Goal: Task Accomplishment & Management: Manage account settings

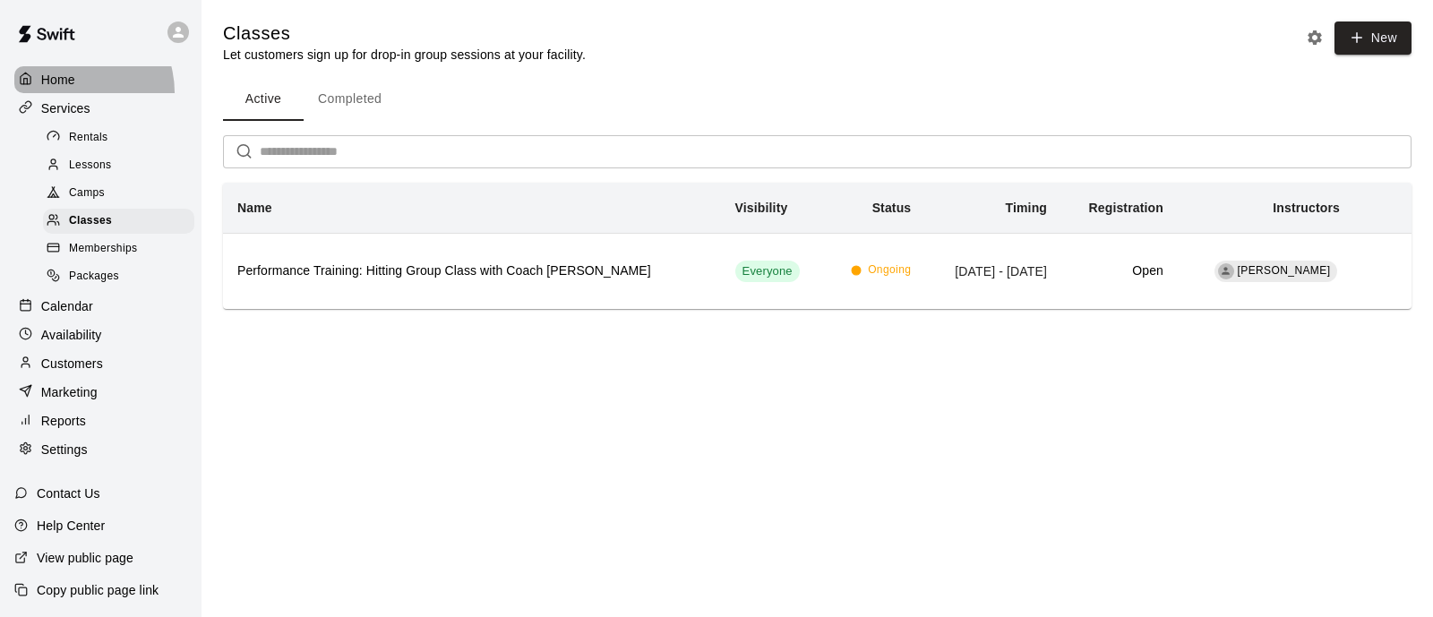
click at [67, 92] on div "Home" at bounding box center [100, 79] width 173 height 27
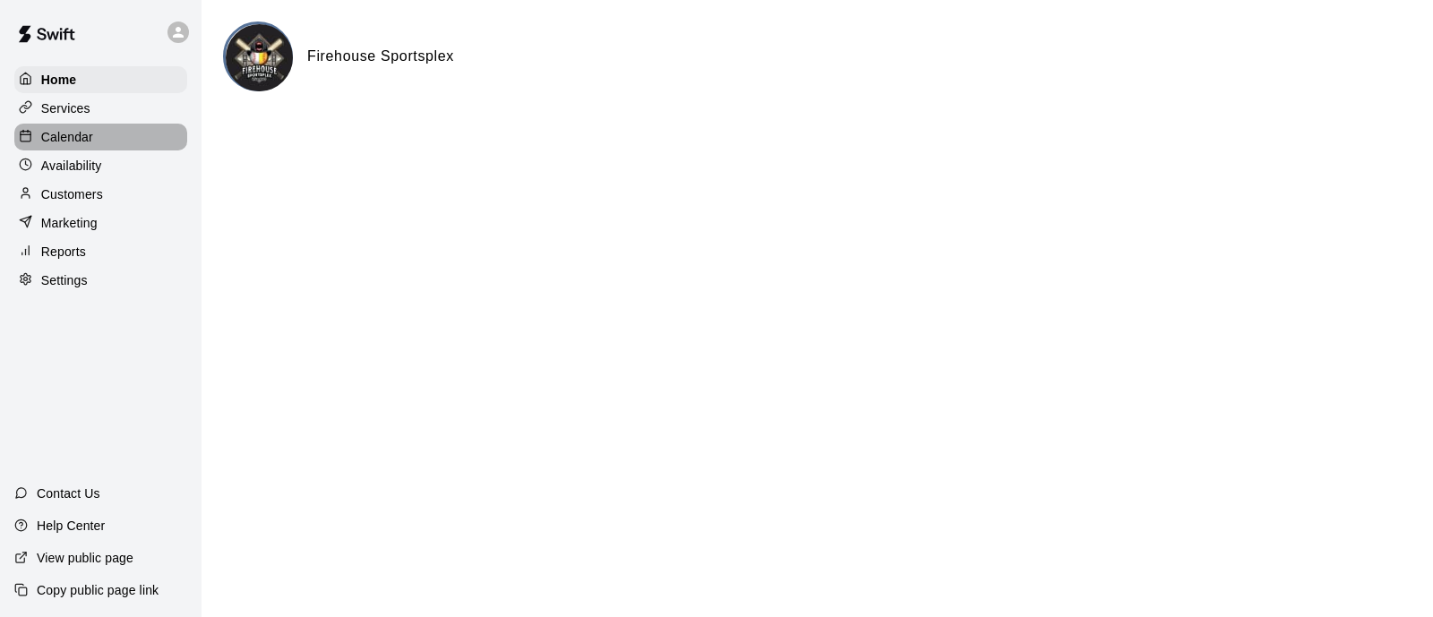
click at [73, 146] on p "Calendar" at bounding box center [67, 137] width 52 height 18
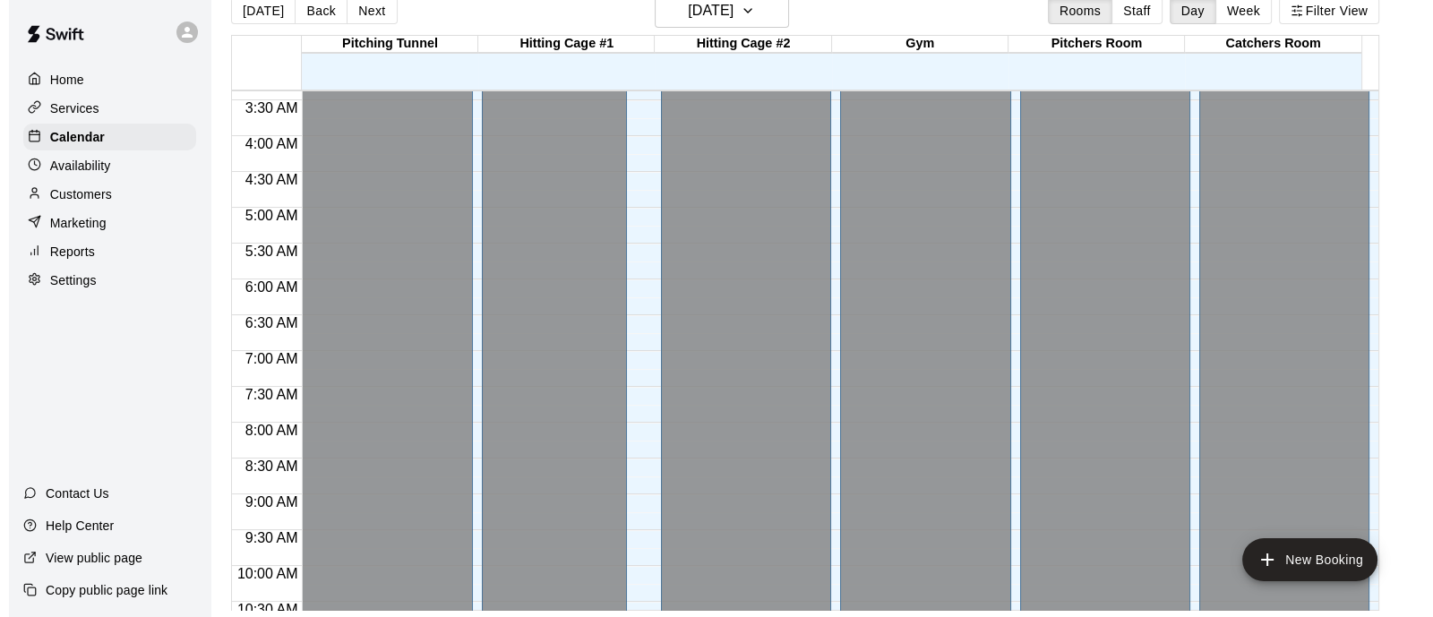
scroll to position [193, 0]
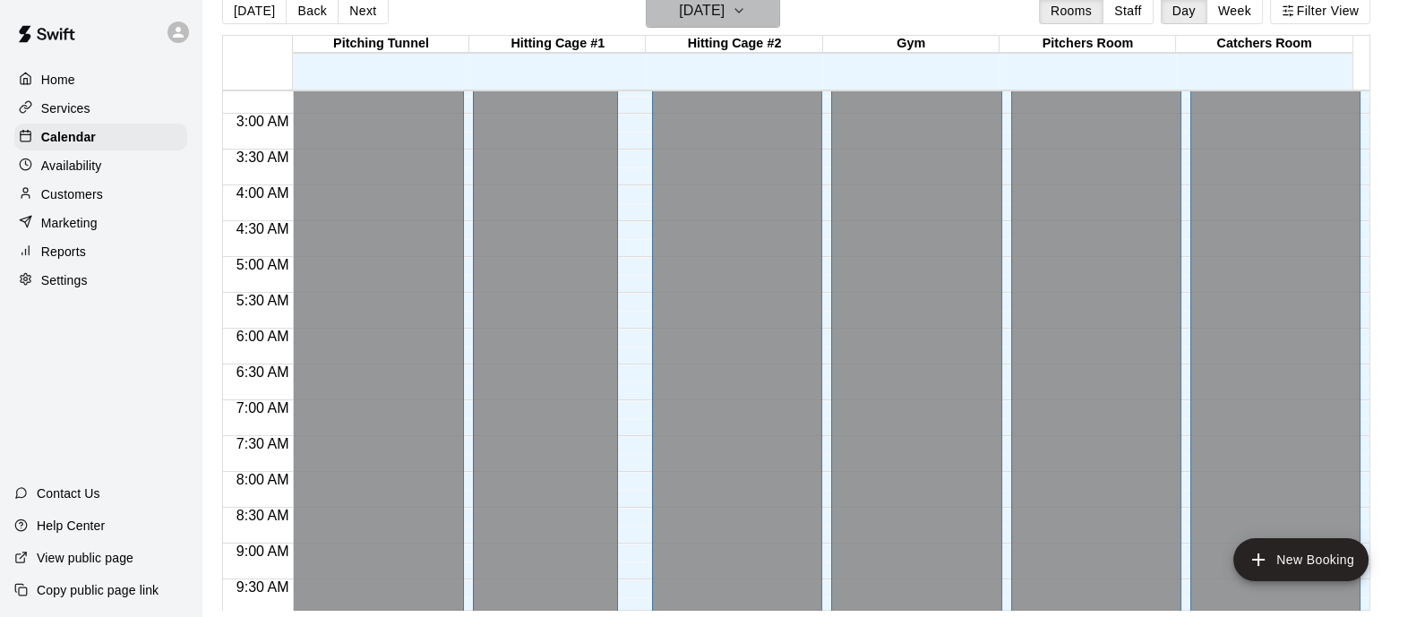
click at [746, 13] on icon "button" at bounding box center [739, 10] width 14 height 21
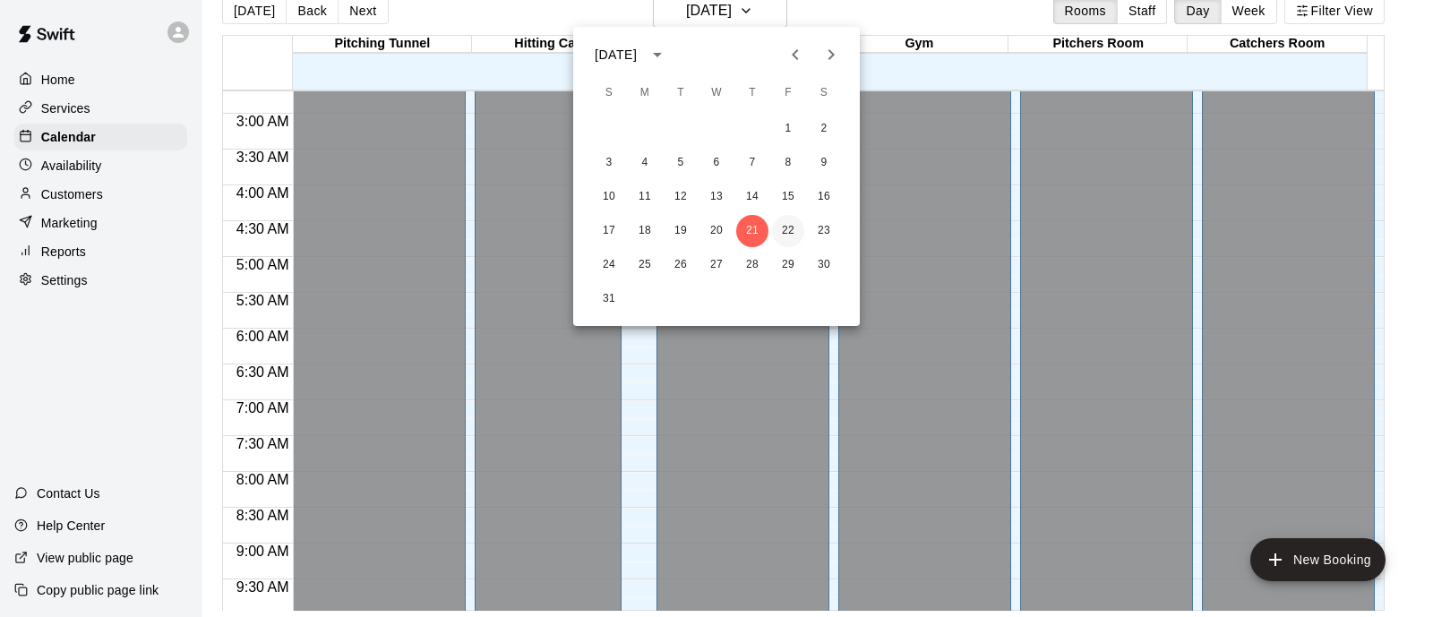
click at [793, 228] on button "22" at bounding box center [788, 231] width 32 height 32
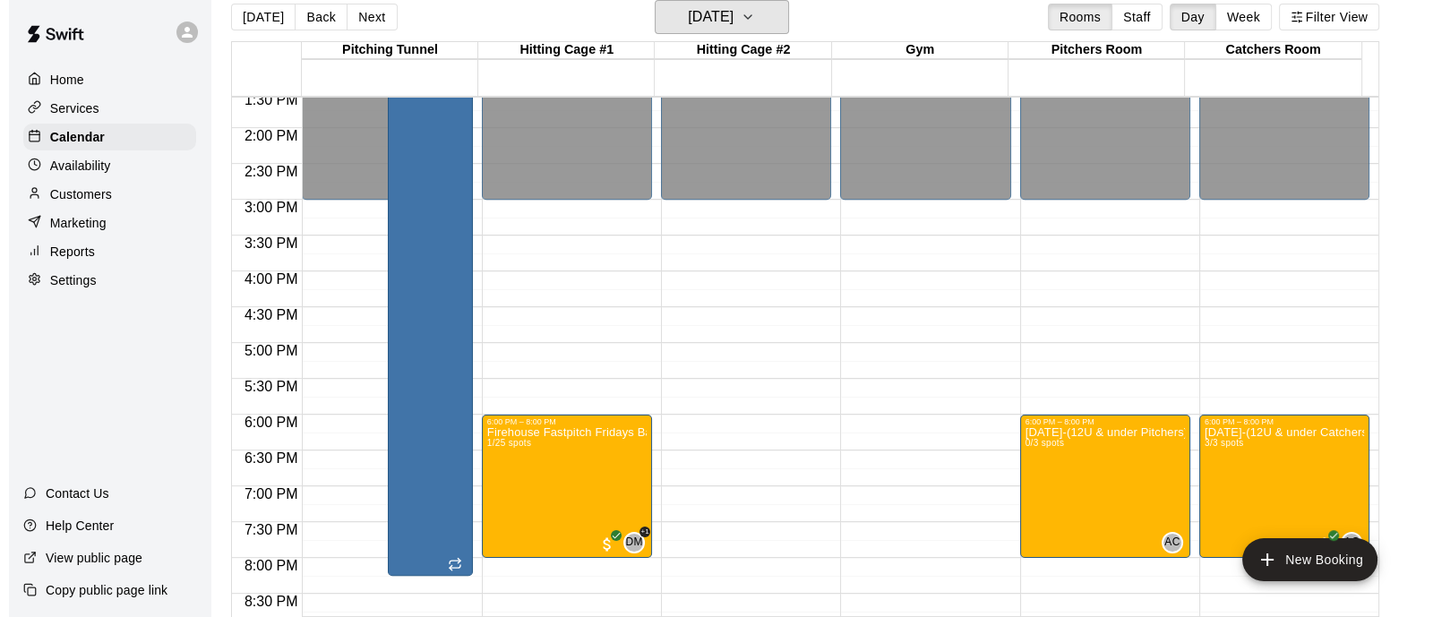
scroll to position [976, 0]
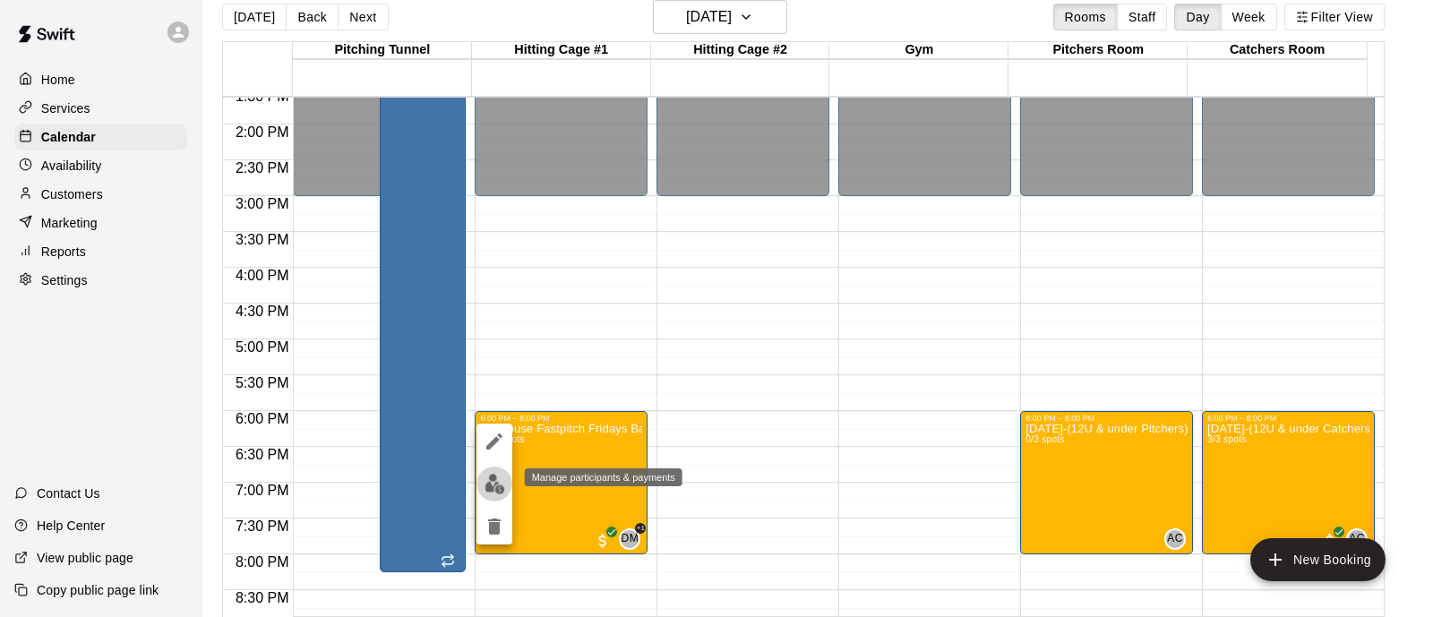
click at [489, 478] on img "edit" at bounding box center [494, 484] width 21 height 21
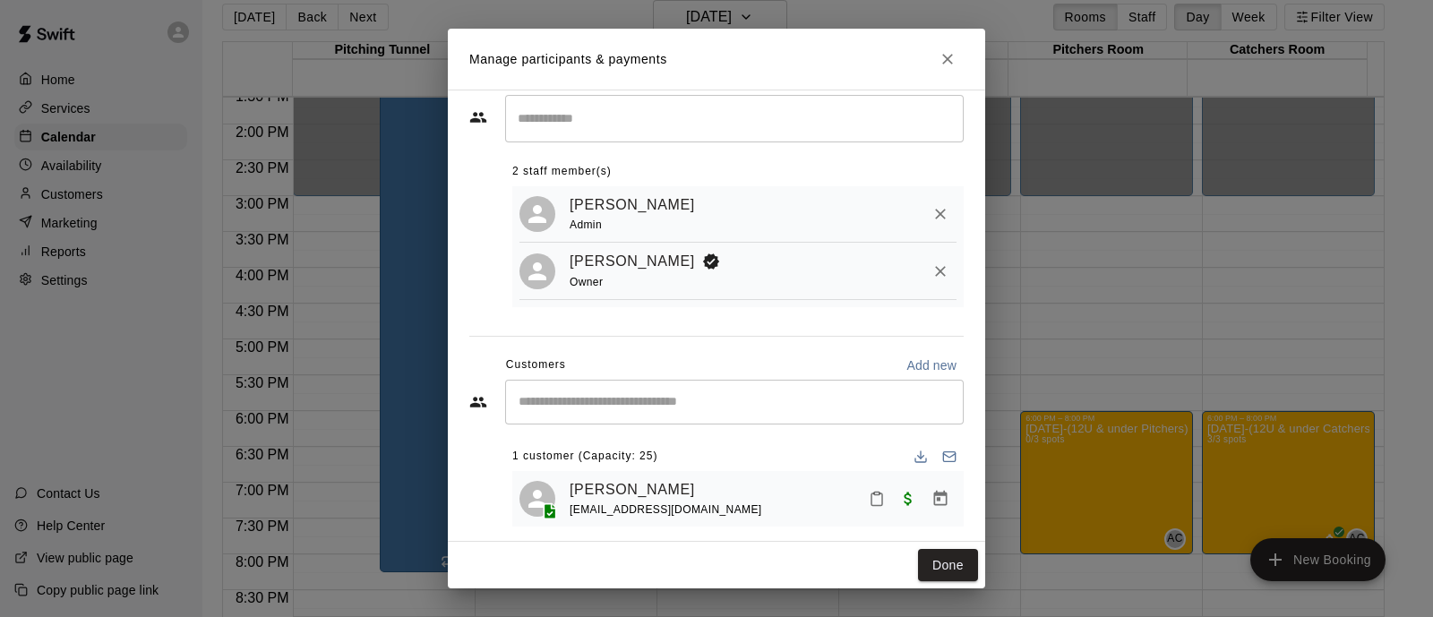
scroll to position [60, 0]
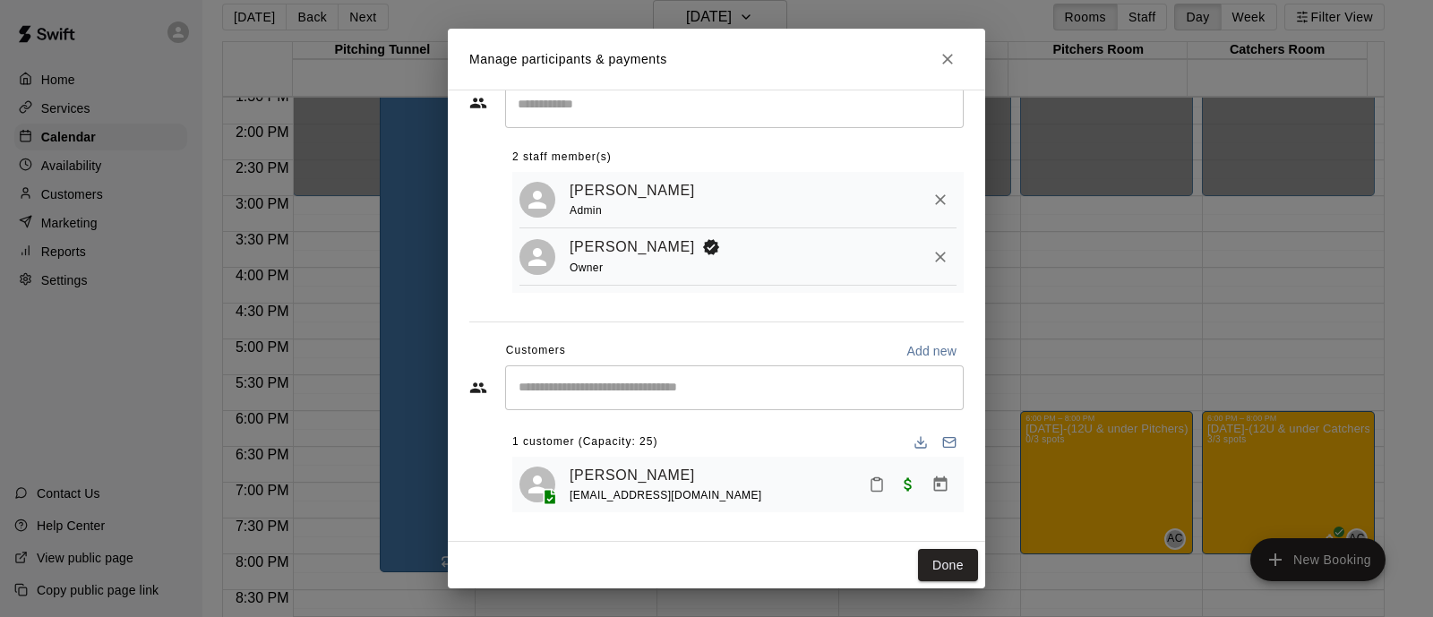
click at [949, 58] on icon "Close" at bounding box center [947, 59] width 18 height 18
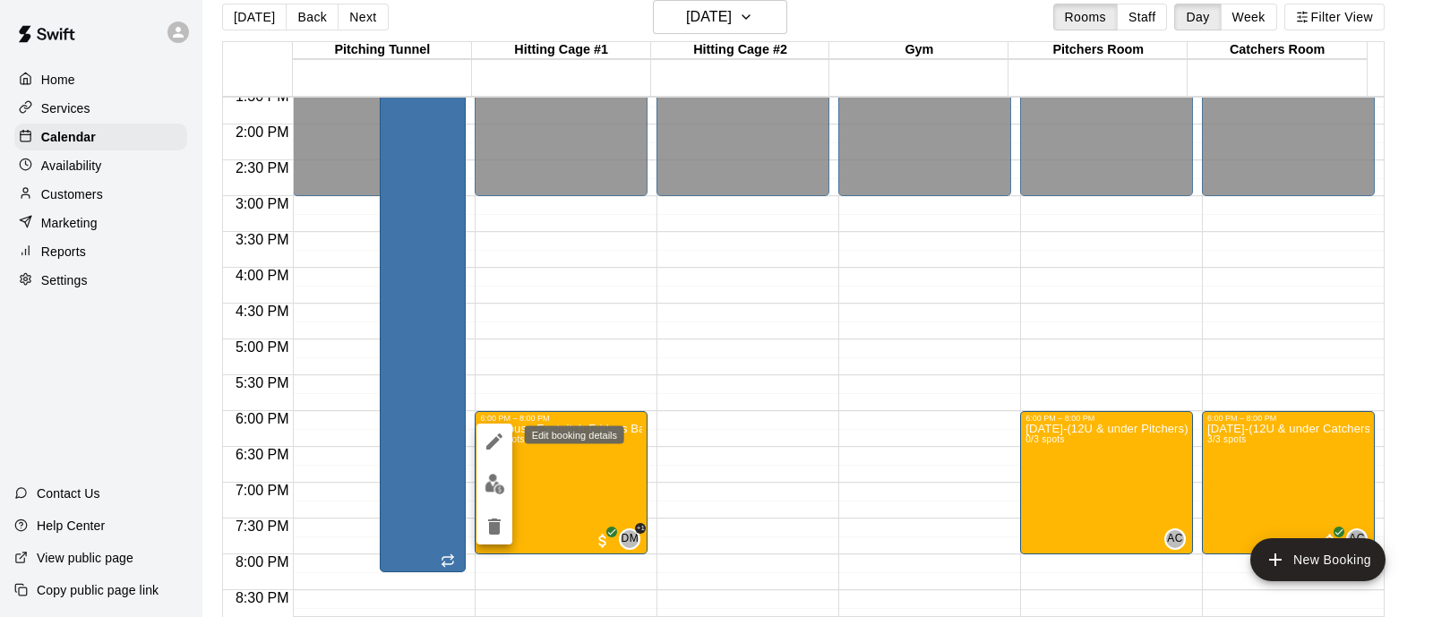
click at [493, 439] on icon "edit" at bounding box center [494, 441] width 16 height 16
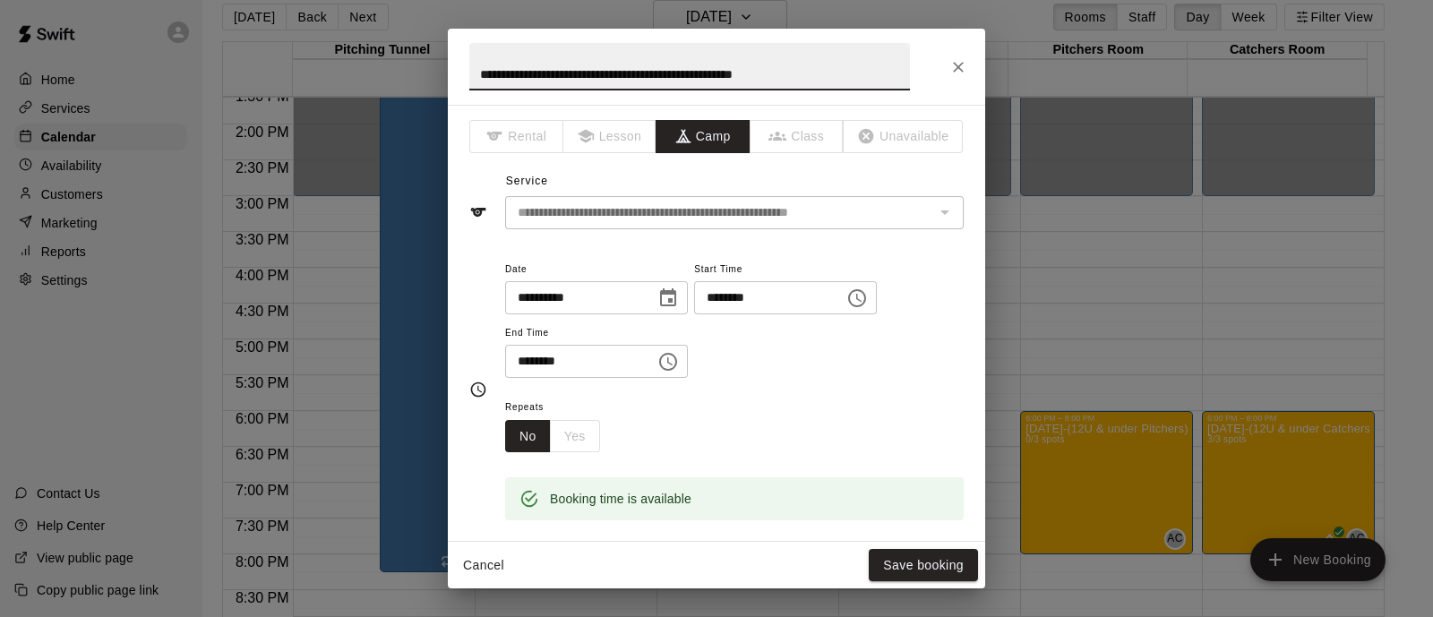
scroll to position [223, 0]
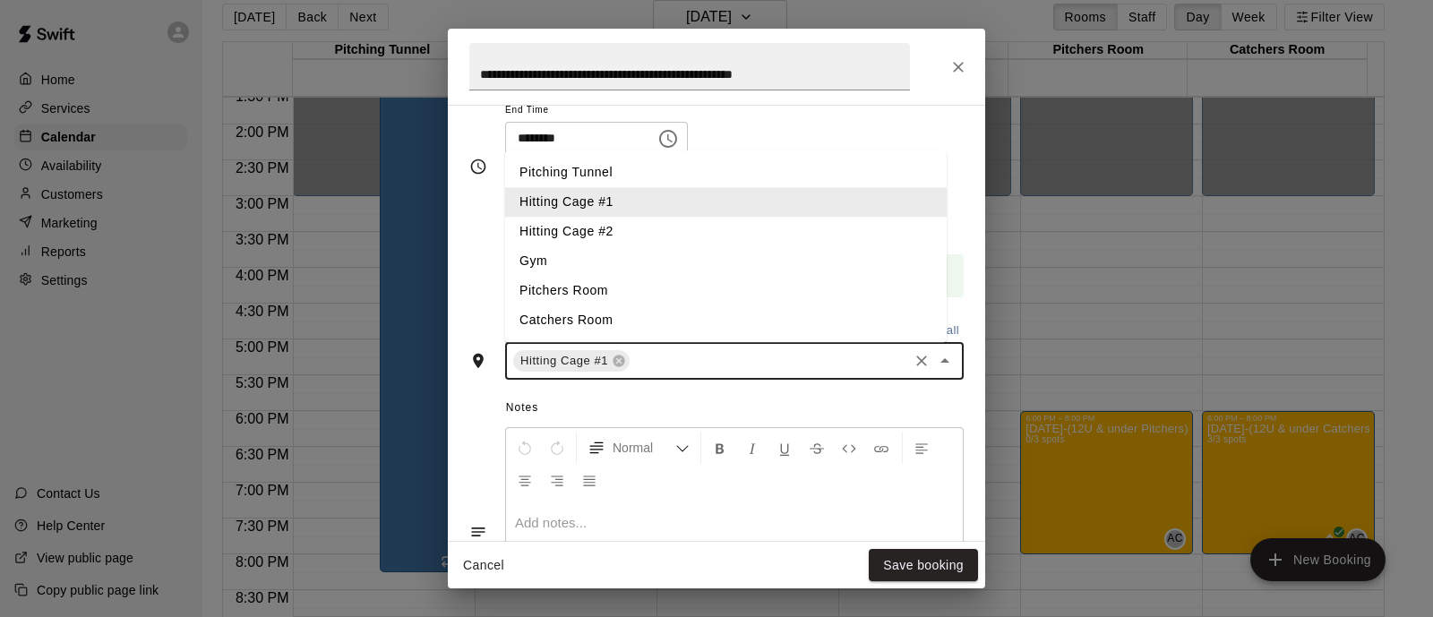
click at [688, 358] on input "text" at bounding box center [768, 361] width 273 height 22
click at [638, 239] on li "Hitting Cage #2" at bounding box center [725, 233] width 441 height 30
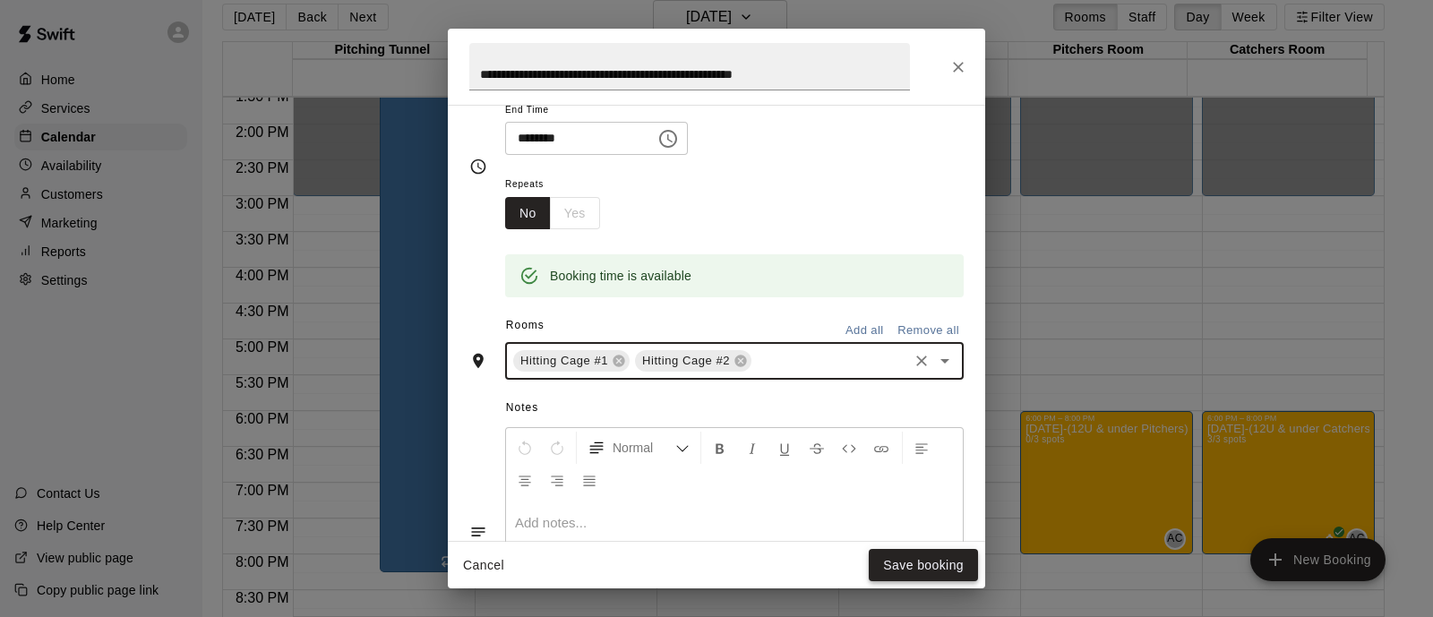
click at [923, 562] on button "Save booking" at bounding box center [923, 565] width 109 height 33
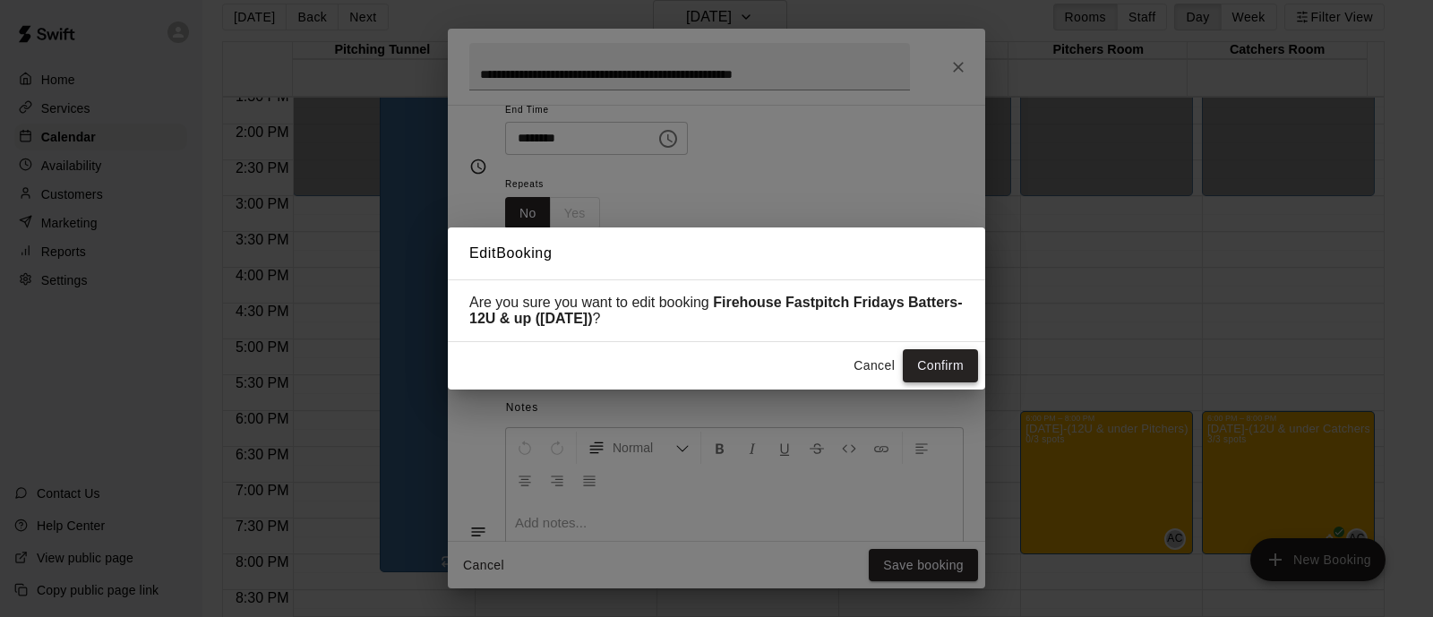
click at [961, 369] on button "Confirm" at bounding box center [940, 365] width 75 height 33
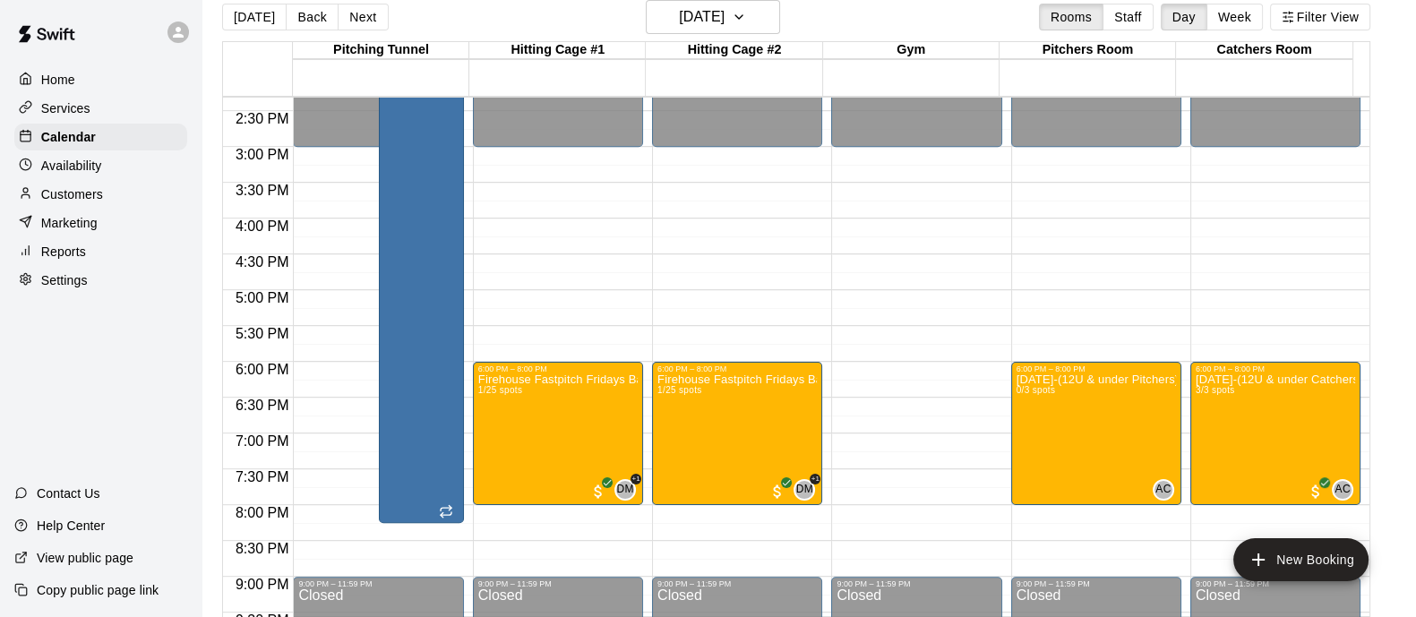
scroll to position [864, 0]
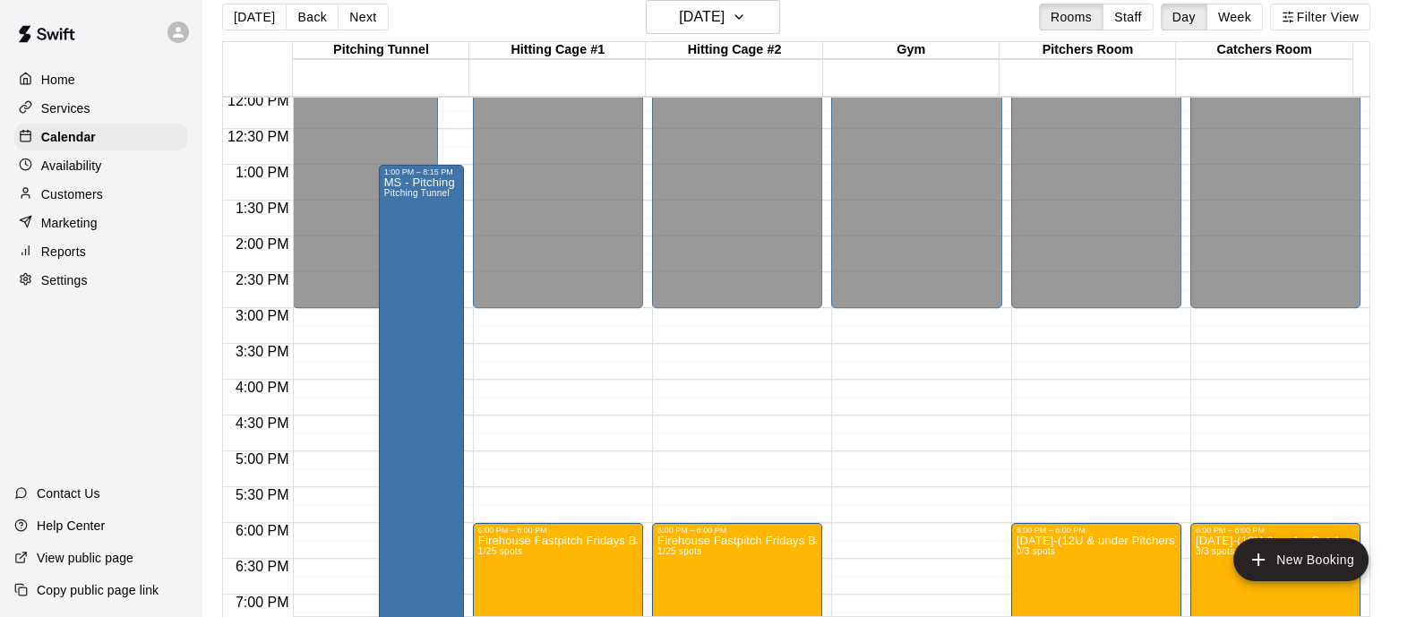
click at [95, 103] on div "Services" at bounding box center [100, 108] width 173 height 27
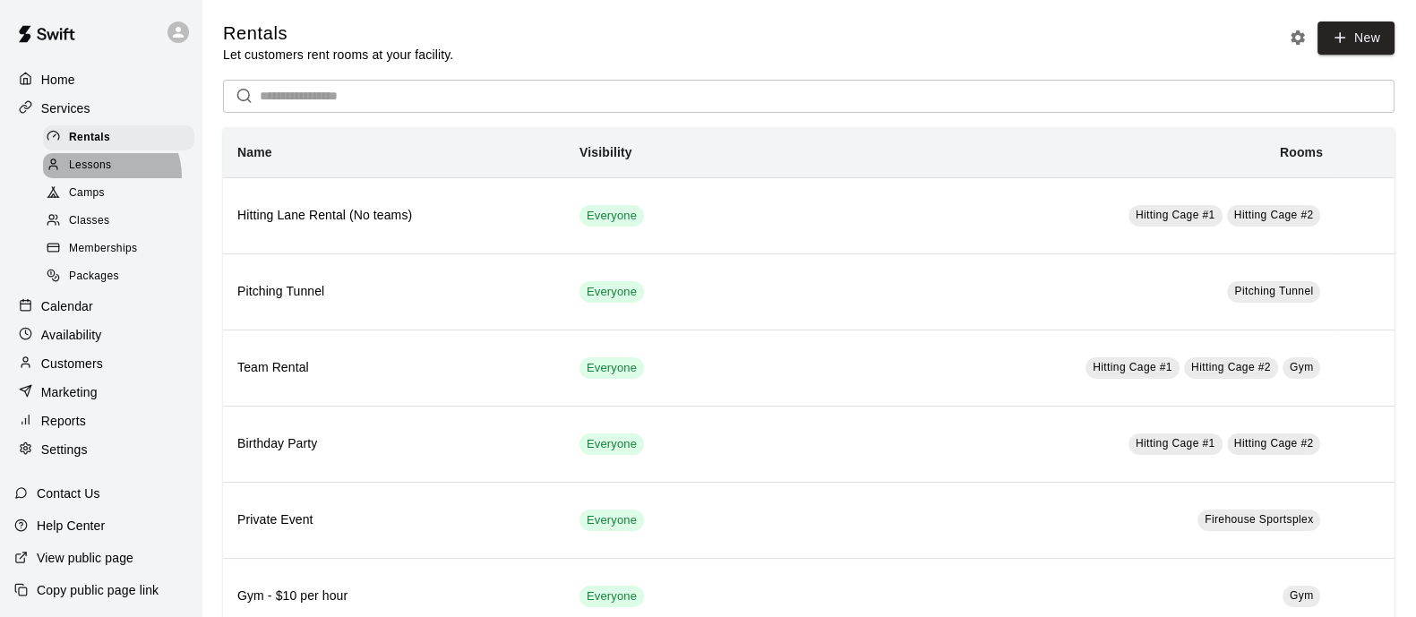
click at [106, 178] on div "Lessons" at bounding box center [118, 165] width 151 height 25
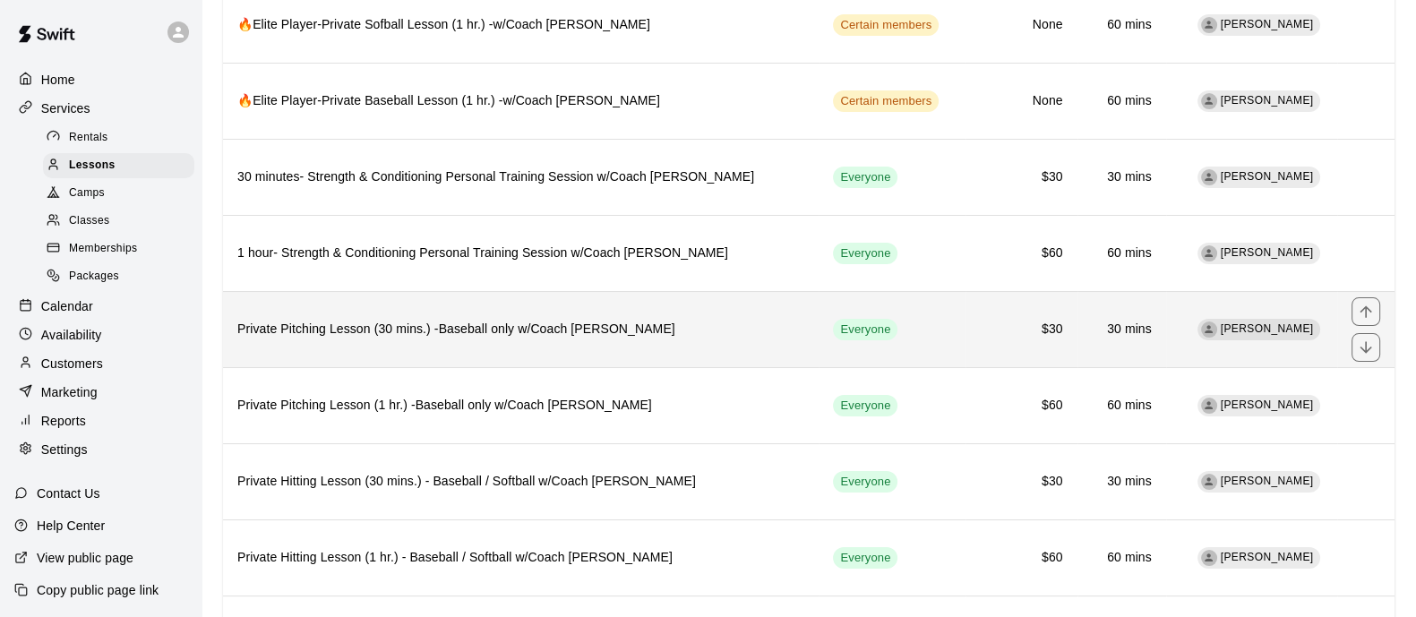
scroll to position [223, 0]
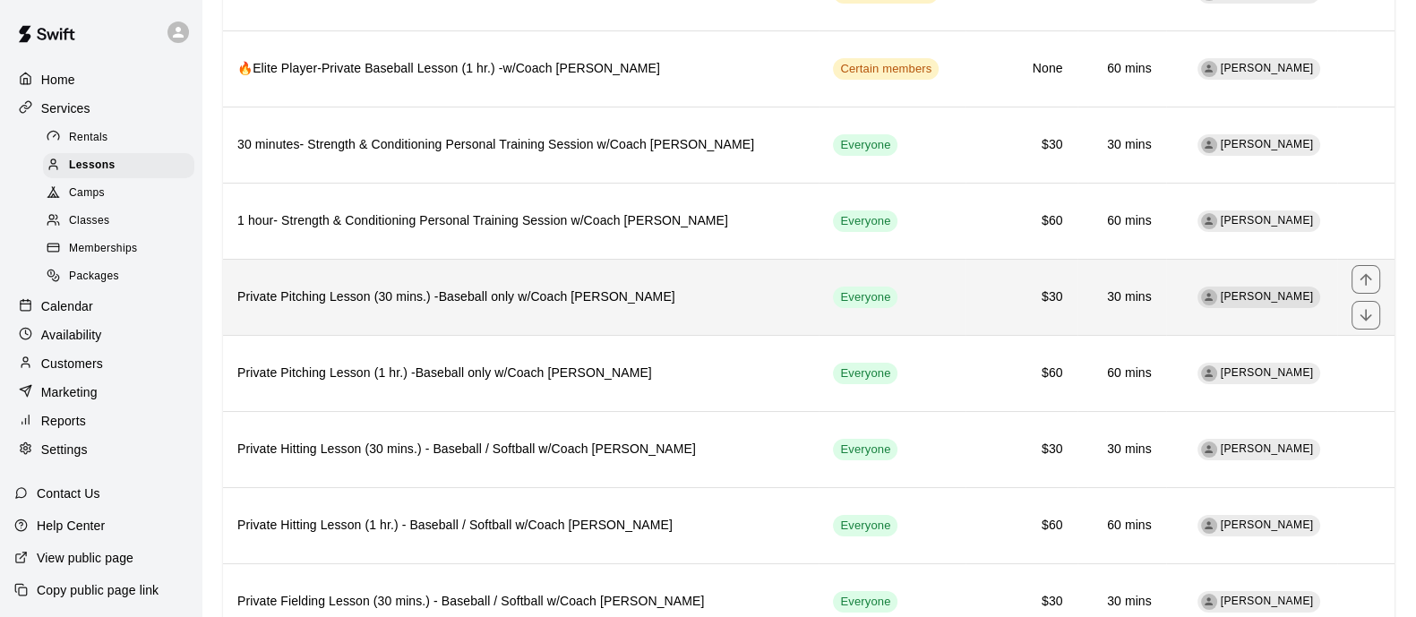
click at [546, 323] on th "Private Pitching Lesson (30 mins.) -Baseball only w/Coach [PERSON_NAME]" at bounding box center [521, 297] width 596 height 76
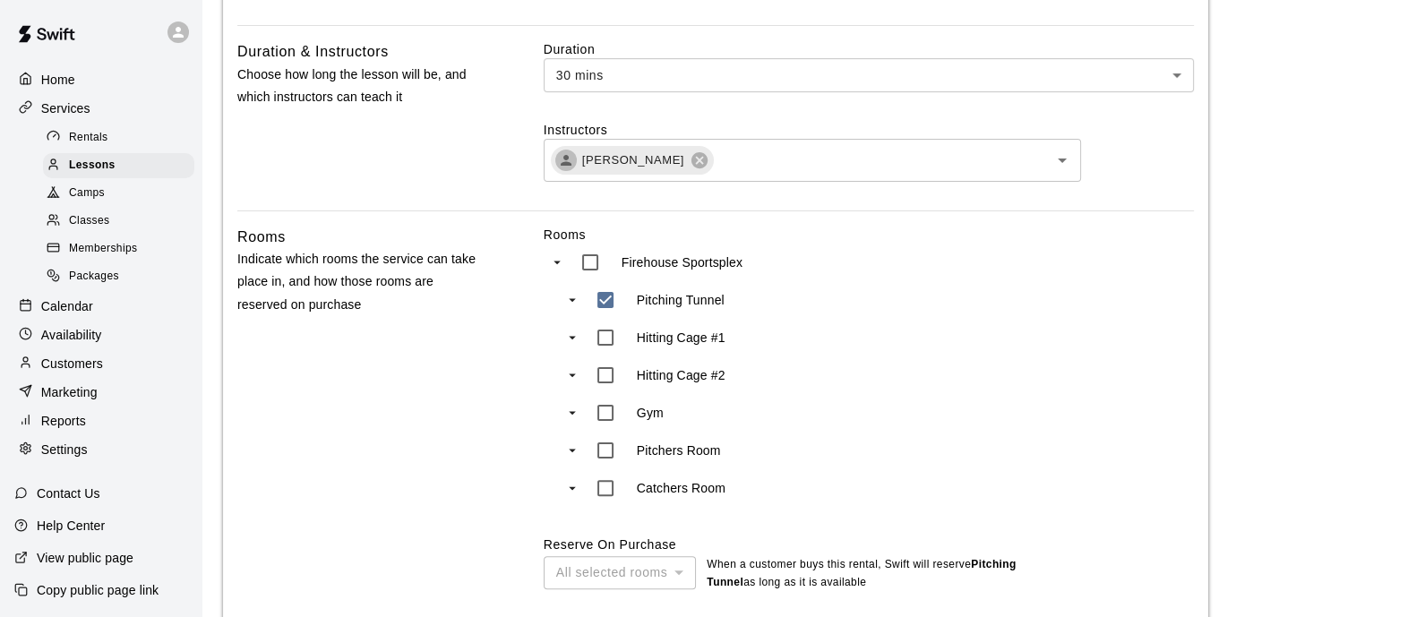
scroll to position [672, 0]
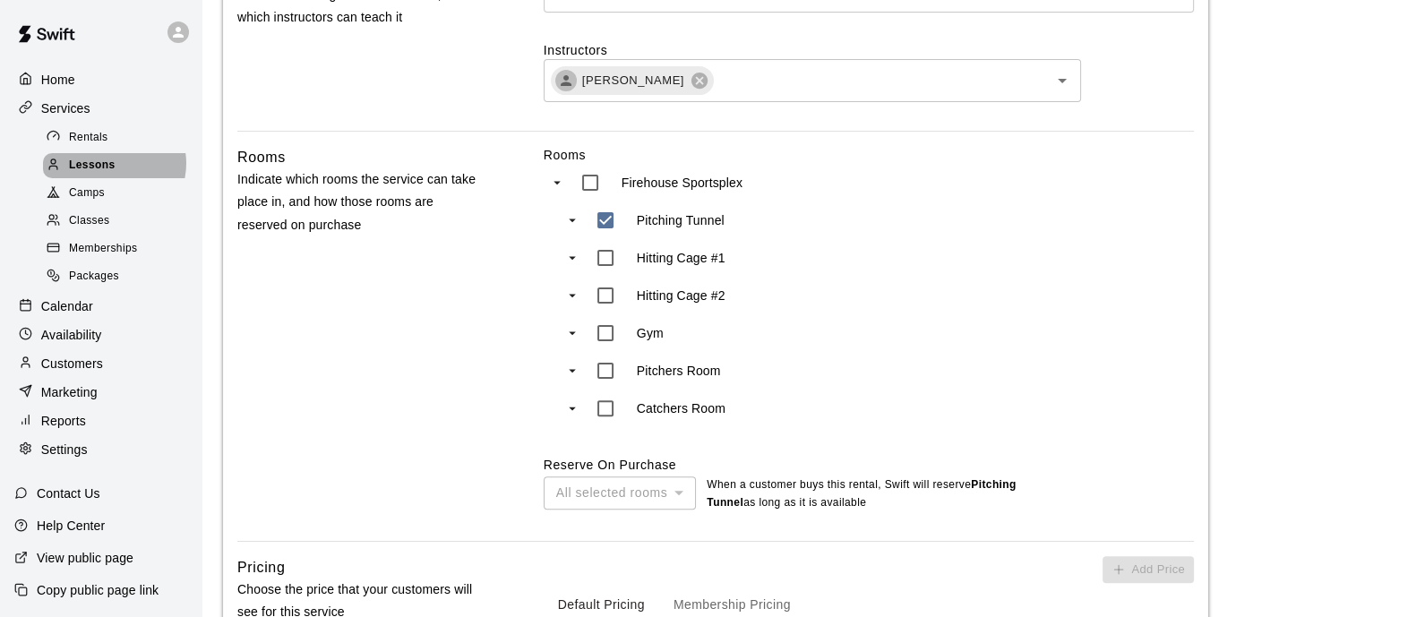
click at [113, 167] on span "Lessons" at bounding box center [92, 166] width 47 height 18
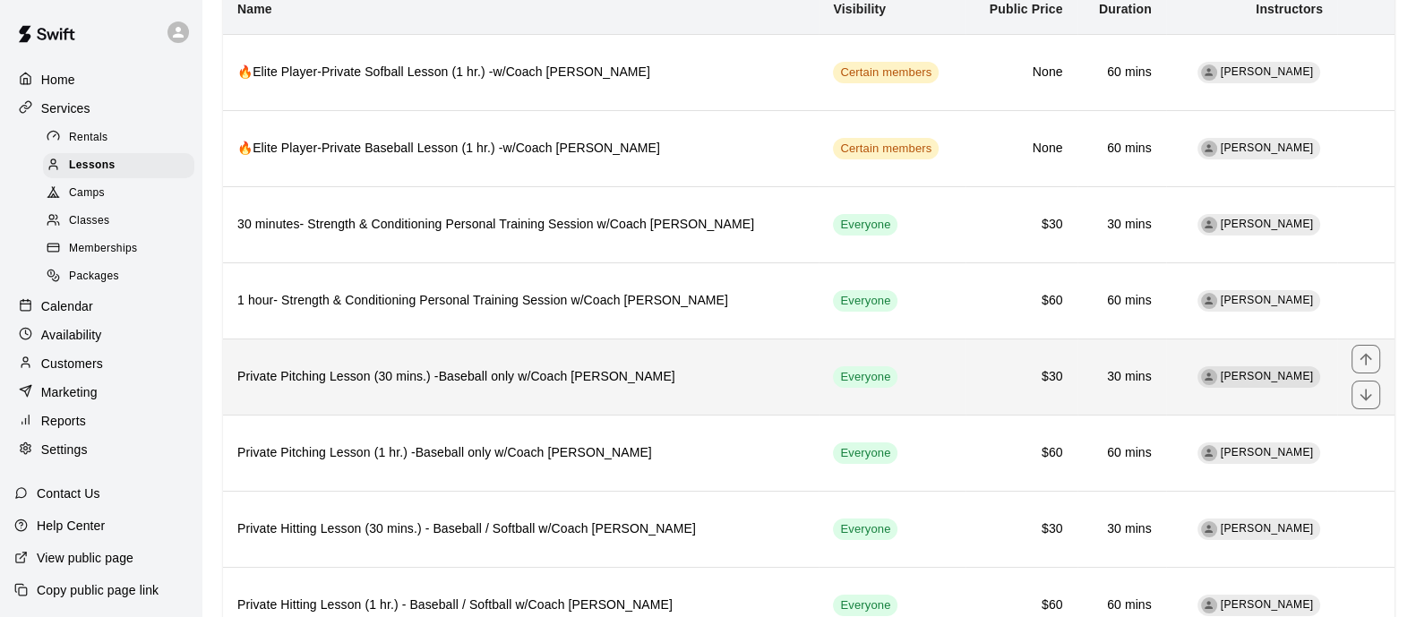
scroll to position [223, 0]
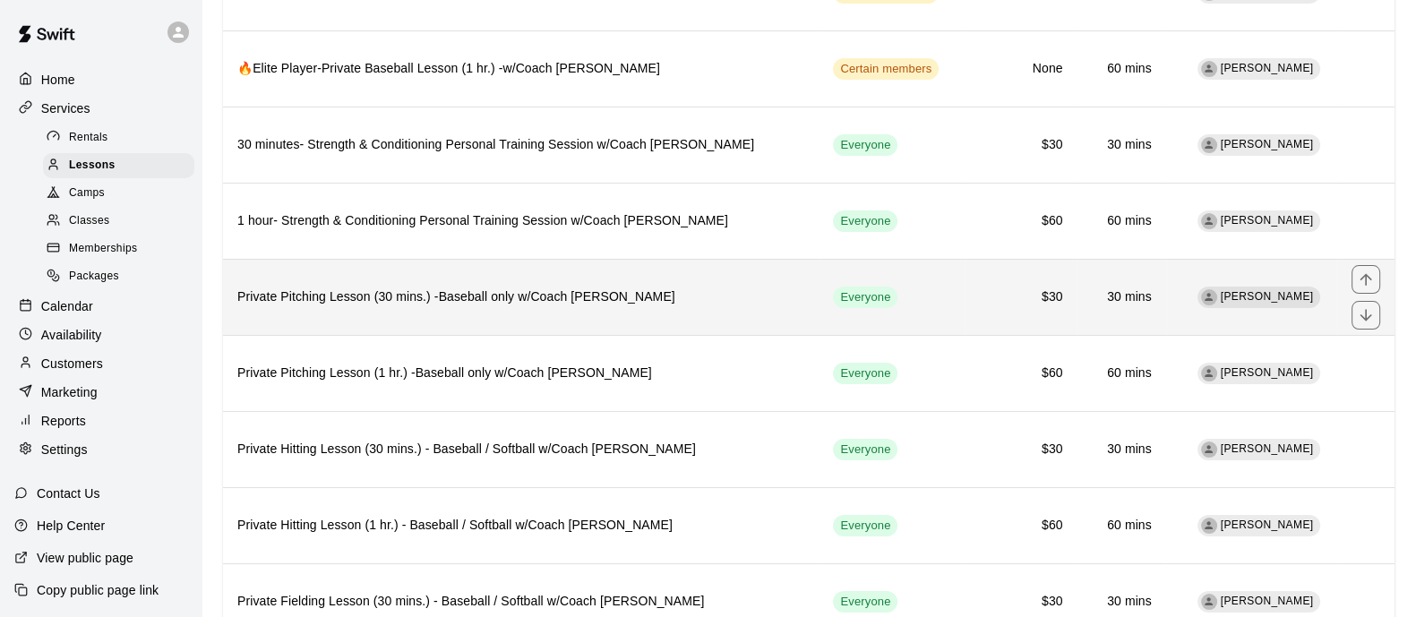
click at [562, 317] on th "Private Pitching Lesson (30 mins.) -Baseball only w/Coach [PERSON_NAME]" at bounding box center [521, 297] width 596 height 76
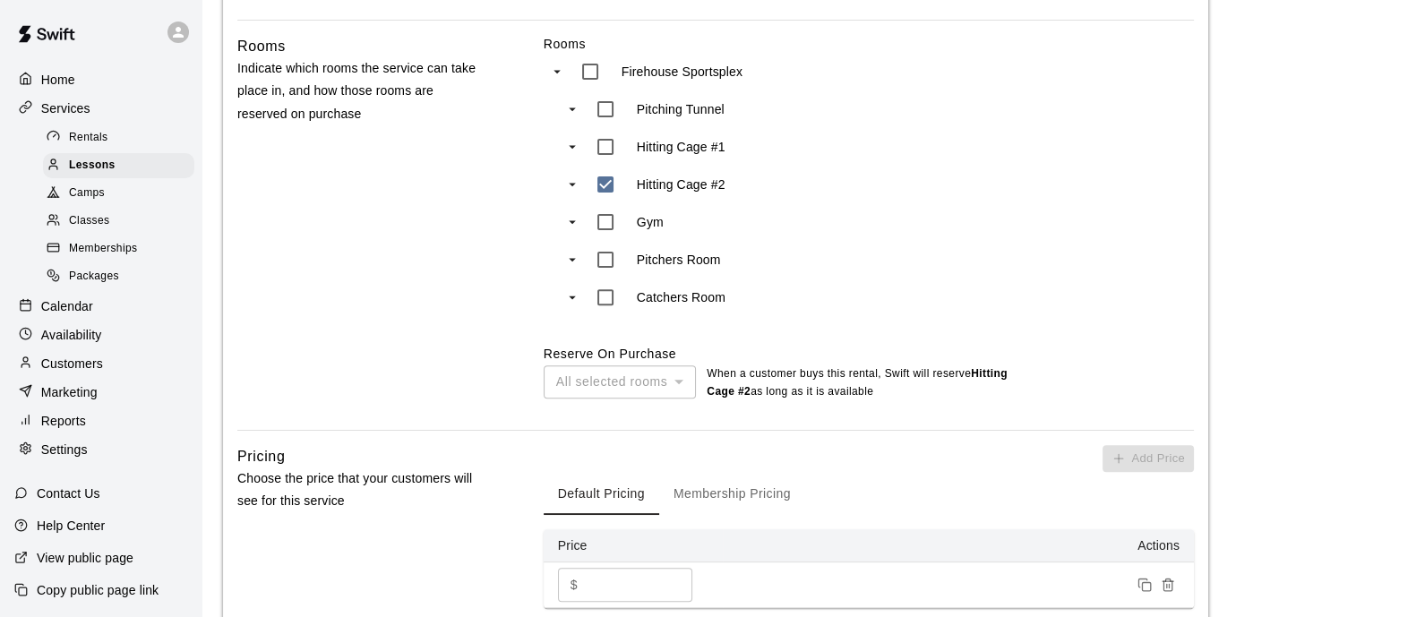
scroll to position [672, 0]
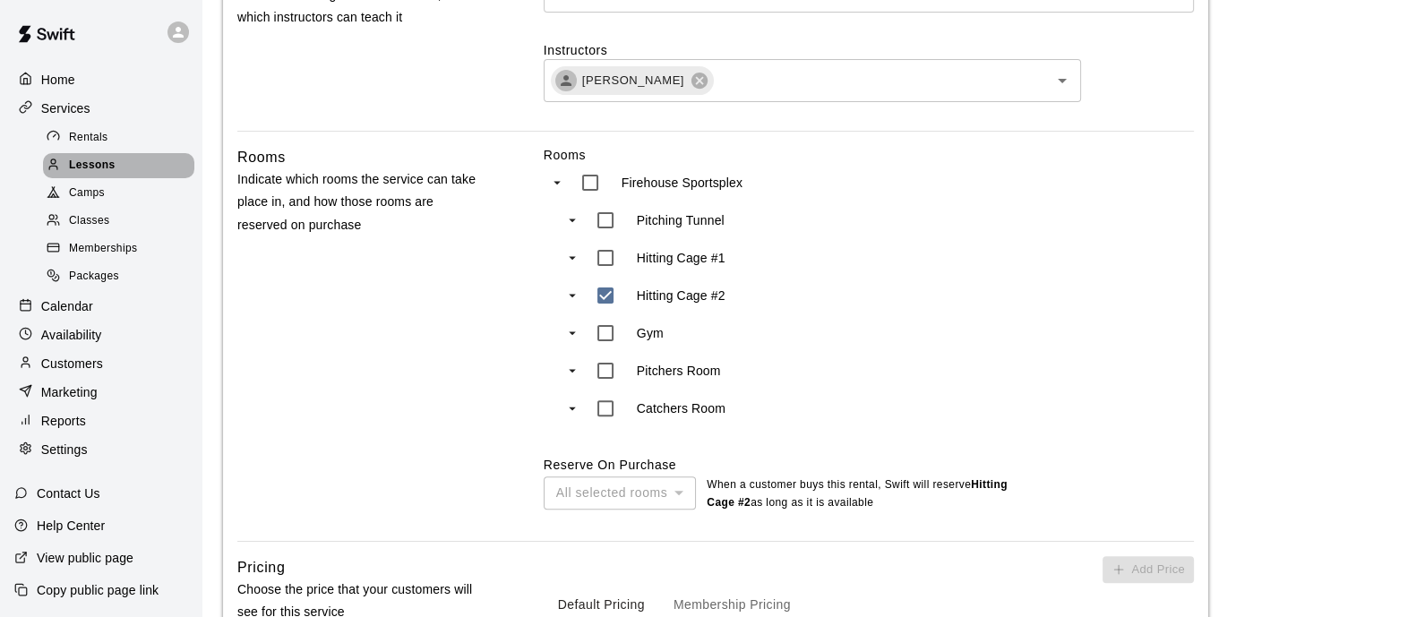
click at [119, 172] on div "Lessons" at bounding box center [118, 165] width 151 height 25
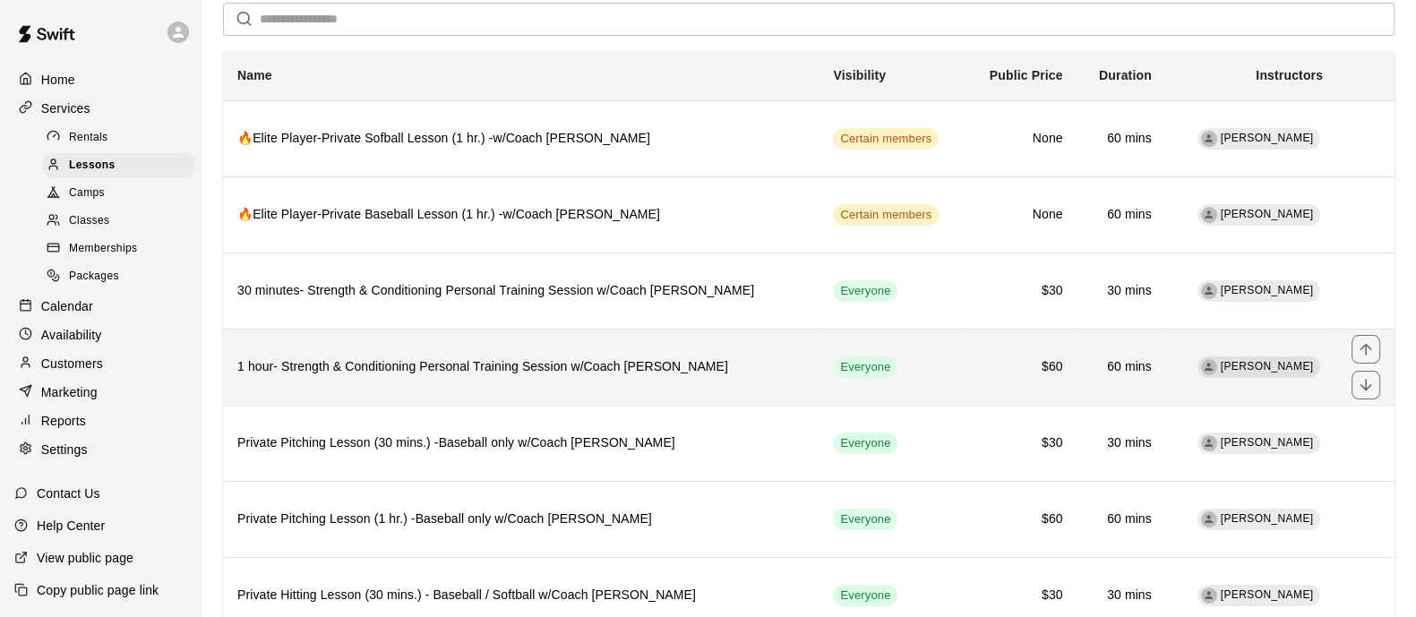
scroll to position [111, 0]
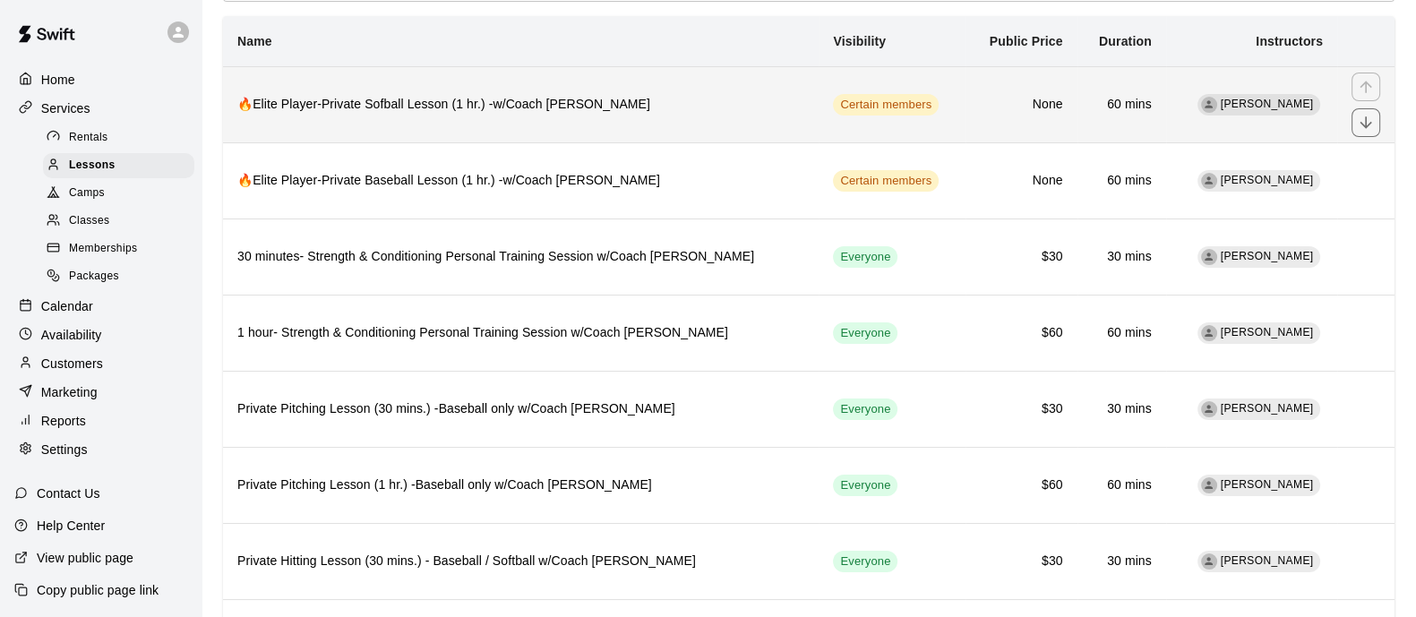
click at [694, 127] on th "🔥Elite Player-Private Sofball Lesson (1 hr.) -w/Coach [PERSON_NAME]" at bounding box center [521, 104] width 596 height 76
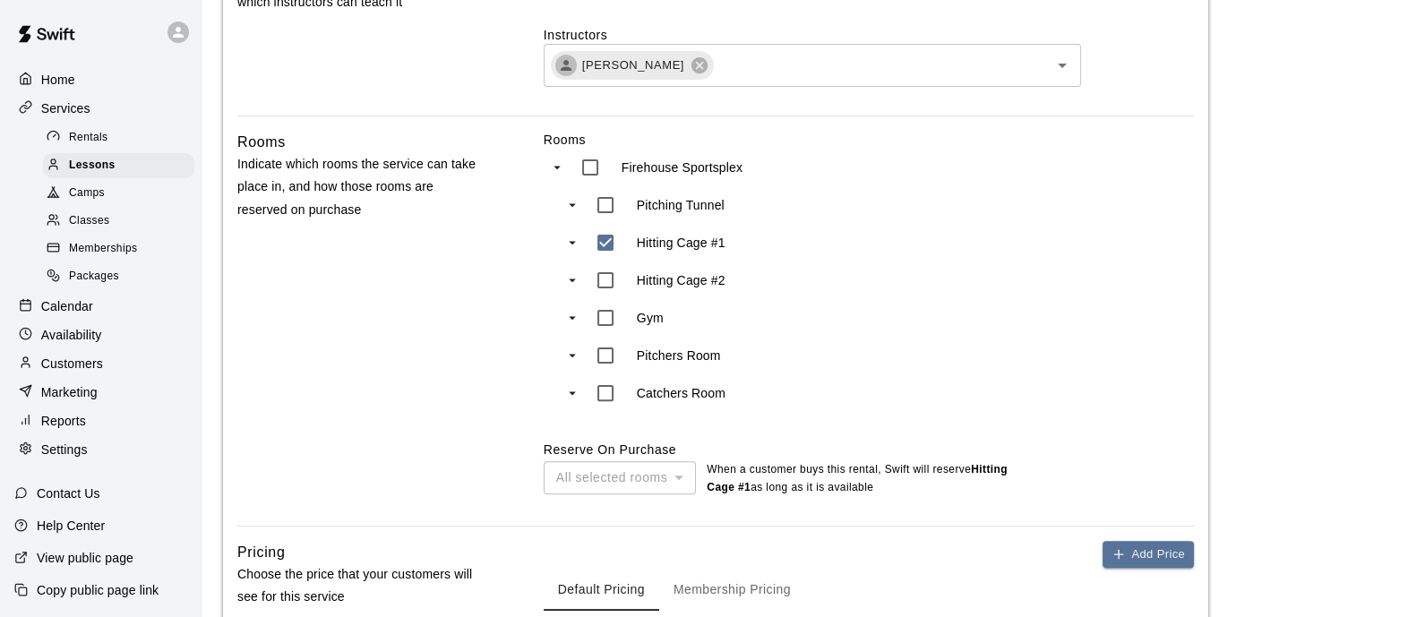
scroll to position [672, 0]
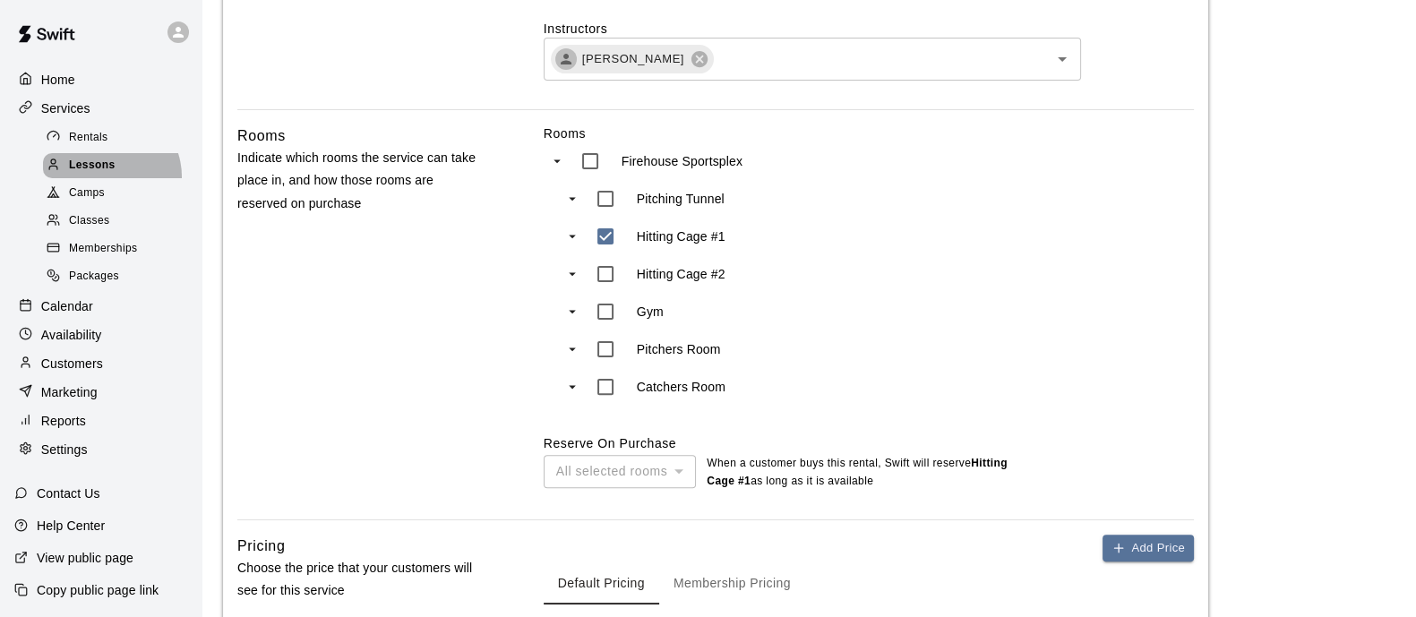
click at [105, 178] on div "Lessons" at bounding box center [118, 165] width 151 height 25
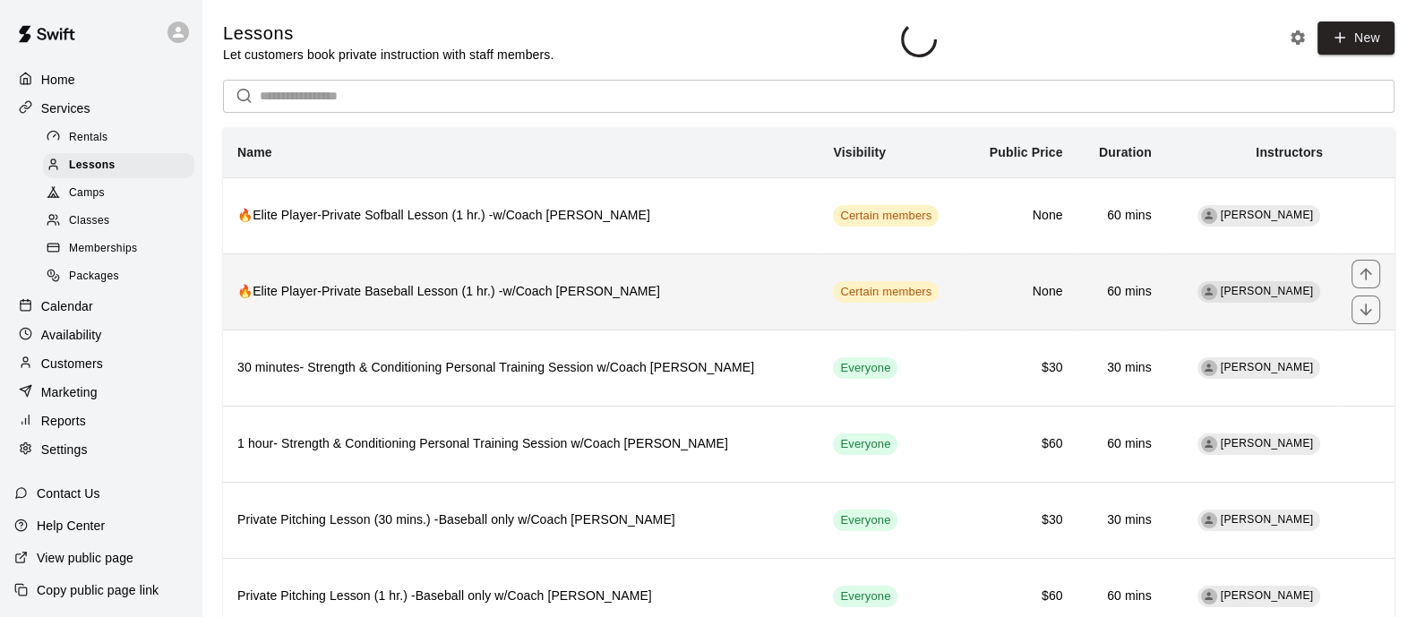
click at [678, 296] on h6 "🔥Elite Player-Private Baseball Lesson (1 hr.) -w/Coach [PERSON_NAME]" at bounding box center [520, 292] width 567 height 20
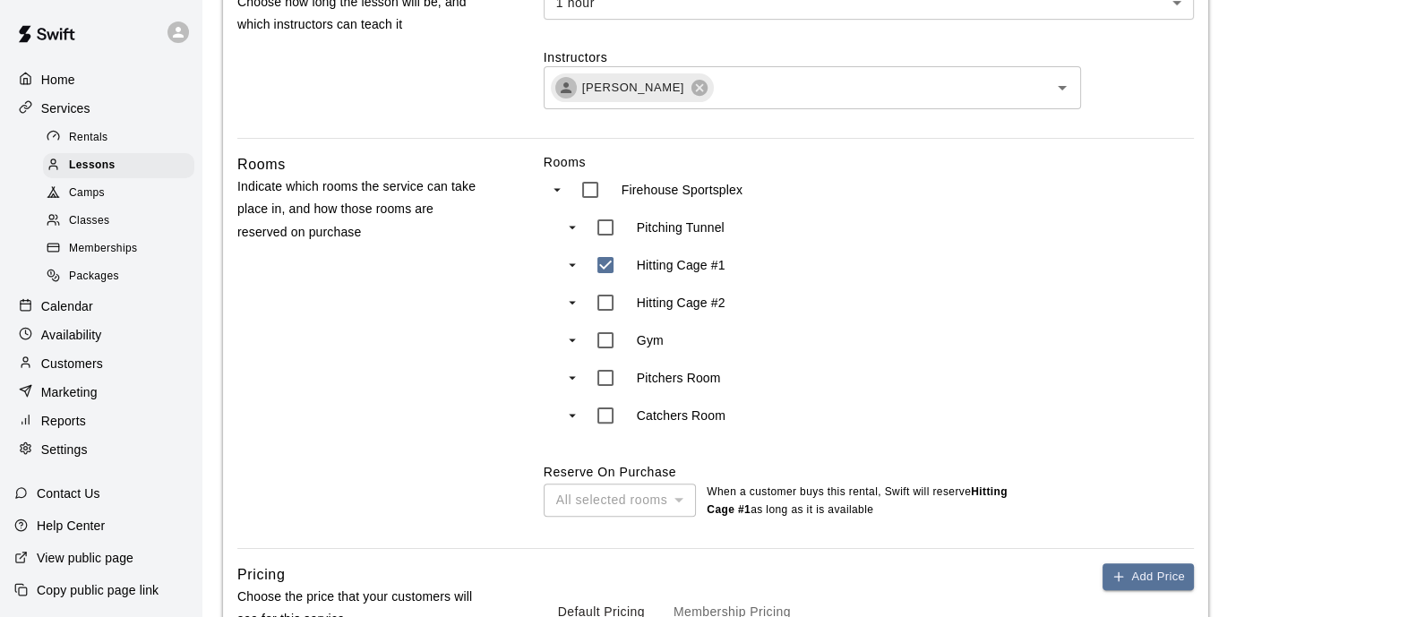
scroll to position [672, 0]
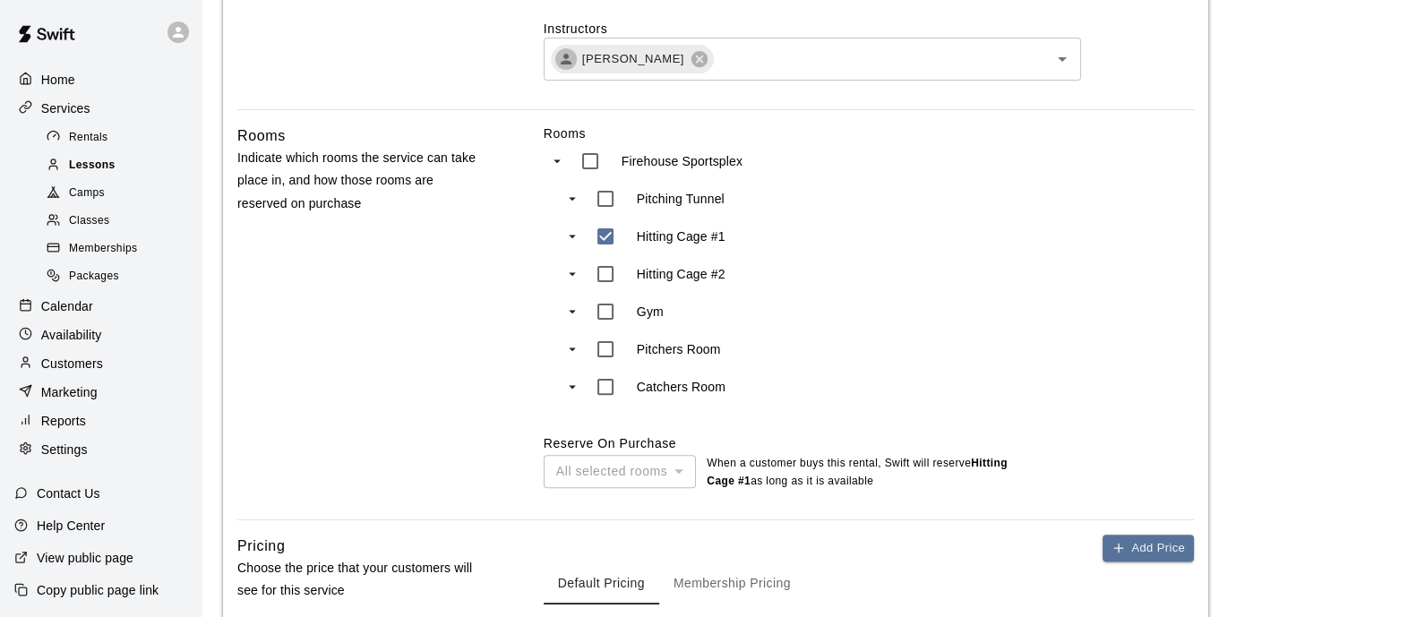
click at [81, 166] on span "Lessons" at bounding box center [92, 166] width 47 height 18
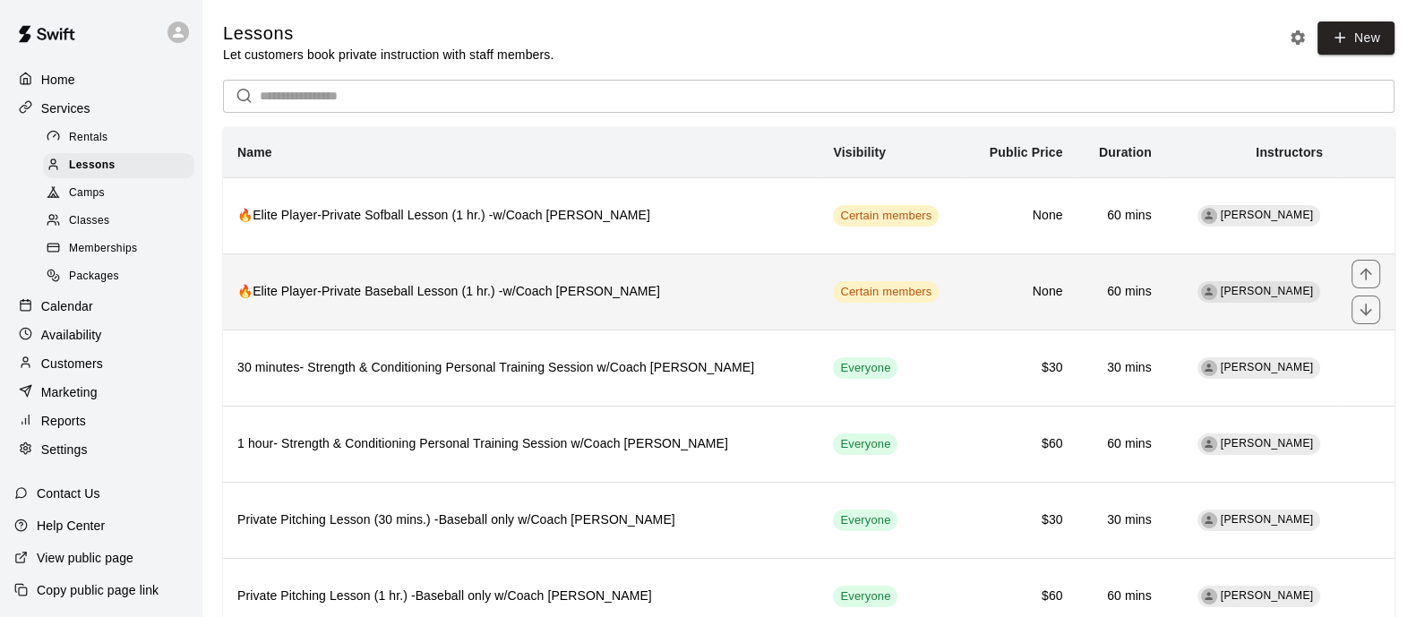
click at [634, 306] on th "🔥Elite Player-Private Baseball Lesson (1 hr.) -w/Coach [PERSON_NAME]" at bounding box center [521, 291] width 596 height 76
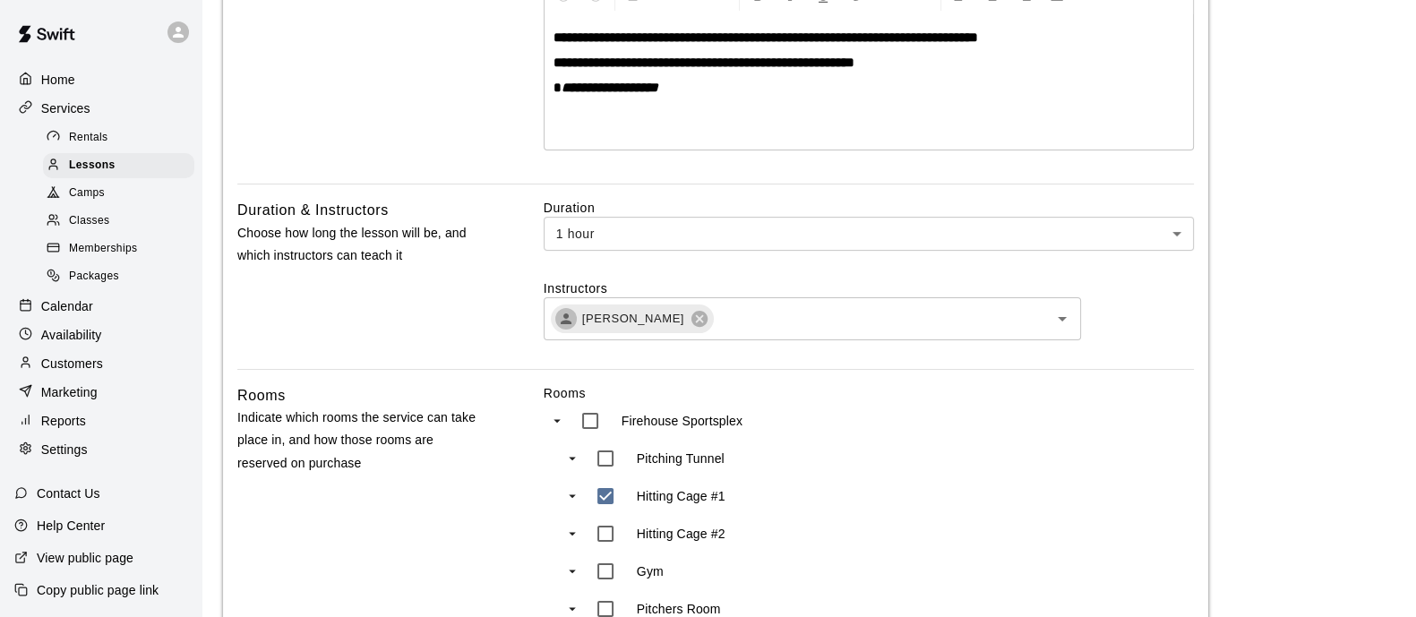
scroll to position [447, 0]
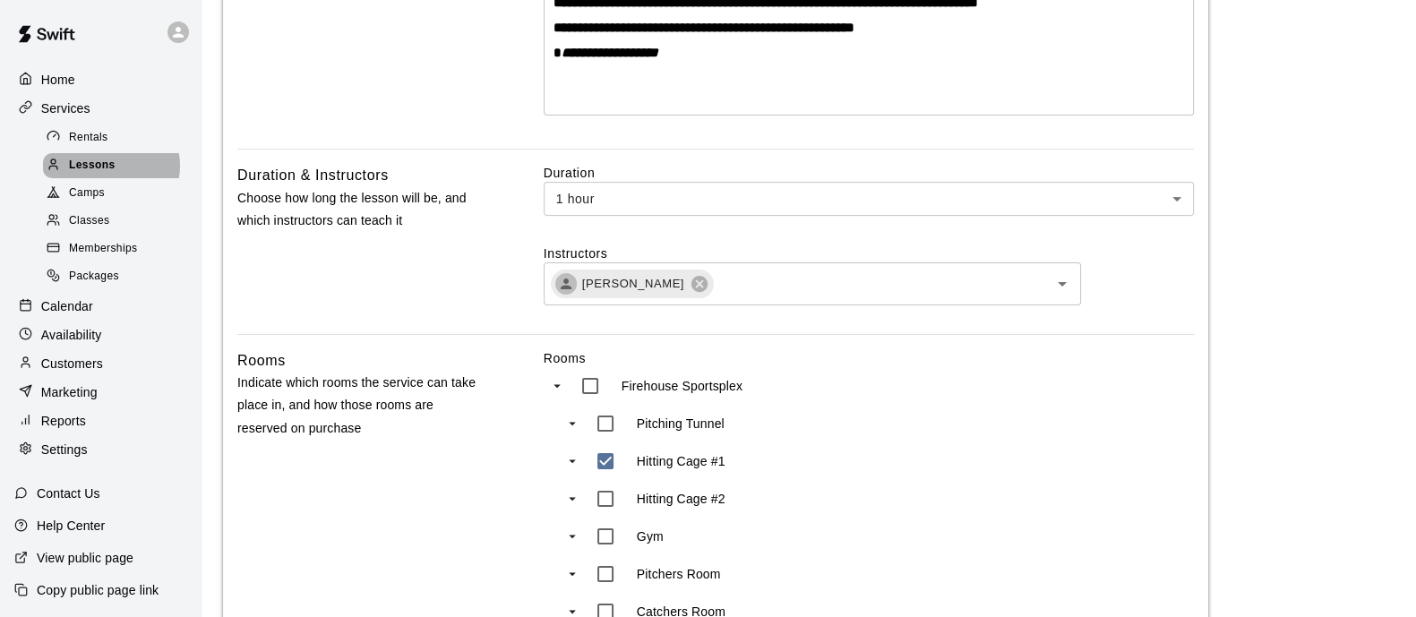
click at [107, 169] on span "Lessons" at bounding box center [92, 166] width 47 height 18
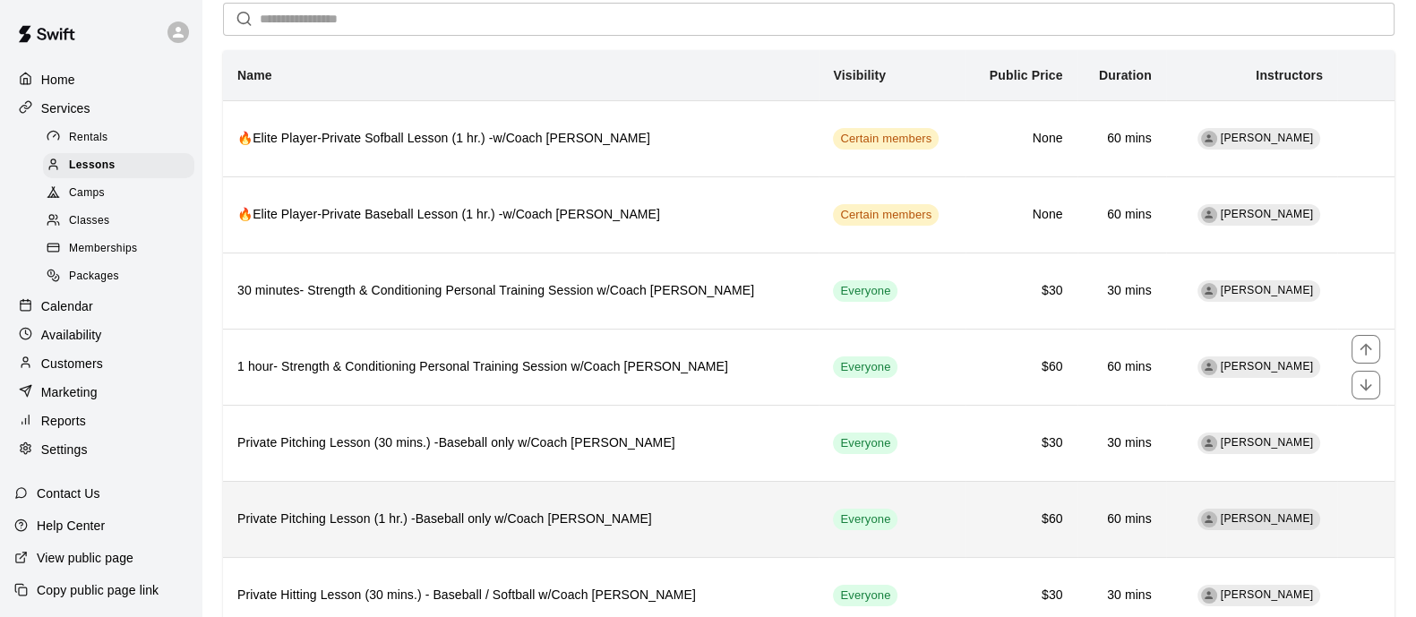
scroll to position [111, 0]
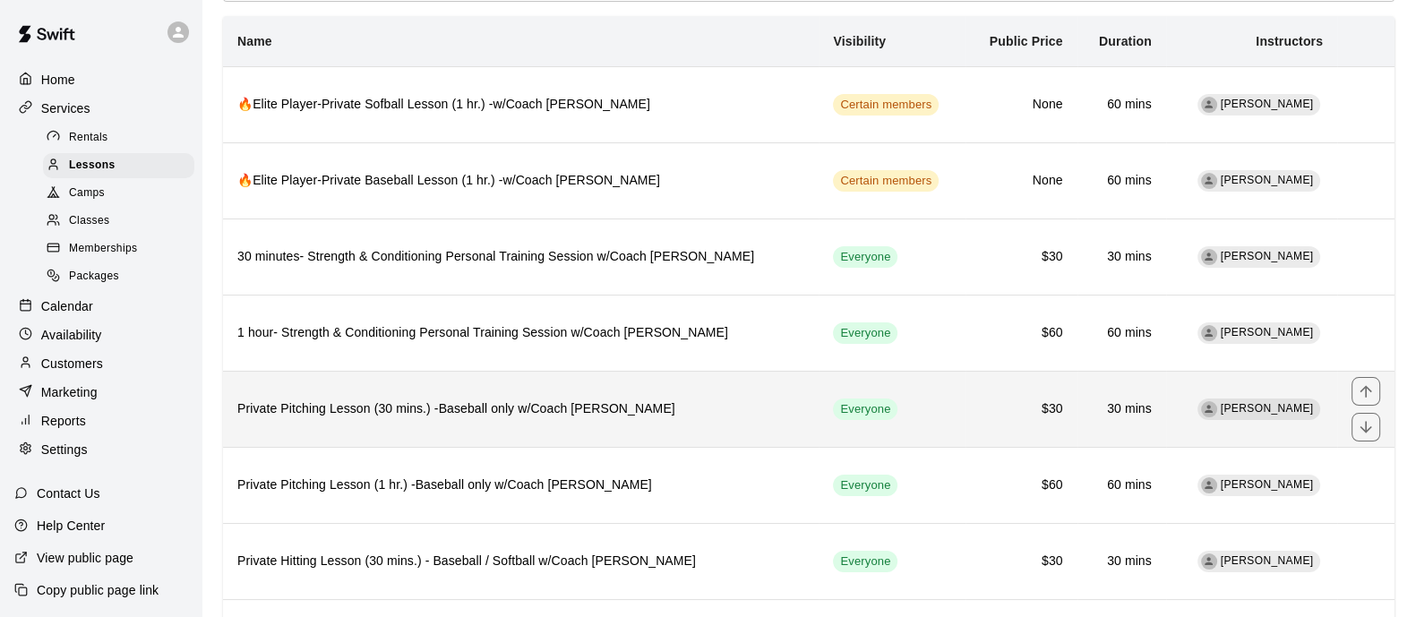
click at [477, 407] on h6 "Private Pitching Lesson (30 mins.) -Baseball only w/Coach [PERSON_NAME]" at bounding box center [520, 409] width 567 height 20
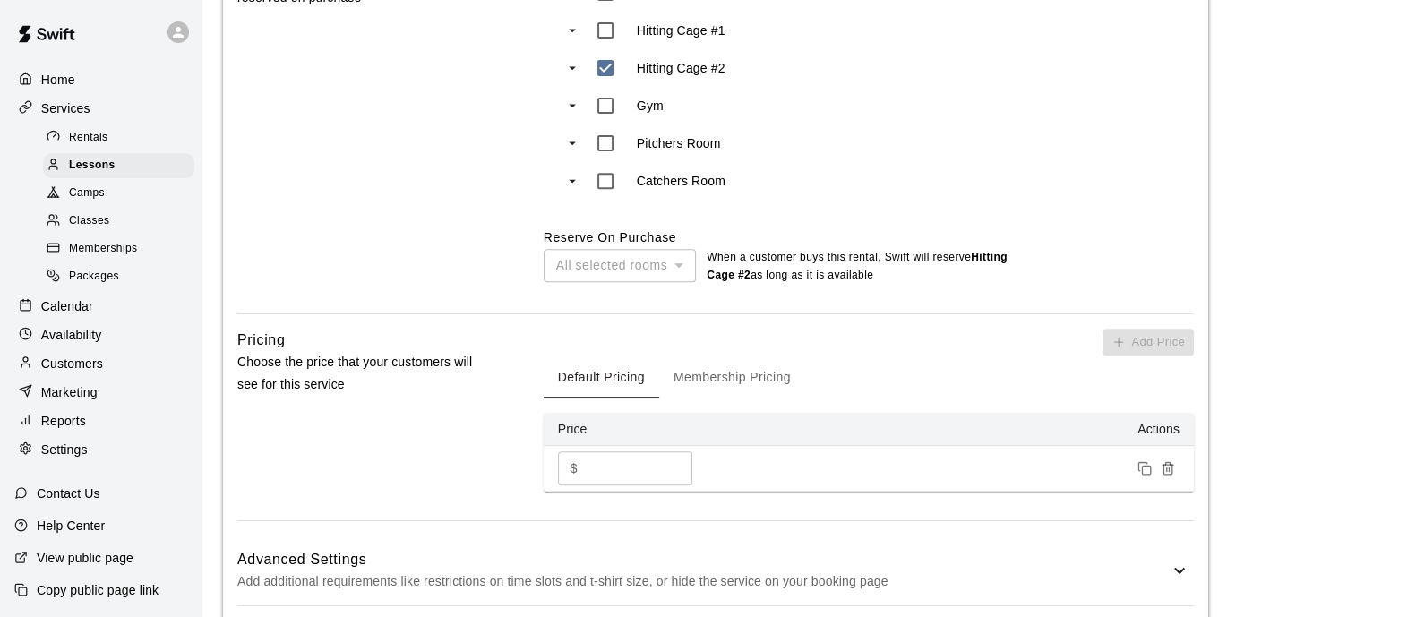
scroll to position [1007, 0]
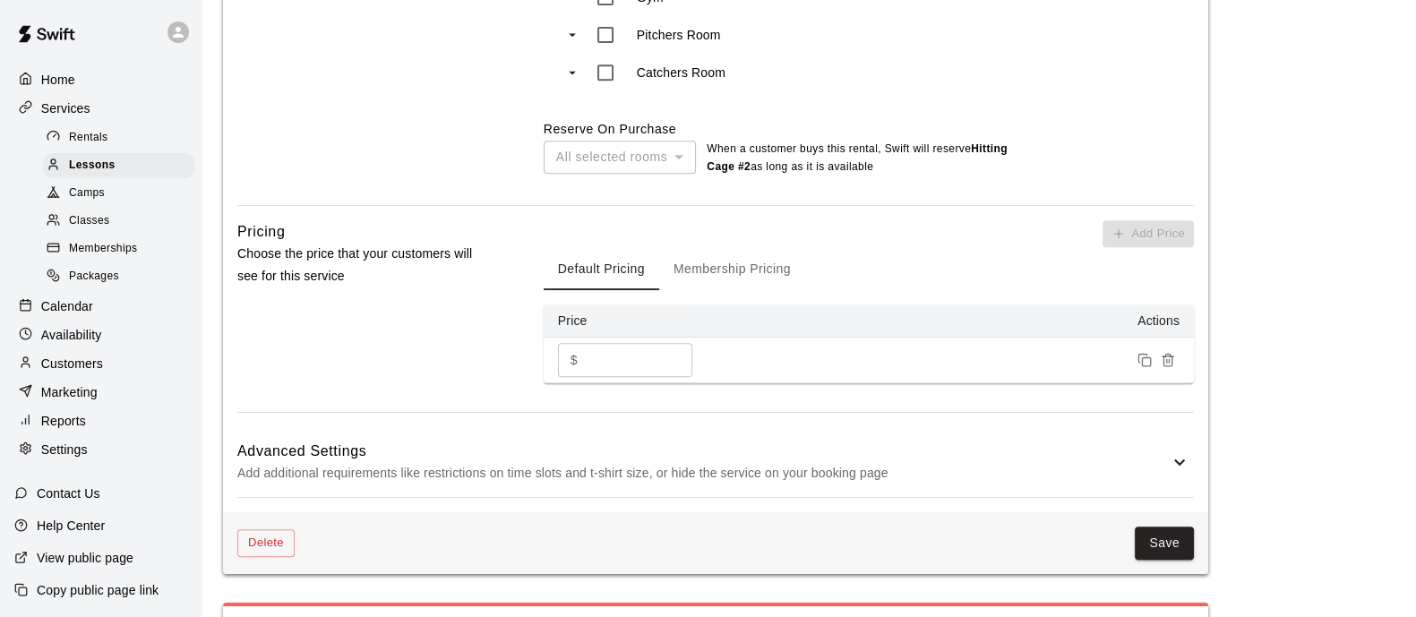
click at [1173, 463] on icon at bounding box center [1179, 461] width 21 height 21
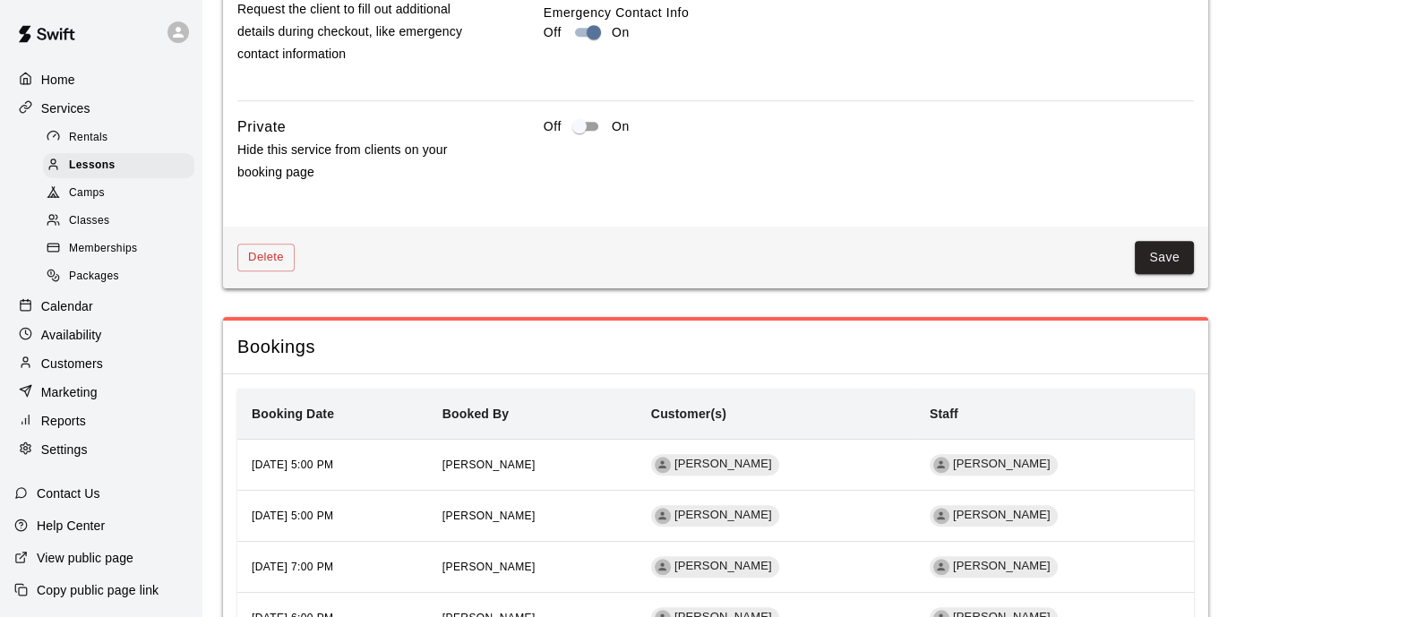
scroll to position [2015, 0]
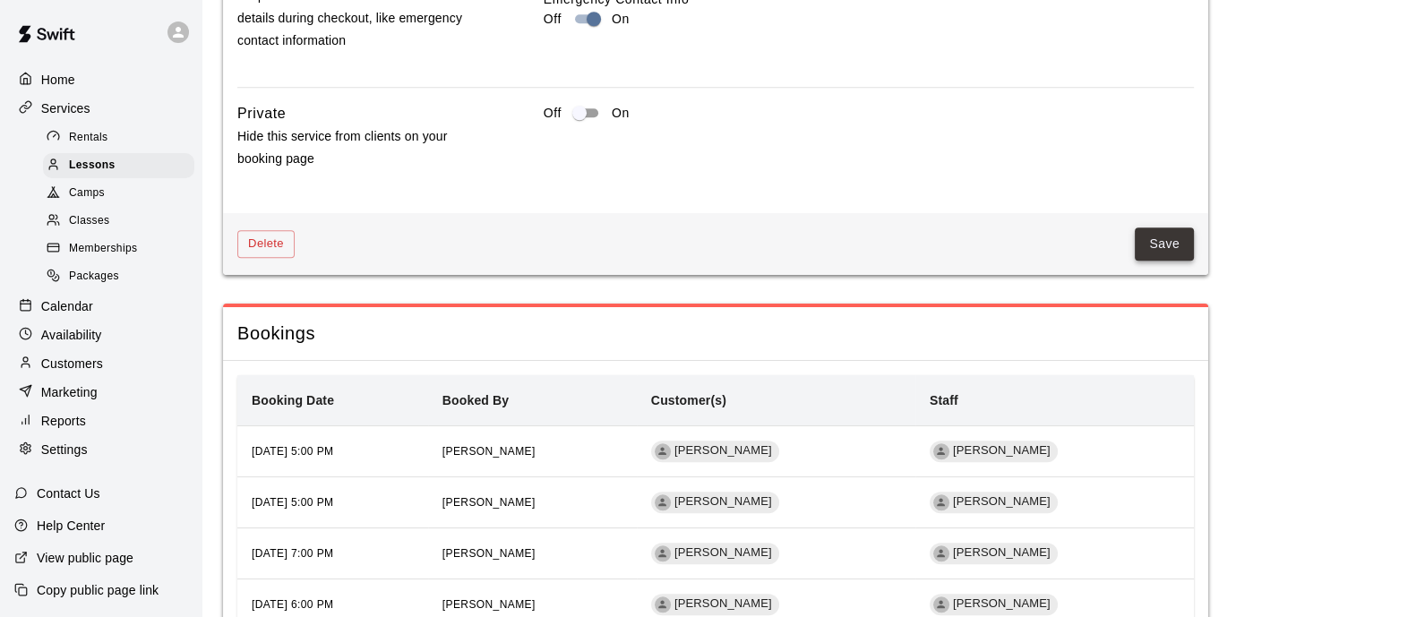
click at [1170, 253] on button "Save" at bounding box center [1164, 243] width 59 height 33
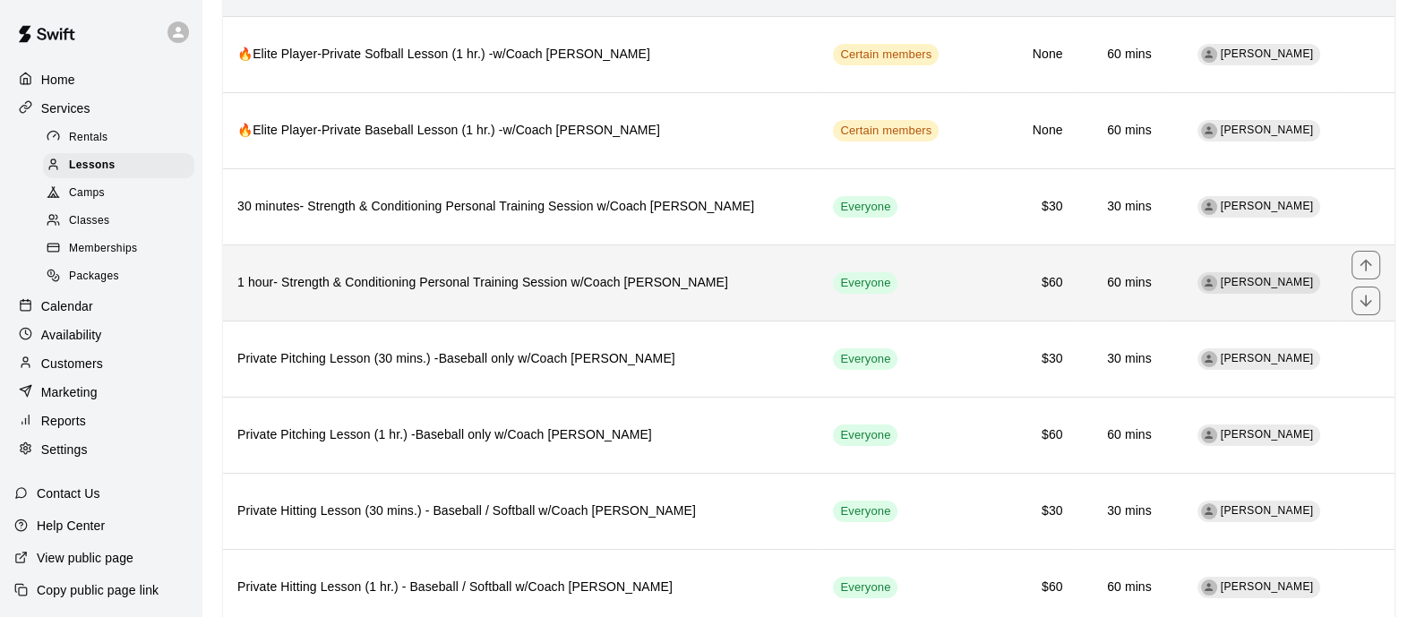
scroll to position [223, 0]
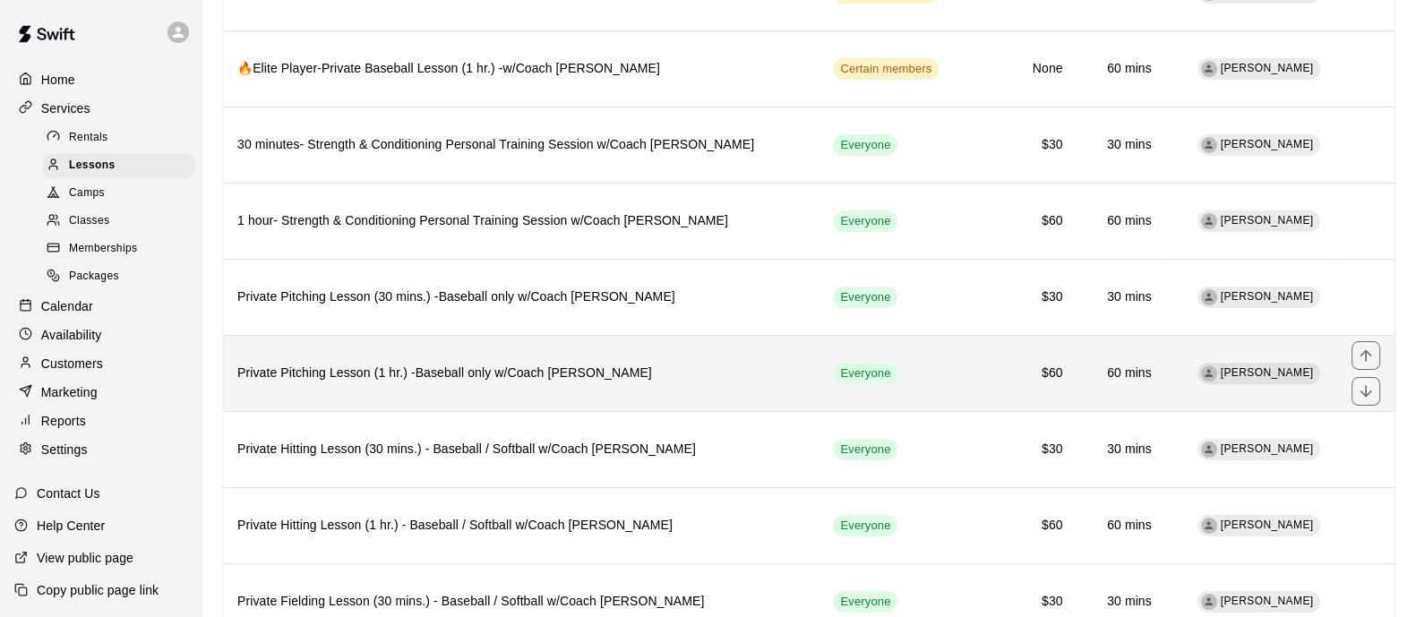
click at [444, 379] on h6 "Private Pitching Lesson (1 hr.) -Baseball only w/Coach [PERSON_NAME]" at bounding box center [520, 374] width 567 height 20
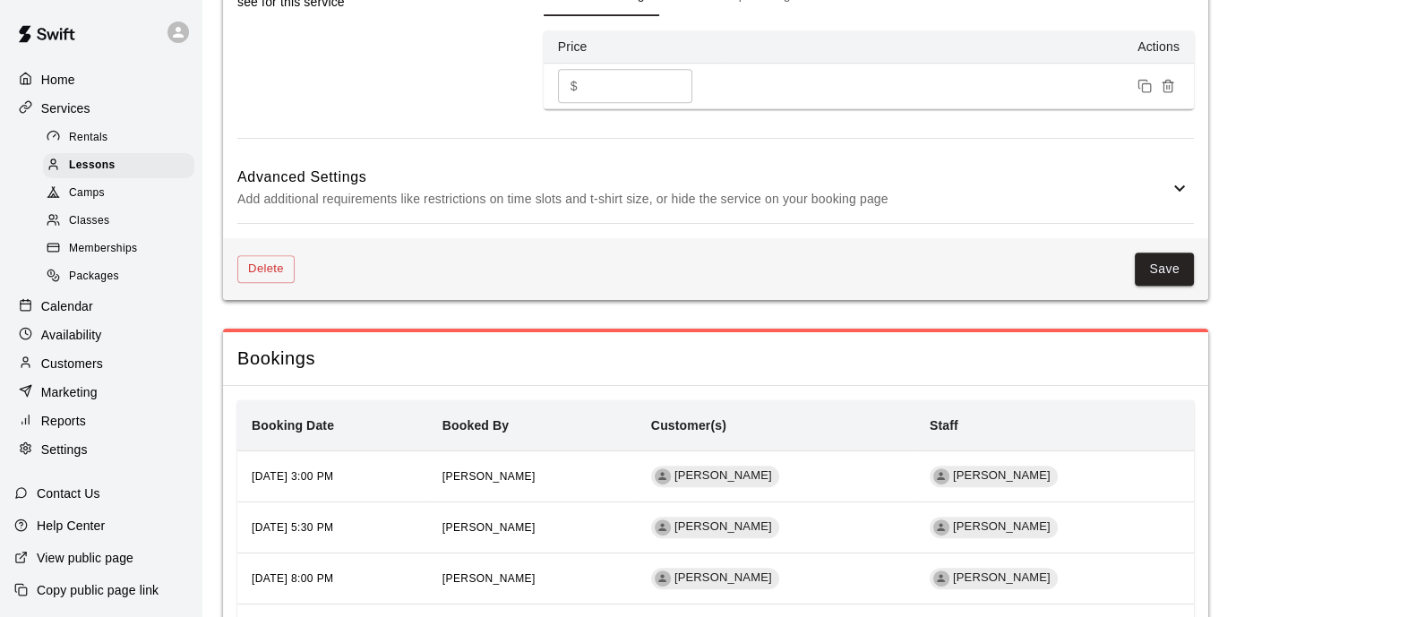
scroll to position [1343, 0]
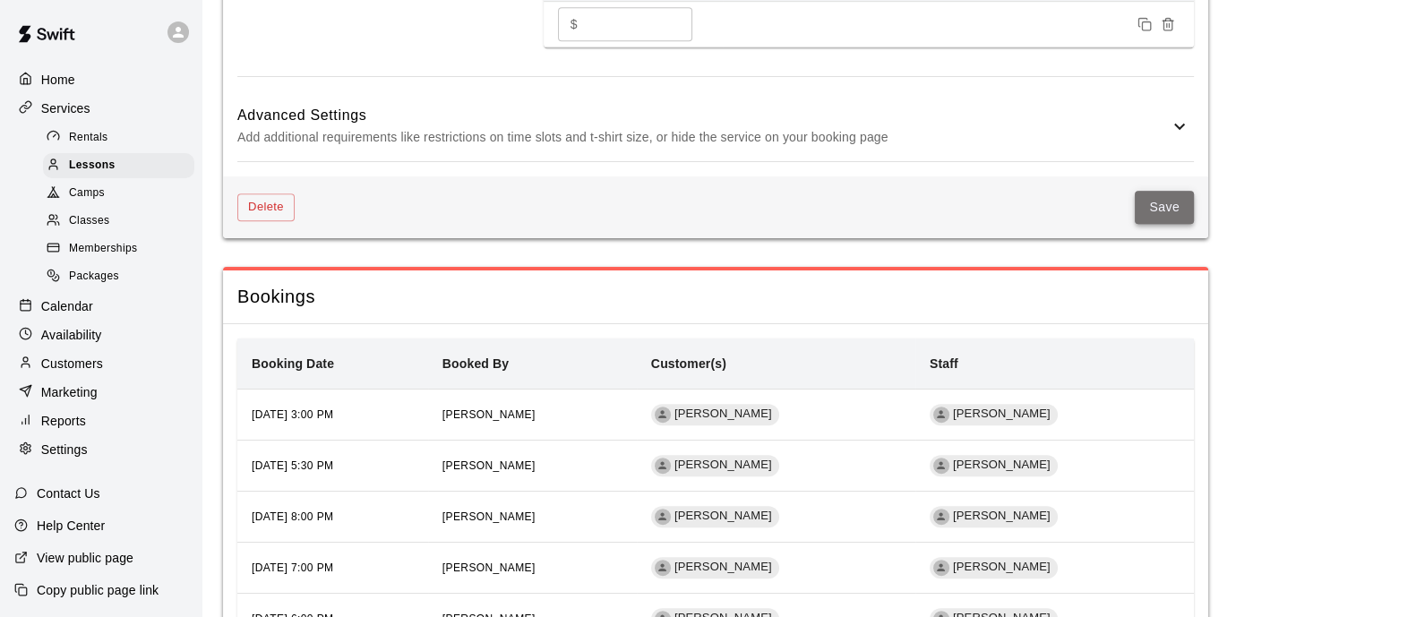
click at [1157, 205] on button "Save" at bounding box center [1164, 207] width 59 height 33
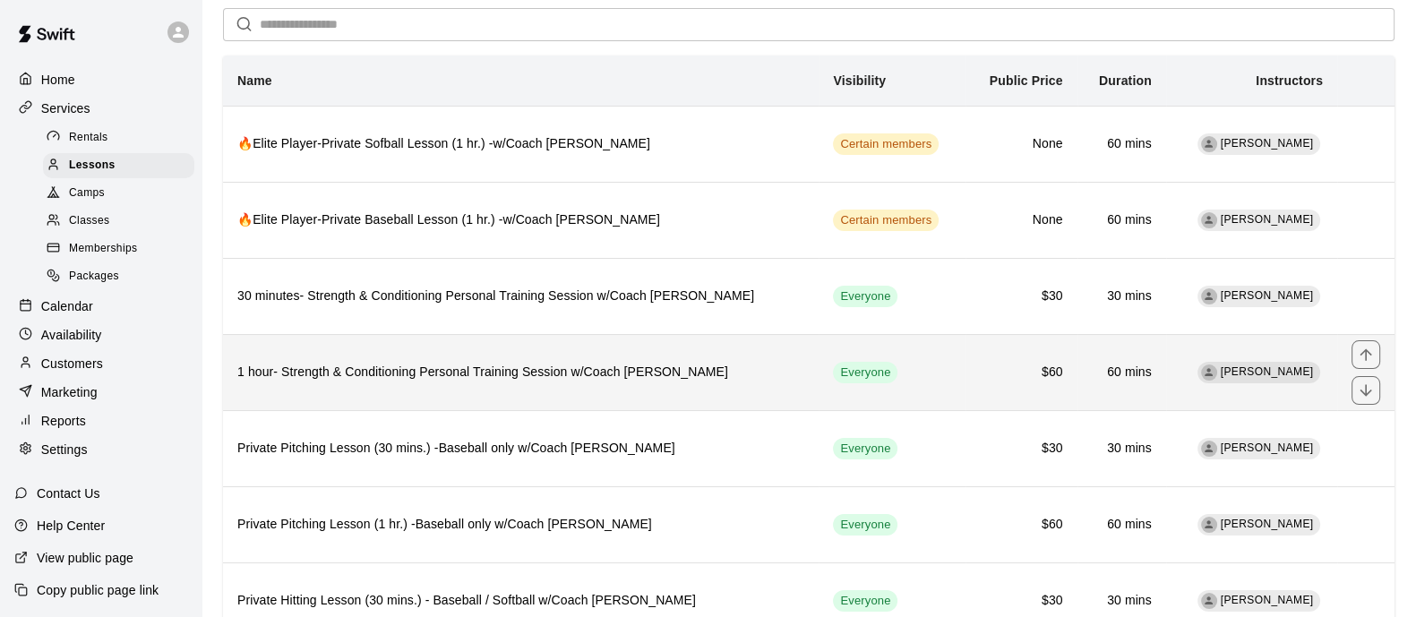
scroll to position [183, 0]
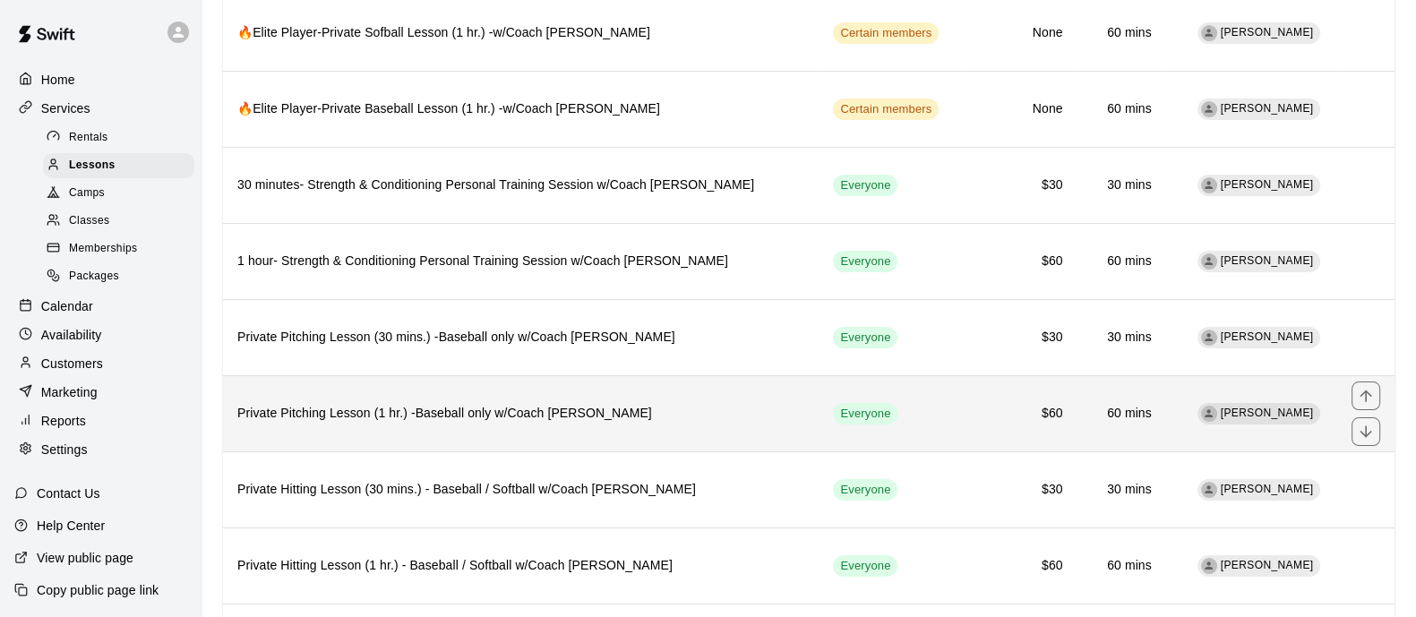
click at [625, 421] on h6 "Private Pitching Lesson (1 hr.) -Baseball only w/Coach [PERSON_NAME]" at bounding box center [520, 414] width 567 height 20
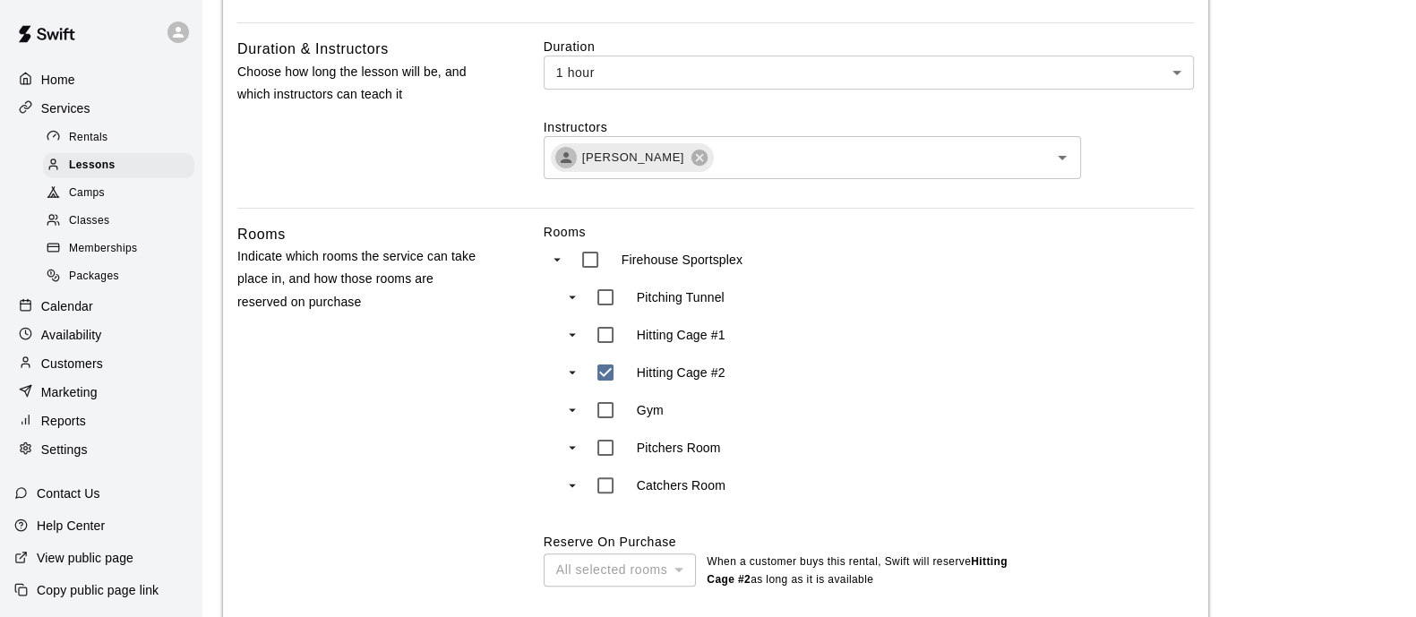
scroll to position [672, 0]
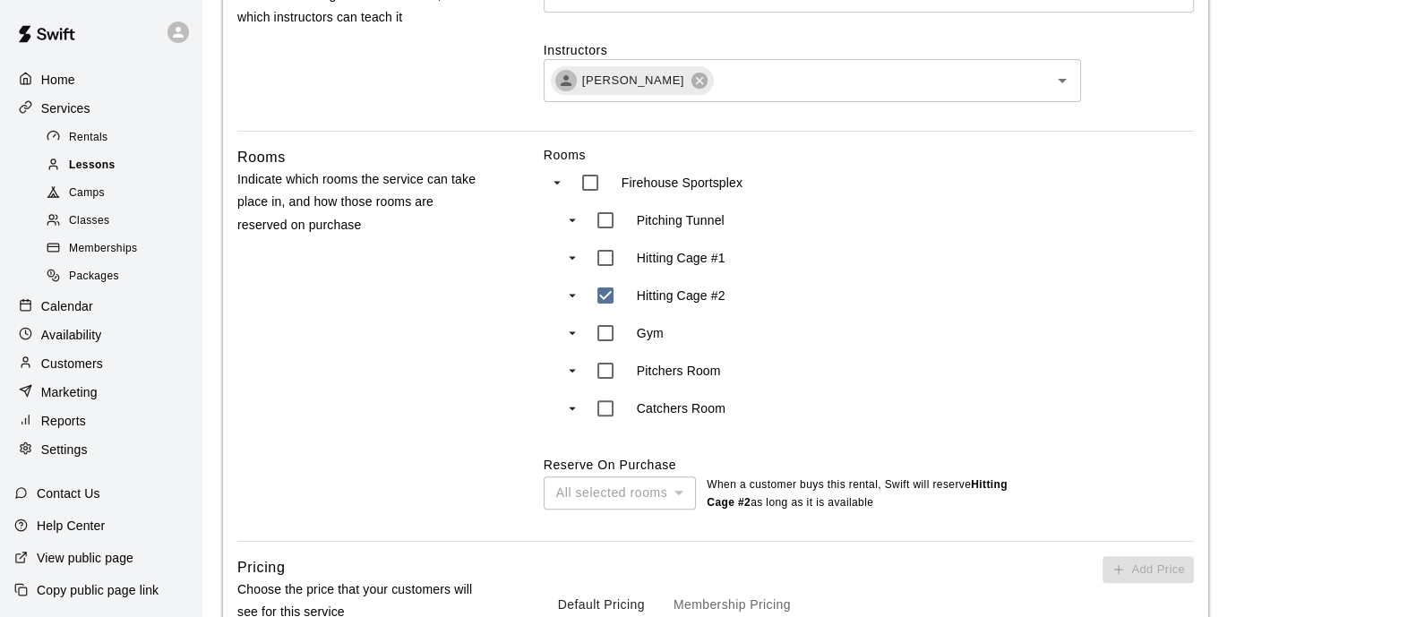
click at [93, 172] on span "Lessons" at bounding box center [92, 166] width 47 height 18
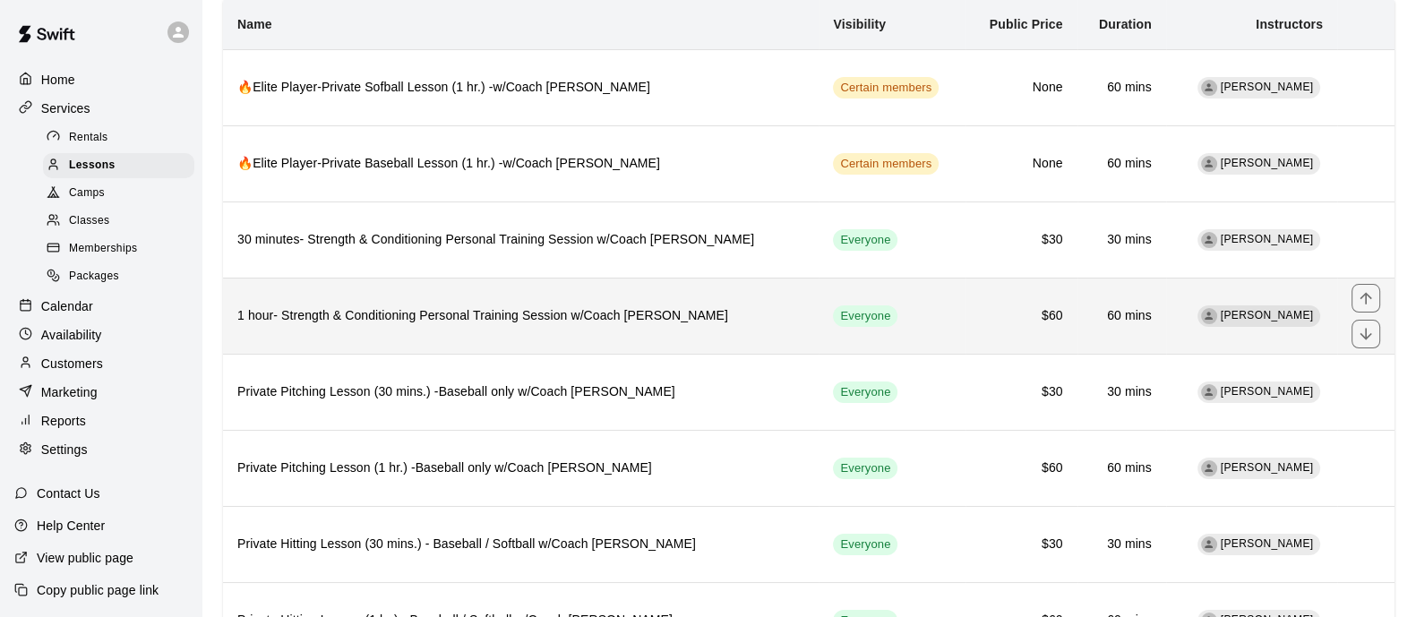
scroll to position [223, 0]
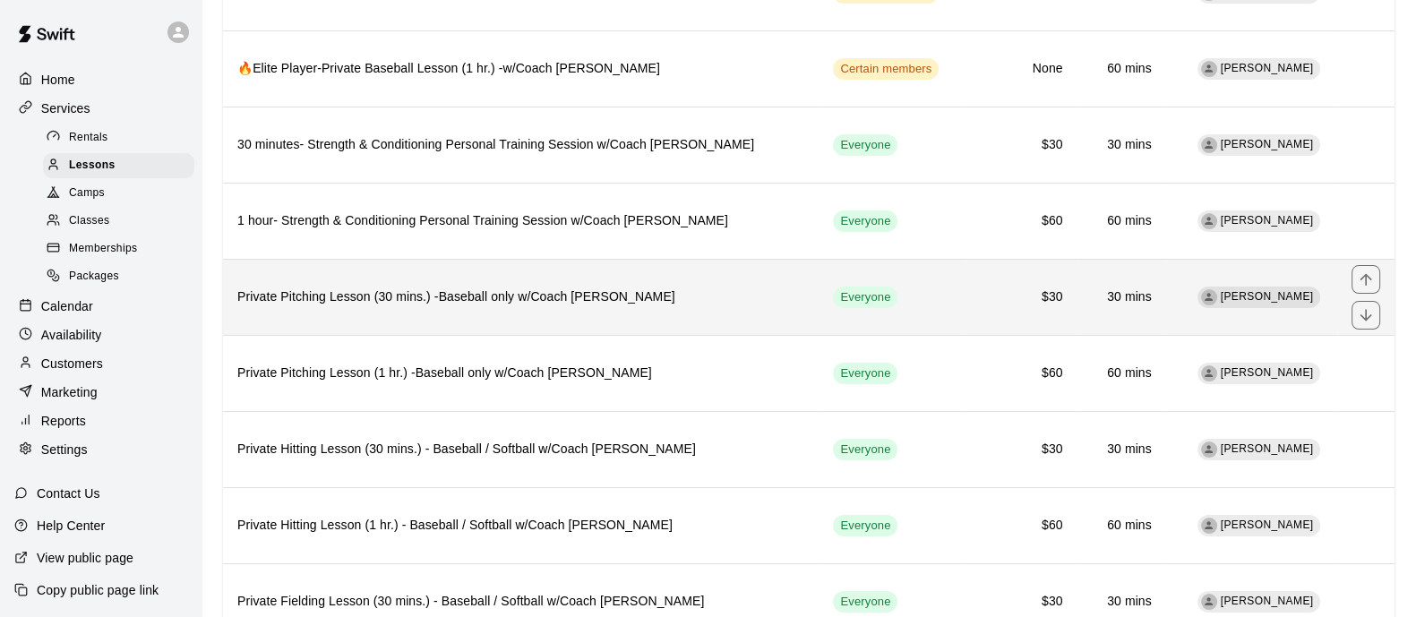
click at [495, 289] on h6 "Private Pitching Lesson (30 mins.) -Baseball only w/Coach [PERSON_NAME]" at bounding box center [520, 297] width 567 height 20
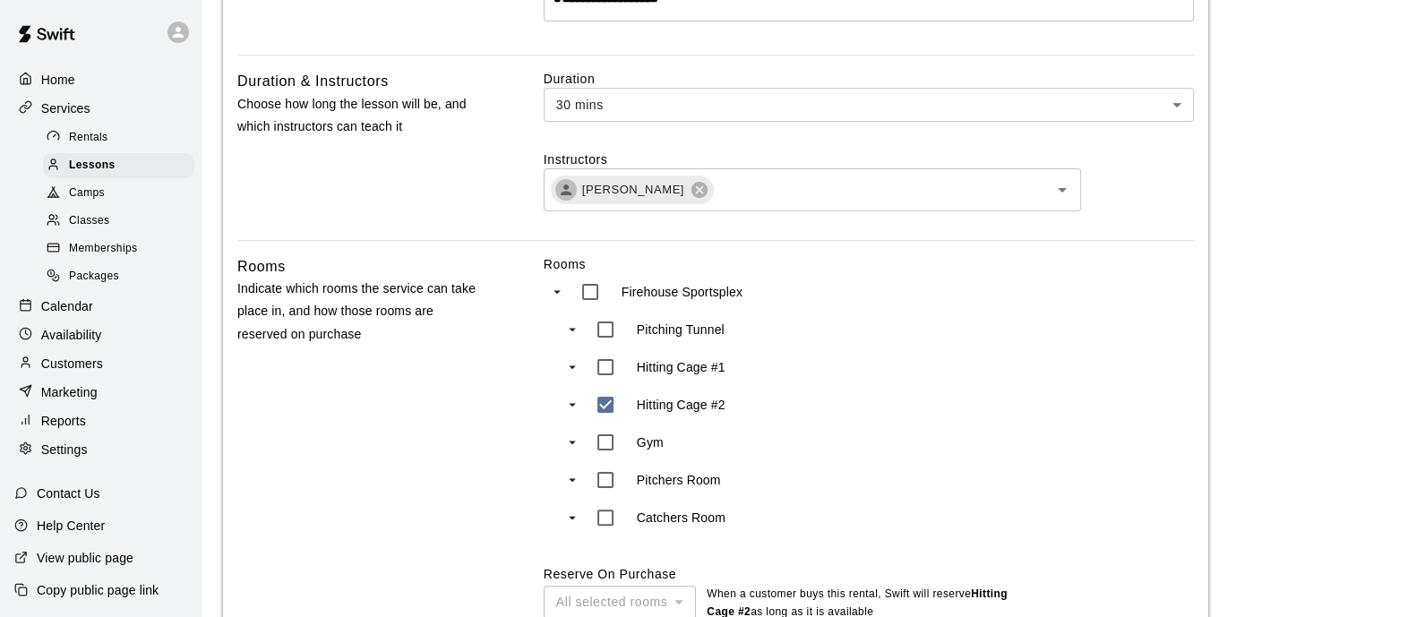
scroll to position [672, 0]
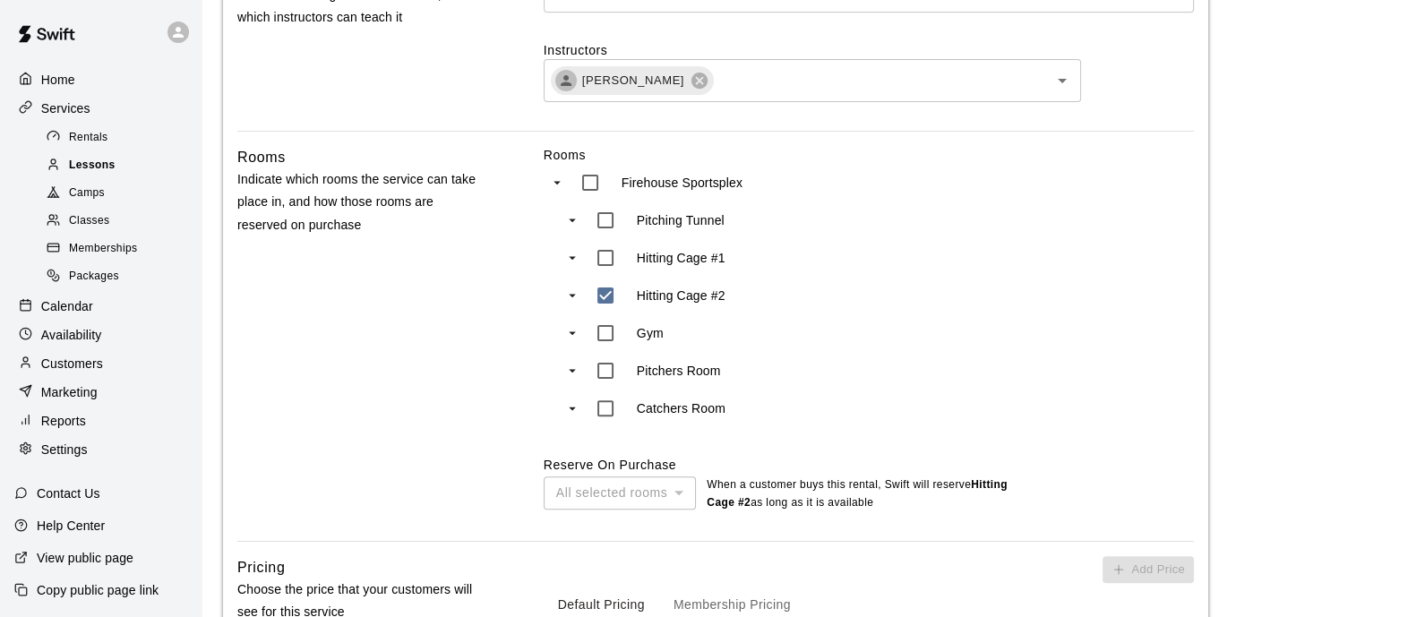
click at [86, 178] on div "Lessons" at bounding box center [118, 165] width 151 height 25
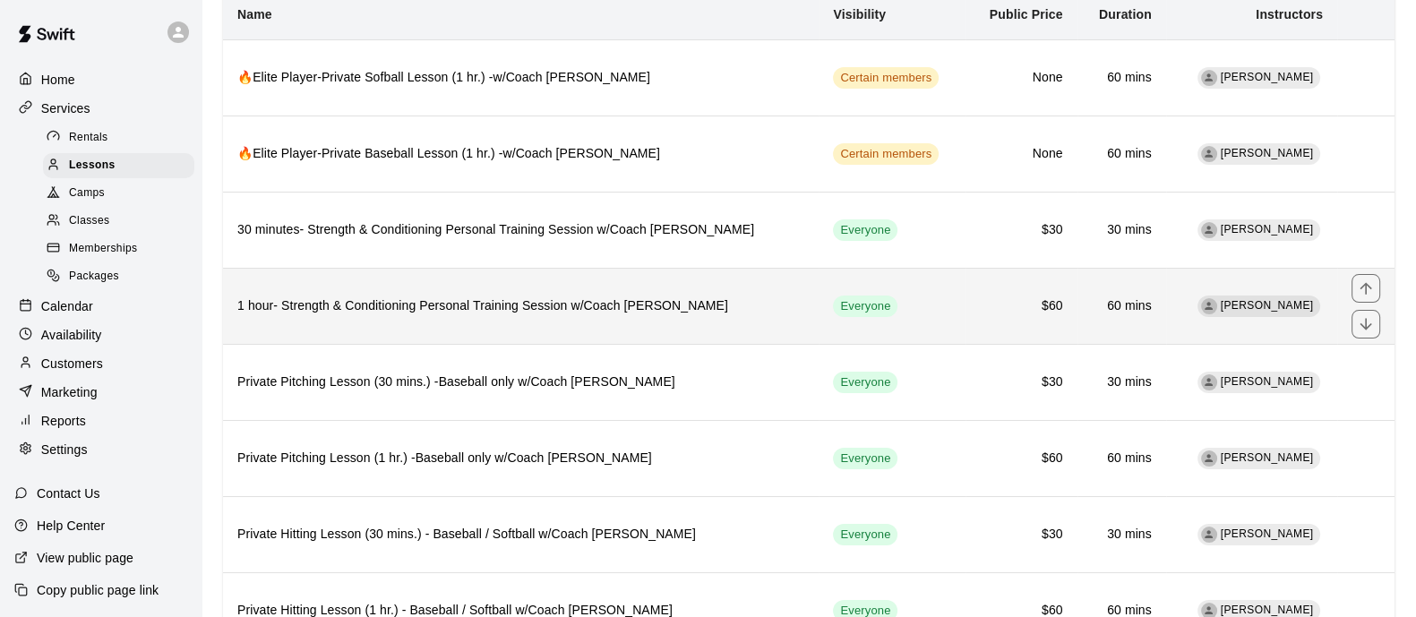
scroll to position [223, 0]
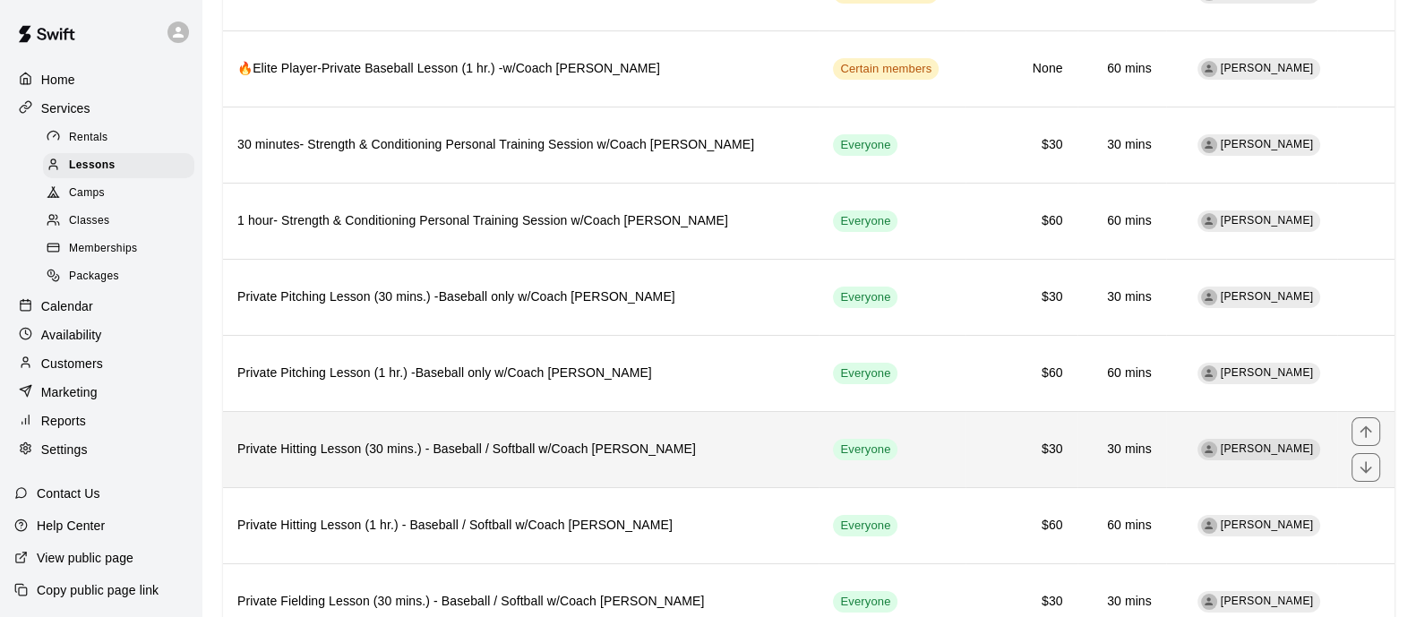
click at [383, 432] on th "Private Hitting Lesson (30 mins.) - Baseball / Softball w/Coach [PERSON_NAME]" at bounding box center [521, 449] width 596 height 76
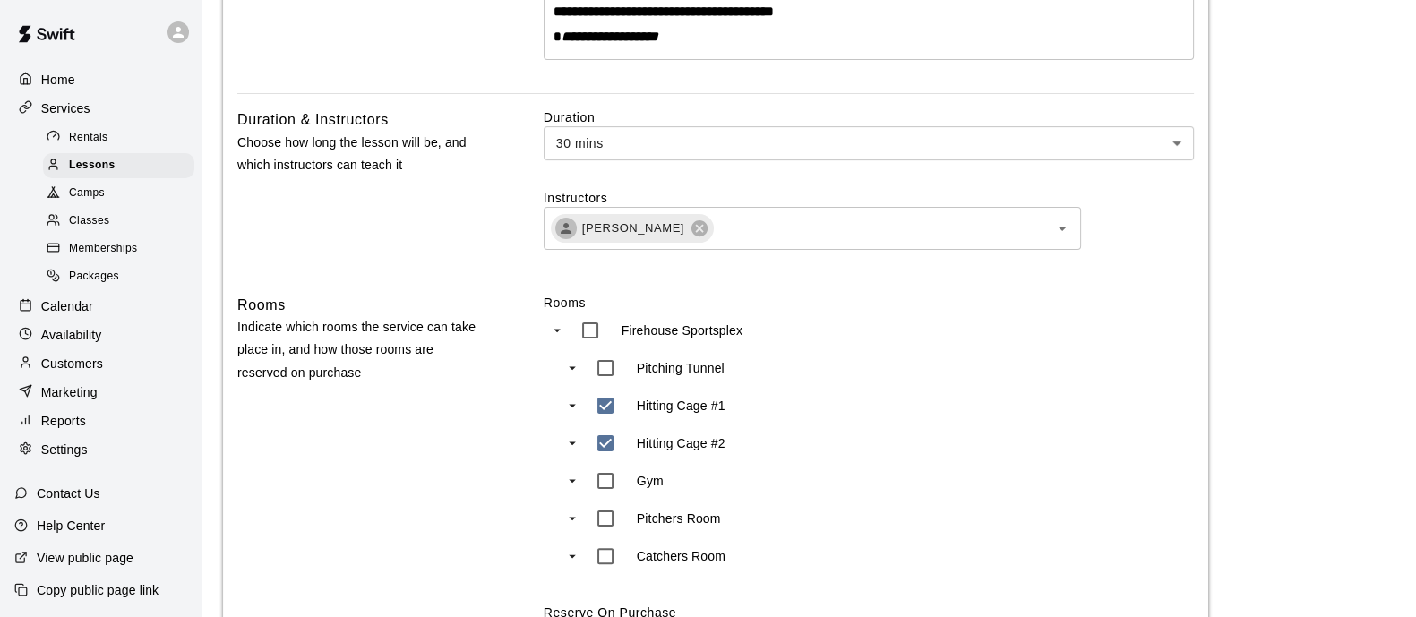
scroll to position [560, 0]
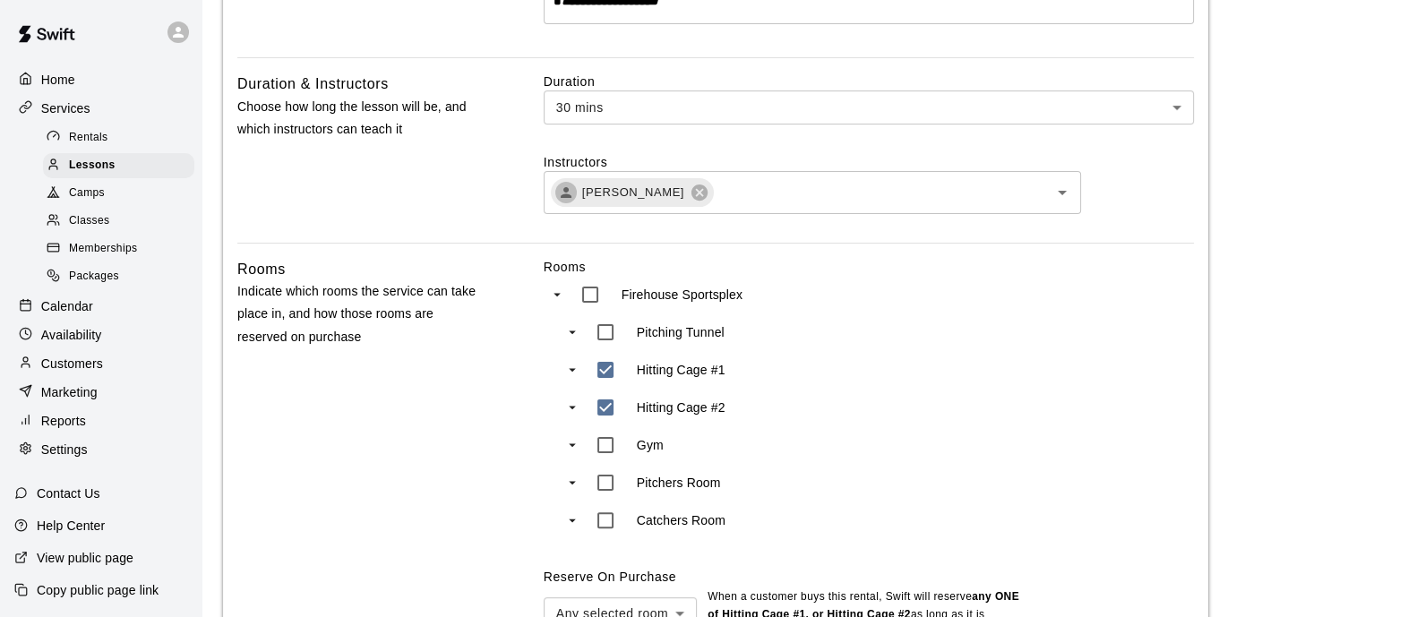
type input "***"
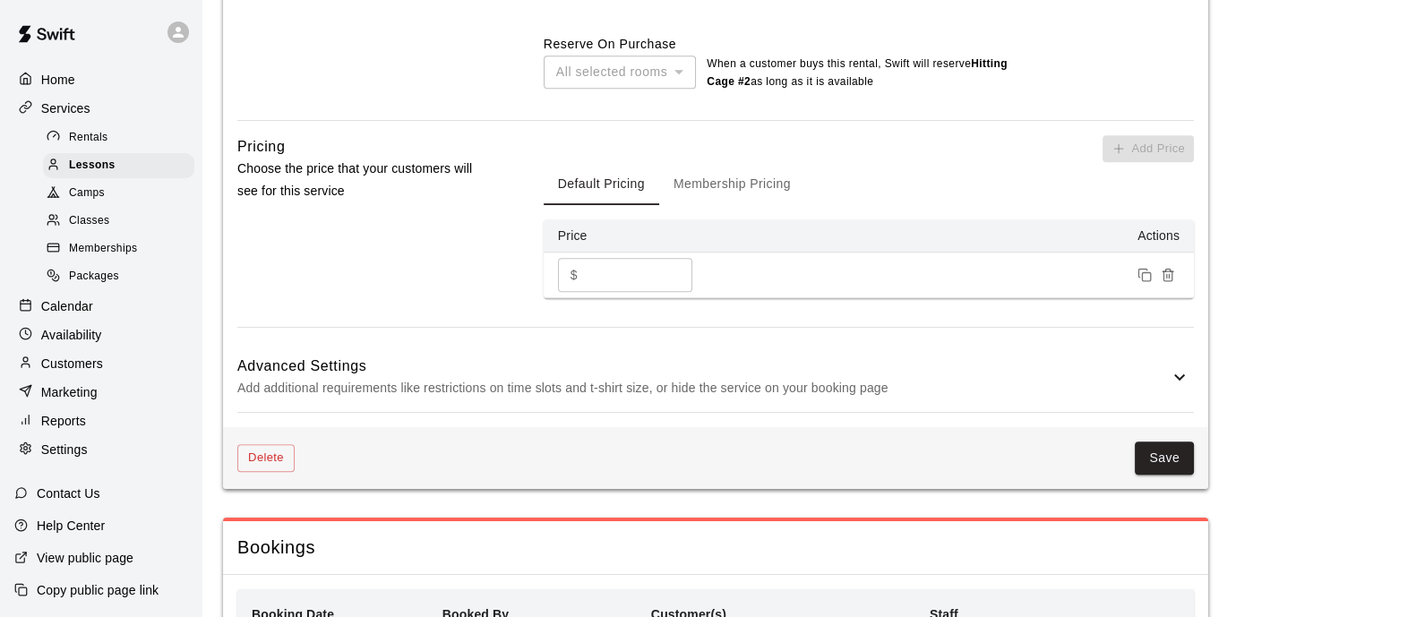
scroll to position [1119, 0]
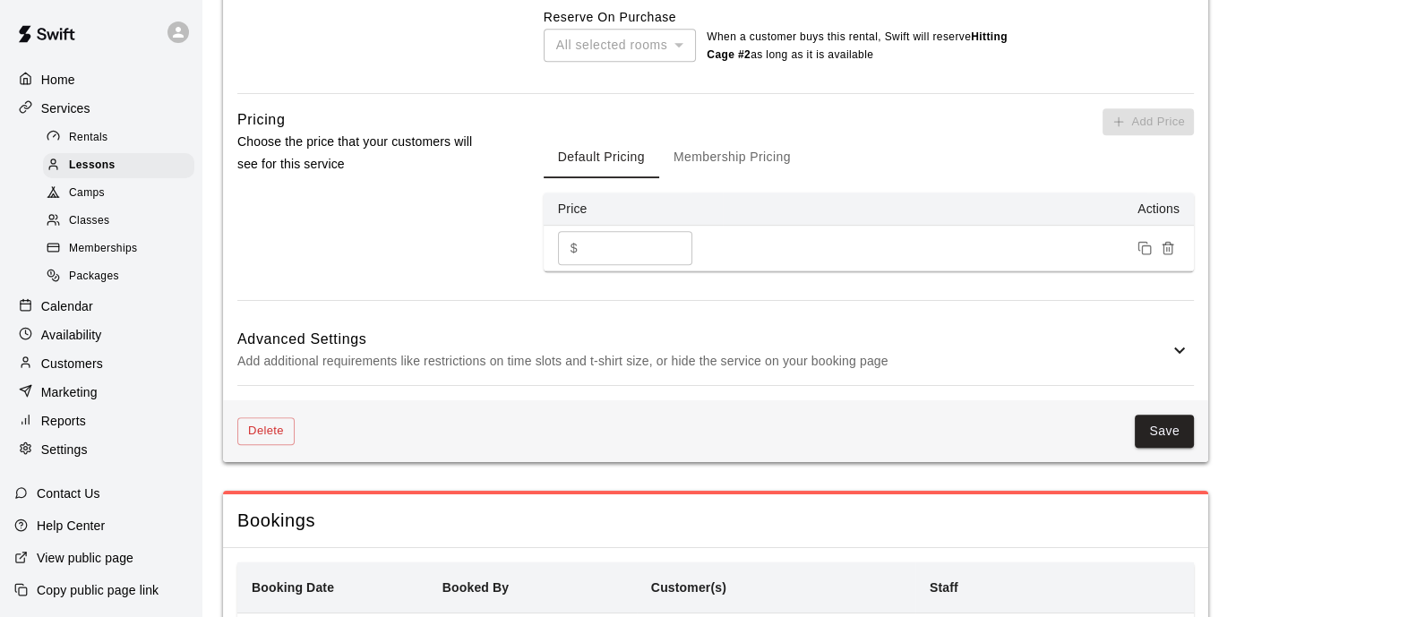
click at [1084, 356] on p "Add additional requirements like restrictions on time slots and t-shirt size, o…" at bounding box center [702, 361] width 931 height 22
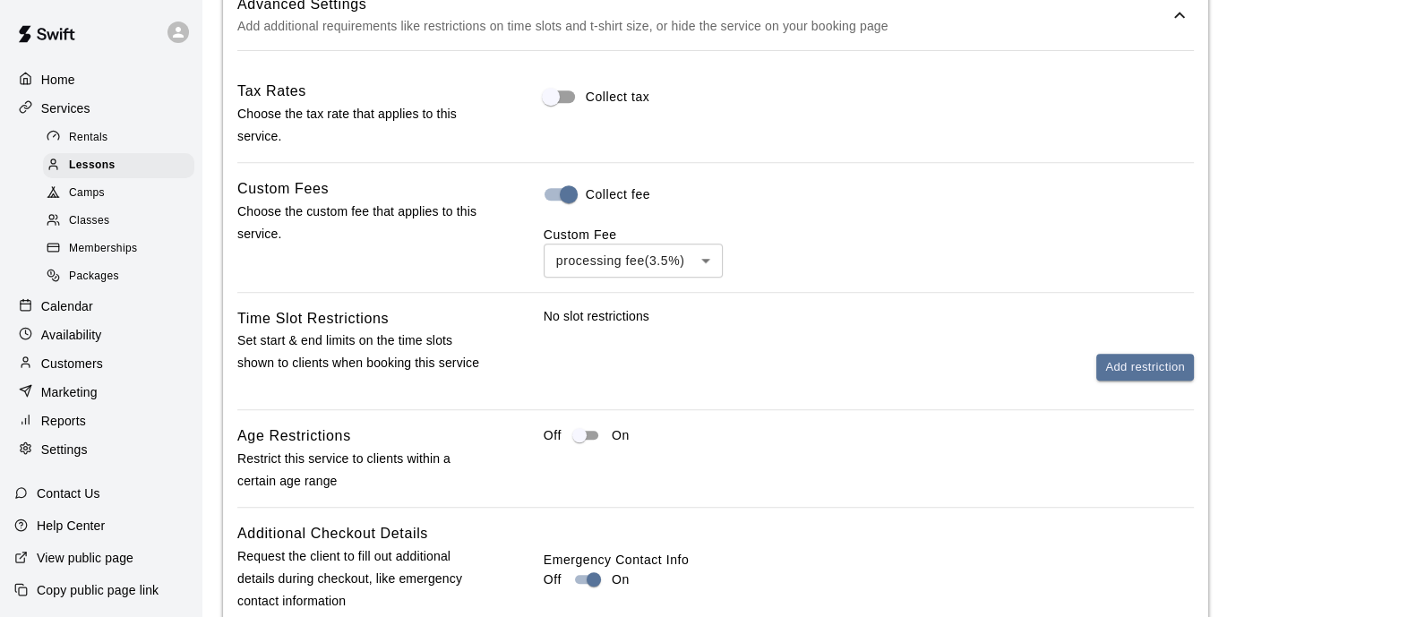
scroll to position [1678, 0]
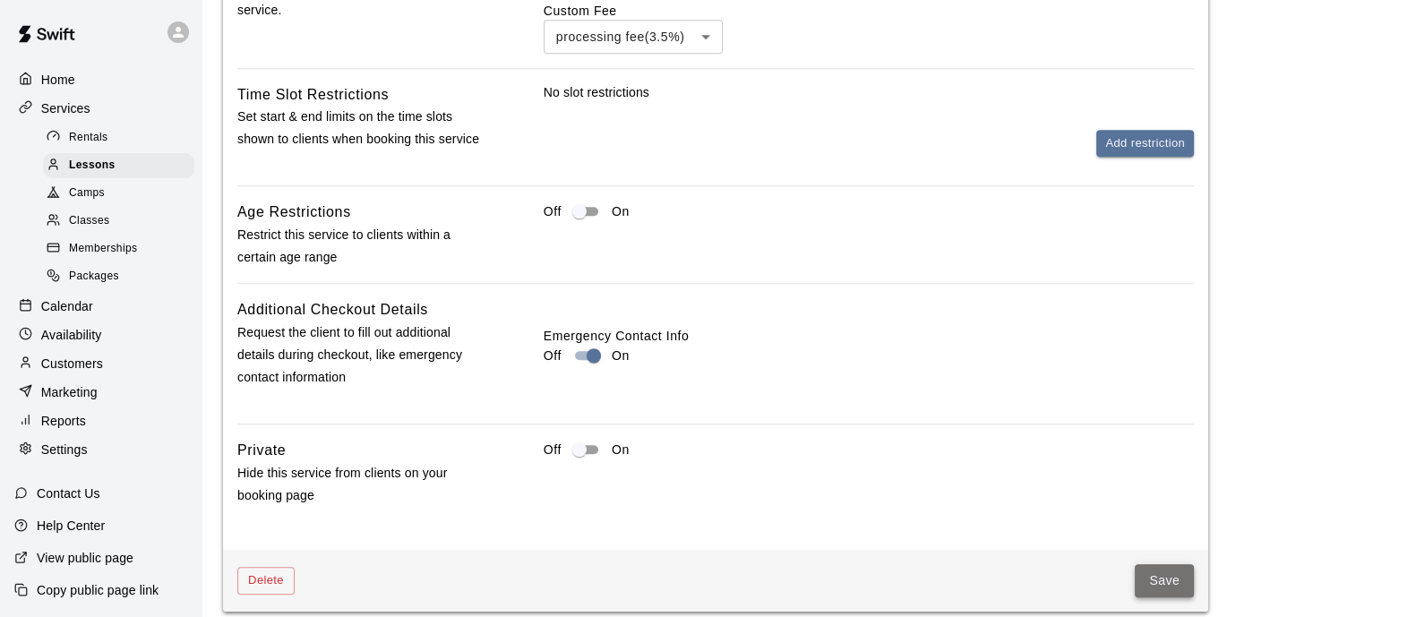
click at [1173, 583] on button "Save" at bounding box center [1164, 580] width 59 height 33
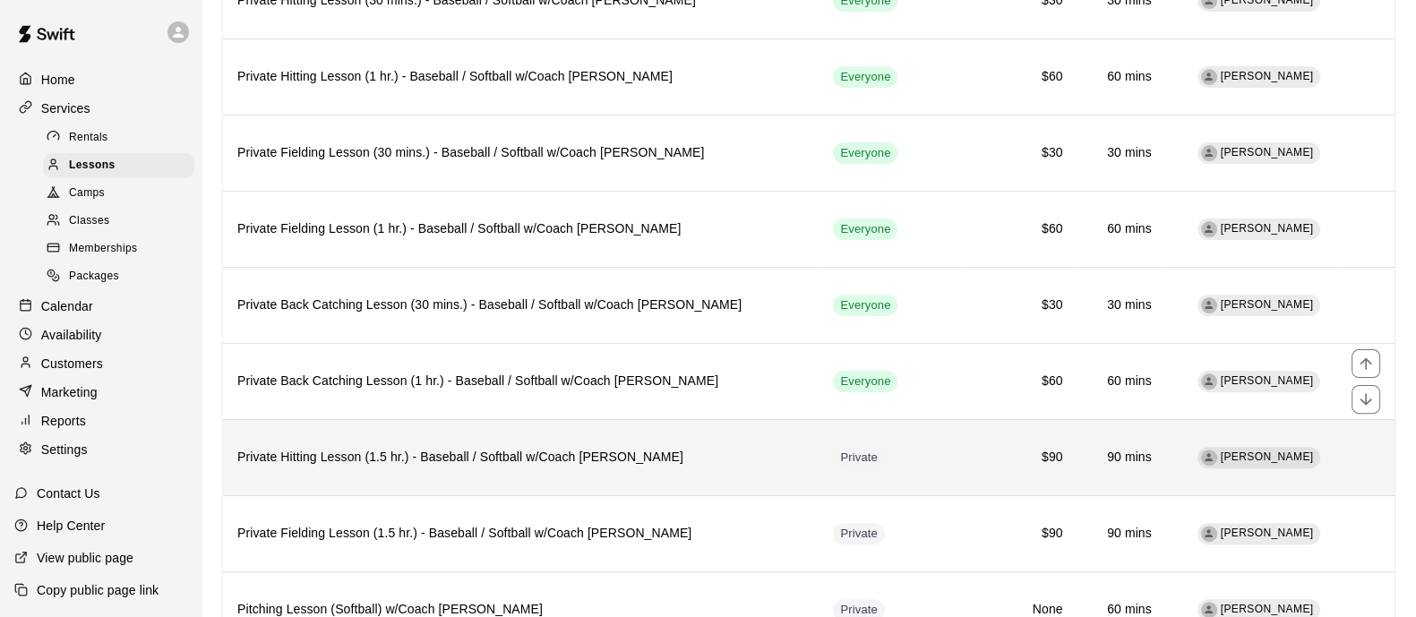
scroll to position [742, 0]
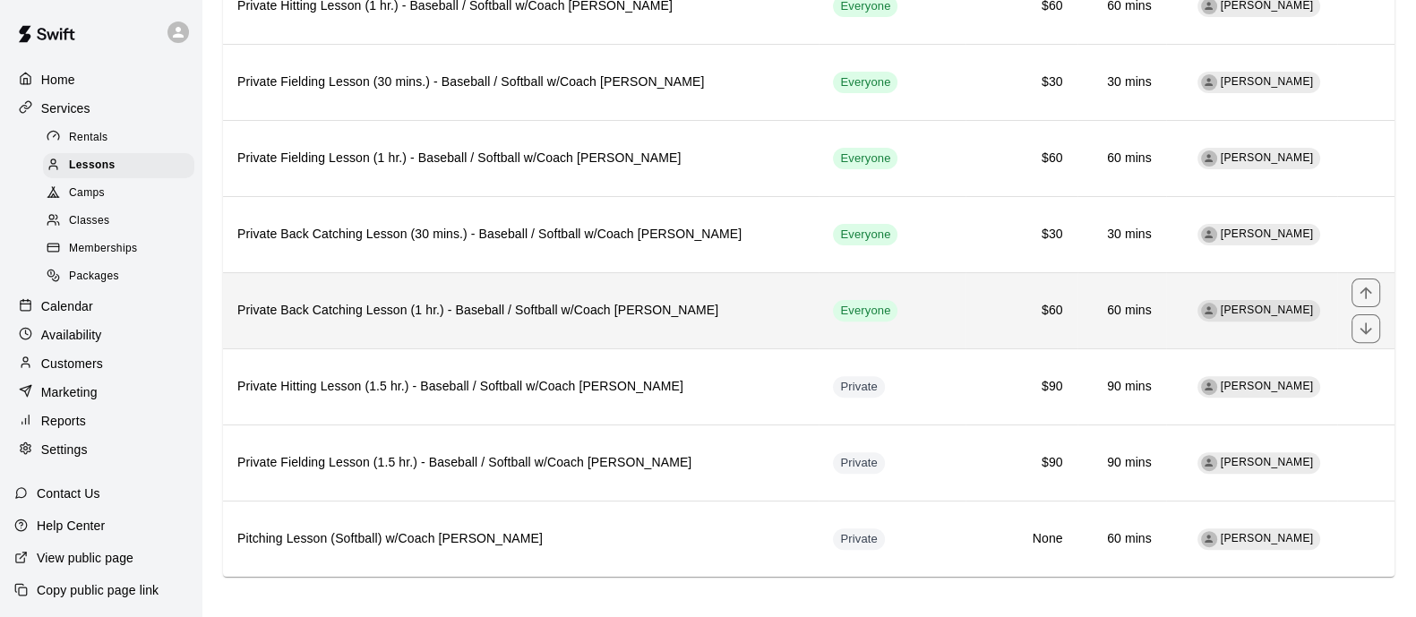
click at [528, 321] on th "Private Back Catching Lesson (1 hr.) - Baseball / Softball w/Coach [PERSON_NAME]" at bounding box center [521, 310] width 596 height 76
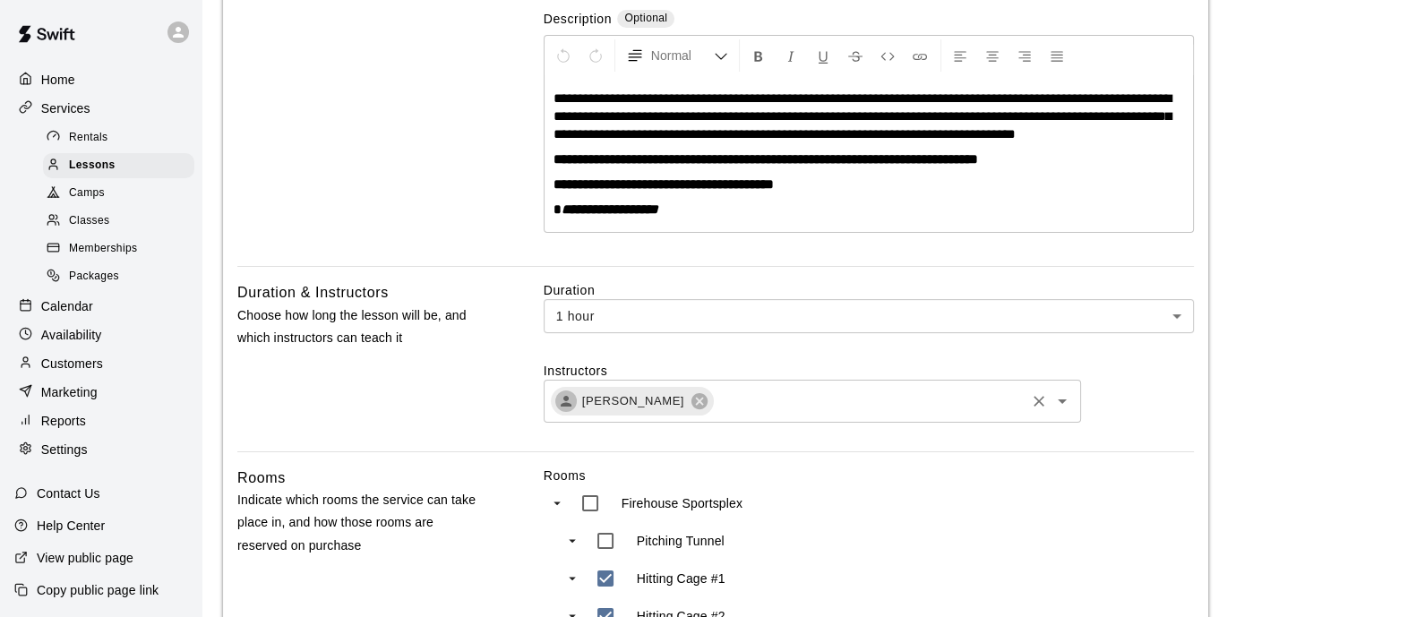
scroll to position [672, 0]
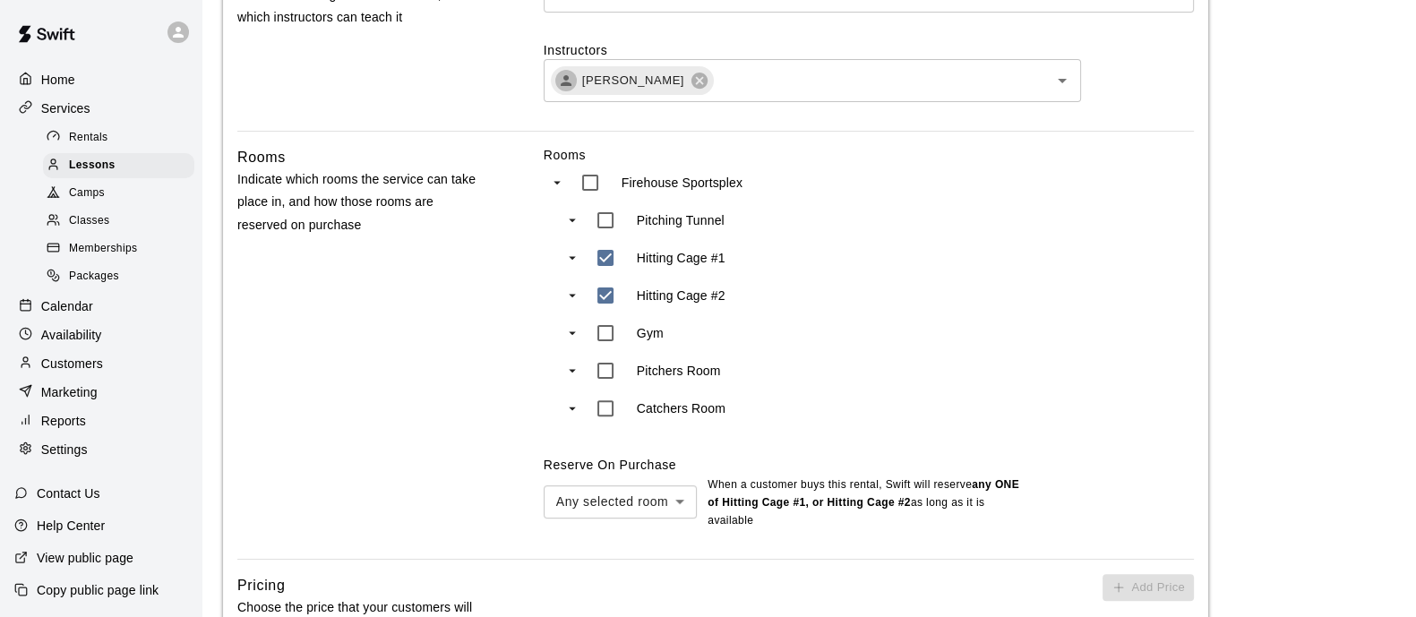
type input "***"
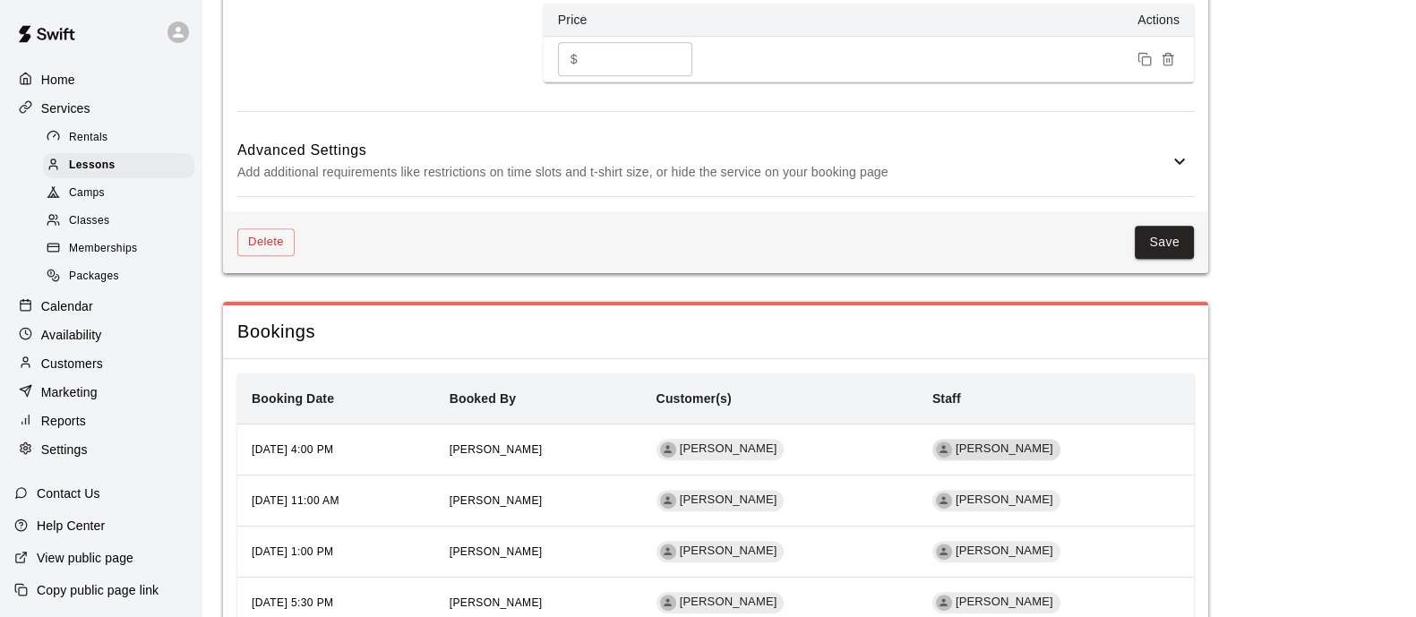
scroll to position [1343, 0]
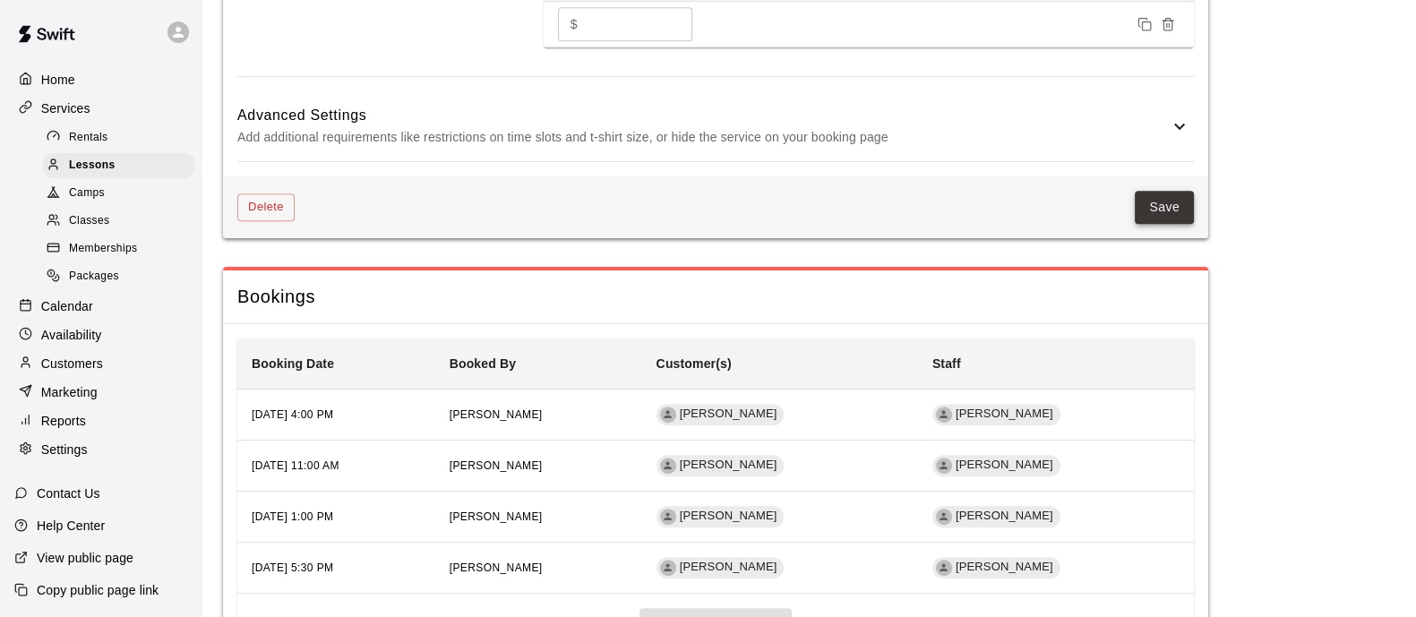
click at [1169, 224] on button "Save" at bounding box center [1164, 207] width 59 height 33
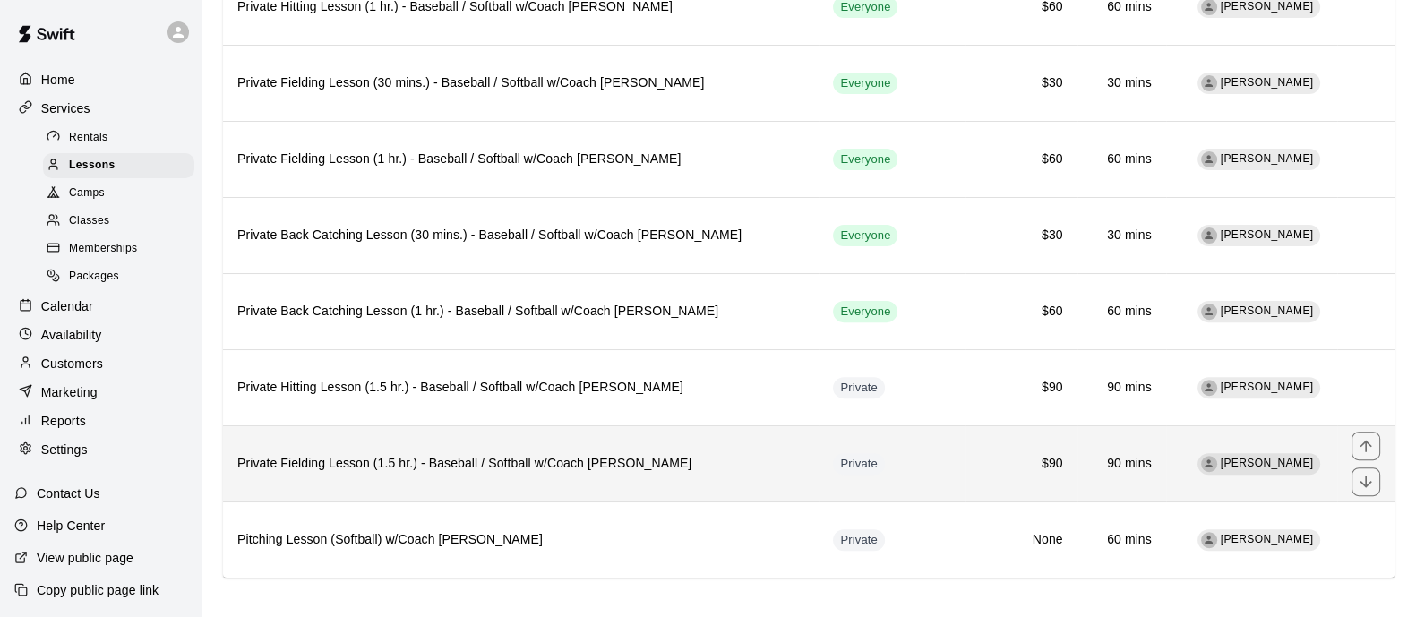
scroll to position [742, 0]
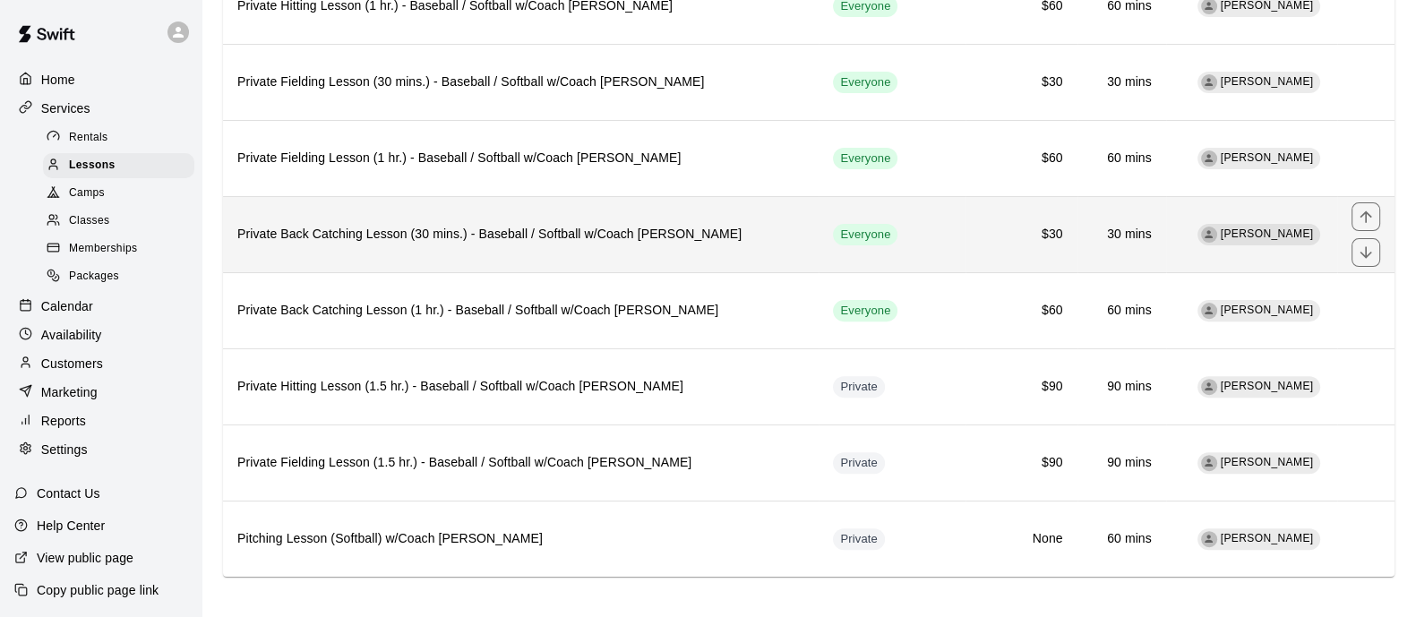
click at [496, 249] on th "Private Back Catching Lesson (30 mins.) - Baseball / Softball w/Coach [PERSON_N…" at bounding box center [521, 234] width 596 height 76
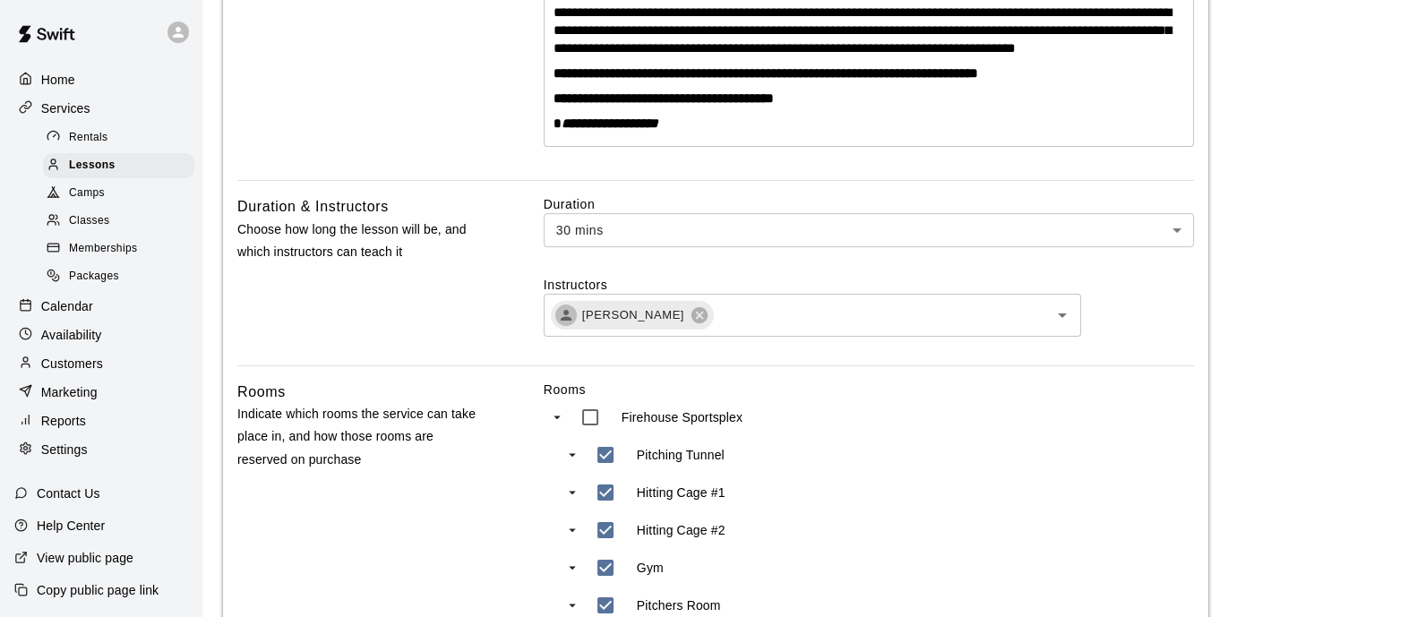
scroll to position [560, 0]
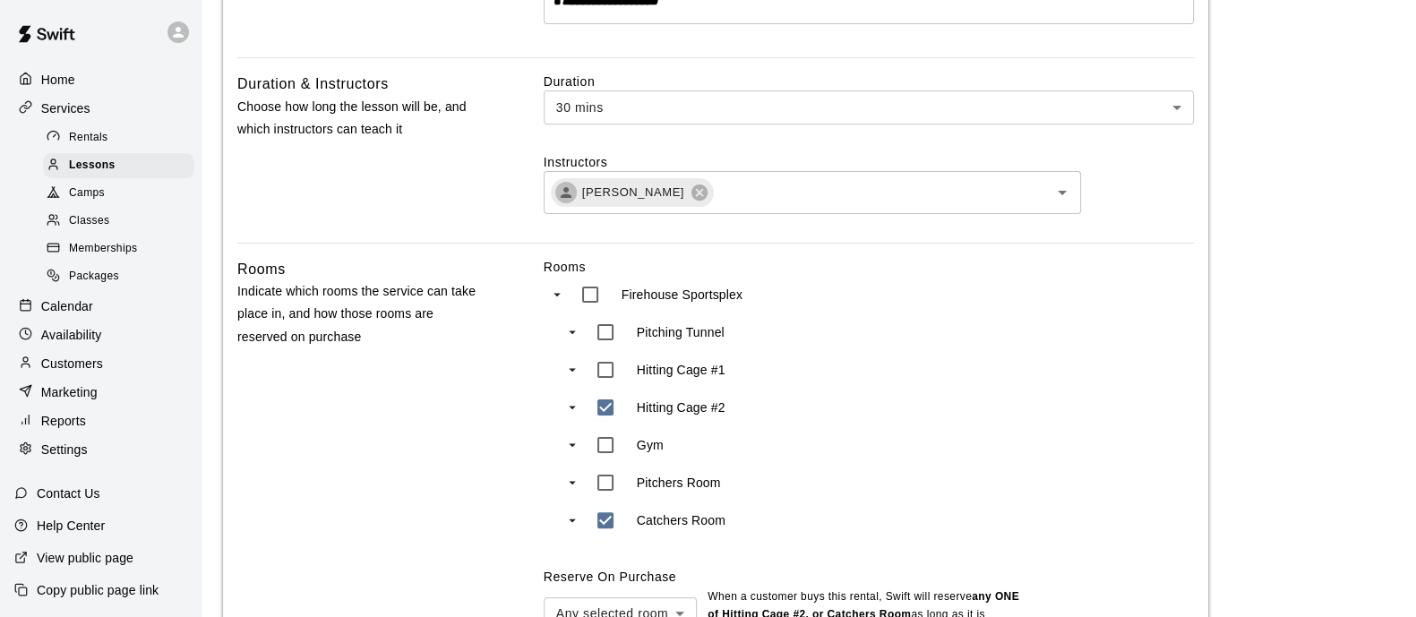
type input "***"
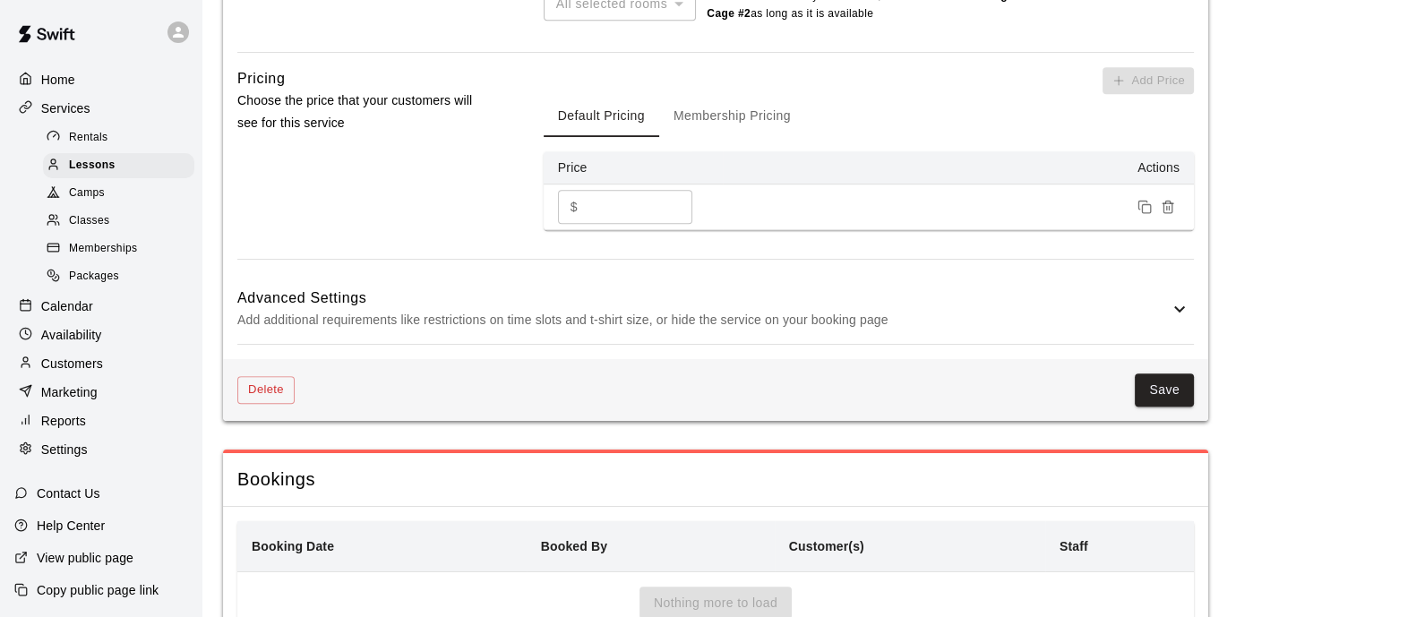
scroll to position [1231, 0]
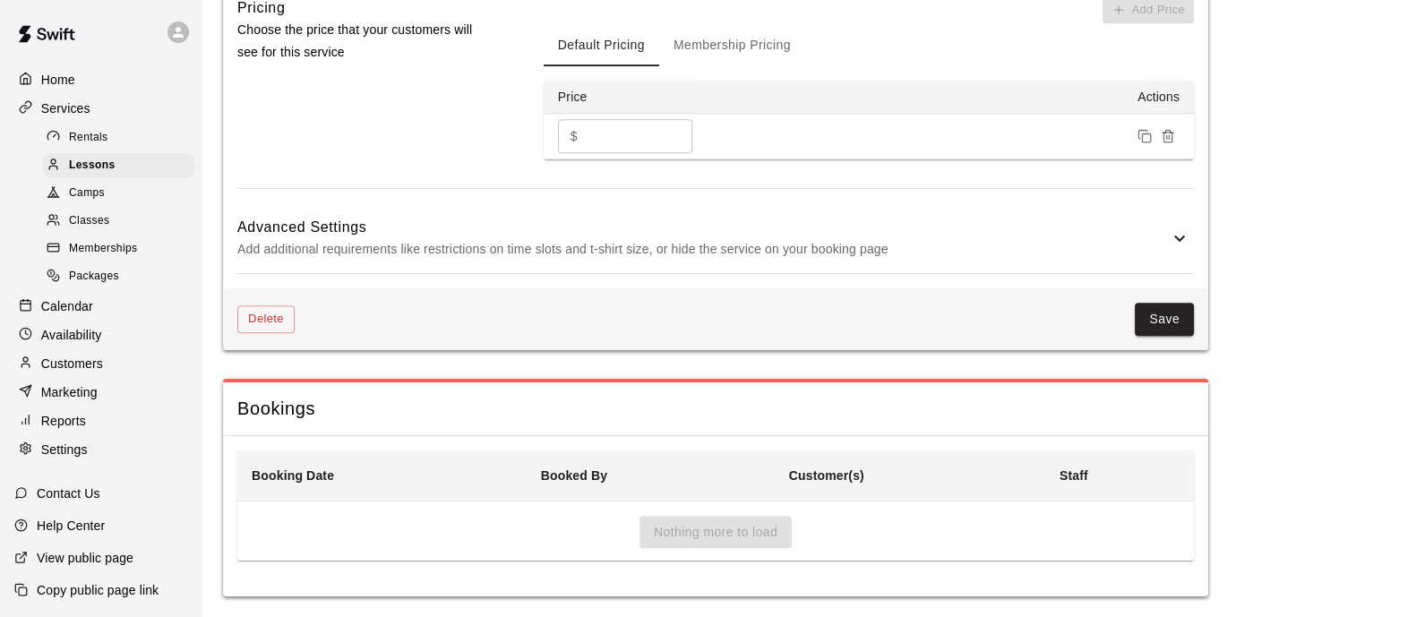
click at [1146, 257] on p "Add additional requirements like restrictions on time slots and t-shirt size, o…" at bounding box center [702, 249] width 931 height 22
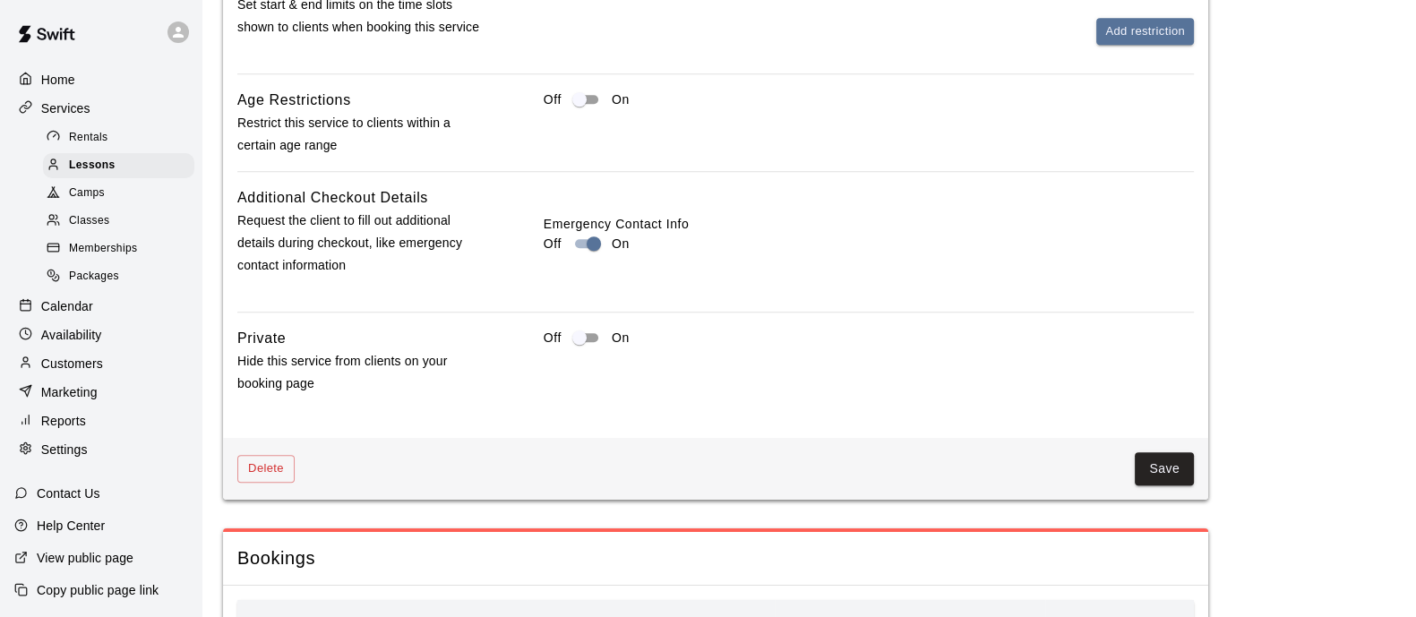
scroll to position [1903, 0]
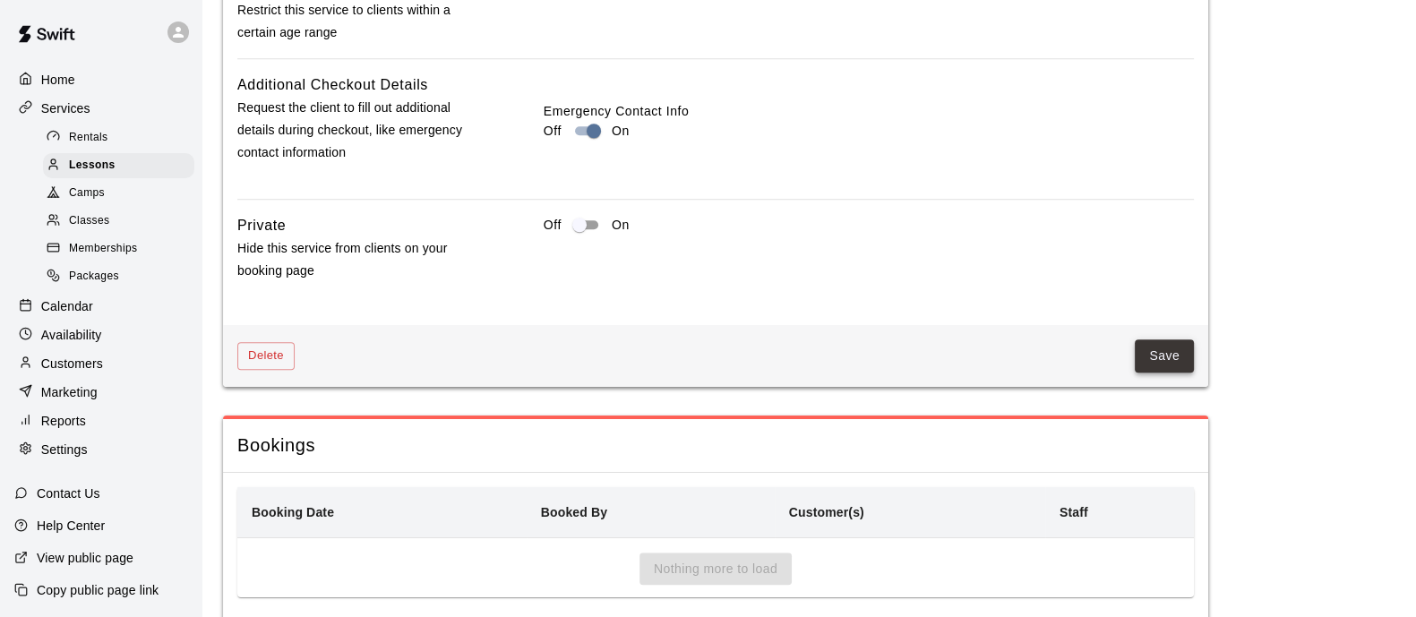
click at [1170, 373] on button "Save" at bounding box center [1164, 355] width 59 height 33
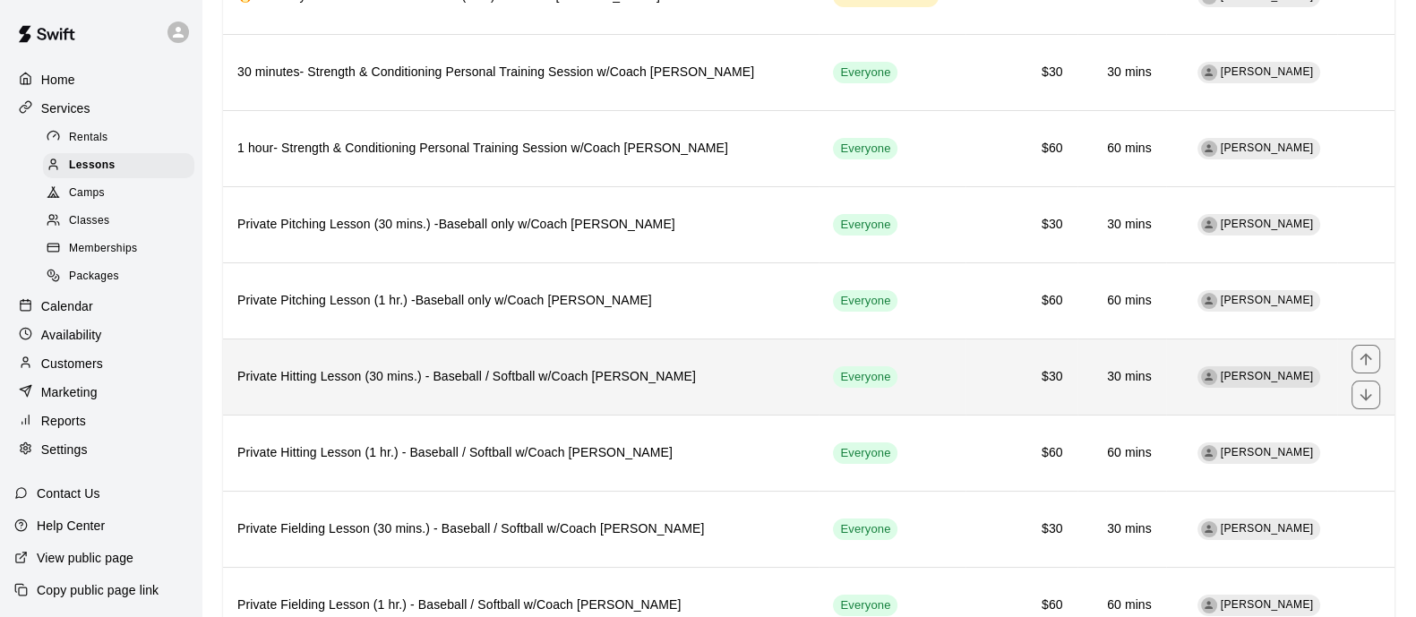
click at [528, 382] on h6 "Private Hitting Lesson (30 mins.) - Baseball / Softball w/Coach [PERSON_NAME]" at bounding box center [520, 377] width 567 height 20
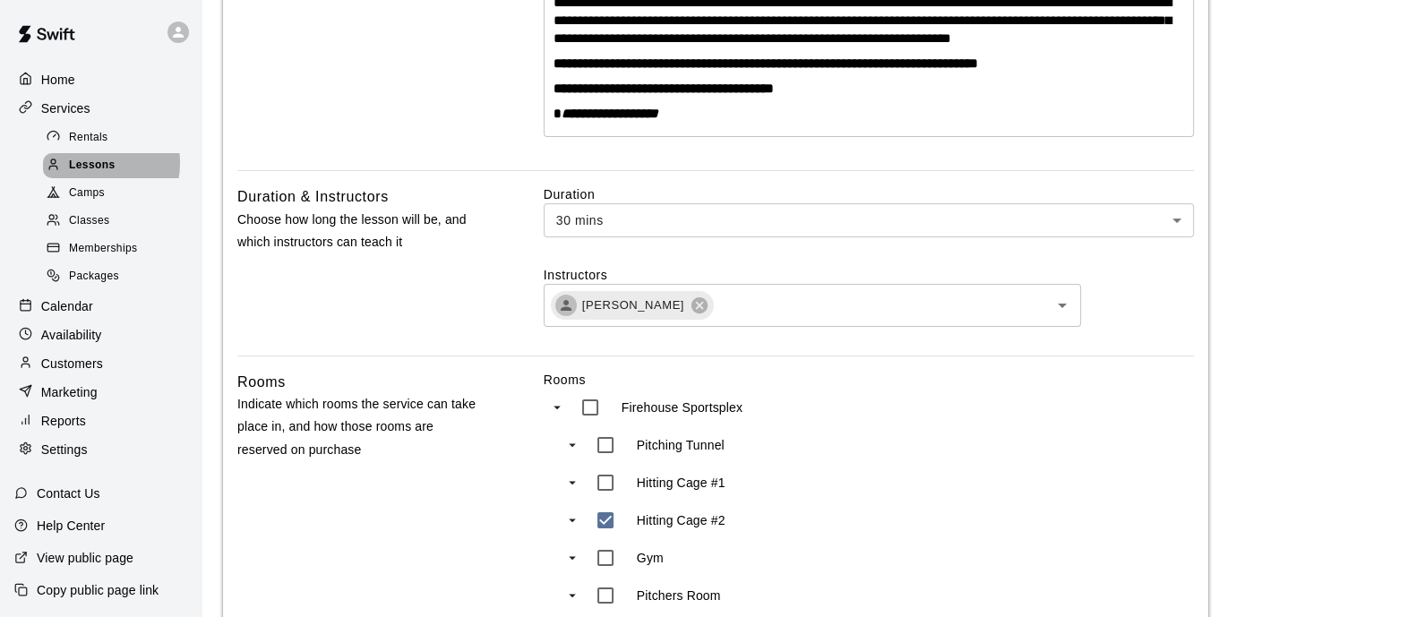
click at [90, 167] on span "Lessons" at bounding box center [92, 166] width 47 height 18
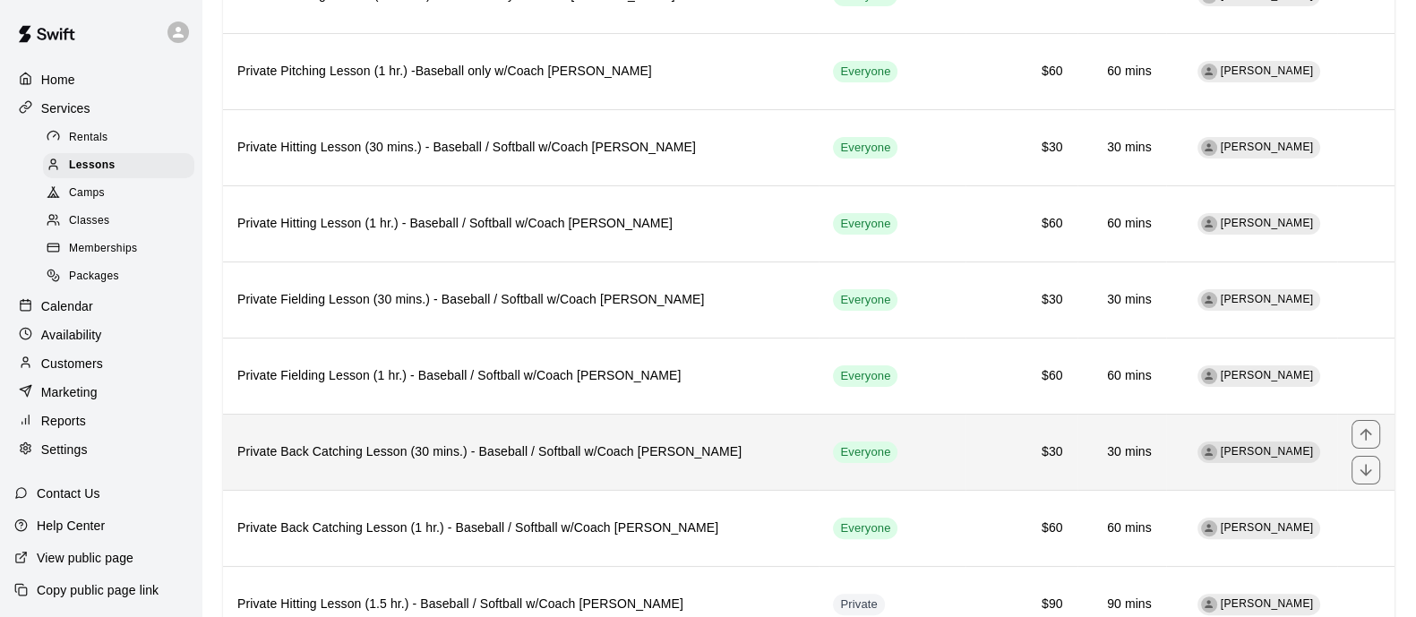
scroll to position [560, 0]
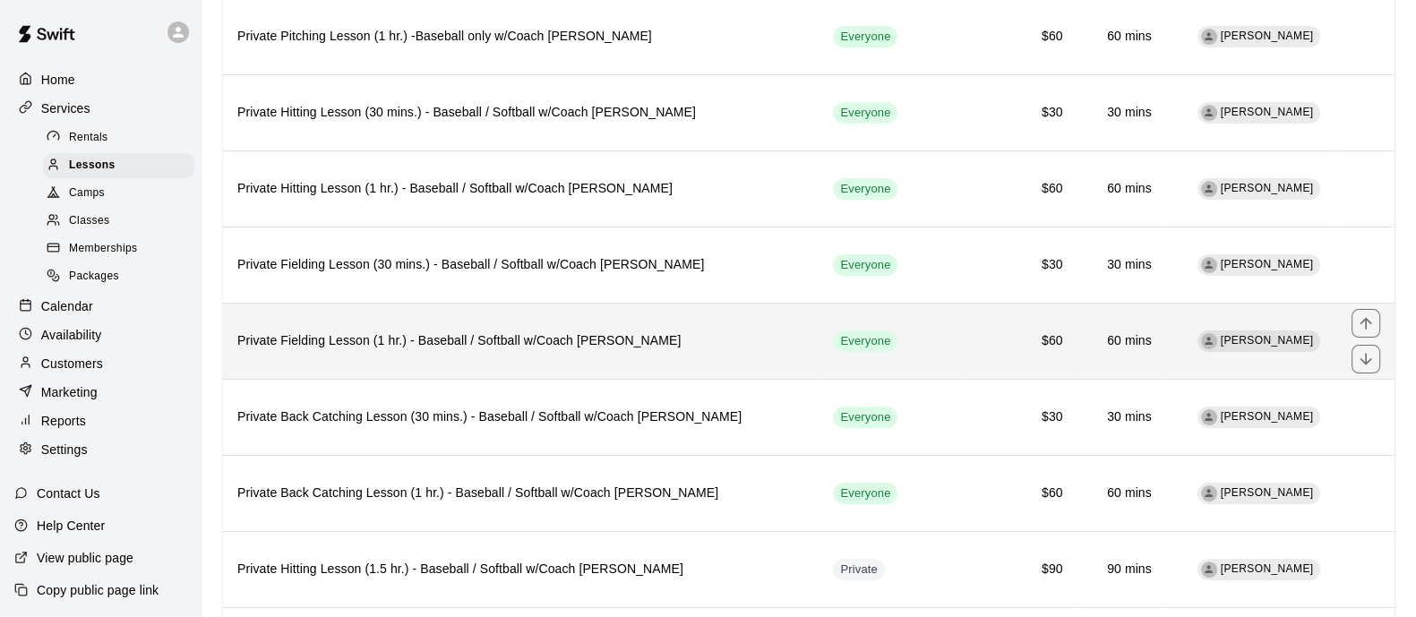
click at [404, 321] on th "Private Fielding Lesson (1 hr.) - Baseball / Softball w/Coach [PERSON_NAME]" at bounding box center [521, 341] width 596 height 76
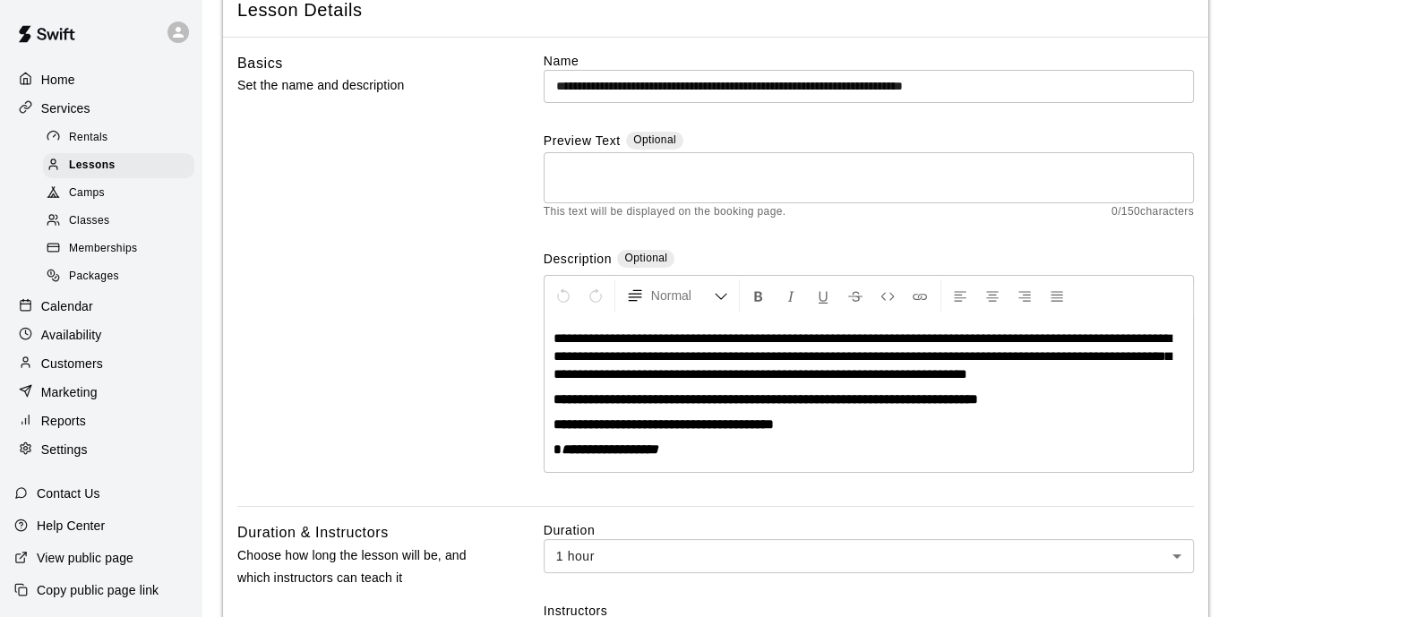
scroll to position [33, 0]
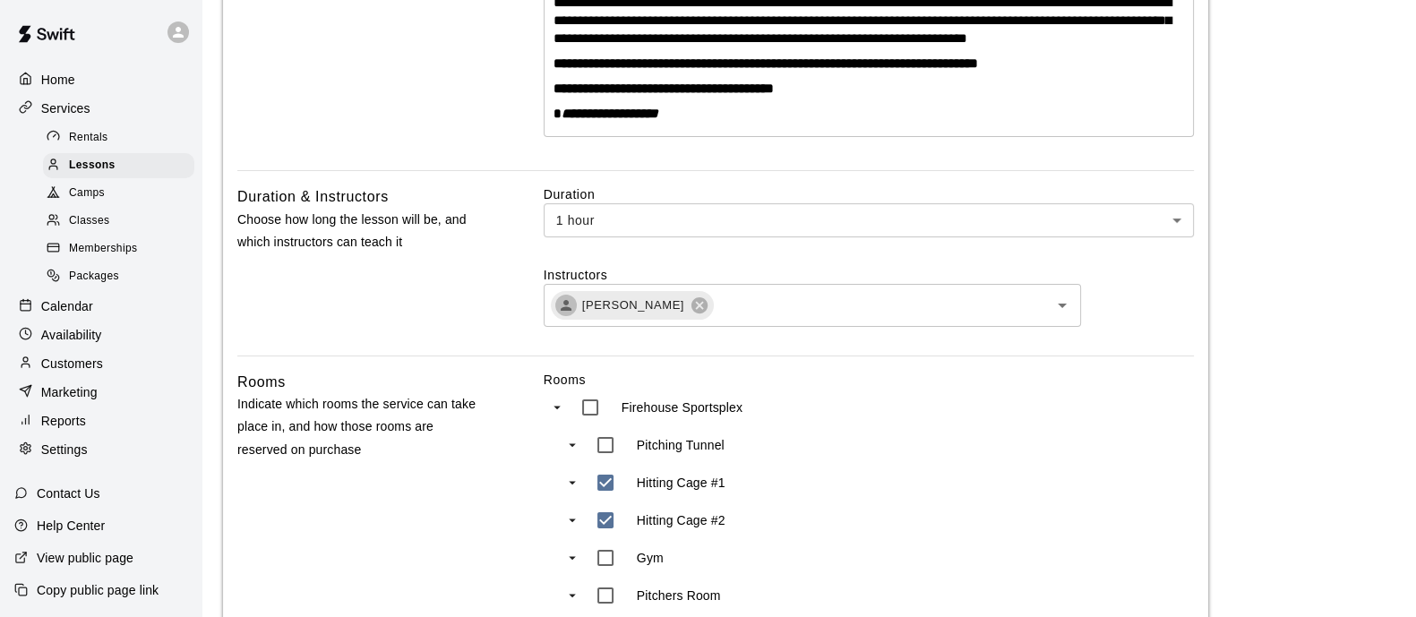
type input "***"
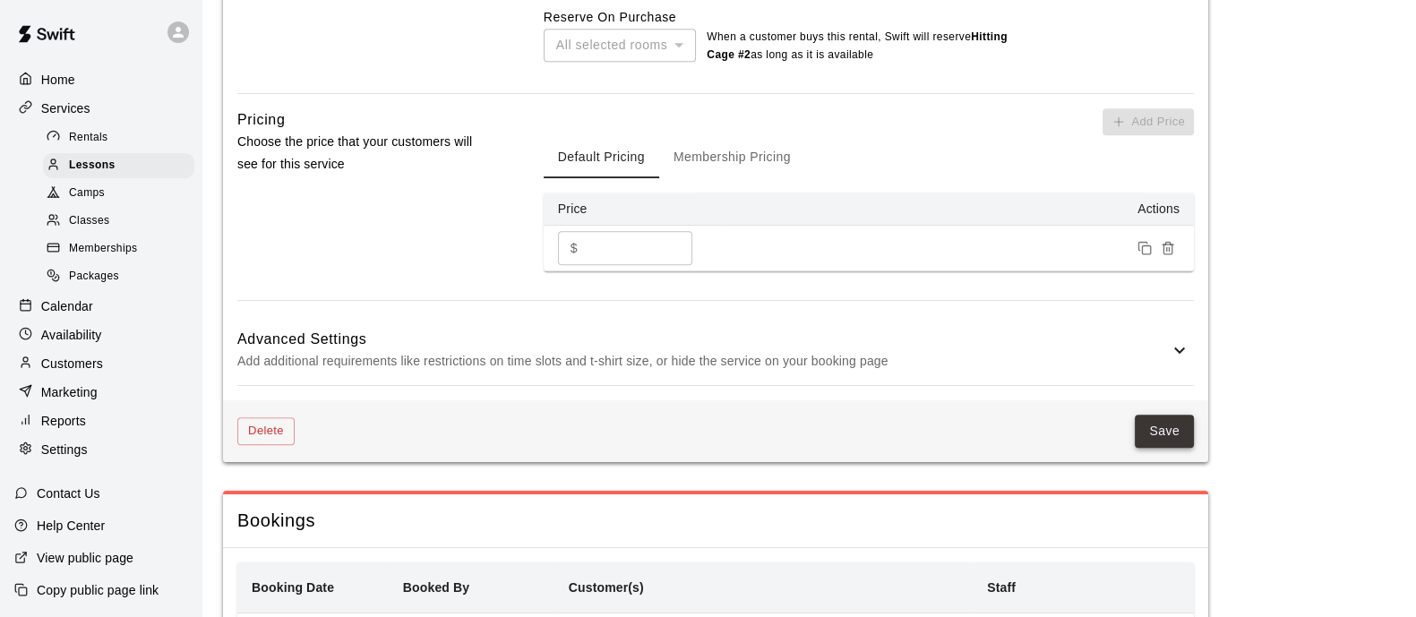
click at [1163, 424] on button "Save" at bounding box center [1164, 431] width 59 height 33
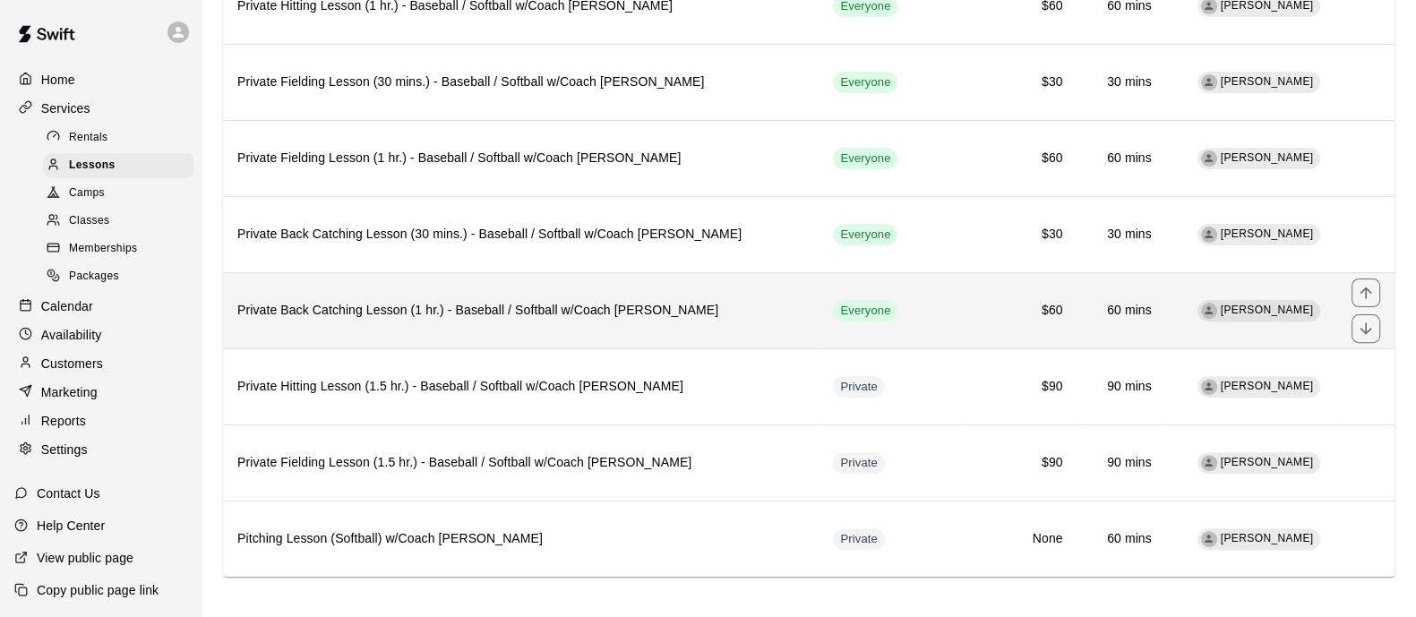
click at [433, 308] on h6 "Private Back Catching Lesson (1 hr.) - Baseball / Softball w/Coach [PERSON_NAME]" at bounding box center [520, 311] width 567 height 20
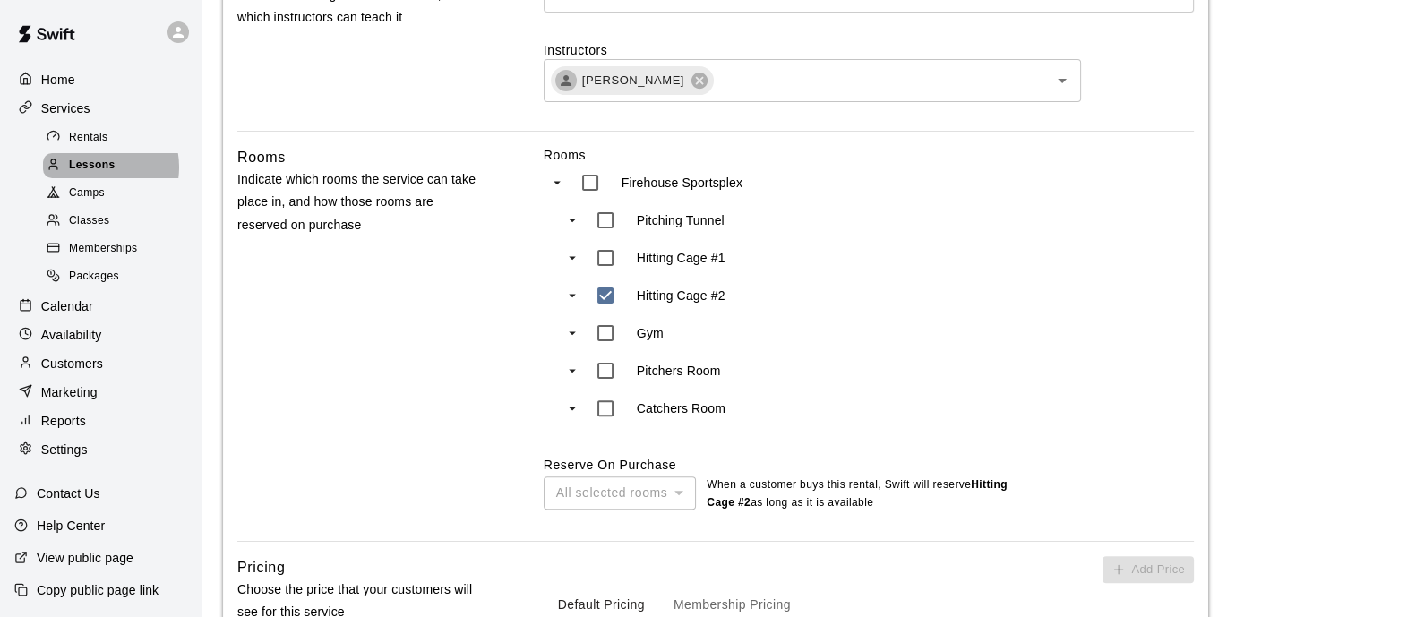
click at [101, 171] on span "Lessons" at bounding box center [92, 166] width 47 height 18
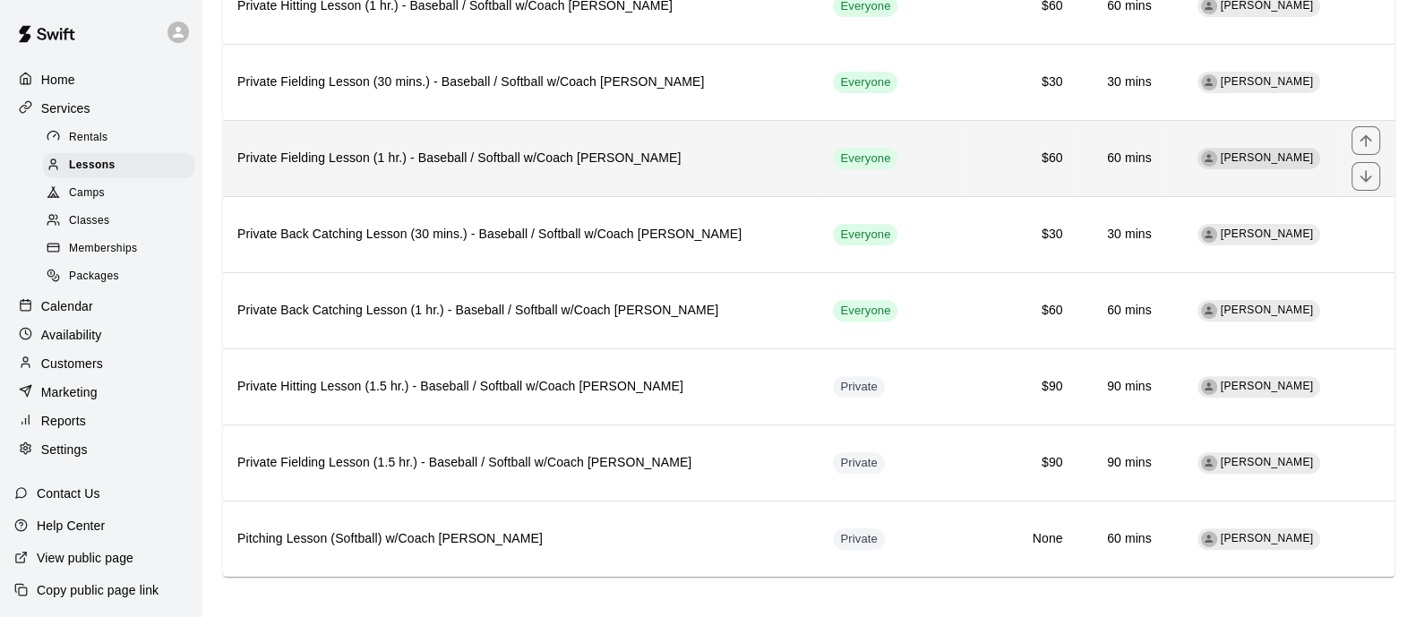
click at [427, 163] on th "Private Fielding Lesson (1 hr.) - Baseball / Softball w/Coach [PERSON_NAME]" at bounding box center [521, 158] width 596 height 76
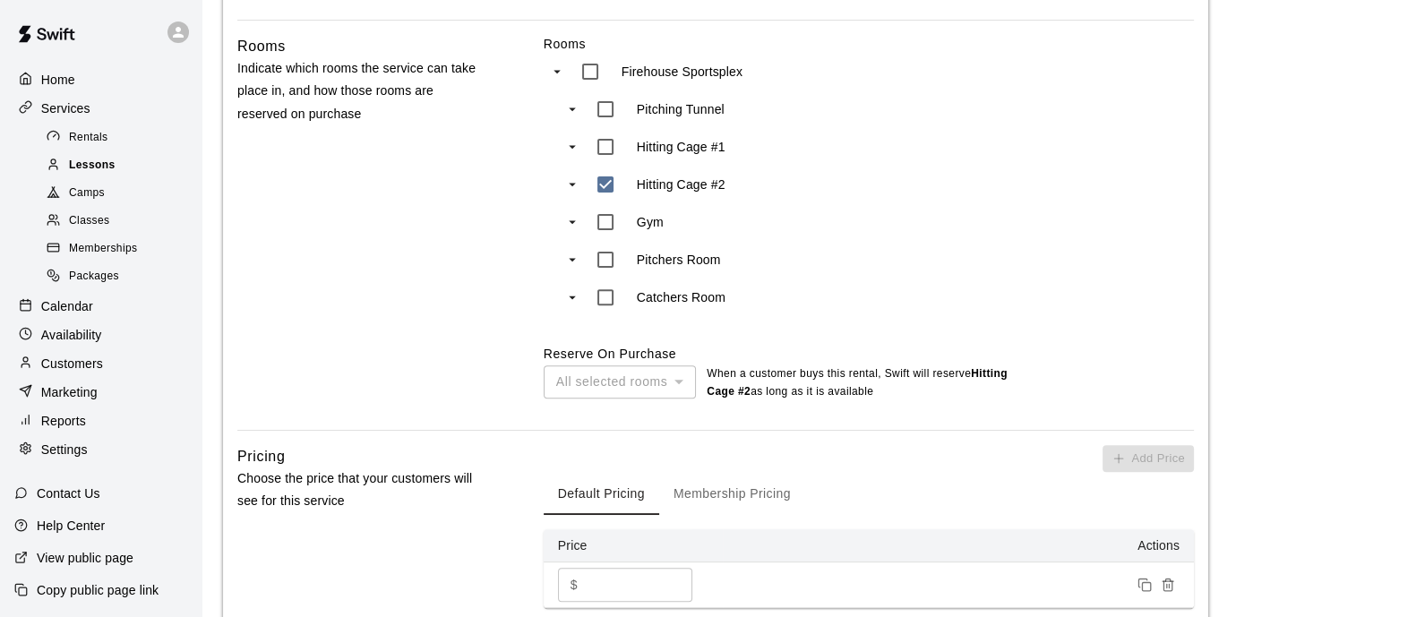
click at [94, 166] on span "Lessons" at bounding box center [92, 166] width 47 height 18
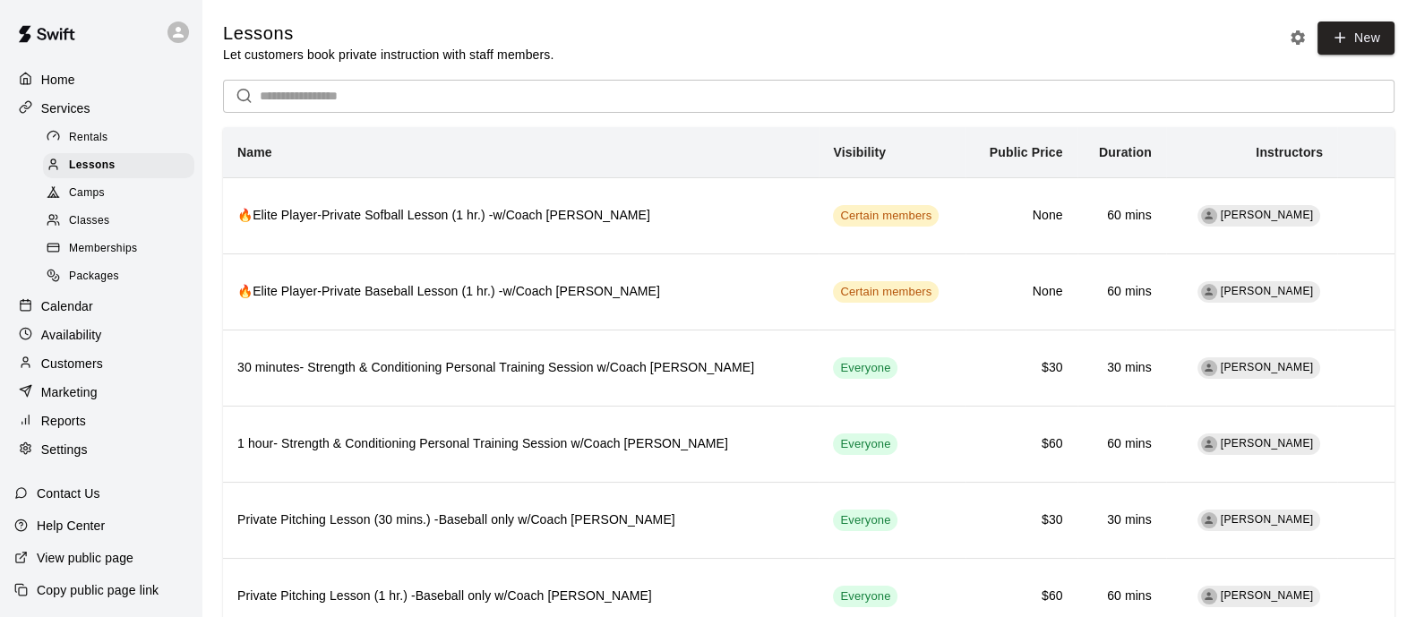
click at [74, 315] on p "Calendar" at bounding box center [67, 306] width 52 height 18
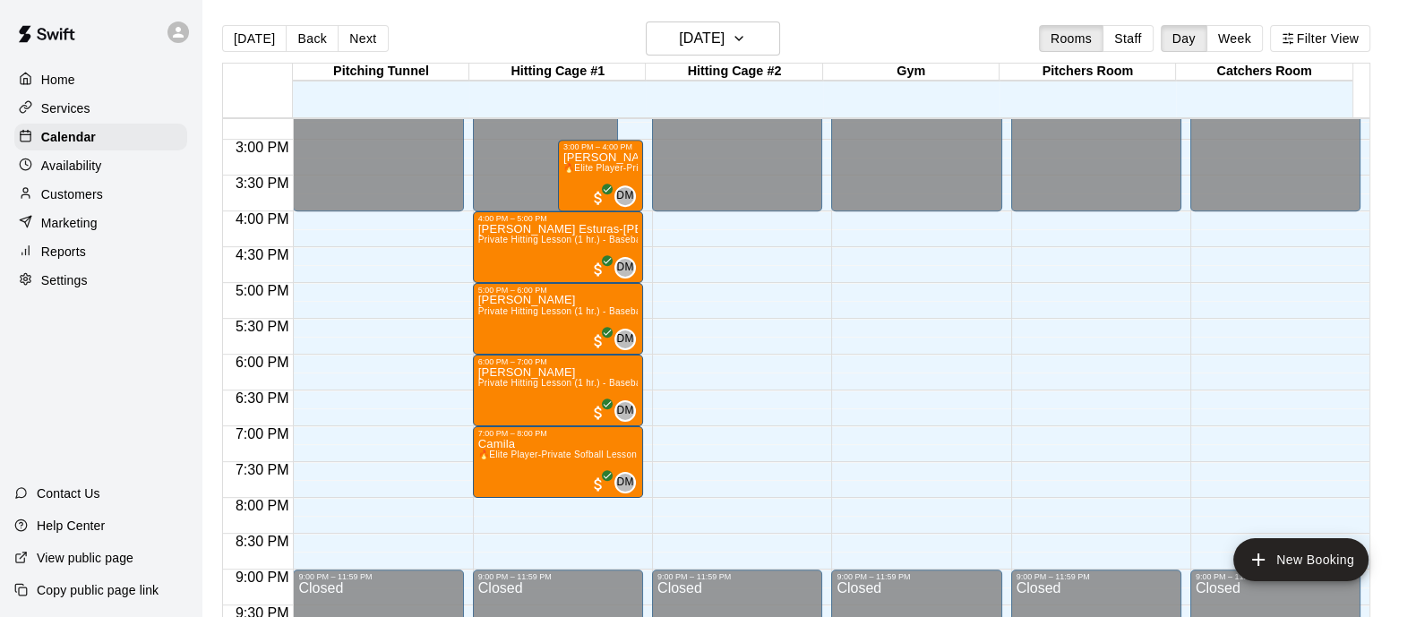
scroll to position [1200, 0]
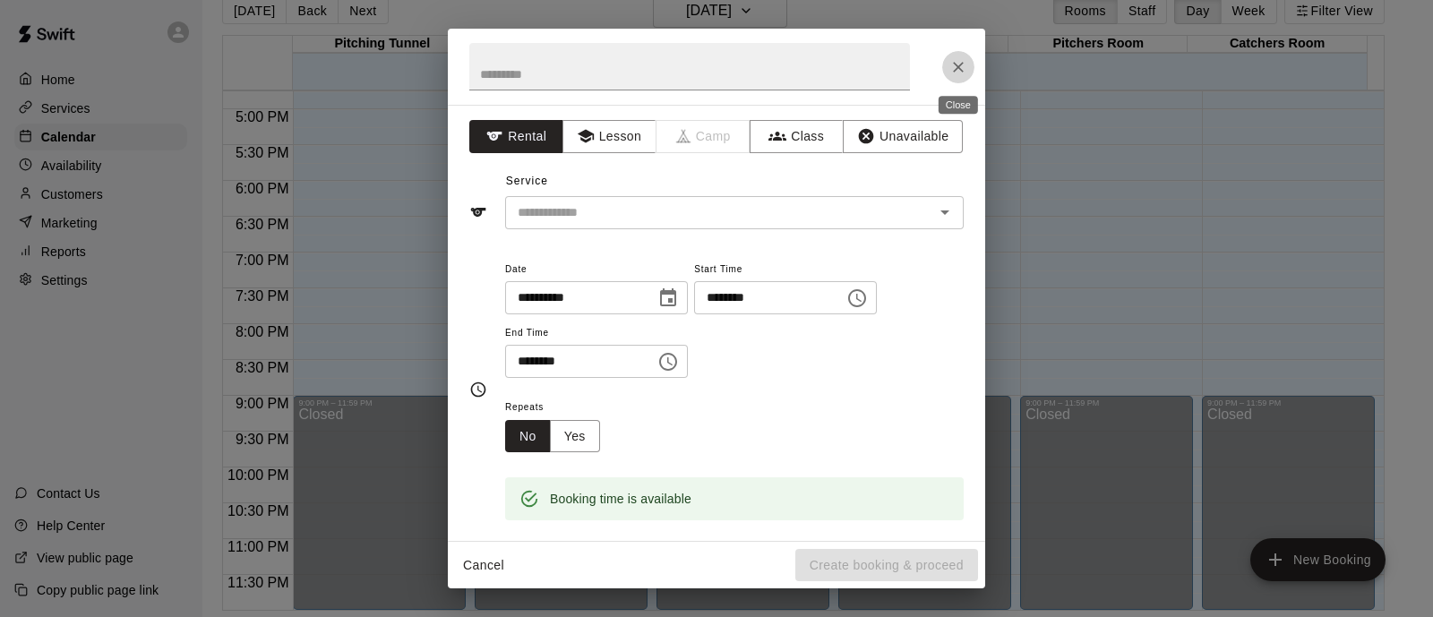
click at [960, 64] on icon "Close" at bounding box center [958, 67] width 11 height 11
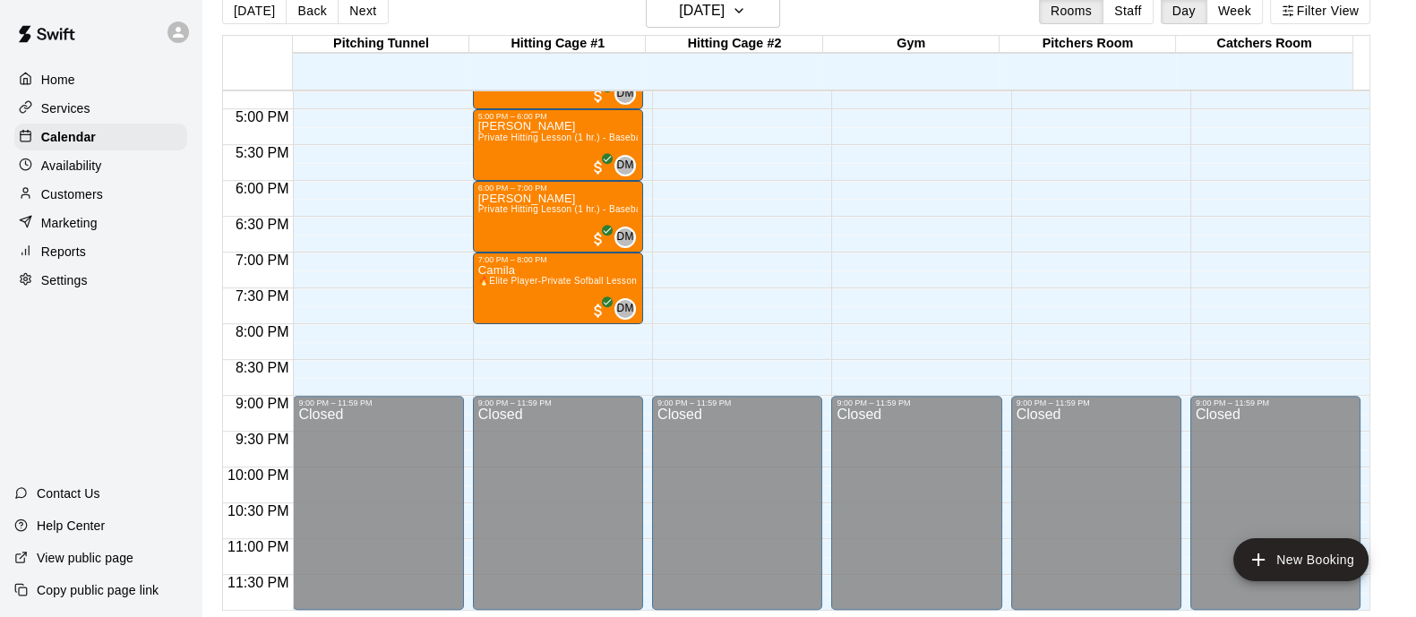
click at [86, 171] on p "Availability" at bounding box center [71, 166] width 61 height 18
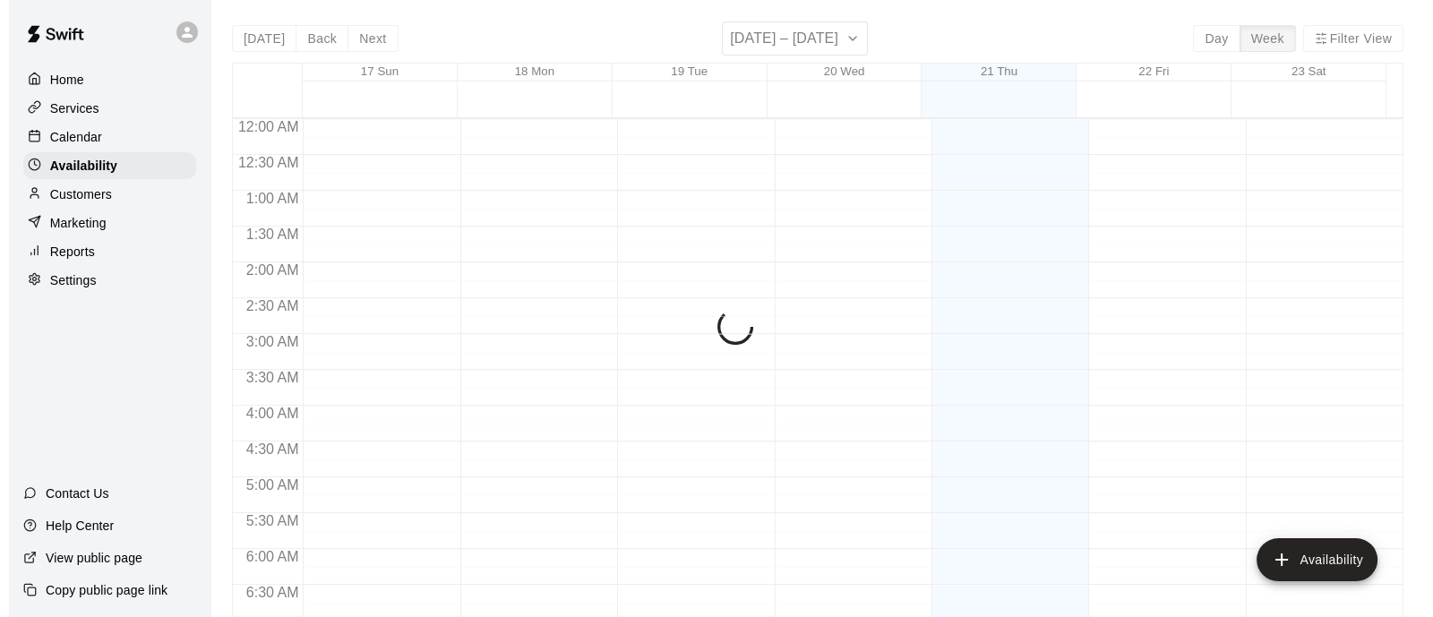
scroll to position [874, 0]
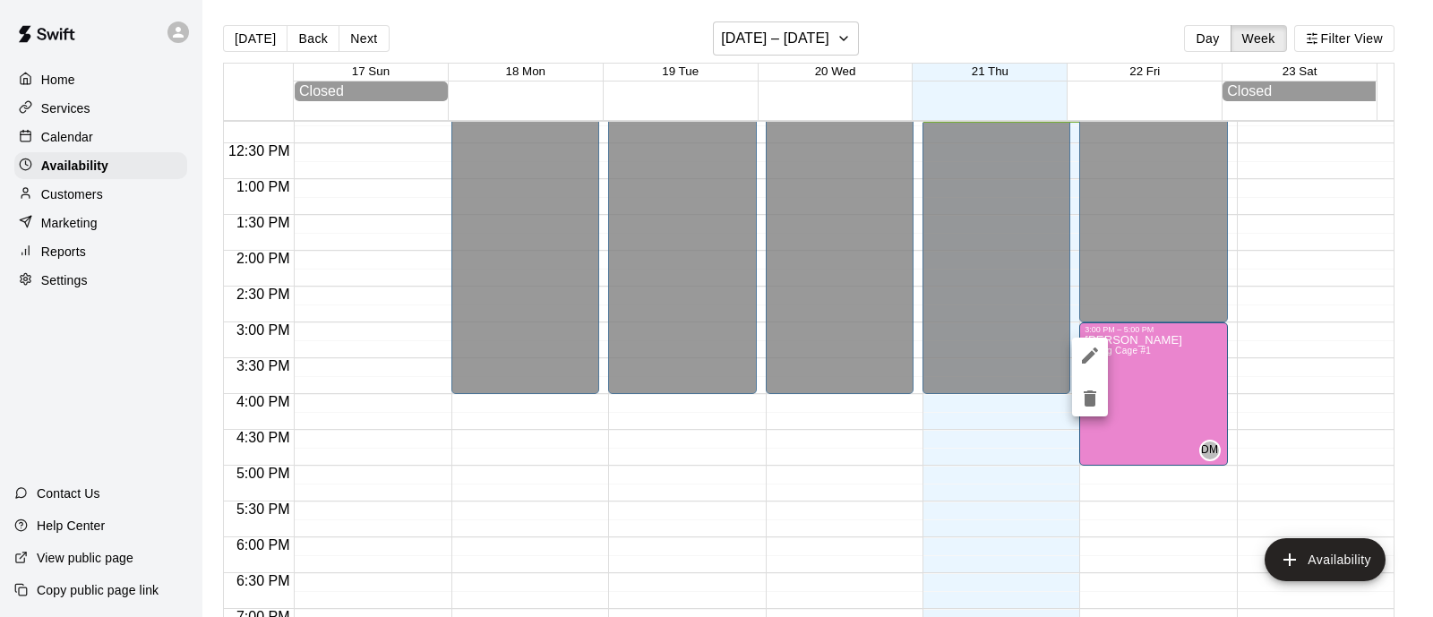
click at [1090, 359] on icon "edit" at bounding box center [1089, 355] width 21 height 21
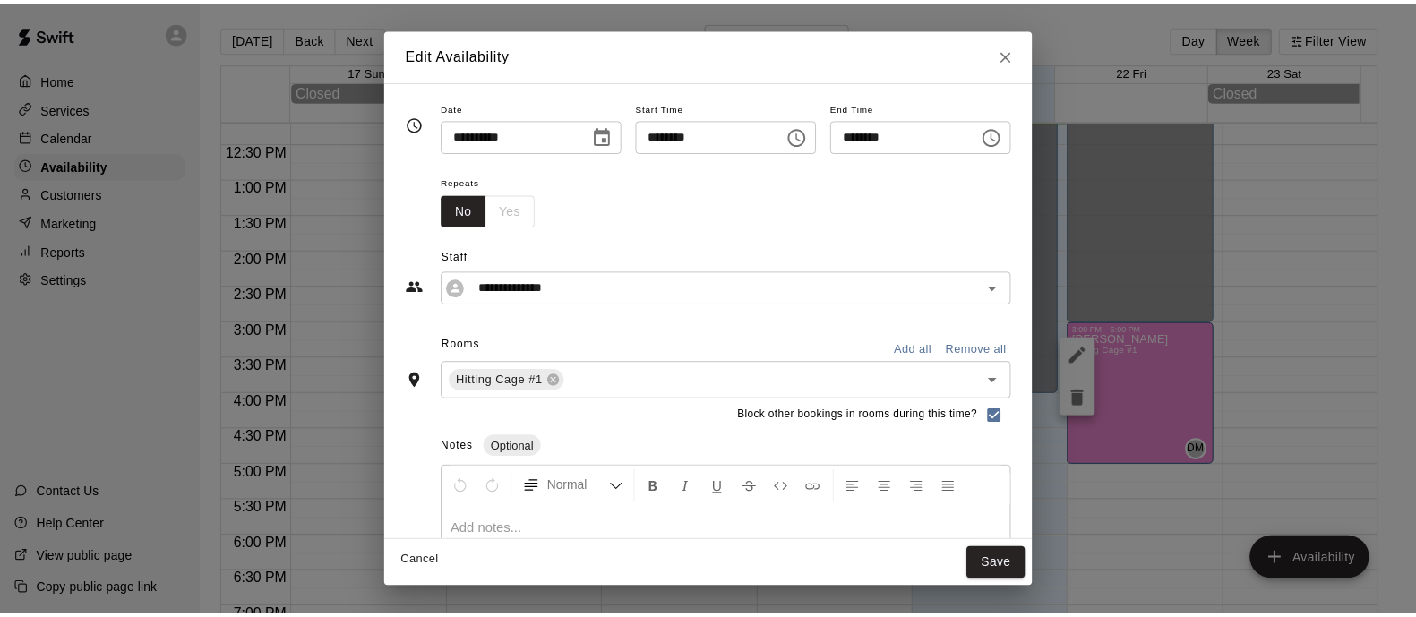
scroll to position [120, 0]
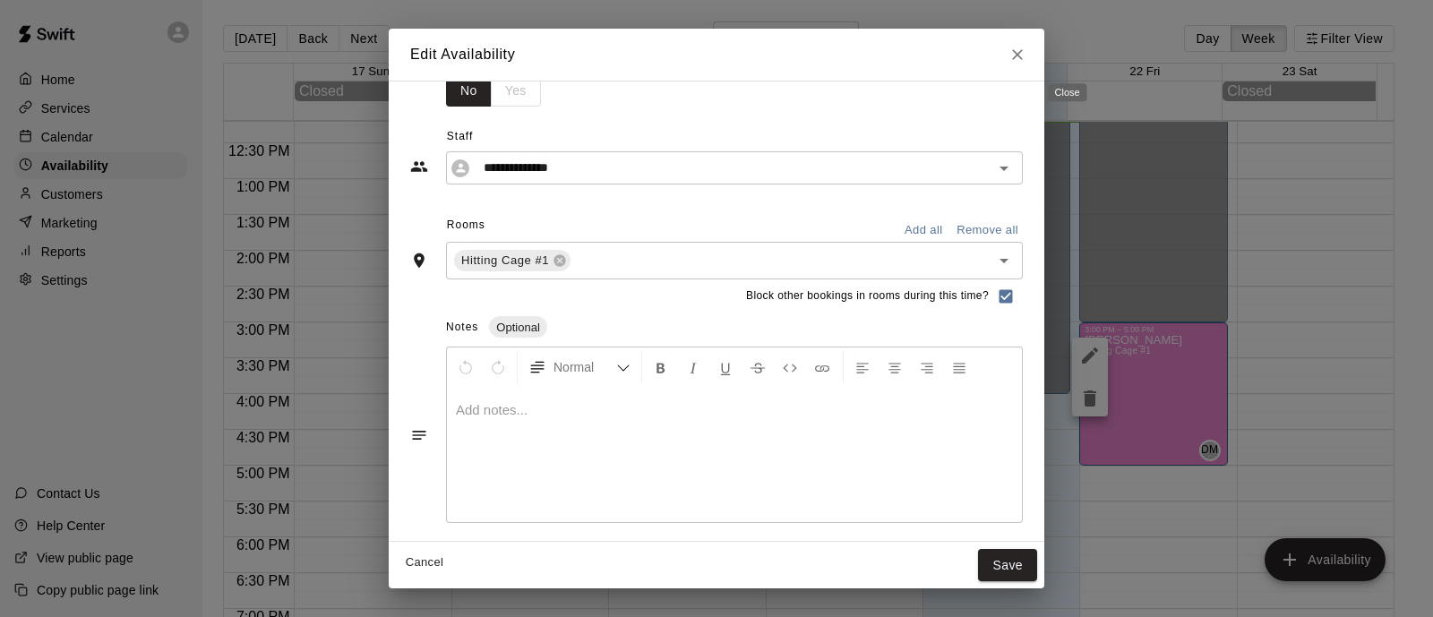
click at [1026, 55] on icon "Close" at bounding box center [1017, 55] width 18 height 18
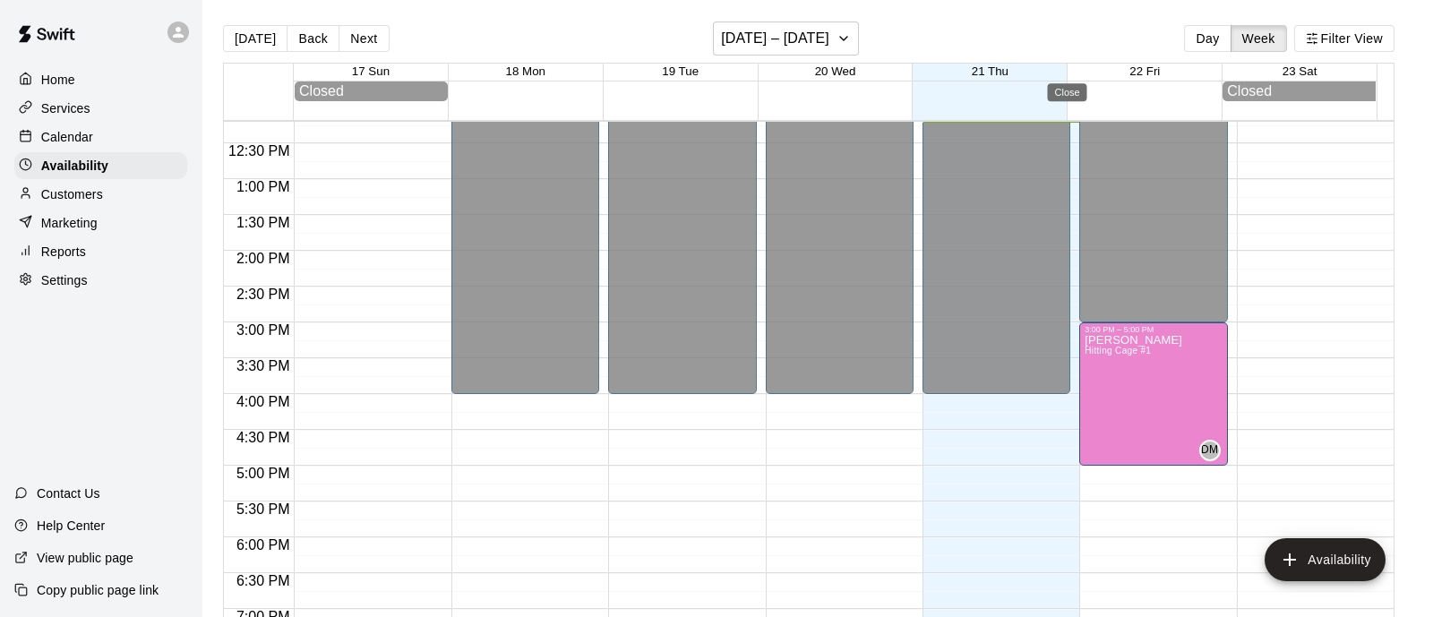
type input "**********"
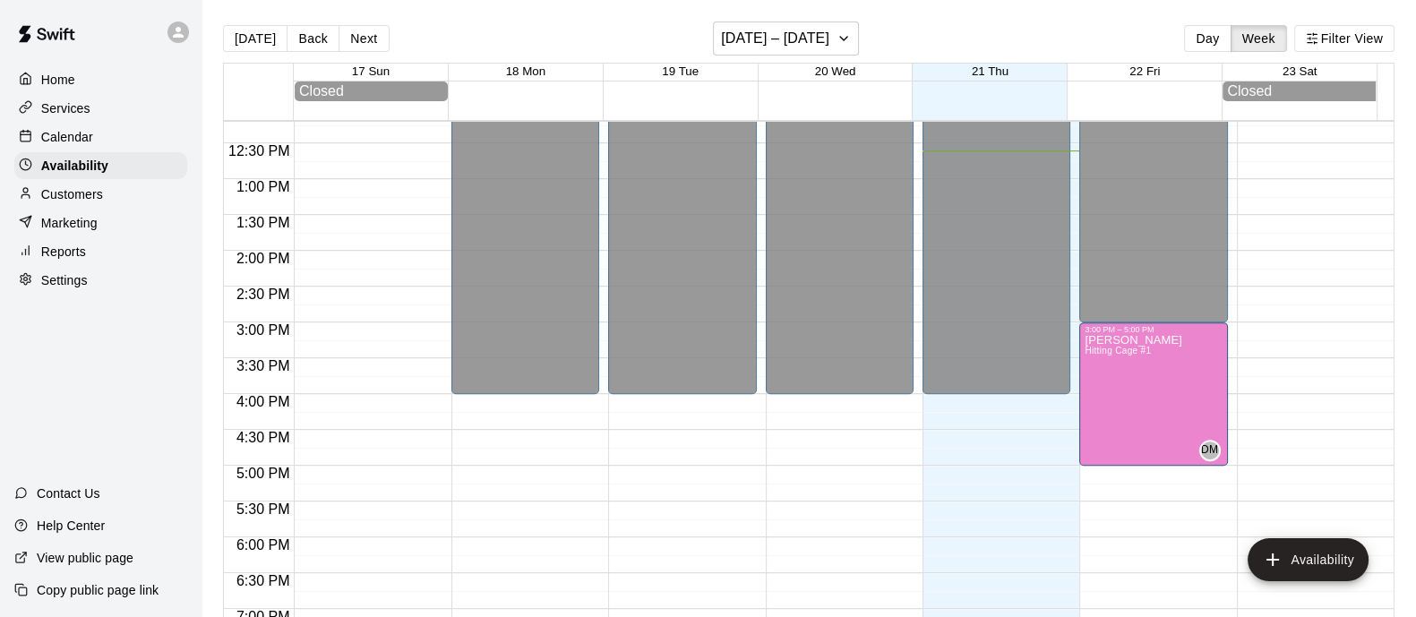
click at [73, 117] on p "Services" at bounding box center [65, 108] width 49 height 18
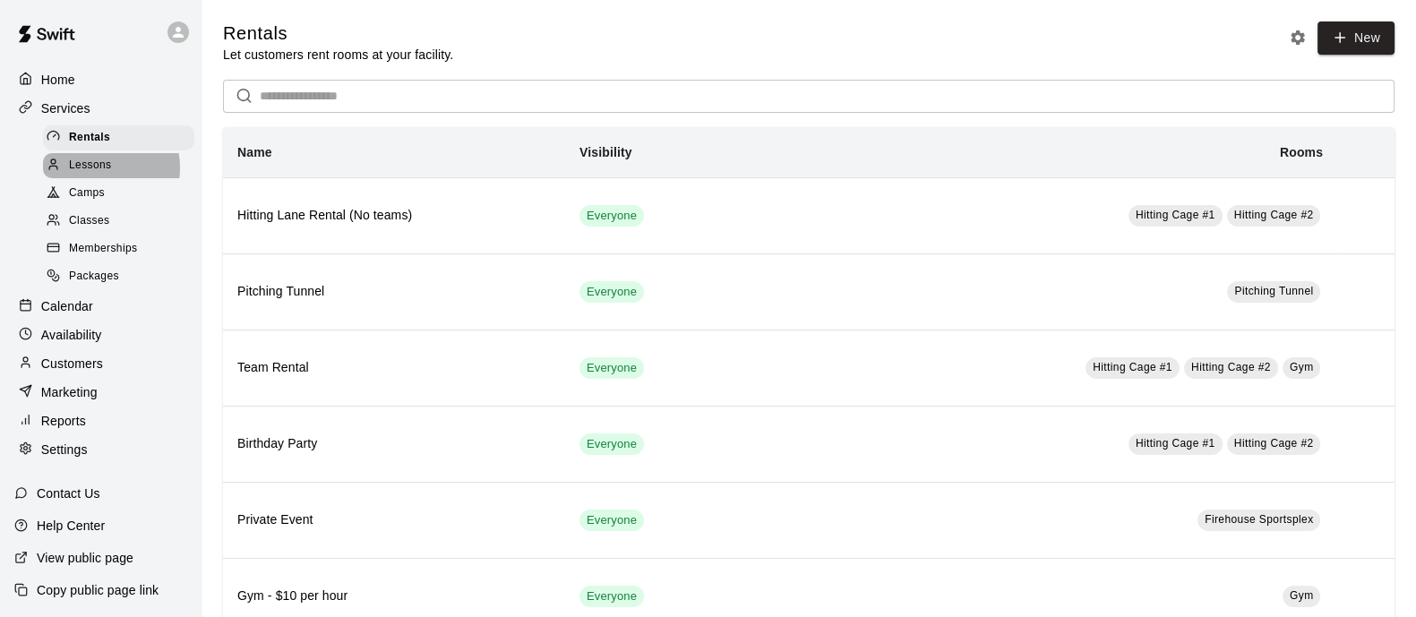
click at [100, 172] on span "Lessons" at bounding box center [90, 166] width 43 height 18
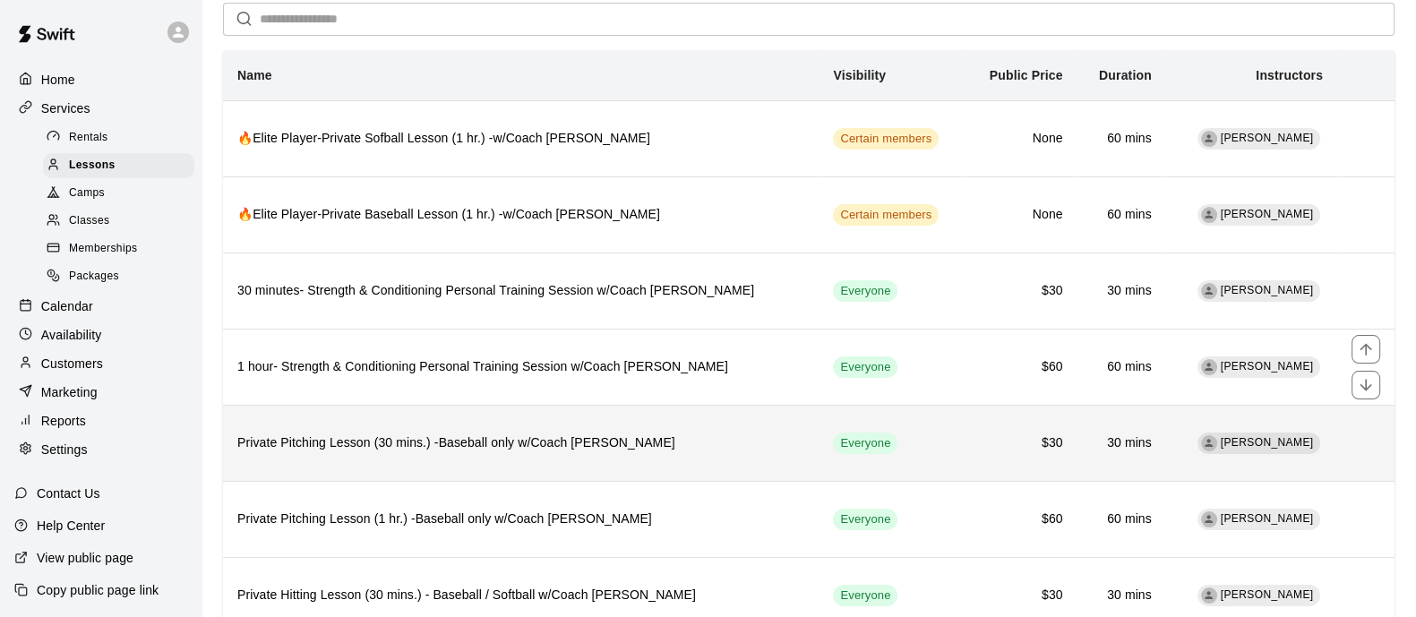
scroll to position [111, 0]
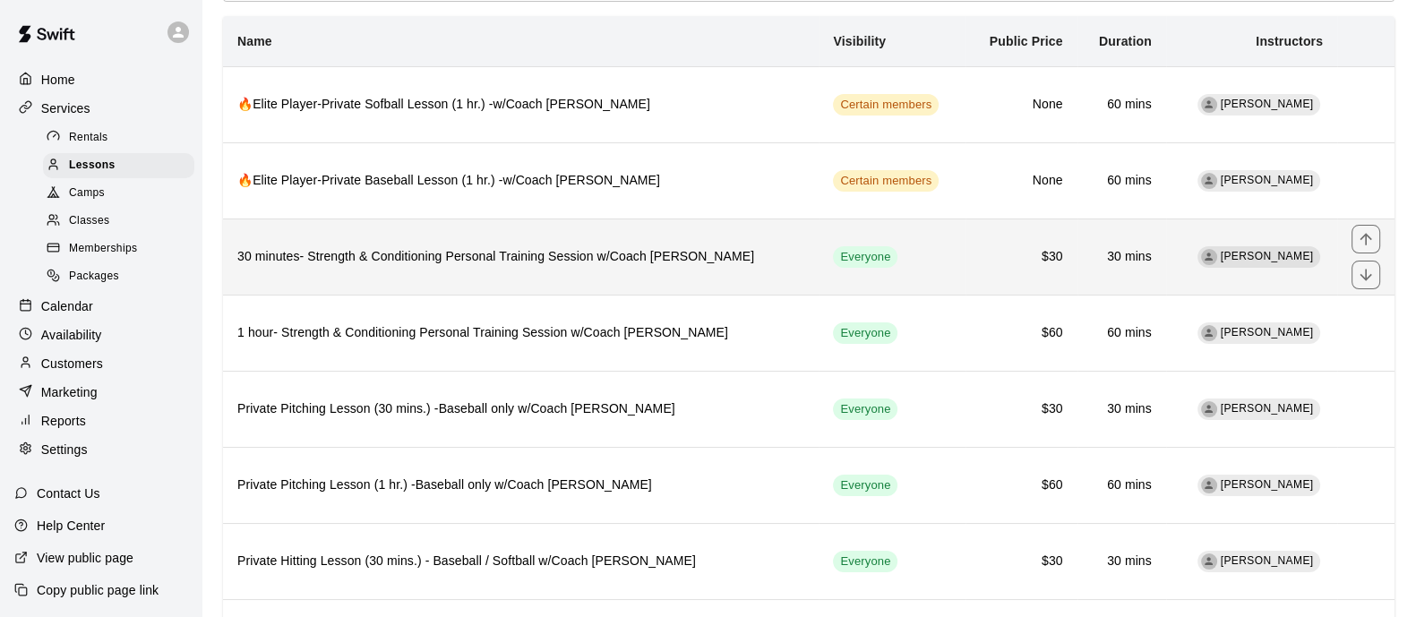
click at [409, 257] on h6 "30 minutes- Strength & Conditioning Personal Training Session w/Coach [PERSON_N…" at bounding box center [520, 257] width 567 height 20
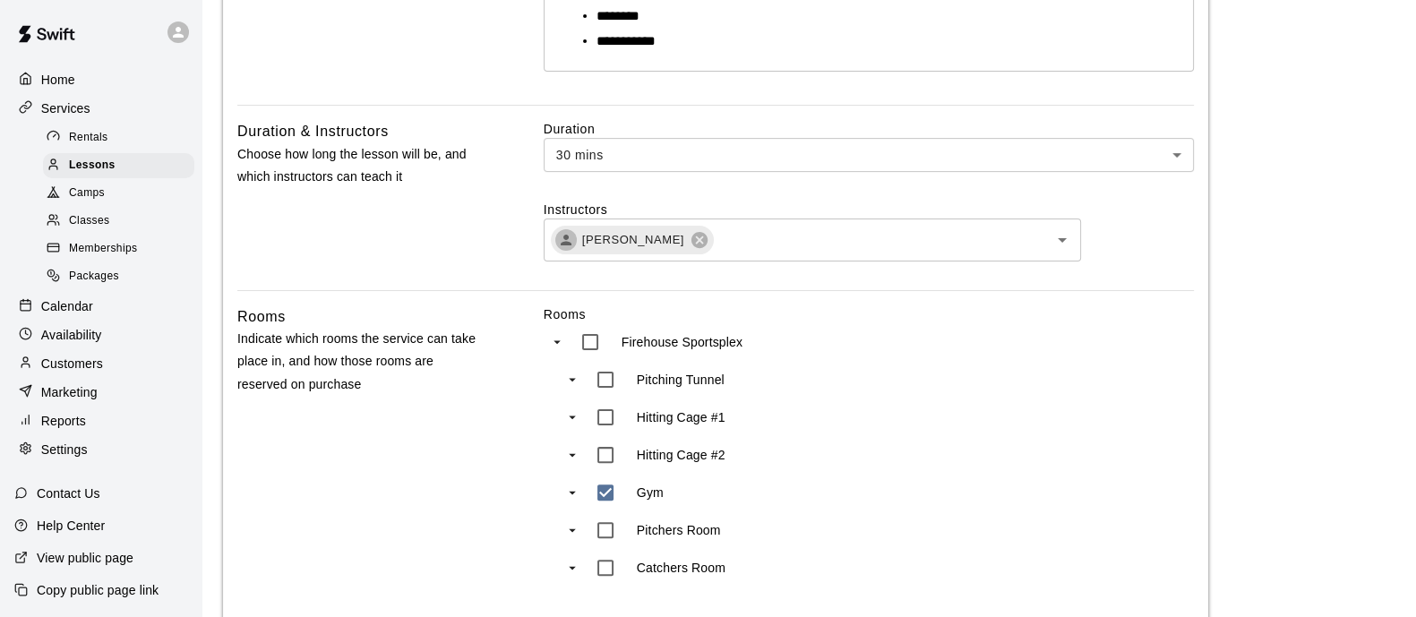
scroll to position [716, 0]
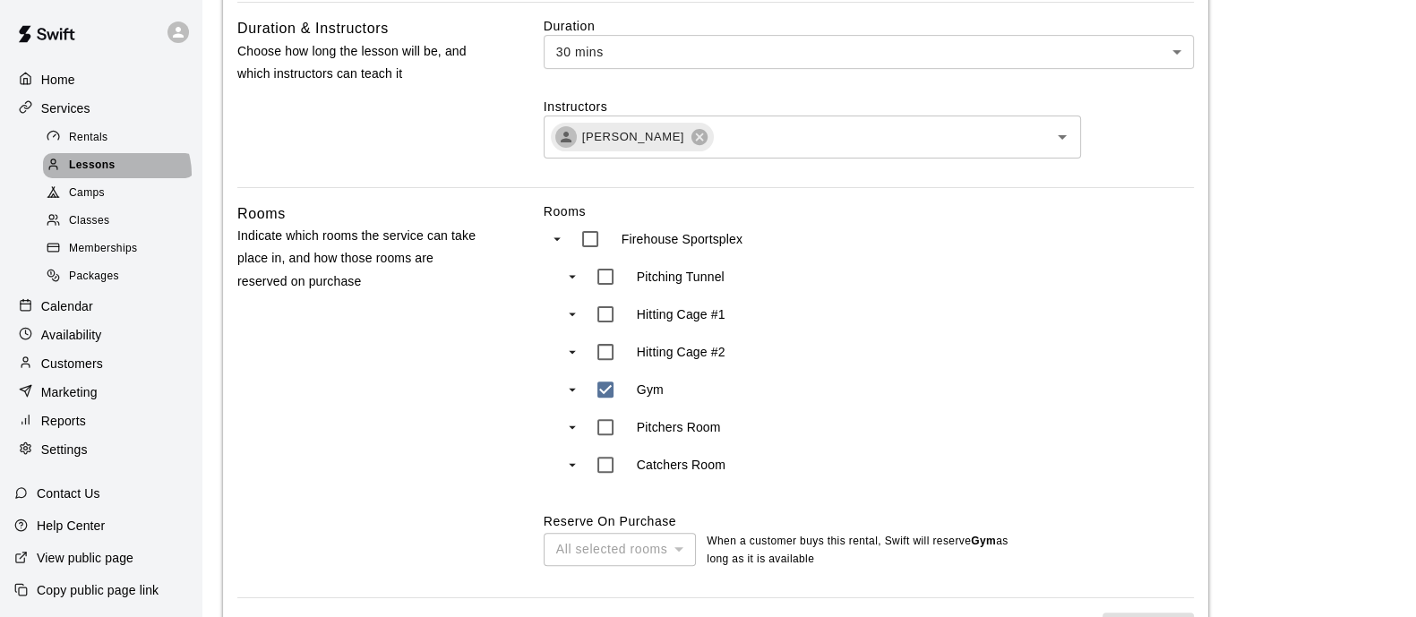
click at [116, 178] on div "Lessons" at bounding box center [118, 165] width 151 height 25
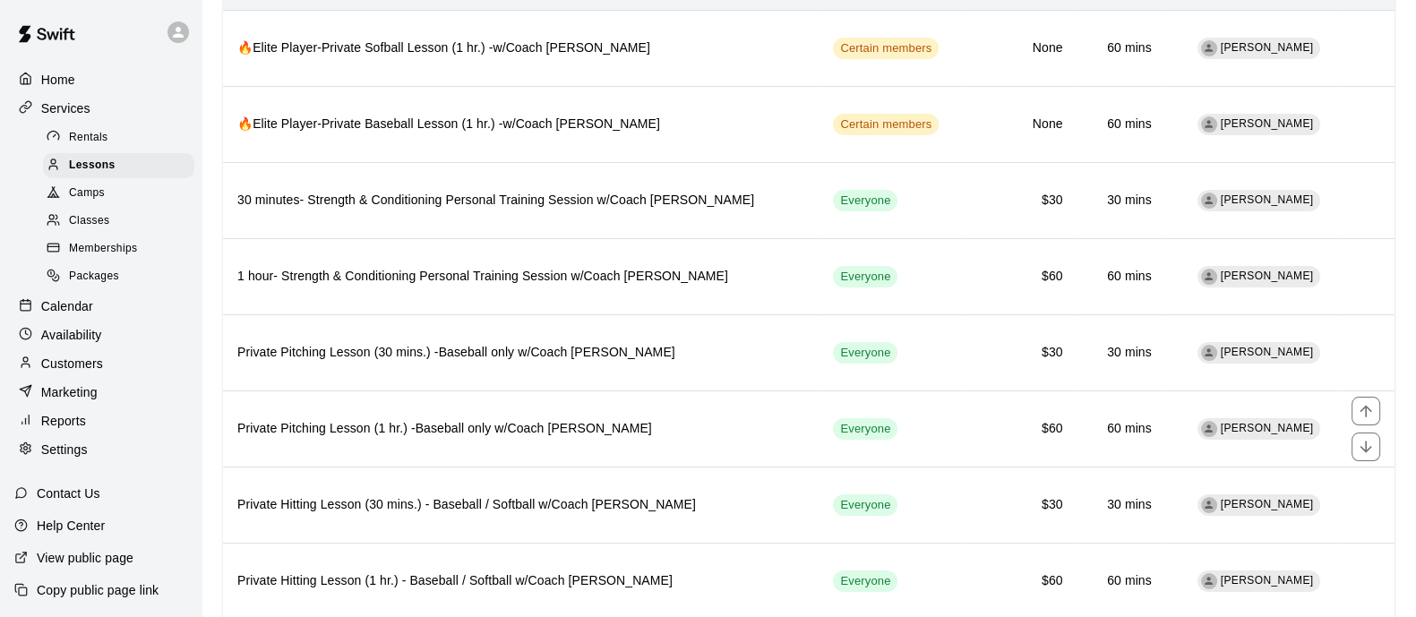
scroll to position [336, 0]
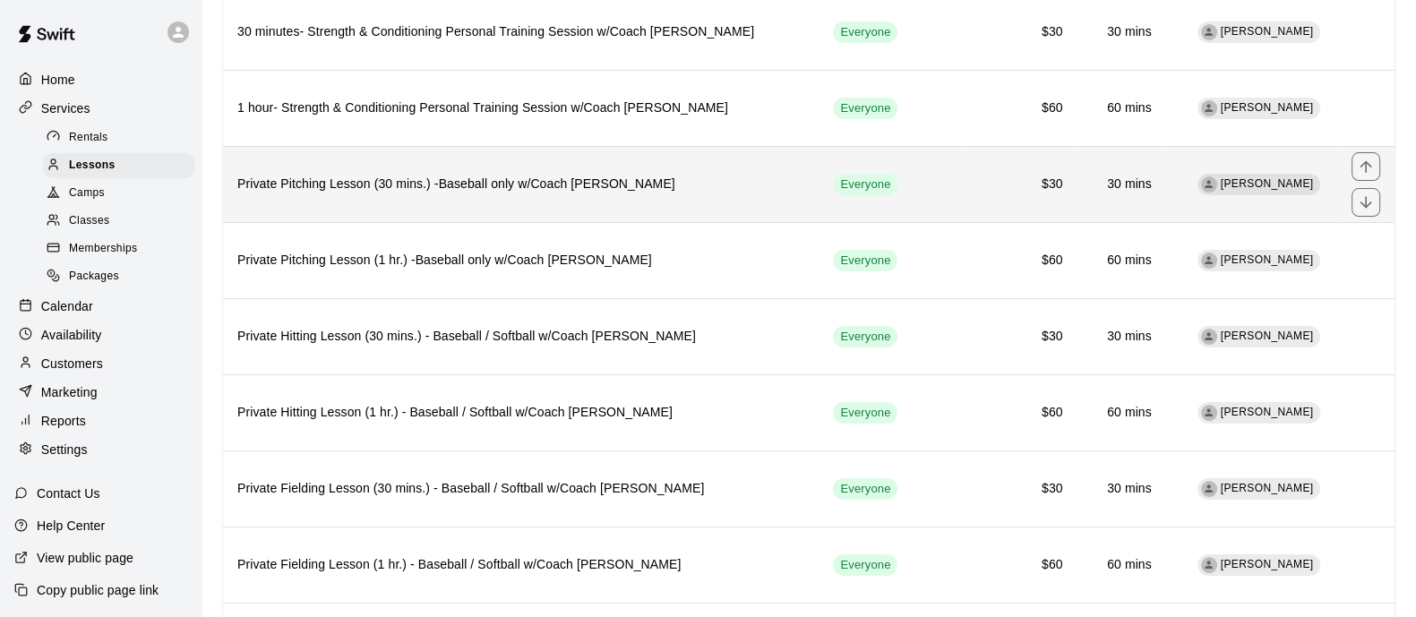
click at [497, 209] on th "Private Pitching Lesson (30 mins.) -Baseball only w/Coach [PERSON_NAME]" at bounding box center [521, 184] width 596 height 76
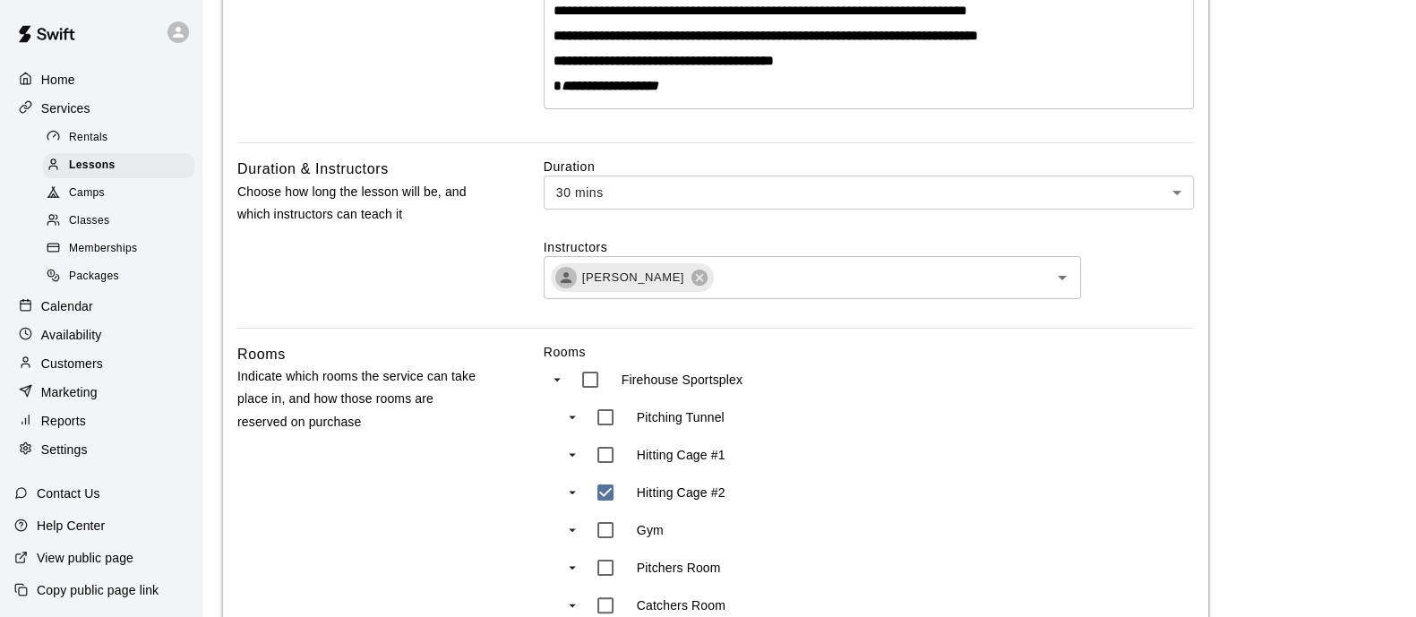
scroll to position [560, 0]
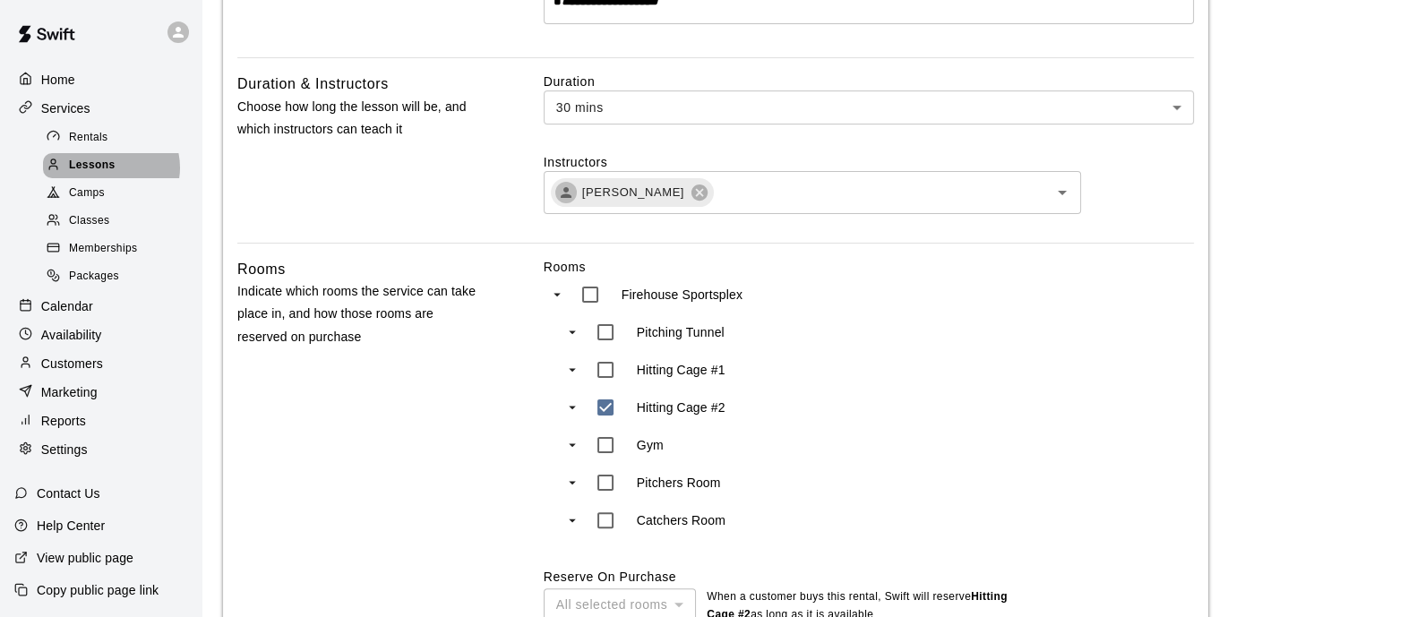
click at [110, 172] on span "Lessons" at bounding box center [92, 166] width 47 height 18
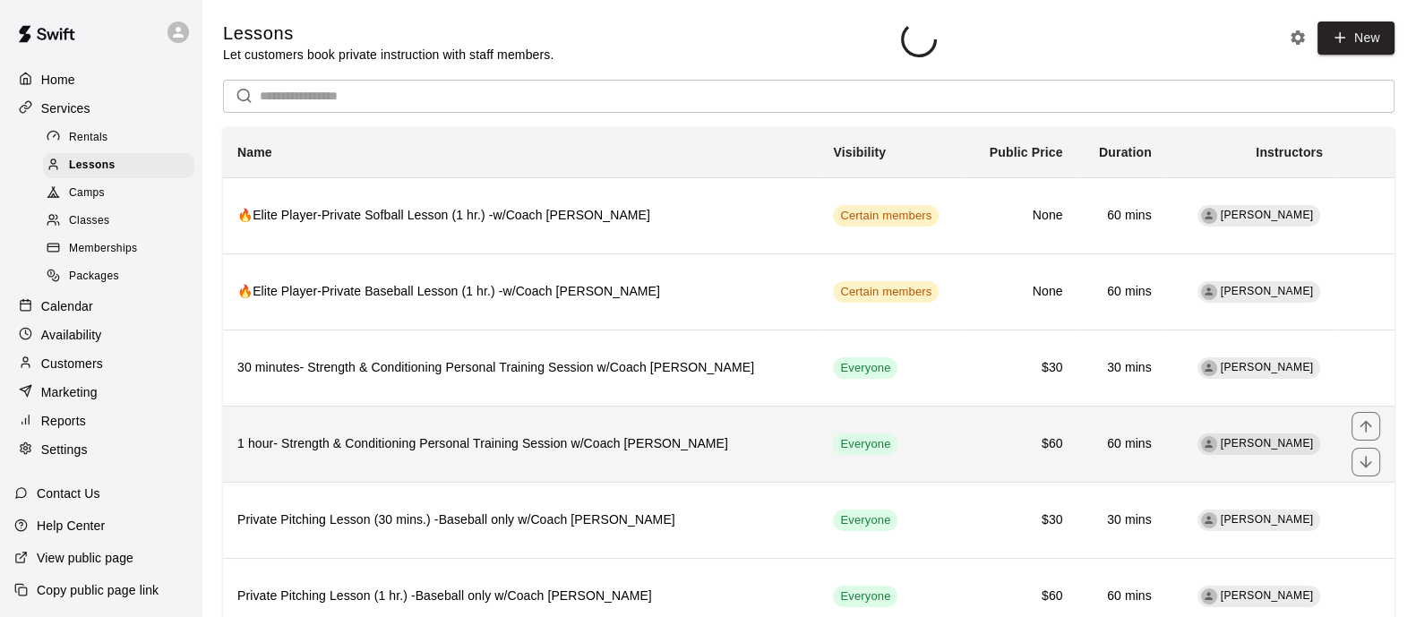
scroll to position [111, 0]
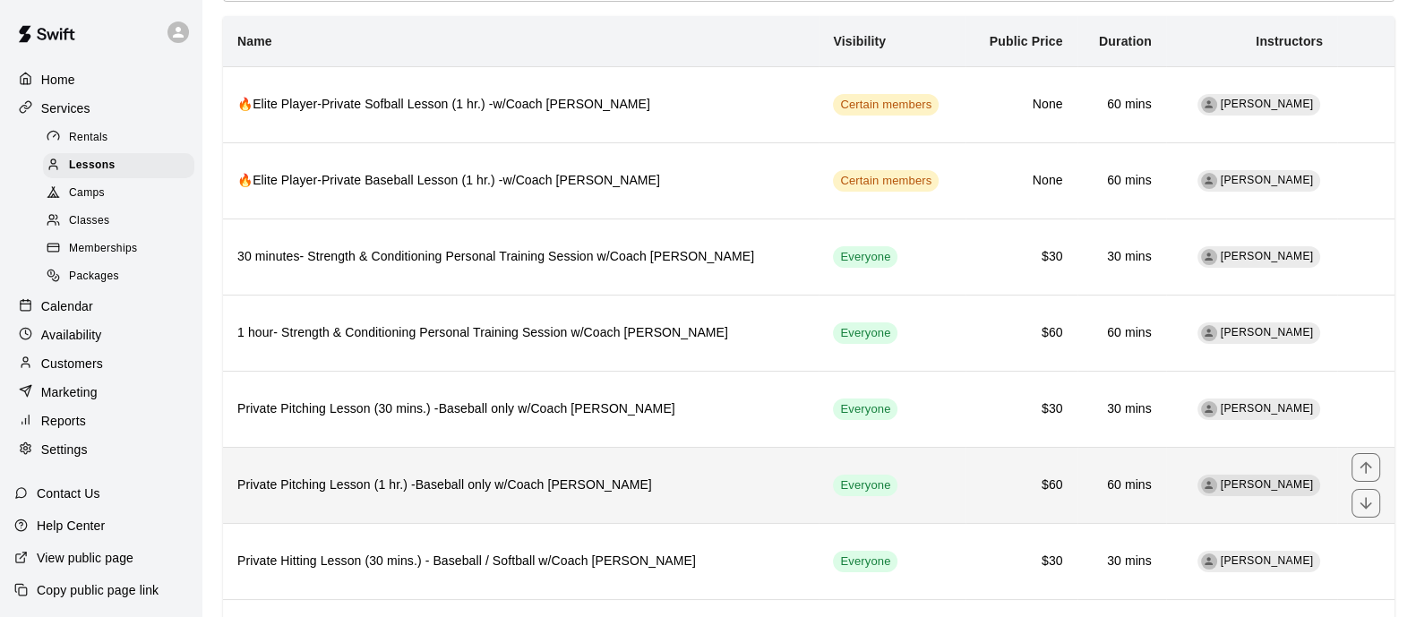
click at [484, 502] on th "Private Pitching Lesson (1 hr.) -Baseball only w/Coach [PERSON_NAME]" at bounding box center [521, 485] width 596 height 76
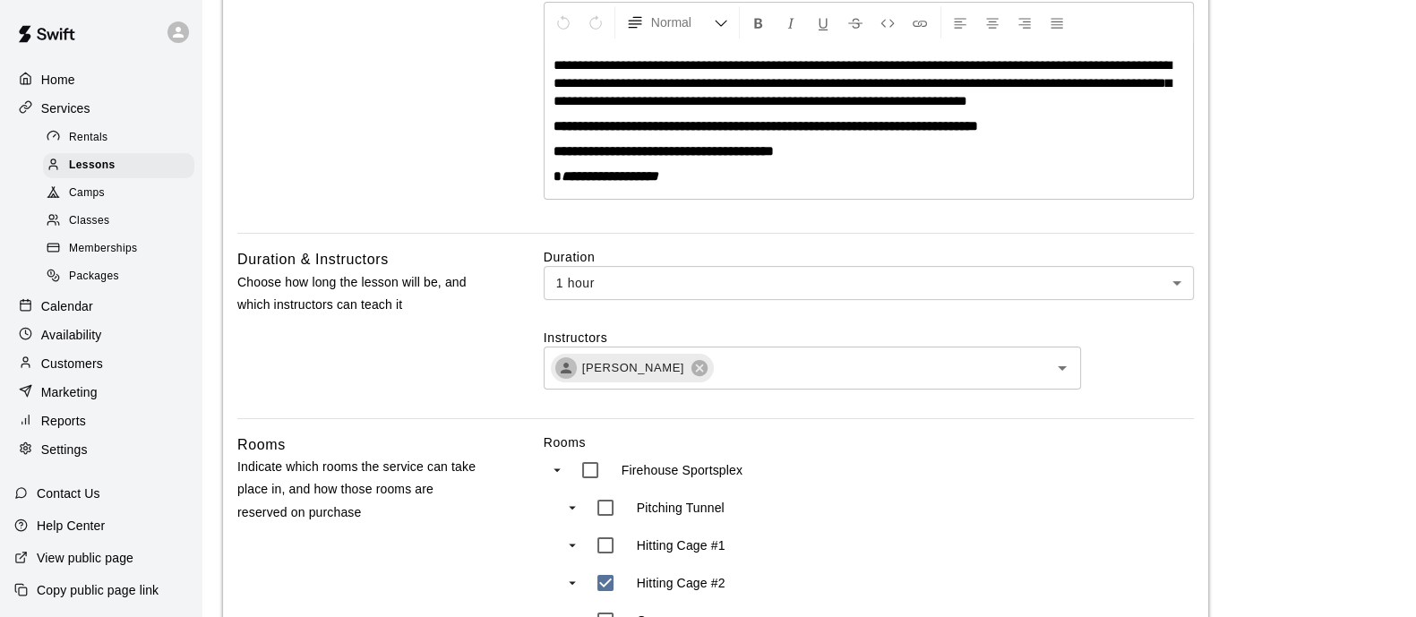
scroll to position [560, 0]
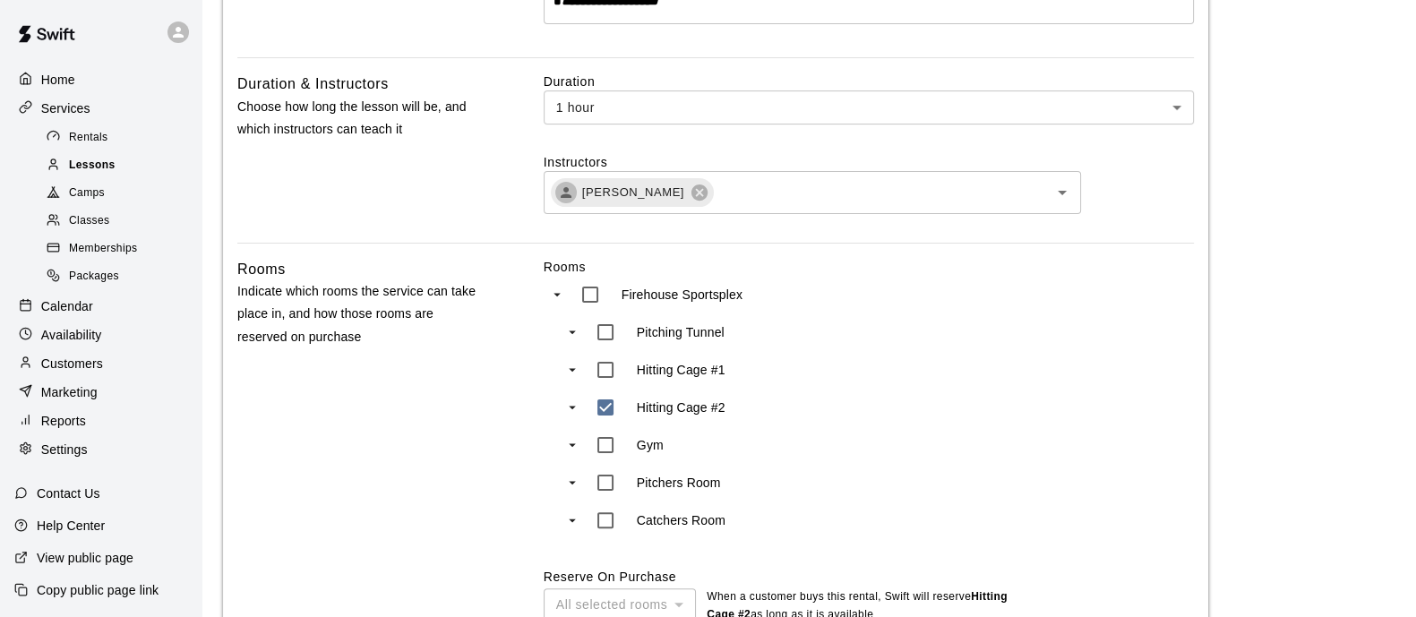
click at [100, 178] on div "Lessons" at bounding box center [118, 165] width 151 height 25
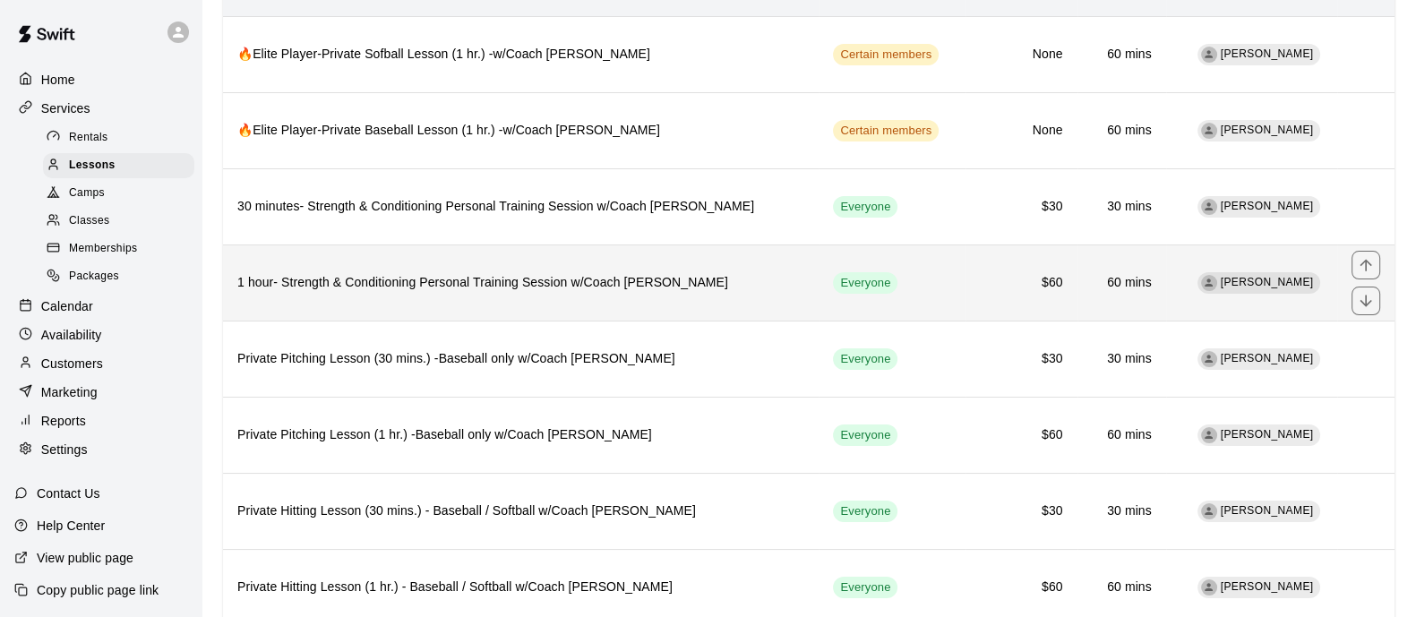
scroll to position [336, 0]
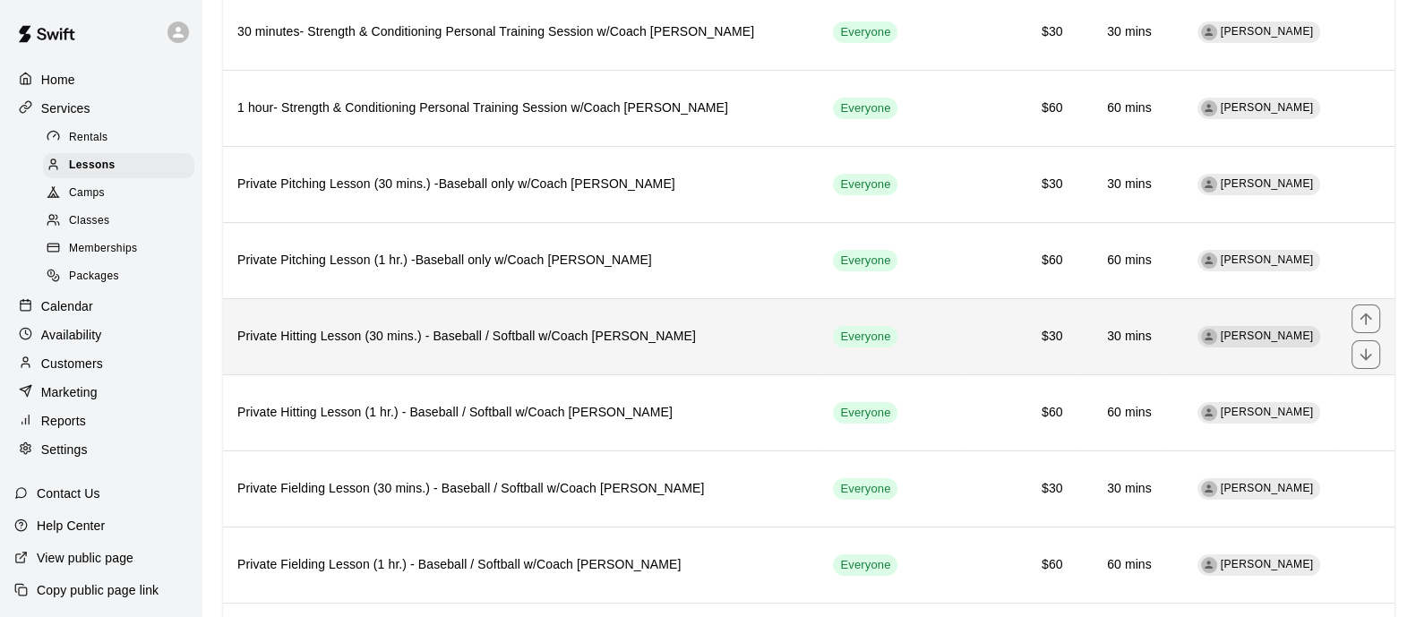
click at [471, 342] on h6 "Private Hitting Lesson (30 mins.) - Baseball / Softball w/Coach [PERSON_NAME]" at bounding box center [520, 337] width 567 height 20
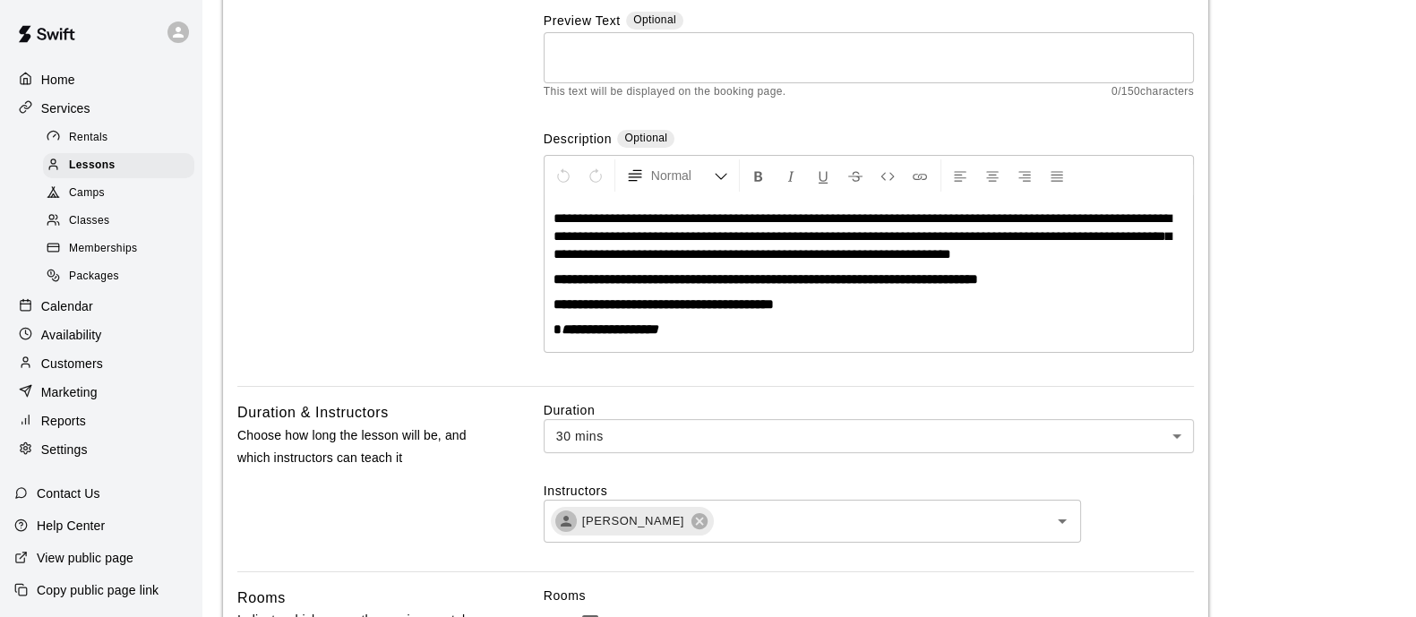
scroll to position [560, 0]
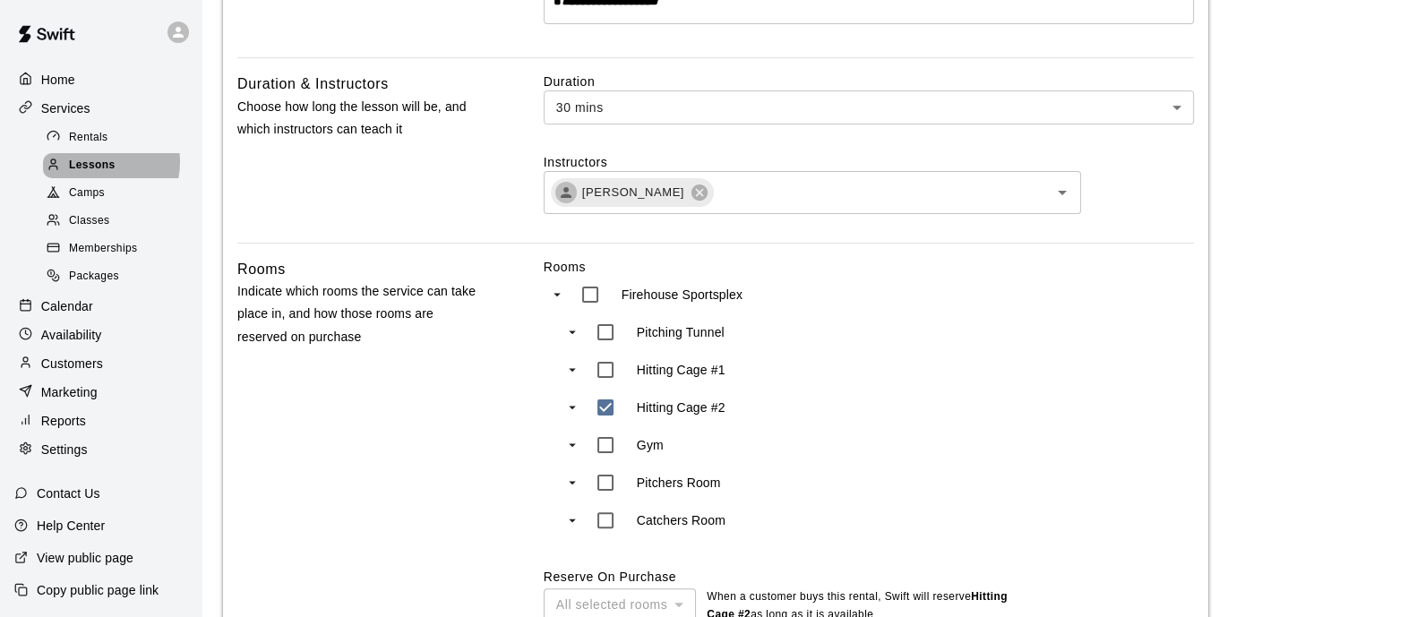
click at [94, 167] on span "Lessons" at bounding box center [92, 166] width 47 height 18
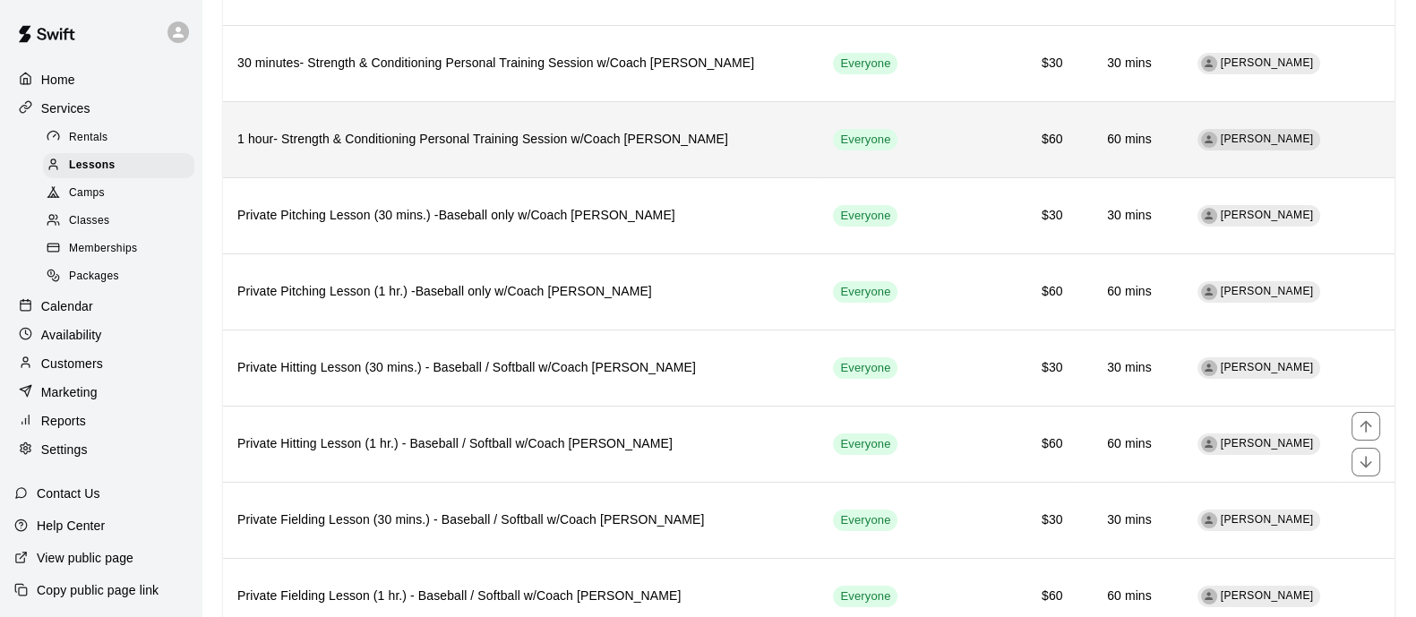
scroll to position [336, 0]
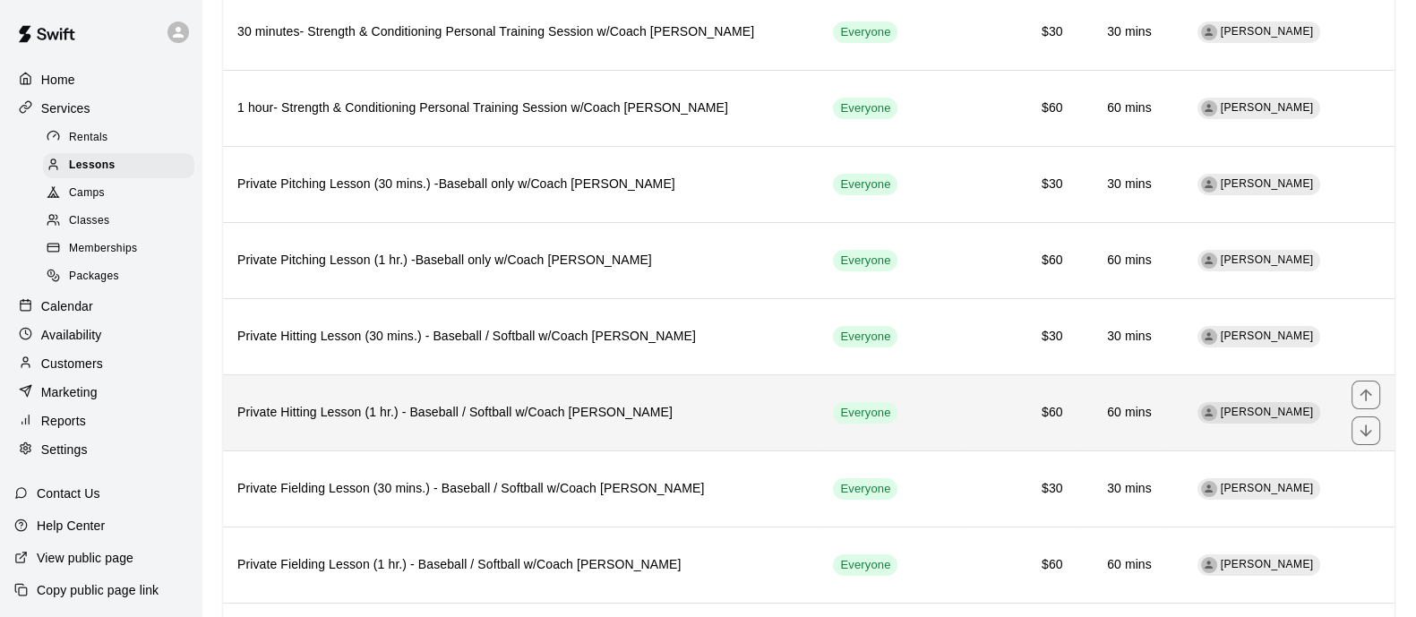
click at [427, 407] on h6 "Private Hitting Lesson (1 hr.) - Baseball / Softball w/Coach [PERSON_NAME]" at bounding box center [520, 413] width 567 height 20
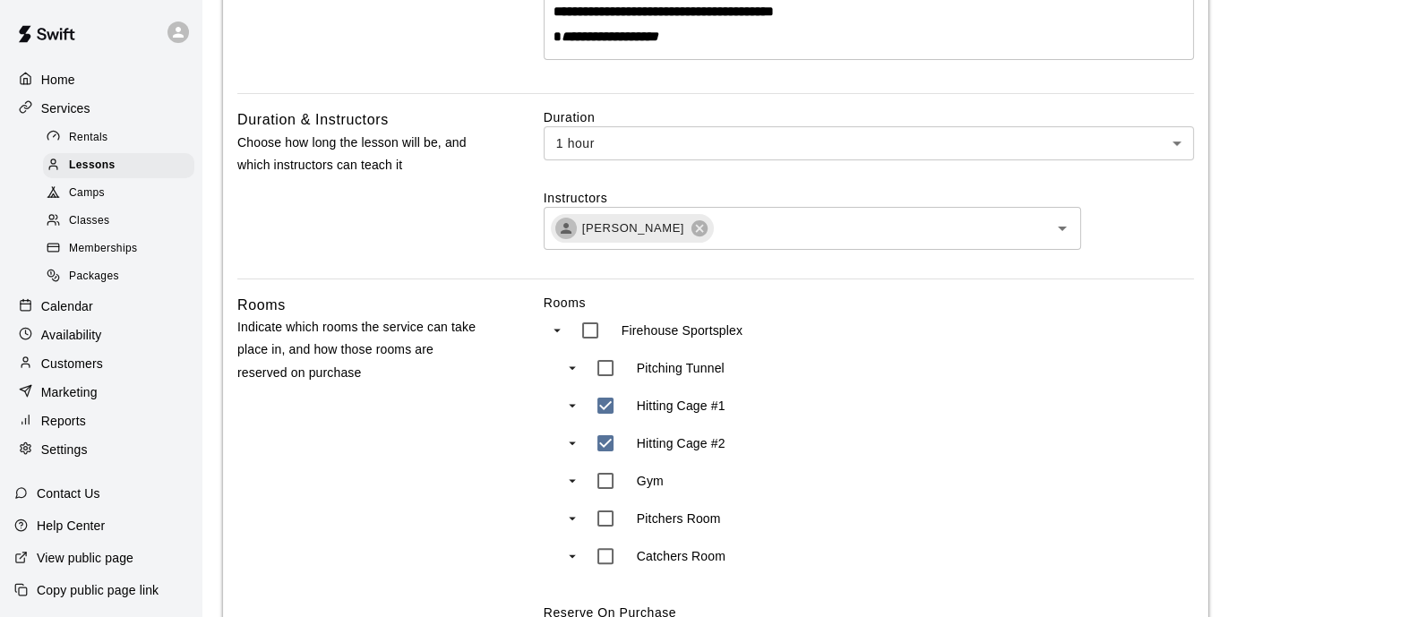
scroll to position [560, 0]
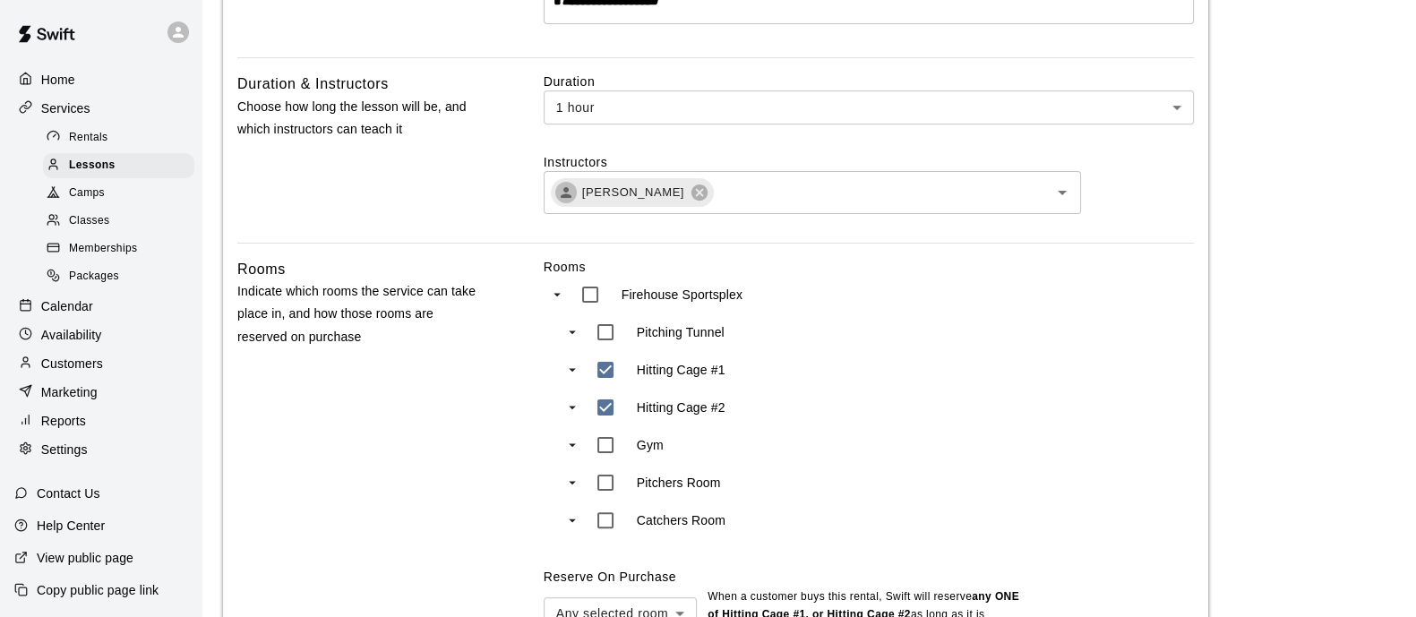
type input "***"
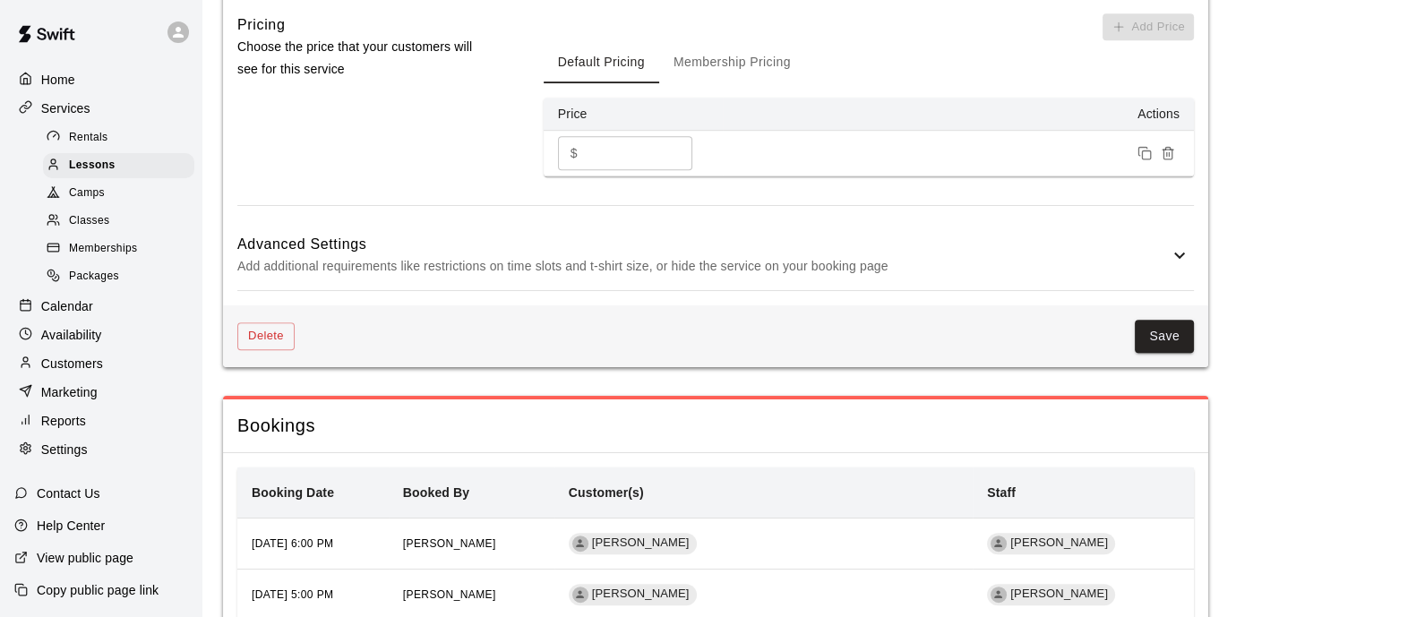
scroll to position [1231, 0]
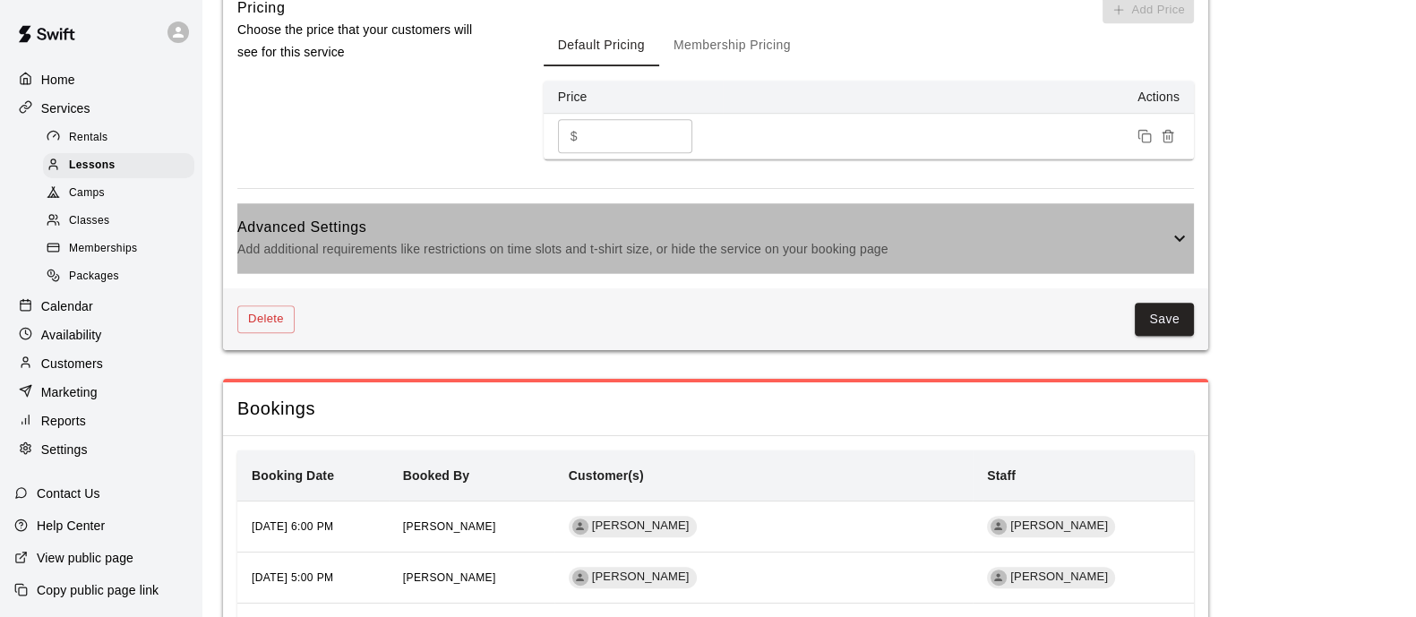
click at [1102, 250] on p "Add additional requirements like restrictions on time slots and t-shirt size, o…" at bounding box center [702, 249] width 931 height 22
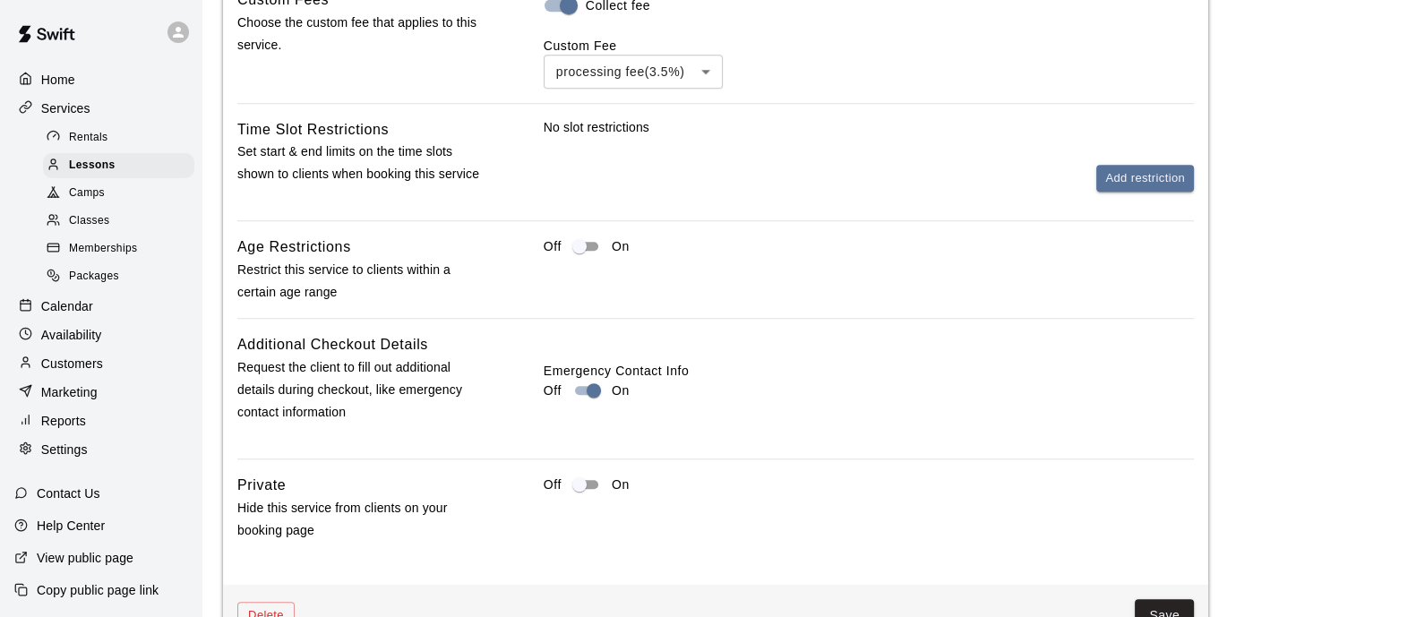
scroll to position [1790, 0]
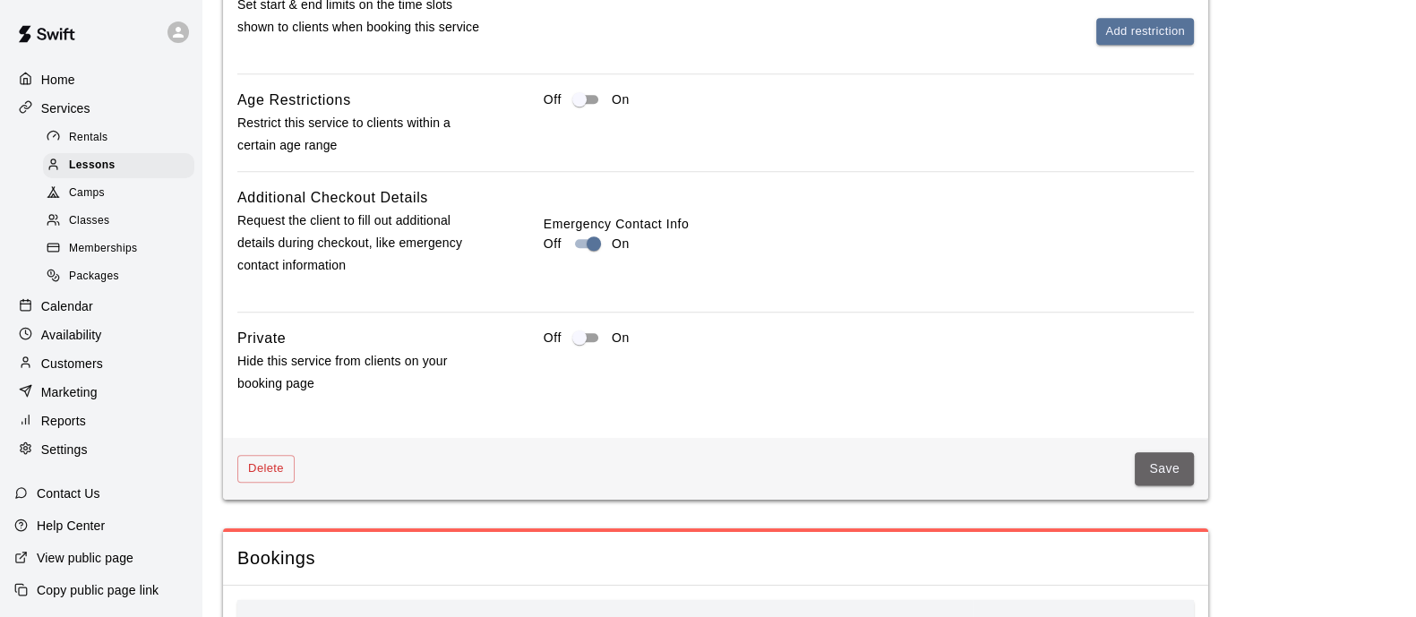
drag, startPoint x: 1174, startPoint y: 472, endPoint x: 1162, endPoint y: 476, distance: 12.5
click at [1174, 475] on button "Save" at bounding box center [1164, 468] width 59 height 33
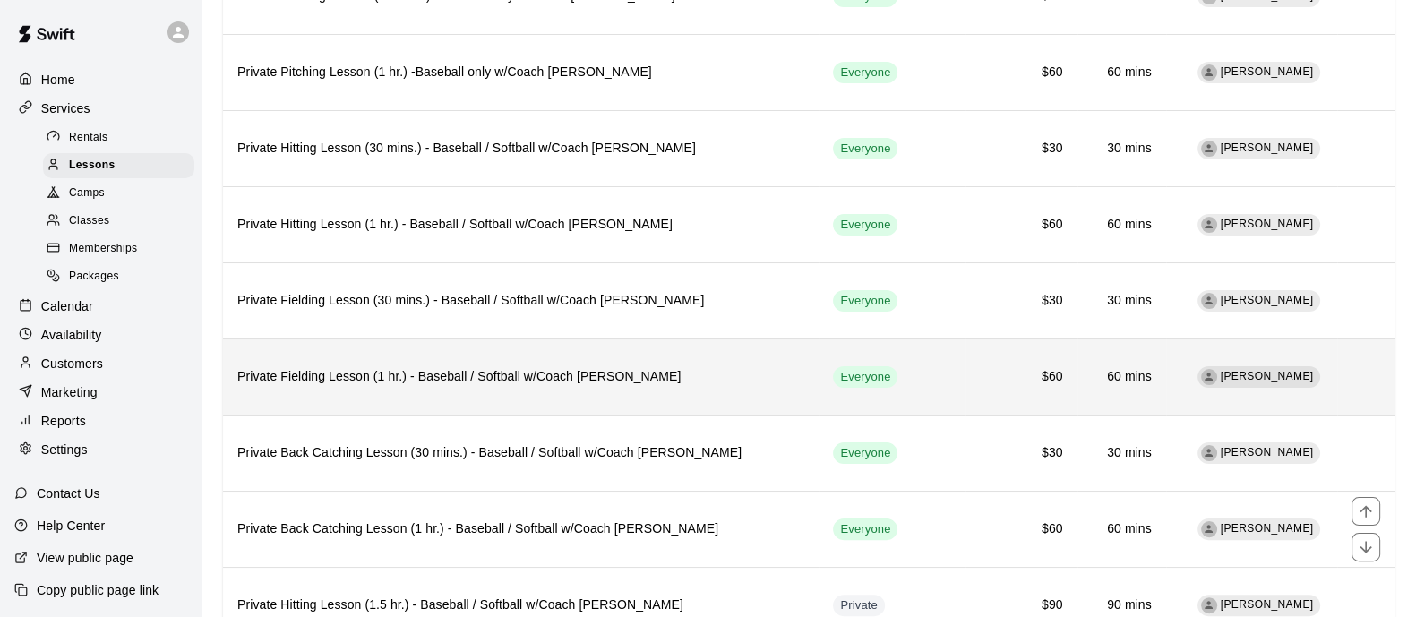
scroll to position [560, 0]
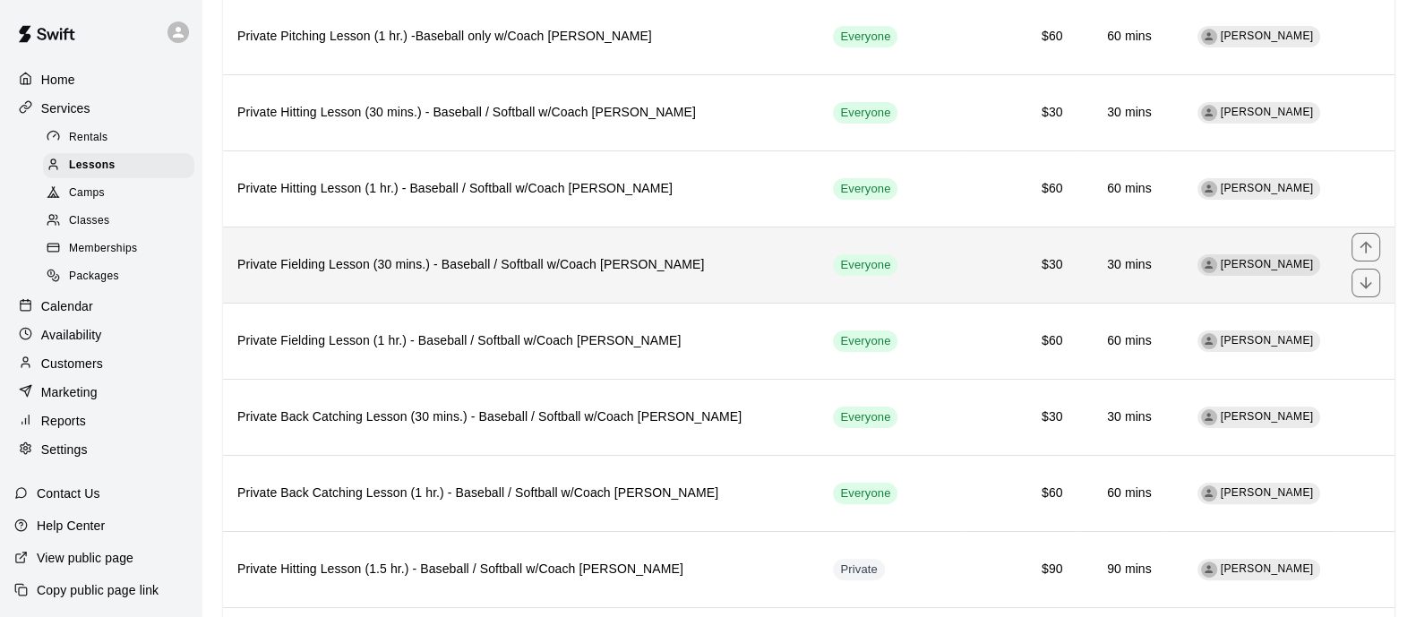
click at [541, 267] on h6 "Private Fielding Lesson (30 mins.) - Baseball / Softball w/Coach [PERSON_NAME]" at bounding box center [520, 265] width 567 height 20
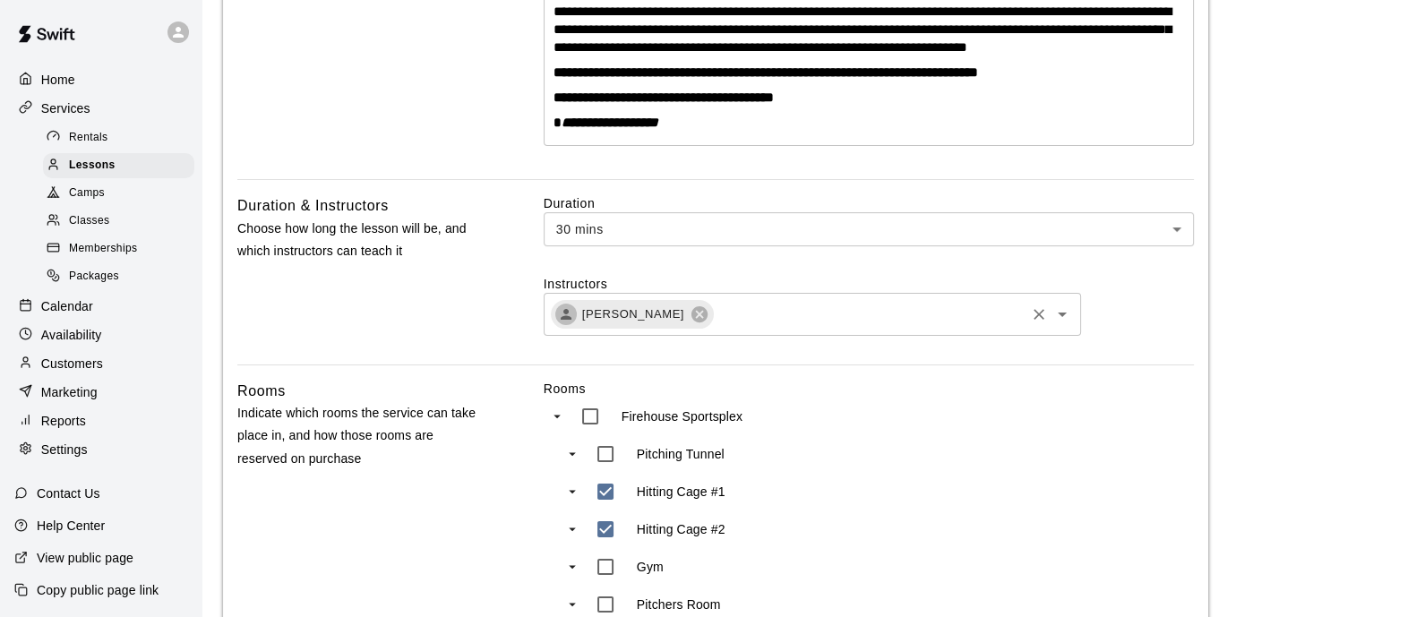
scroll to position [560, 0]
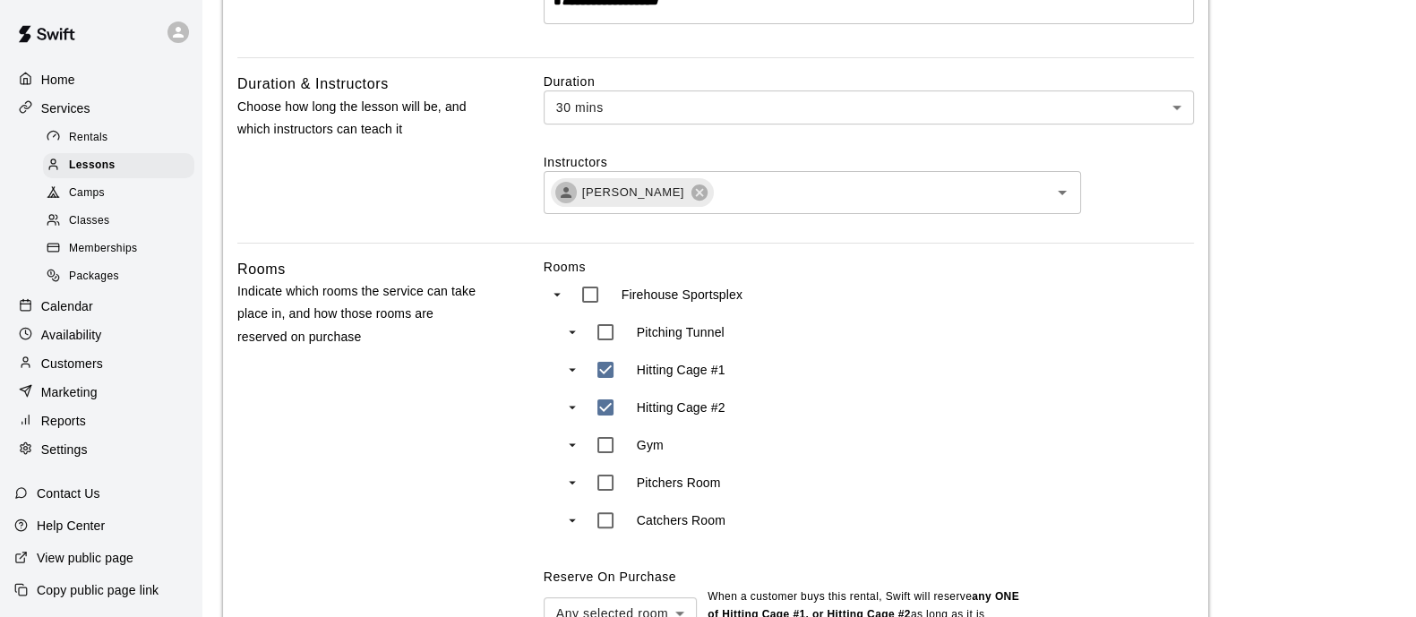
type input "***"
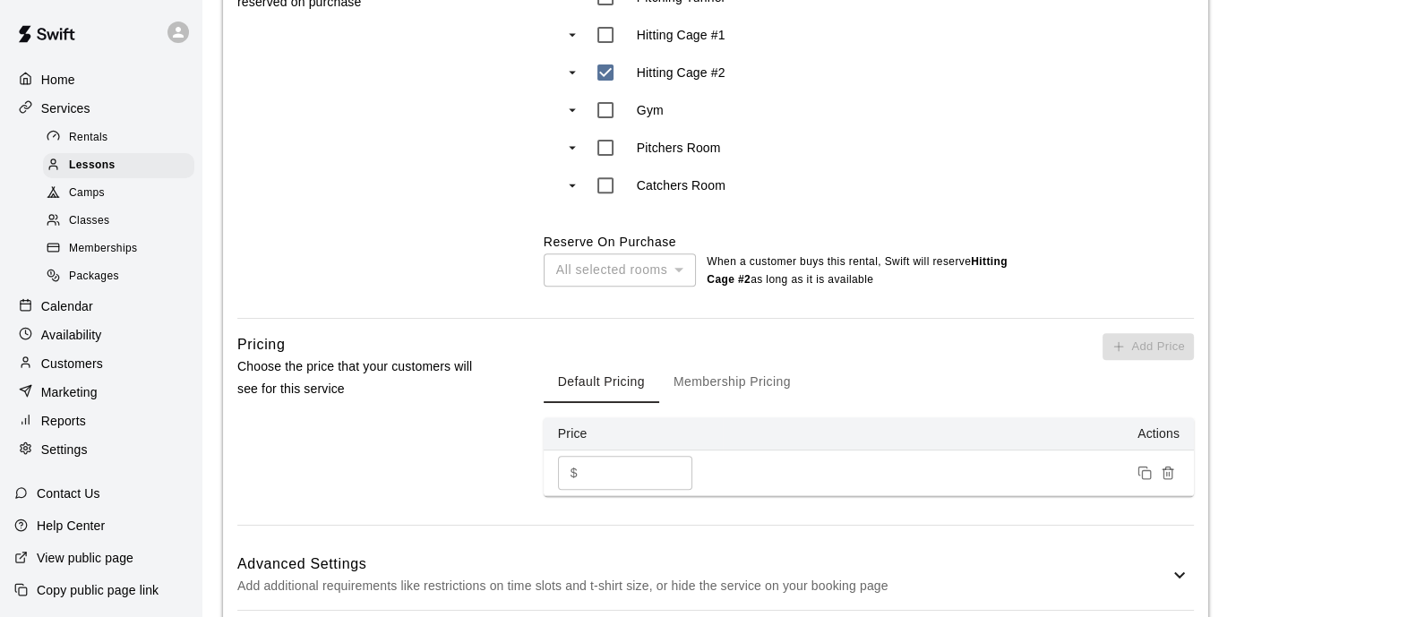
scroll to position [1231, 0]
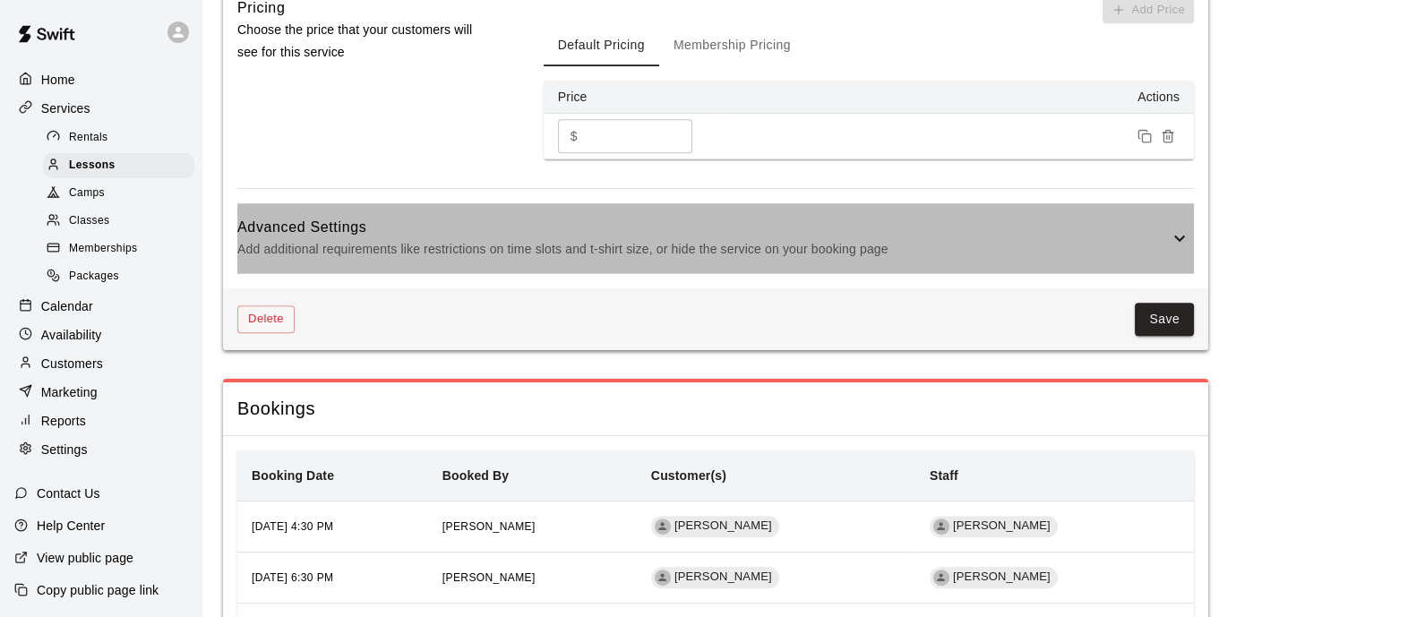
click at [1075, 245] on p "Add additional requirements like restrictions on time slots and t-shirt size, o…" at bounding box center [702, 249] width 931 height 22
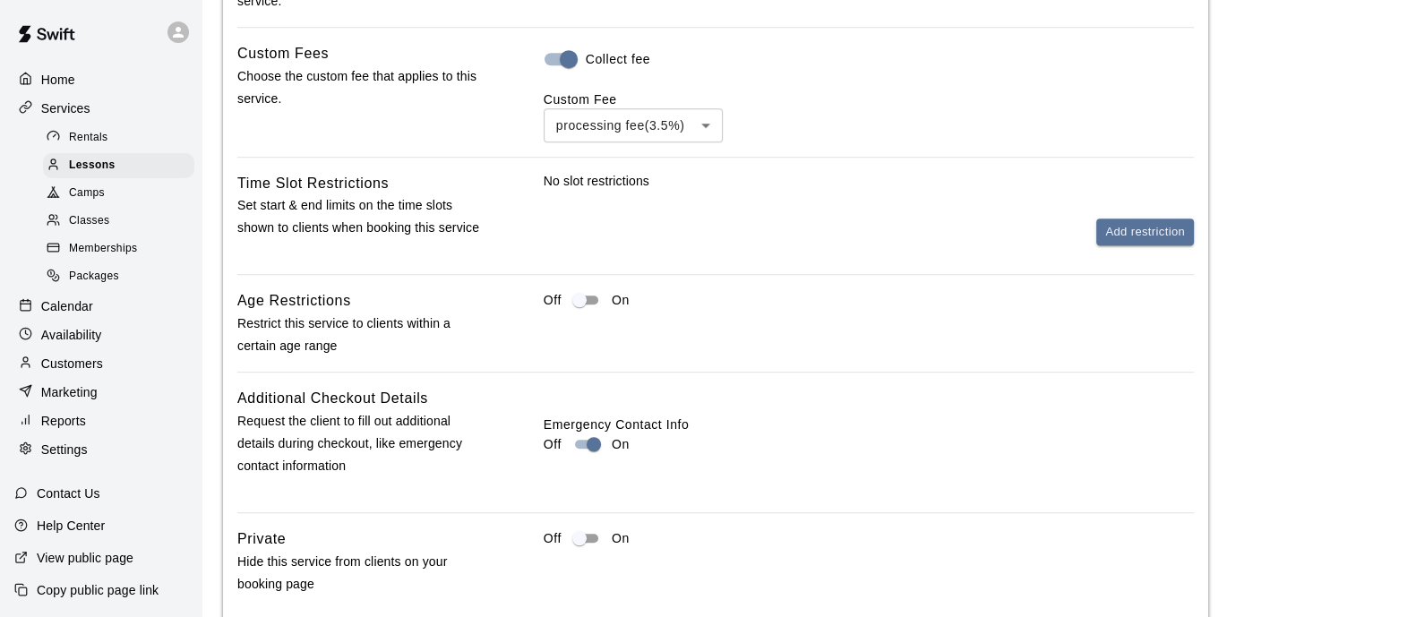
scroll to position [1790, 0]
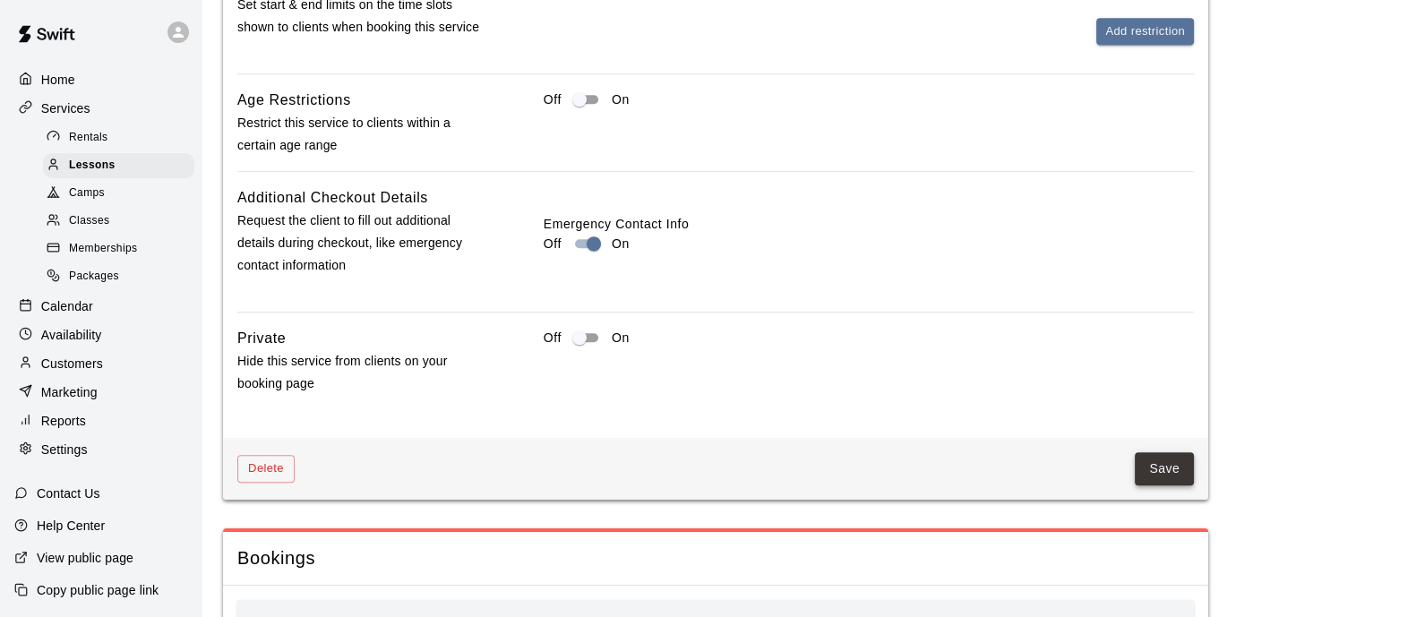
click at [1164, 476] on button "Save" at bounding box center [1164, 468] width 59 height 33
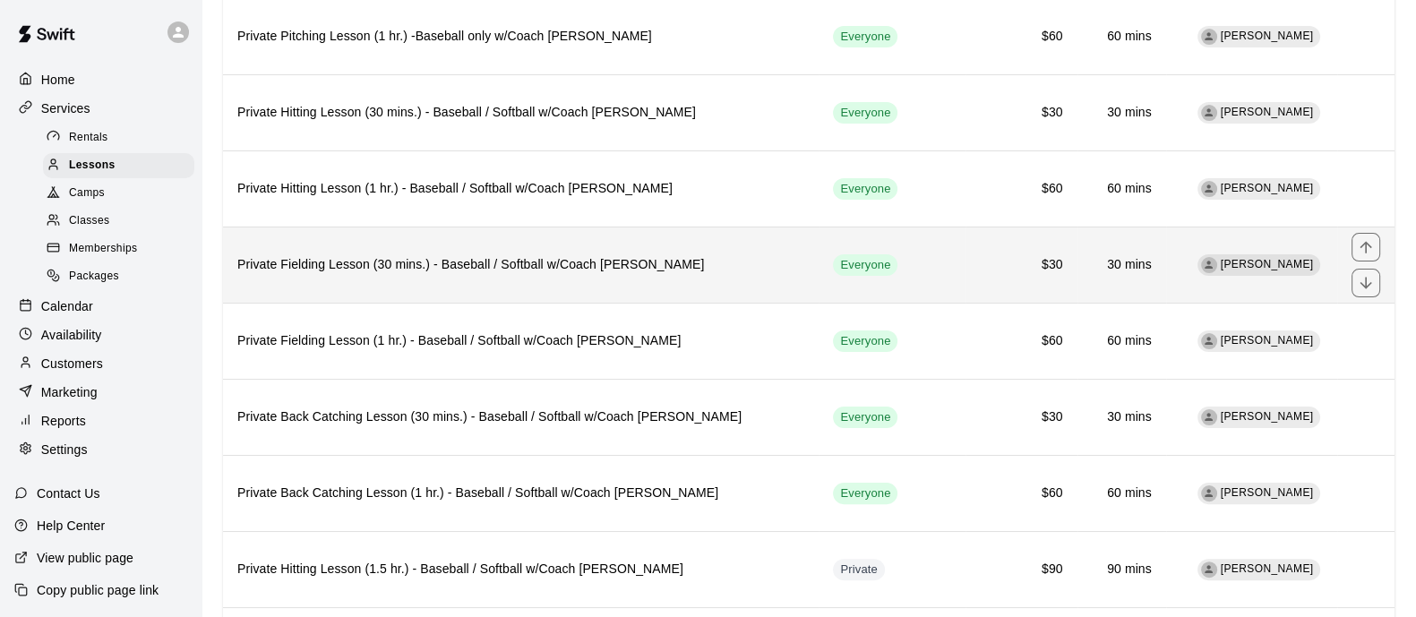
click at [382, 255] on h6 "Private Fielding Lesson (30 mins.) - Baseball / Softball w/Coach [PERSON_NAME]" at bounding box center [520, 265] width 567 height 20
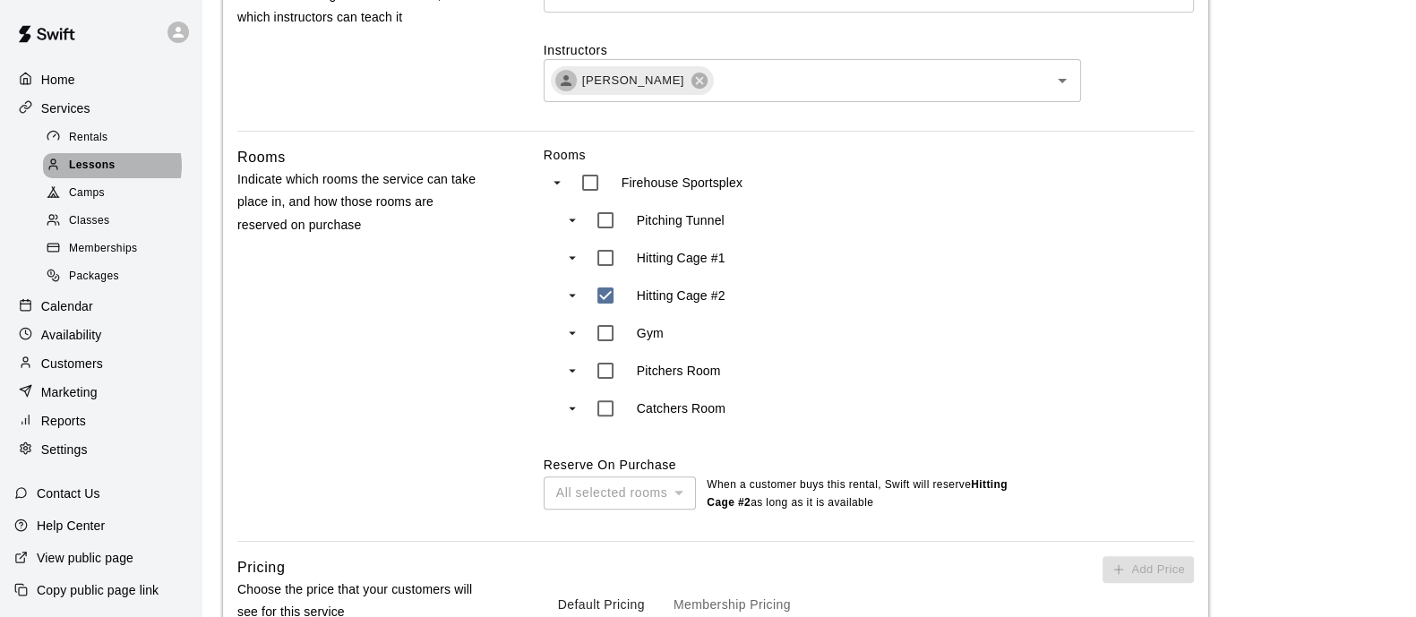
click at [111, 170] on span "Lessons" at bounding box center [92, 166] width 47 height 18
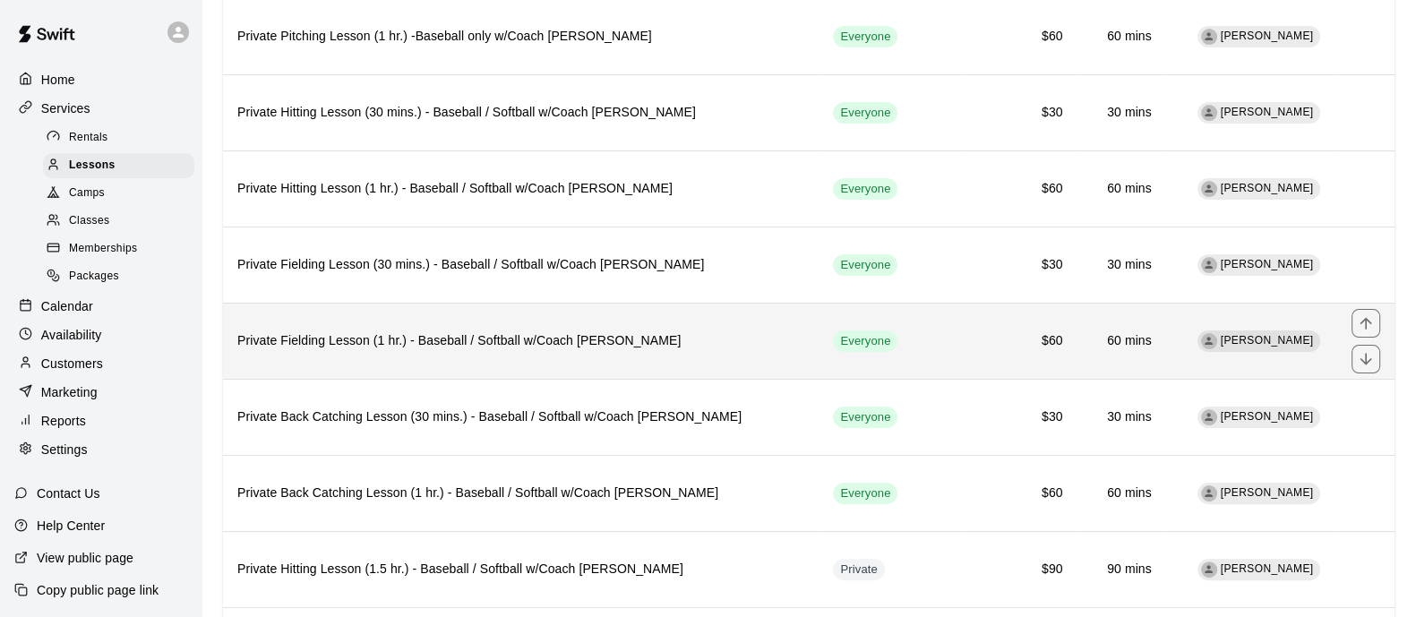
click at [399, 335] on h6 "Private Fielding Lesson (1 hr.) - Baseball / Softball w/Coach [PERSON_NAME]" at bounding box center [520, 341] width 567 height 20
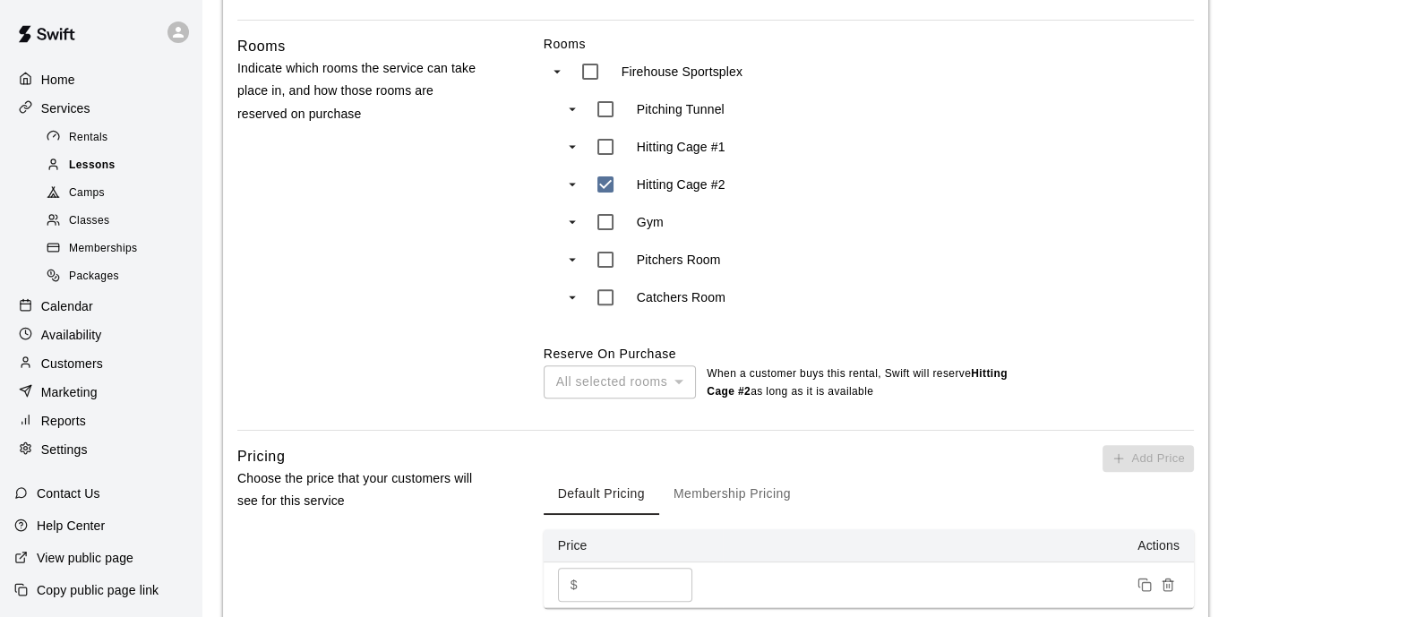
click at [94, 175] on span "Lessons" at bounding box center [92, 166] width 47 height 18
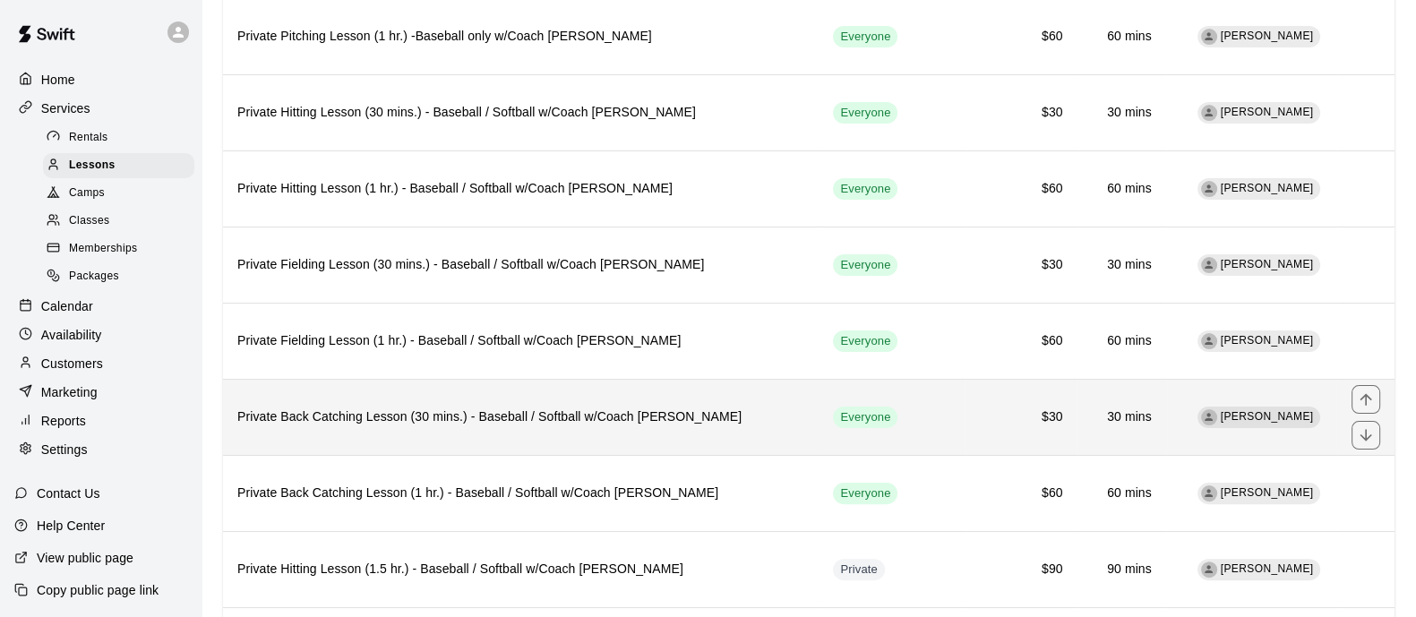
click at [457, 422] on h6 "Private Back Catching Lesson (30 mins.) - Baseball / Softball w/Coach [PERSON_N…" at bounding box center [520, 417] width 567 height 20
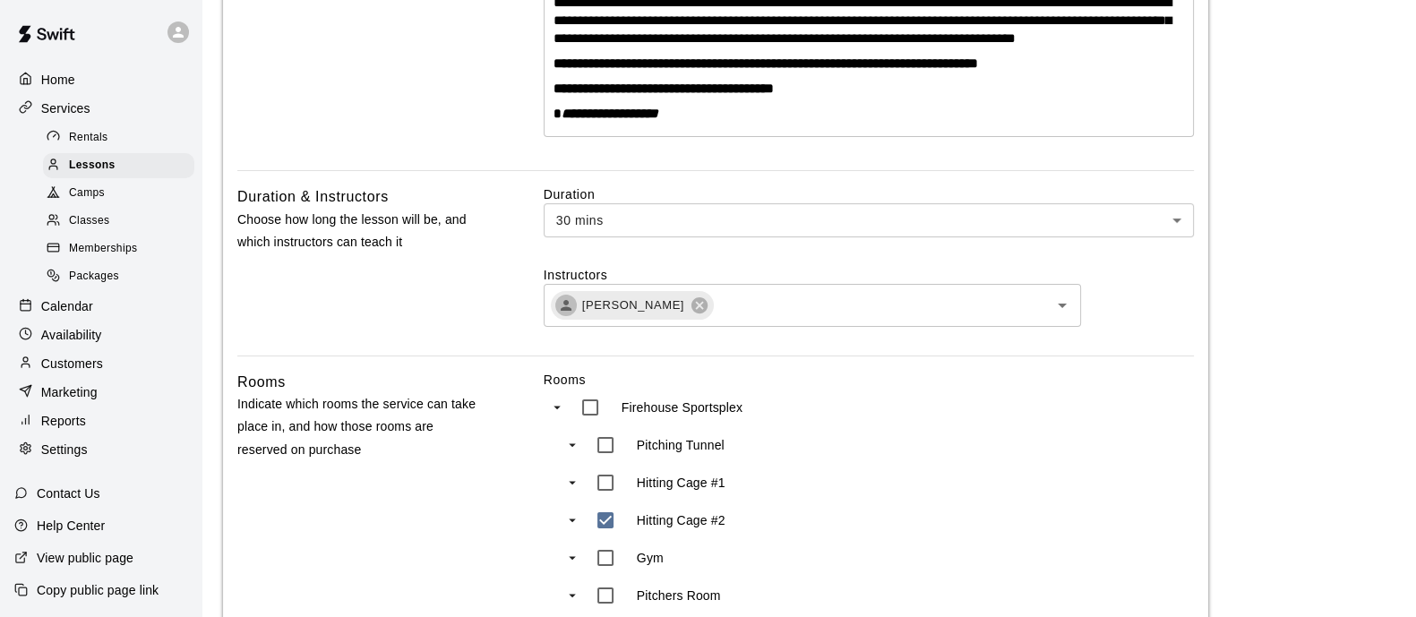
click at [111, 232] on div "Classes" at bounding box center [118, 221] width 151 height 25
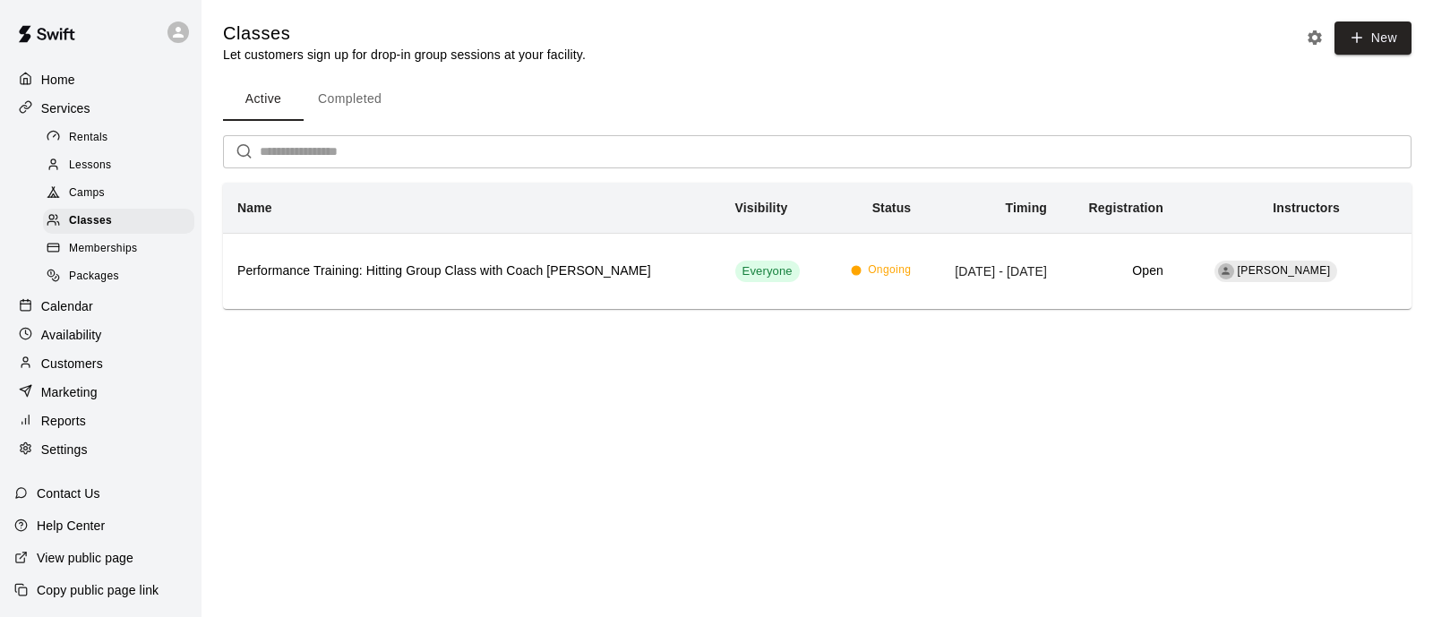
click at [101, 175] on span "Lessons" at bounding box center [90, 166] width 43 height 18
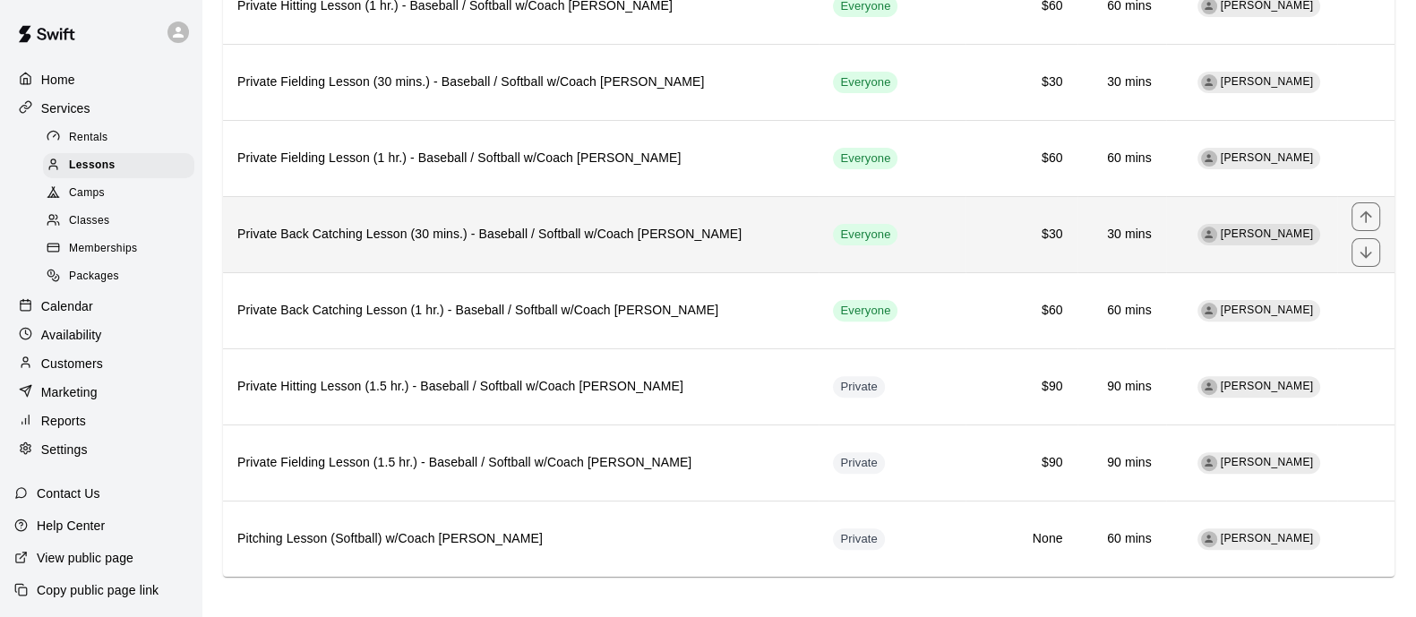
click at [460, 215] on th "Private Back Catching Lesson (30 mins.) - Baseball / Softball w/Coach [PERSON_N…" at bounding box center [521, 234] width 596 height 76
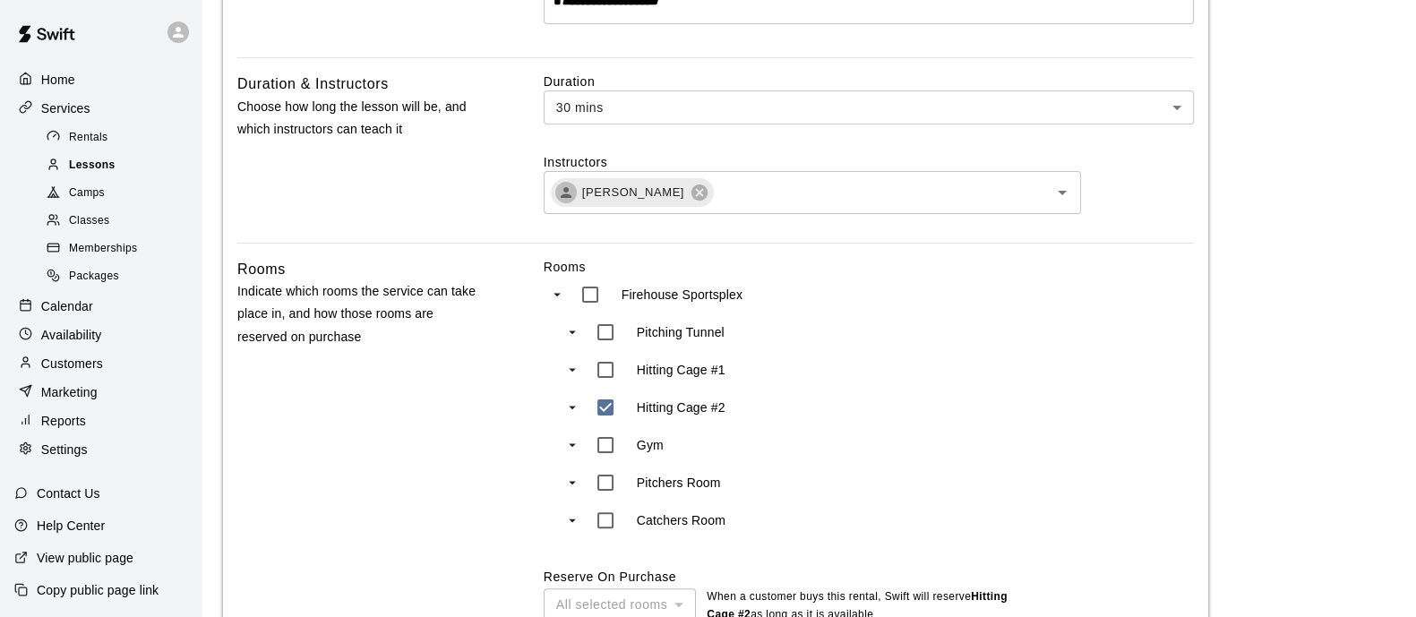
click at [112, 167] on span "Lessons" at bounding box center [92, 166] width 47 height 18
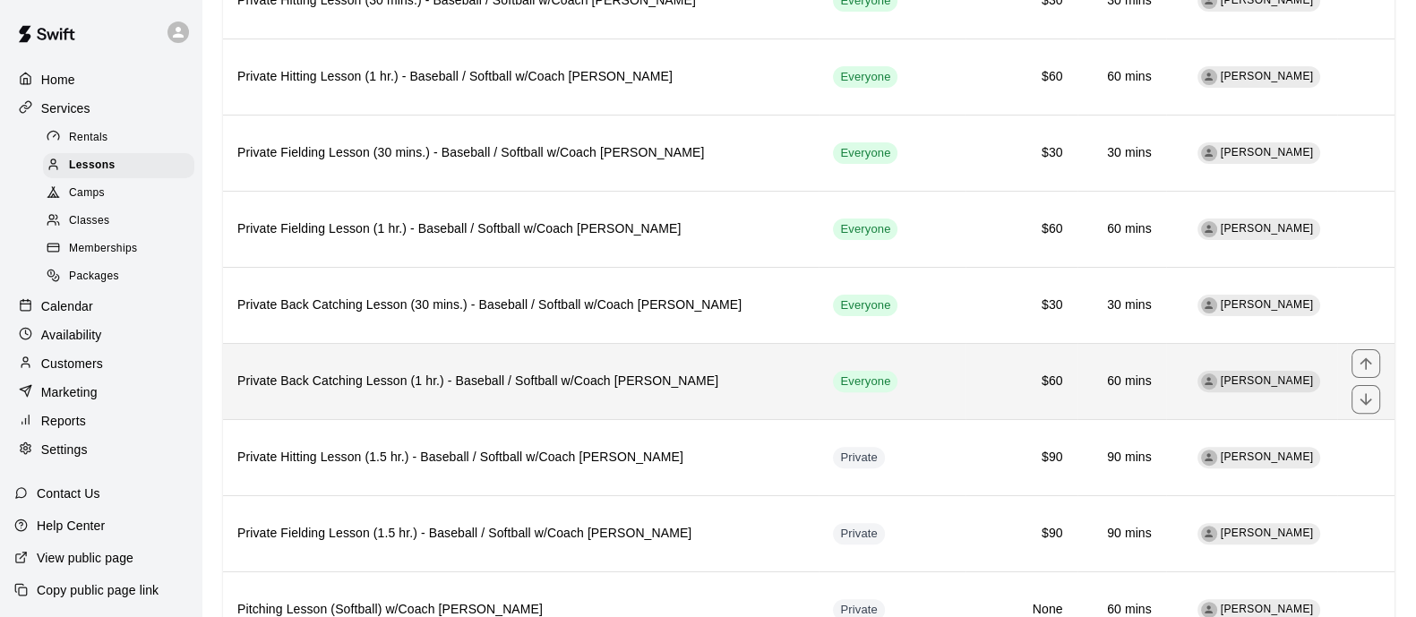
click at [441, 379] on h6 "Private Back Catching Lesson (1 hr.) - Baseball / Softball w/Coach [PERSON_NAME]" at bounding box center [520, 382] width 567 height 20
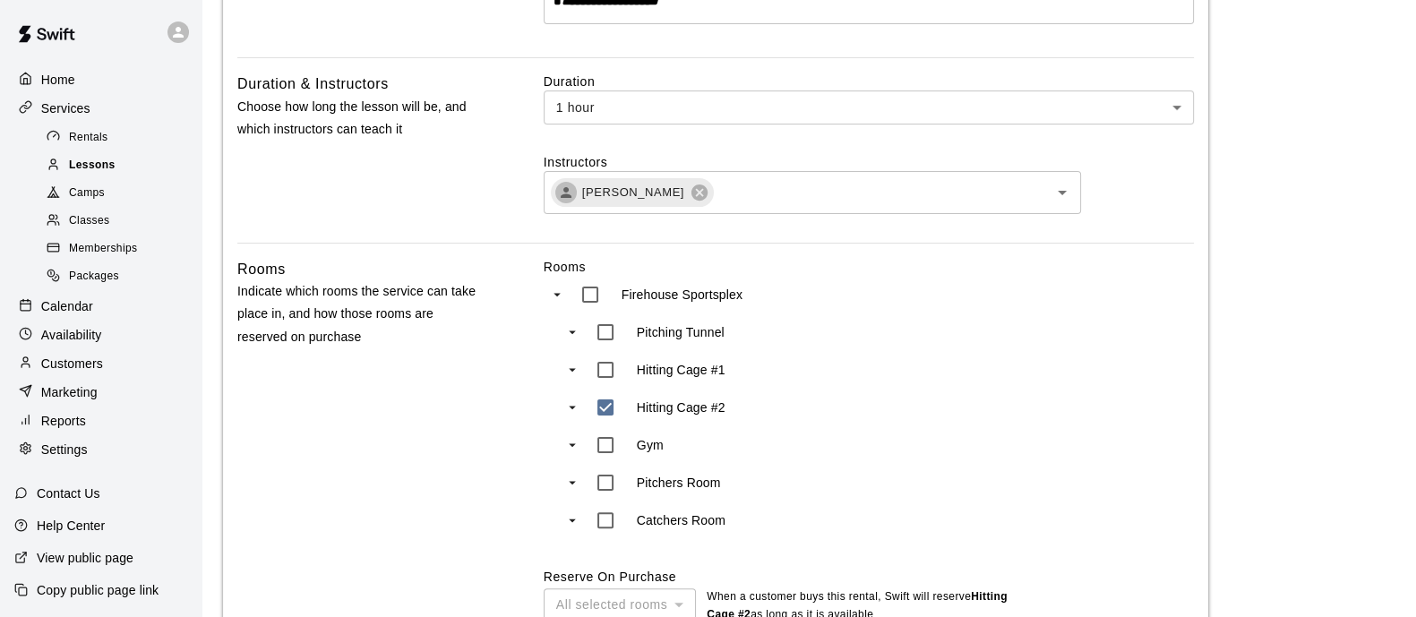
click at [87, 178] on div "Lessons" at bounding box center [118, 165] width 151 height 25
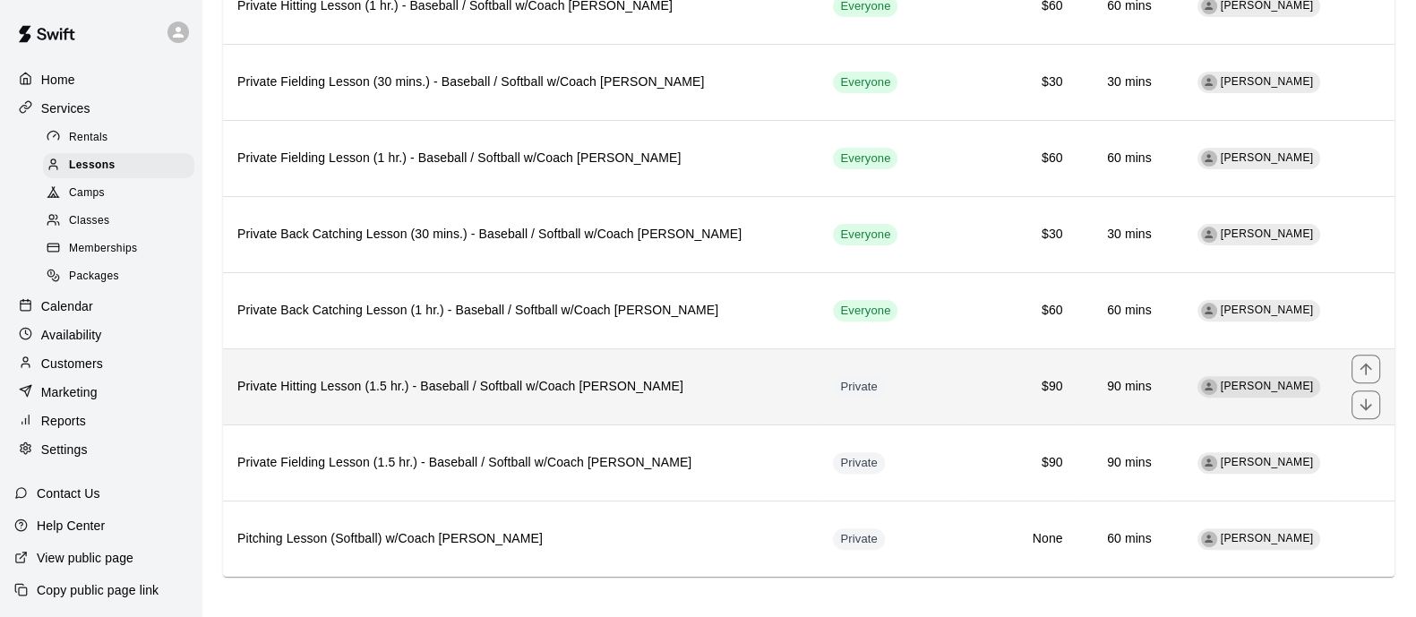
click at [410, 390] on th "Private Hitting Lesson (1.5 hr.) - Baseball / Softball w/Coach [PERSON_NAME]" at bounding box center [521, 386] width 596 height 76
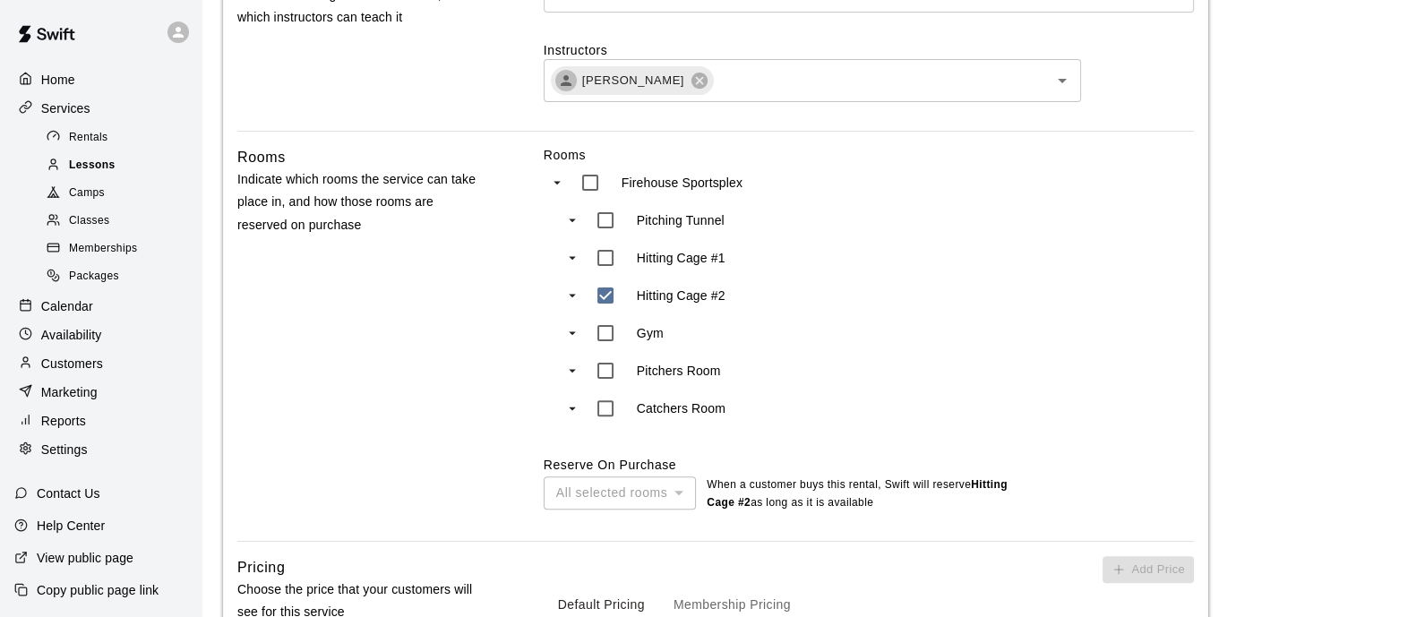
click at [103, 178] on div "Lessons" at bounding box center [118, 165] width 151 height 25
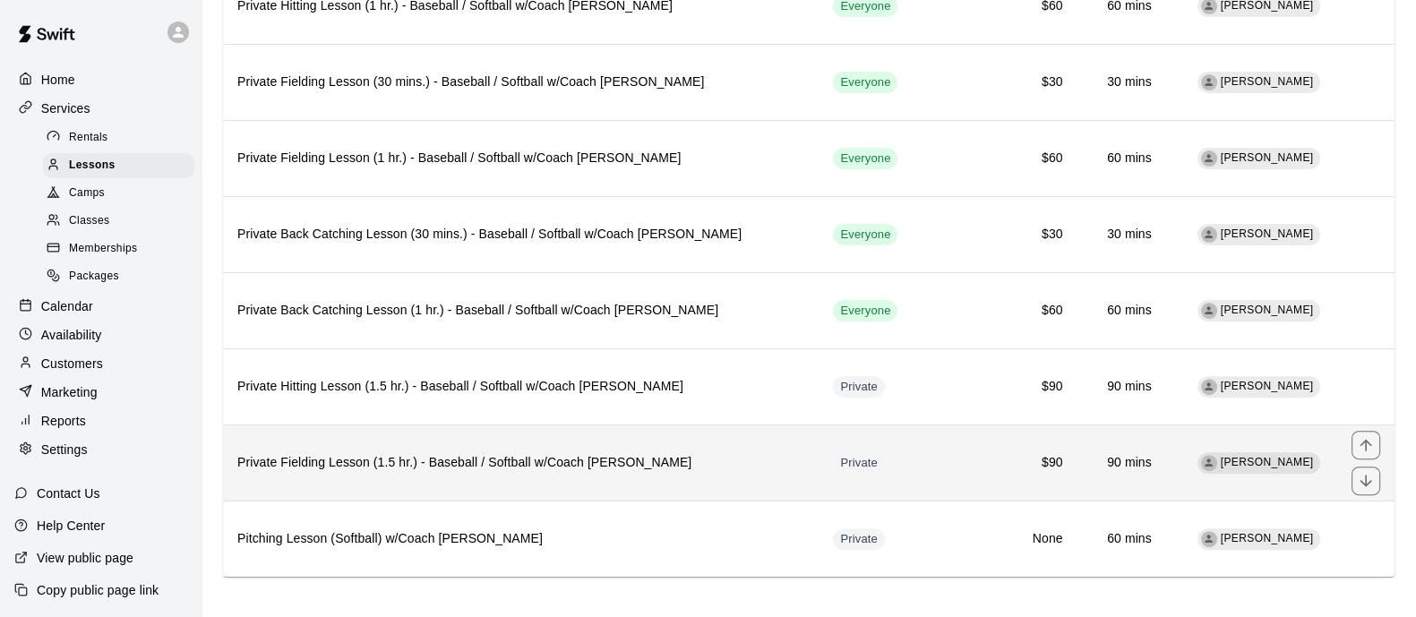
click at [453, 441] on th "Private Fielding Lesson (1.5 hr.) - Baseball / Softball w/Coach [PERSON_NAME]" at bounding box center [521, 462] width 596 height 76
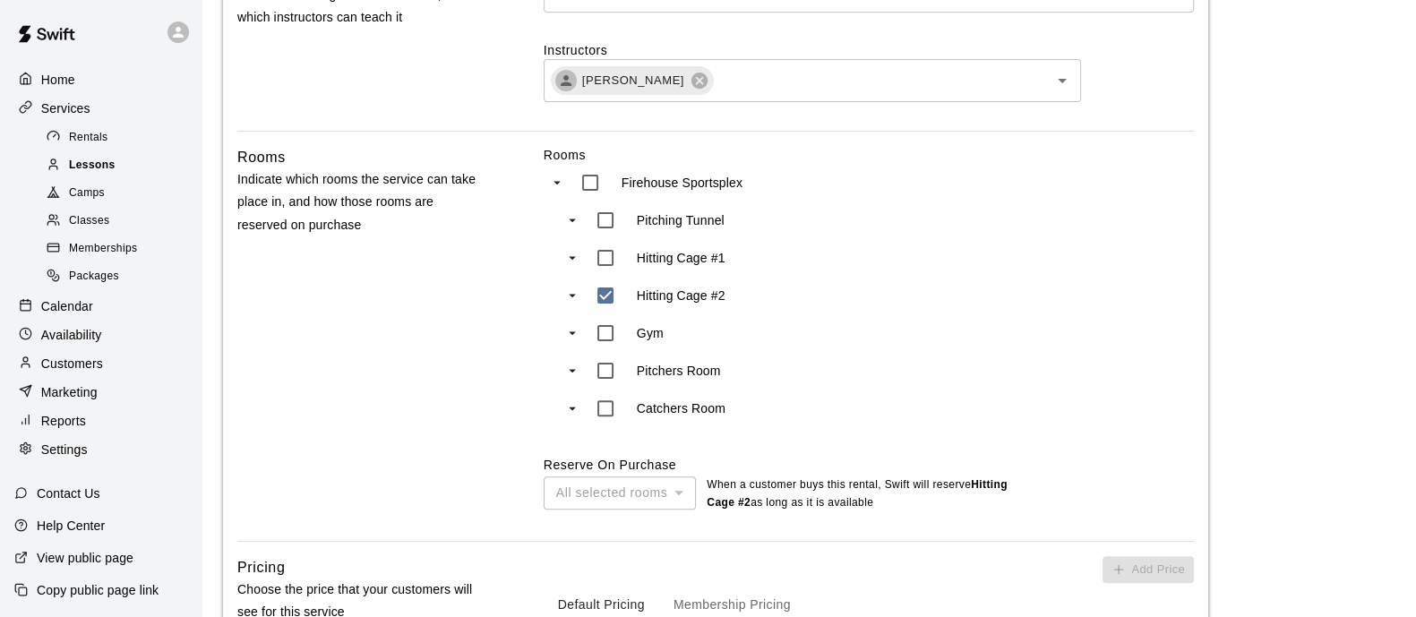
click at [107, 167] on span "Lessons" at bounding box center [92, 166] width 47 height 18
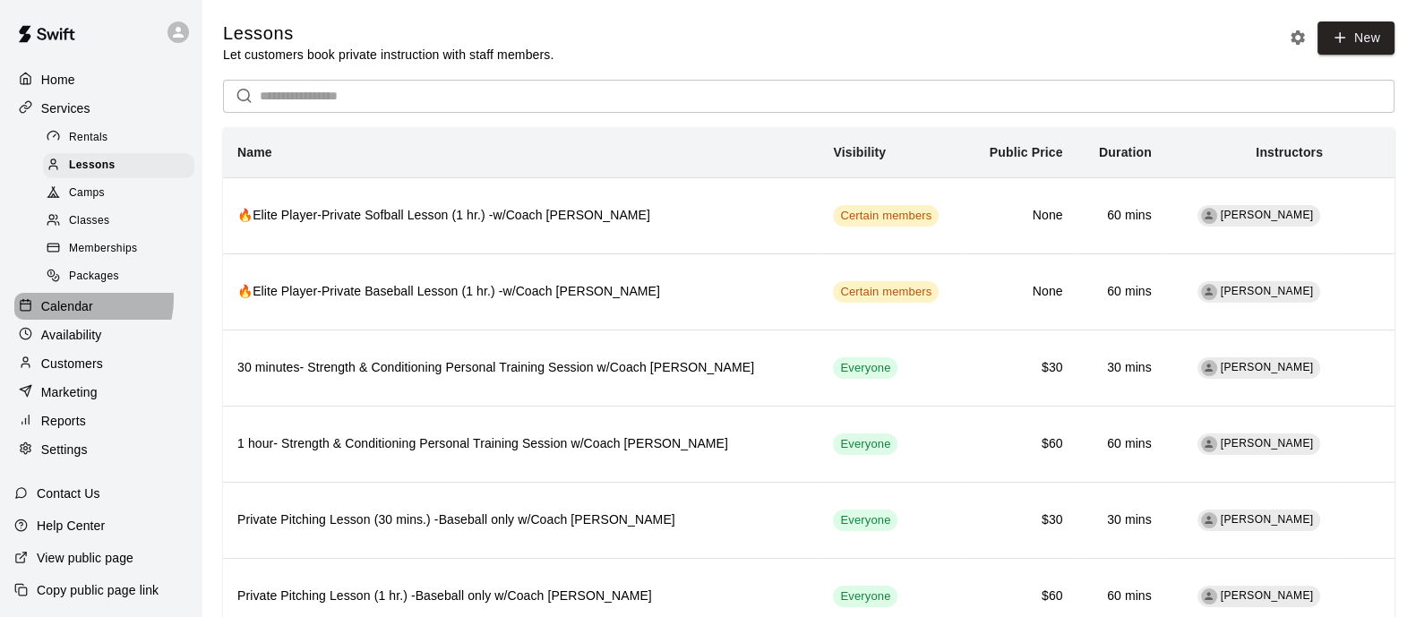
click at [75, 311] on p "Calendar" at bounding box center [67, 306] width 52 height 18
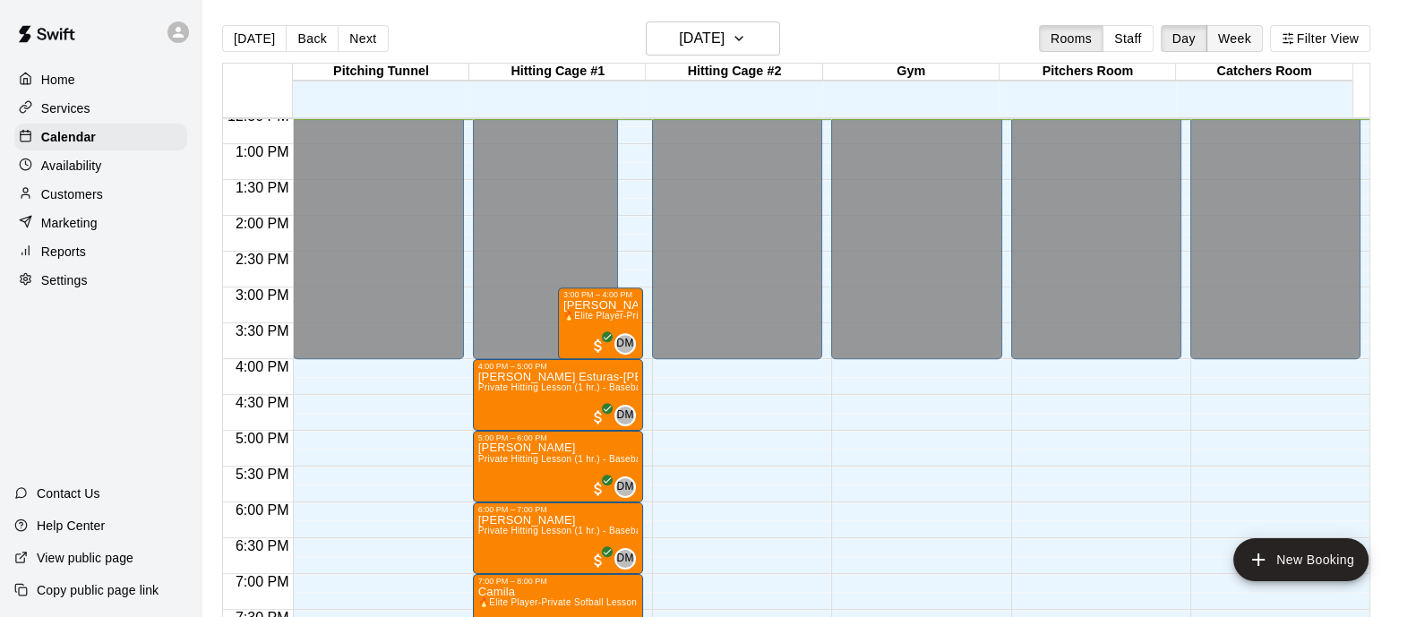
click at [1243, 39] on button "Week" at bounding box center [1234, 38] width 56 height 27
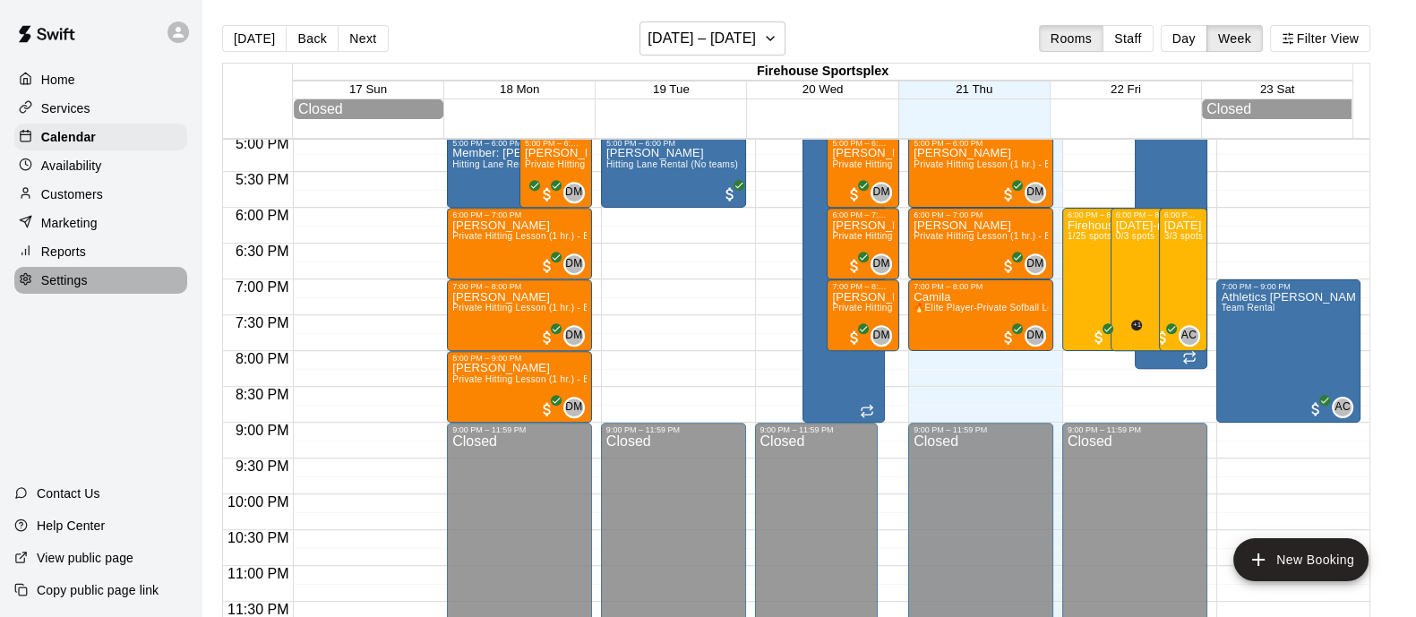
click at [87, 283] on p "Settings" at bounding box center [64, 280] width 47 height 18
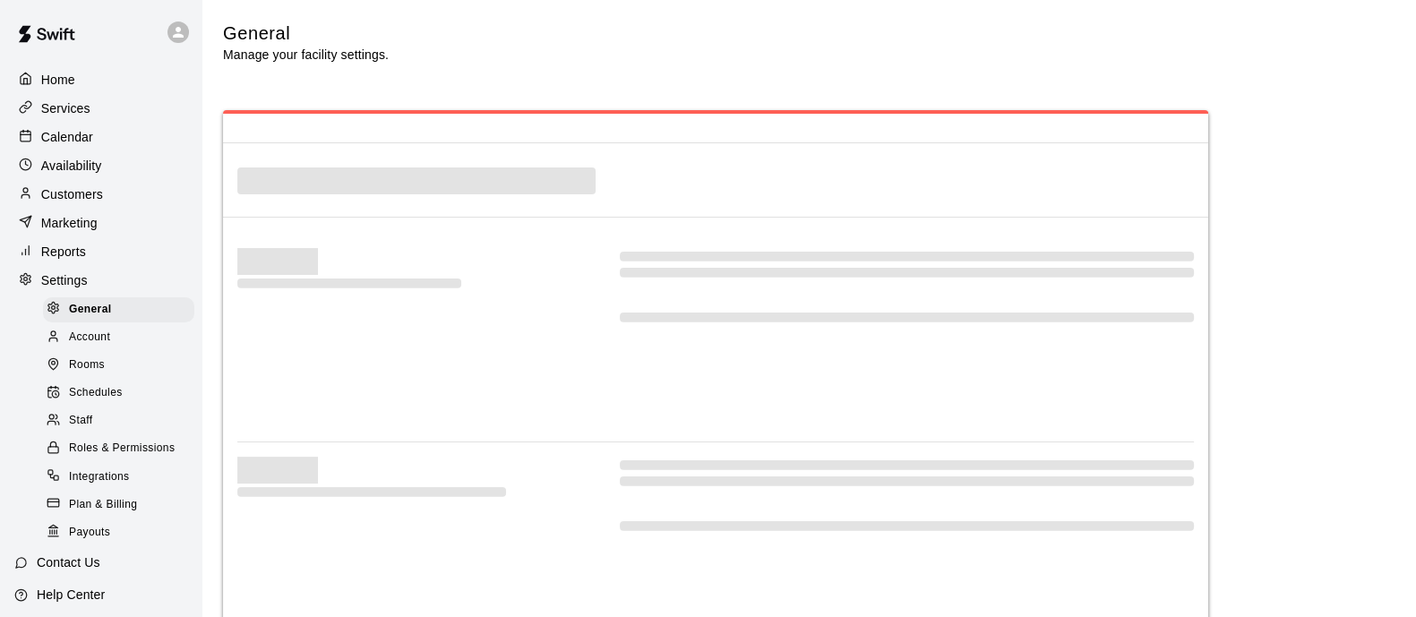
select select "**"
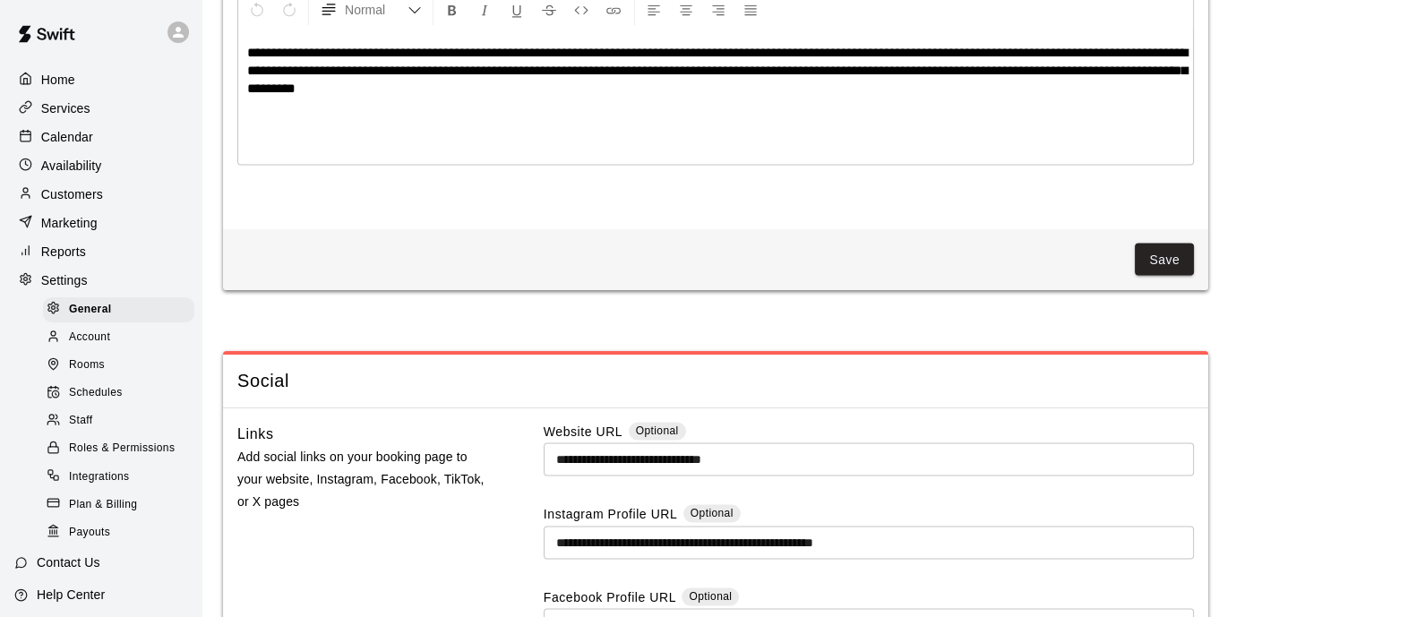
scroll to position [4073, 0]
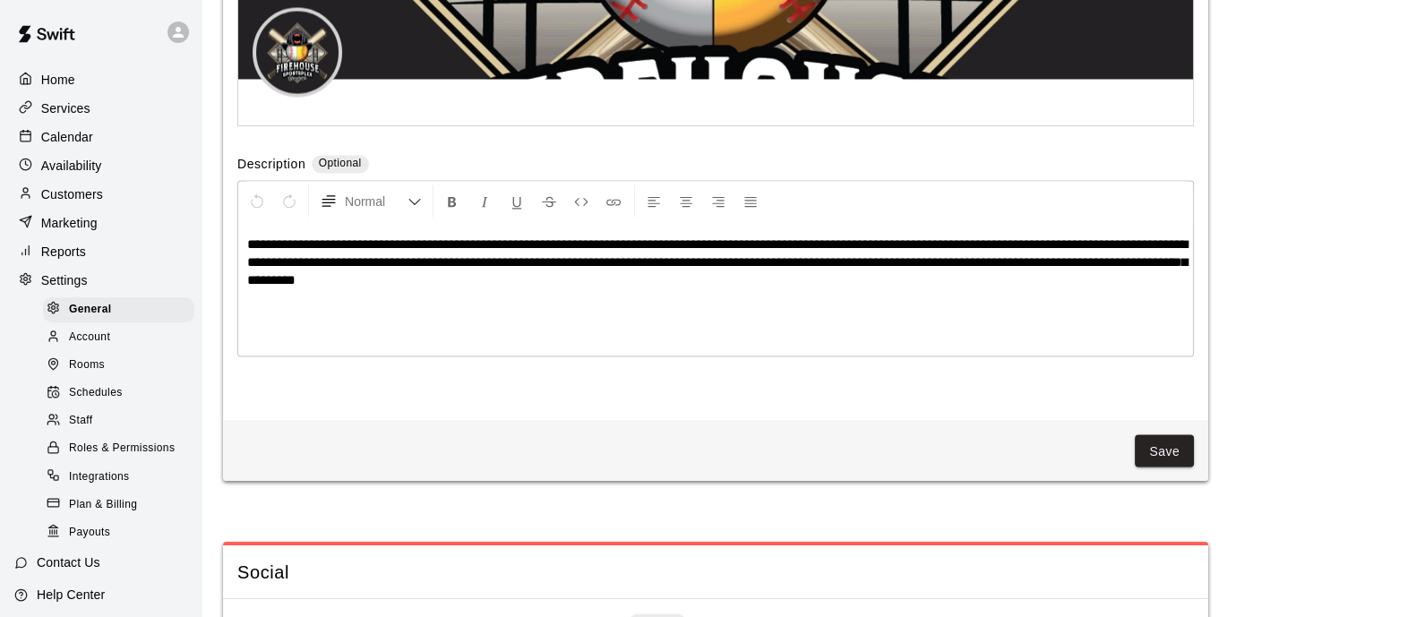
click at [63, 137] on p "Calendar" at bounding box center [67, 137] width 52 height 18
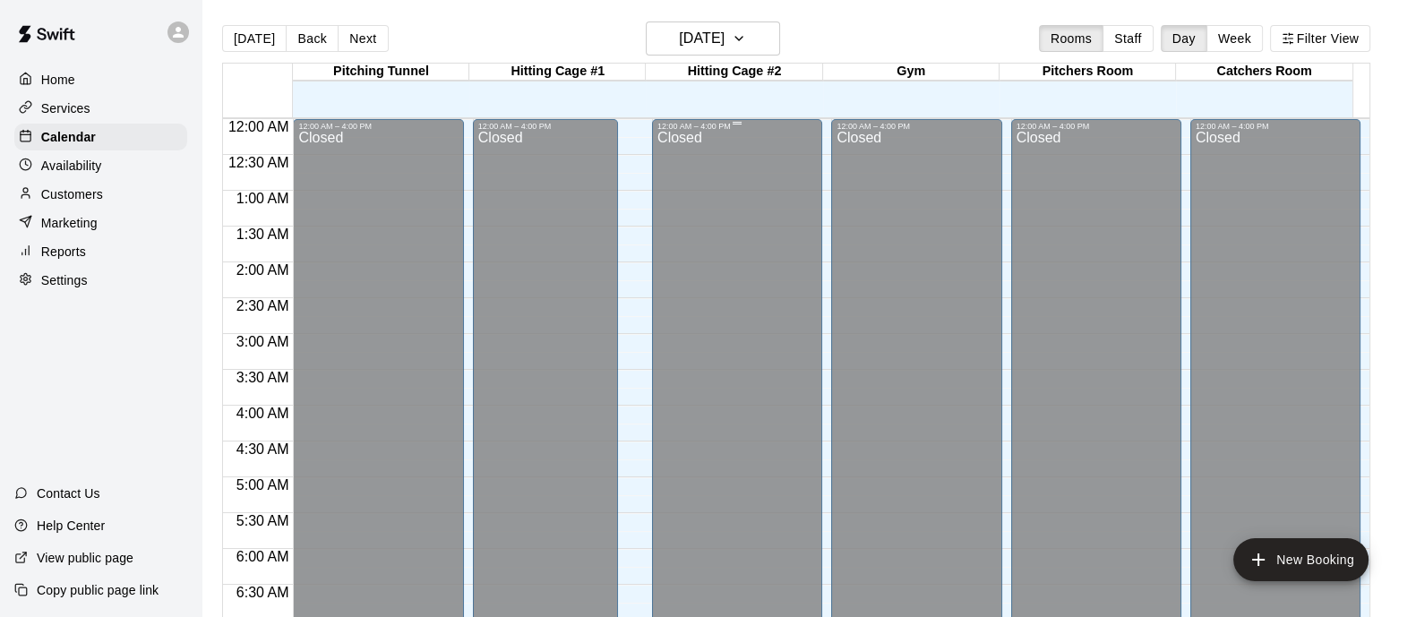
scroll to position [906, 0]
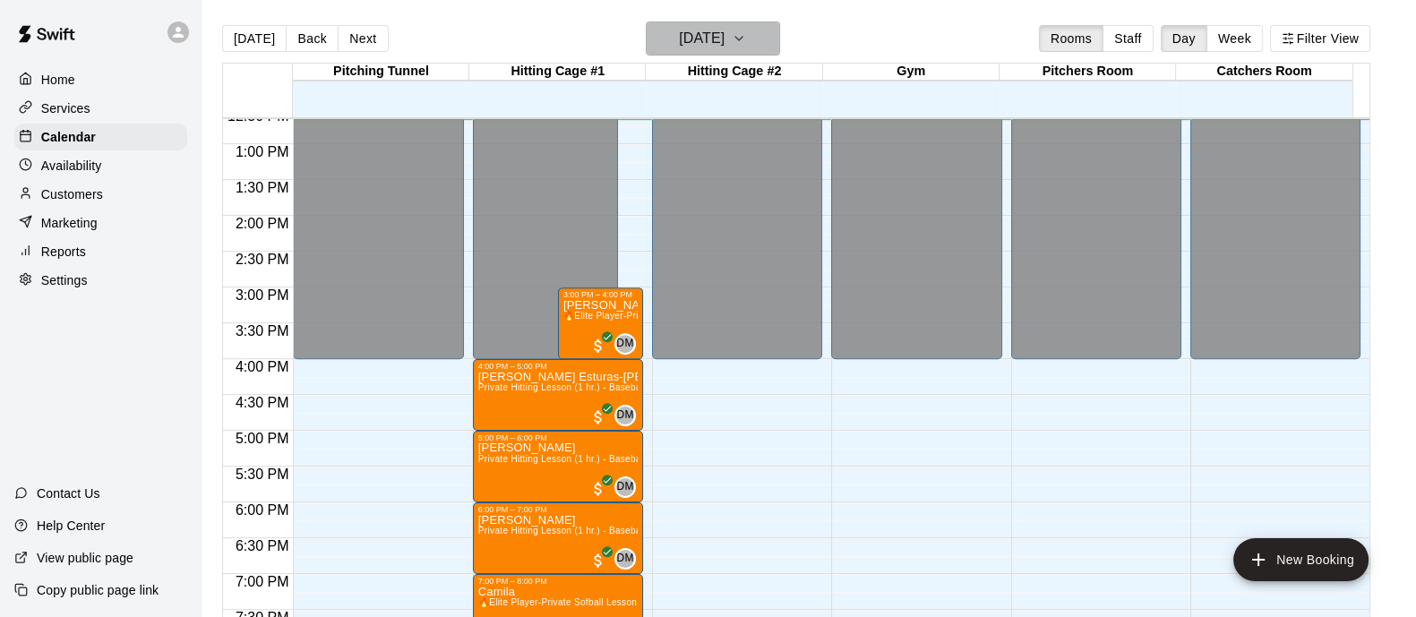
click at [772, 51] on button "[DATE]" at bounding box center [713, 38] width 134 height 34
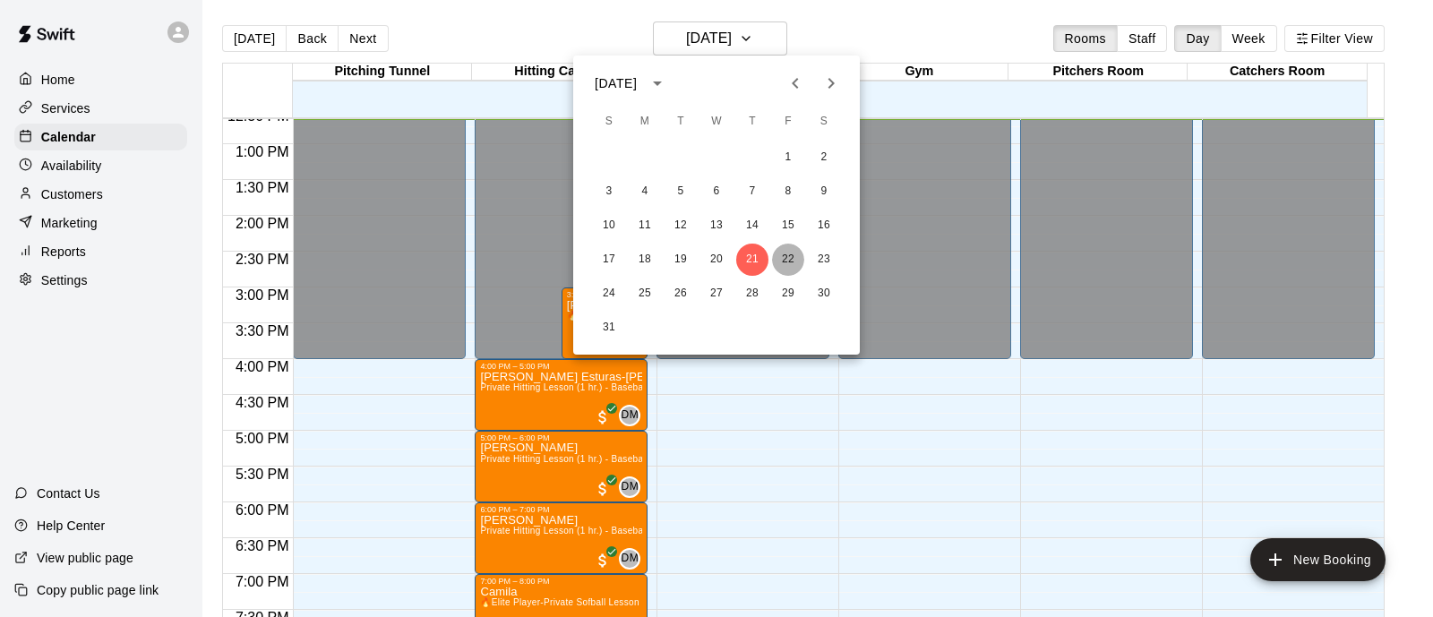
click at [793, 253] on button "22" at bounding box center [788, 260] width 32 height 32
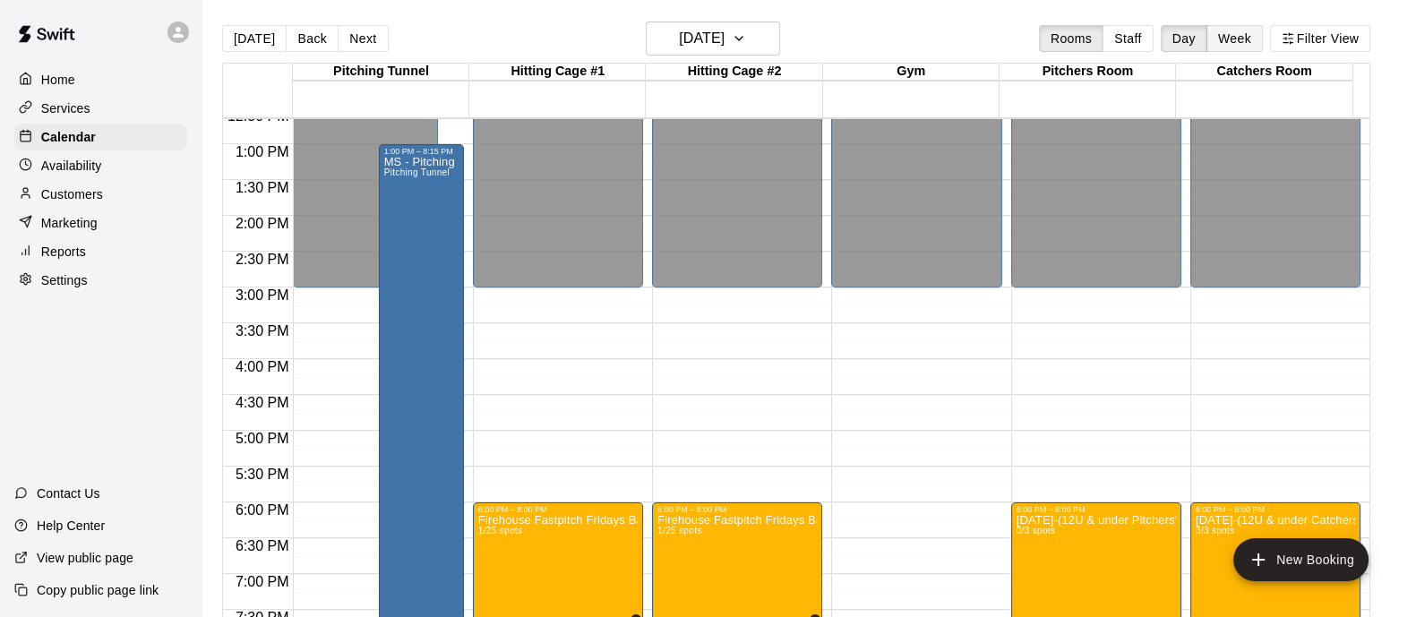
click at [1262, 38] on button "Week" at bounding box center [1234, 38] width 56 height 27
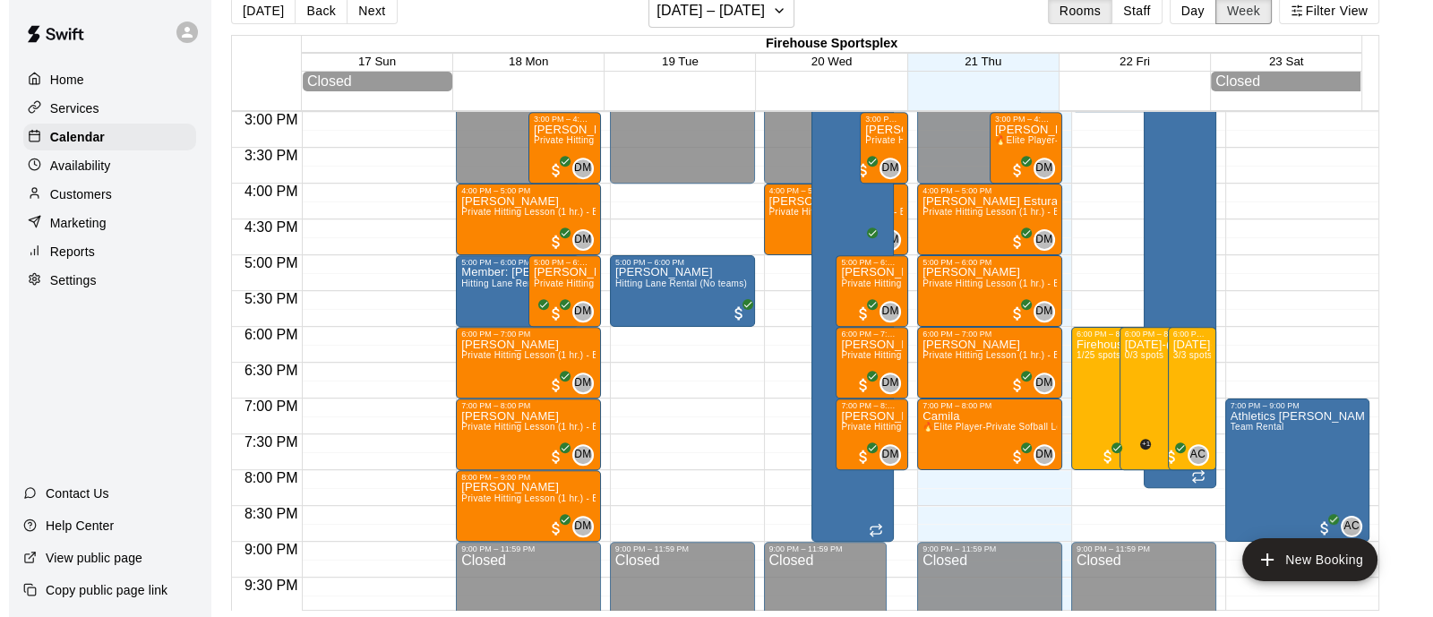
scroll to position [888, 0]
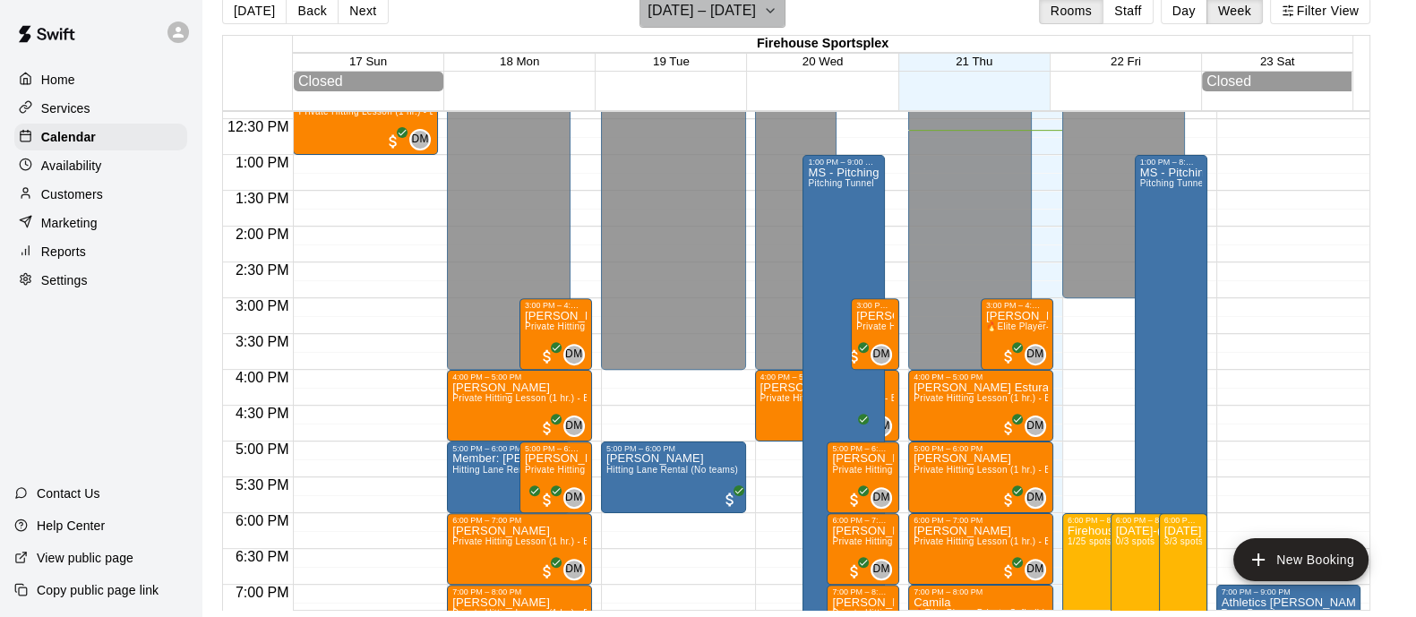
click at [766, 14] on icon "button" at bounding box center [770, 10] width 14 height 21
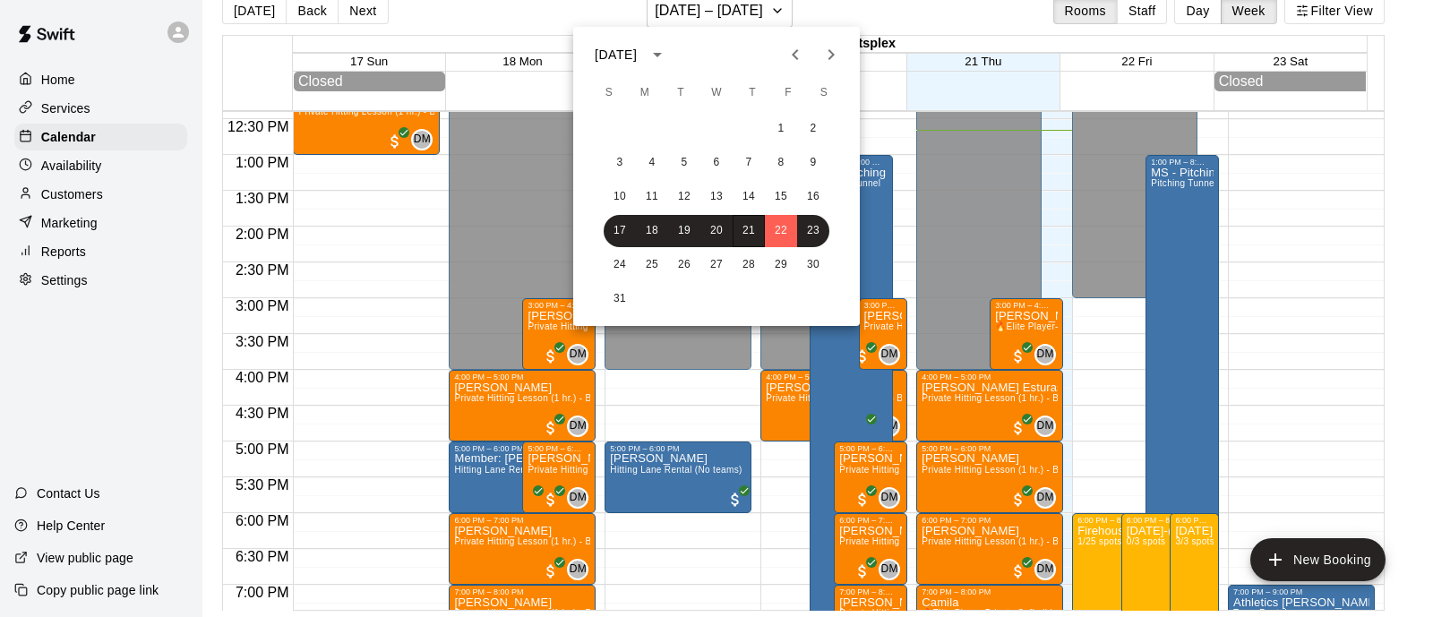
click at [1016, 7] on div at bounding box center [716, 308] width 1433 height 617
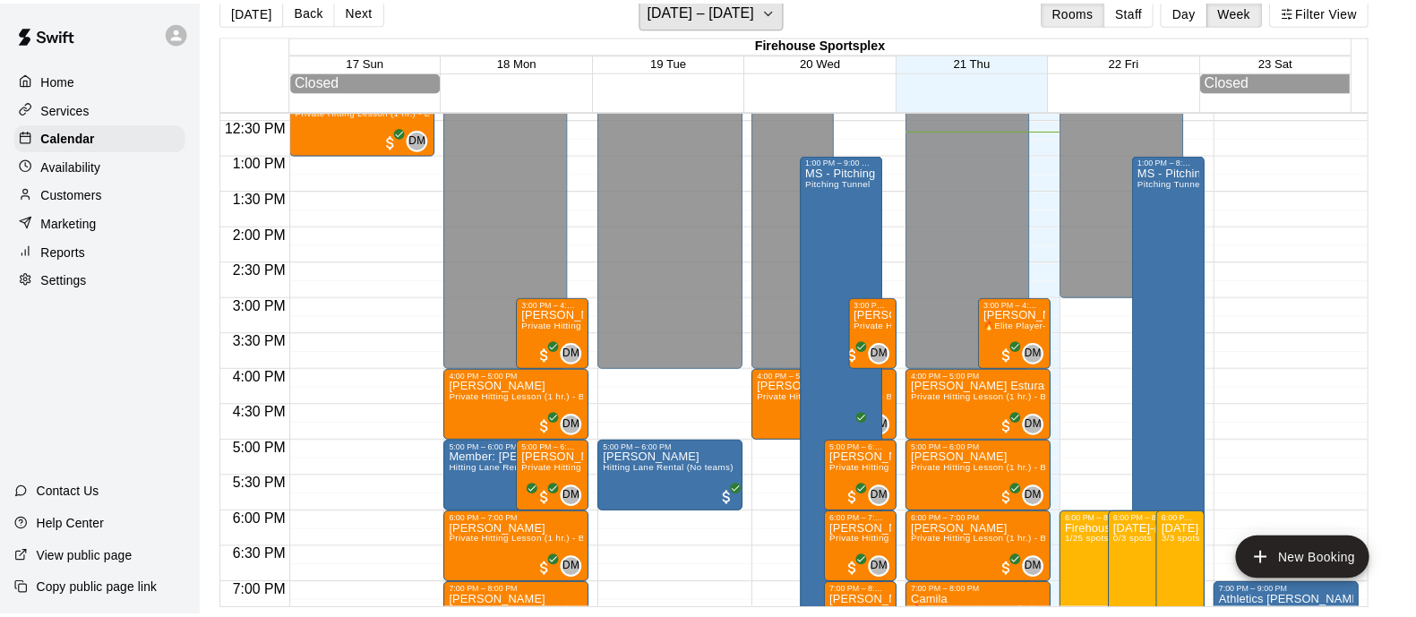
scroll to position [21, 0]
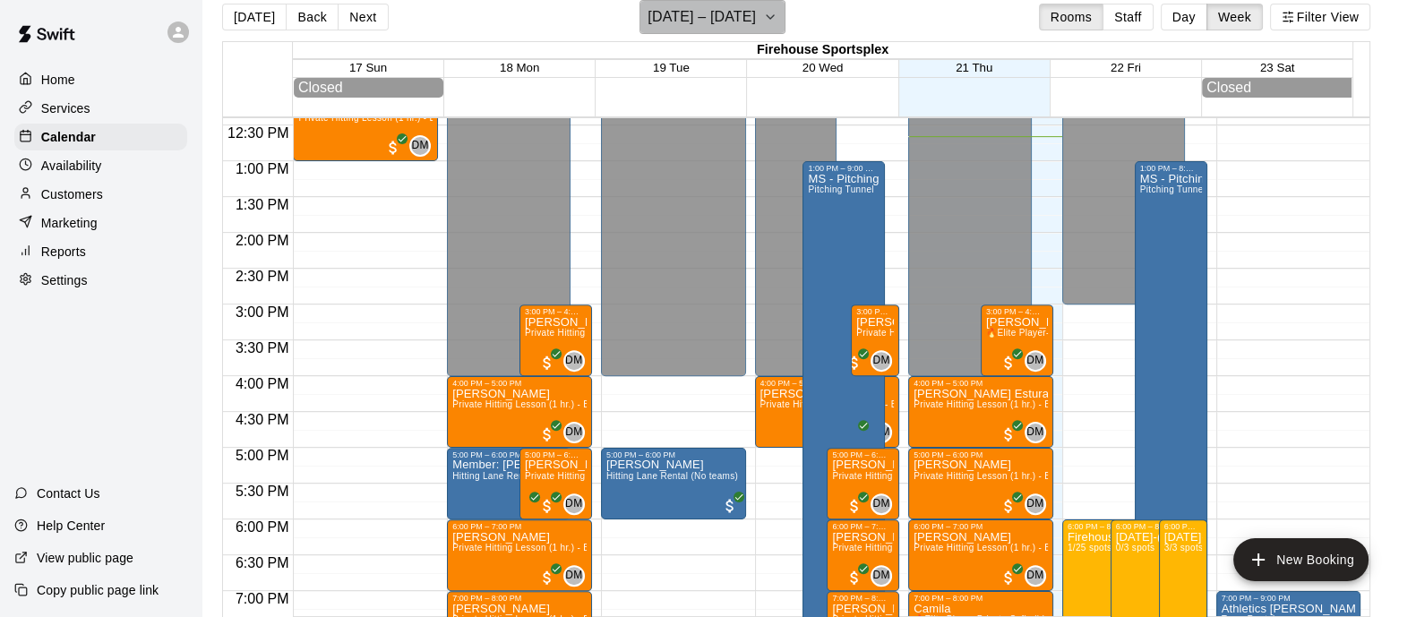
click at [746, 24] on h6 "[DATE] – [DATE]" at bounding box center [701, 16] width 108 height 25
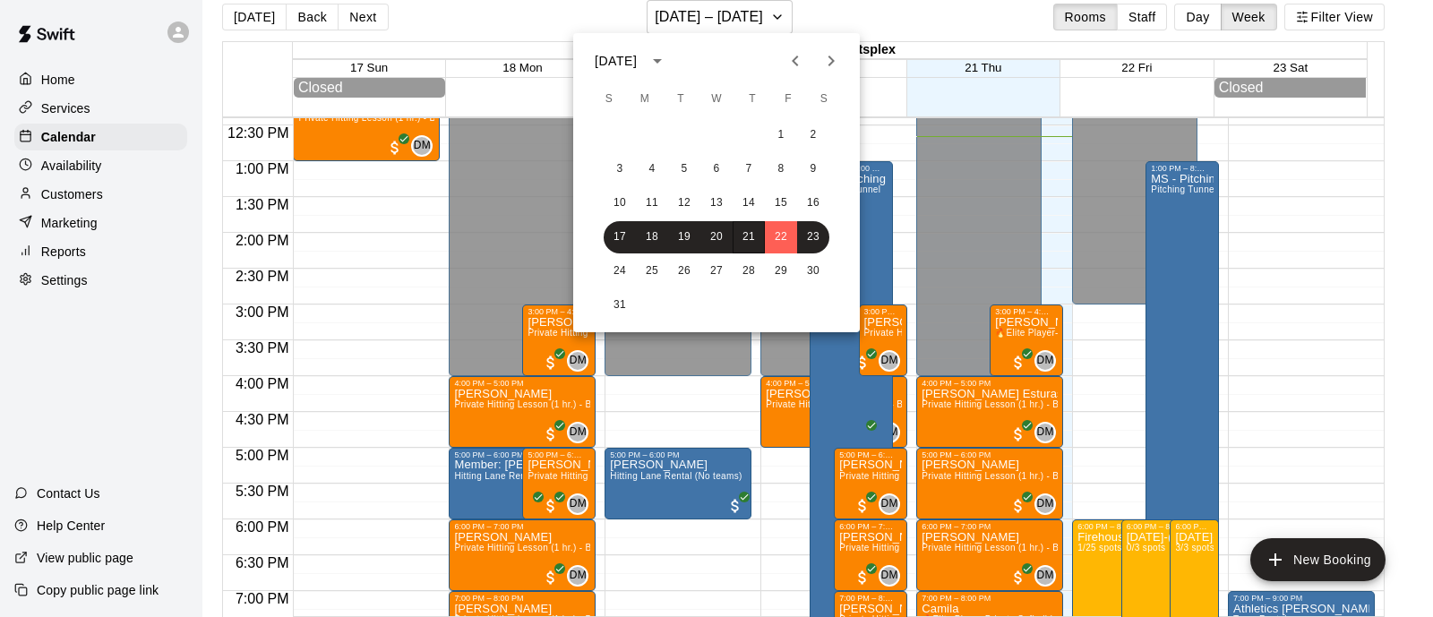
click at [1199, 17] on div at bounding box center [716, 308] width 1433 height 617
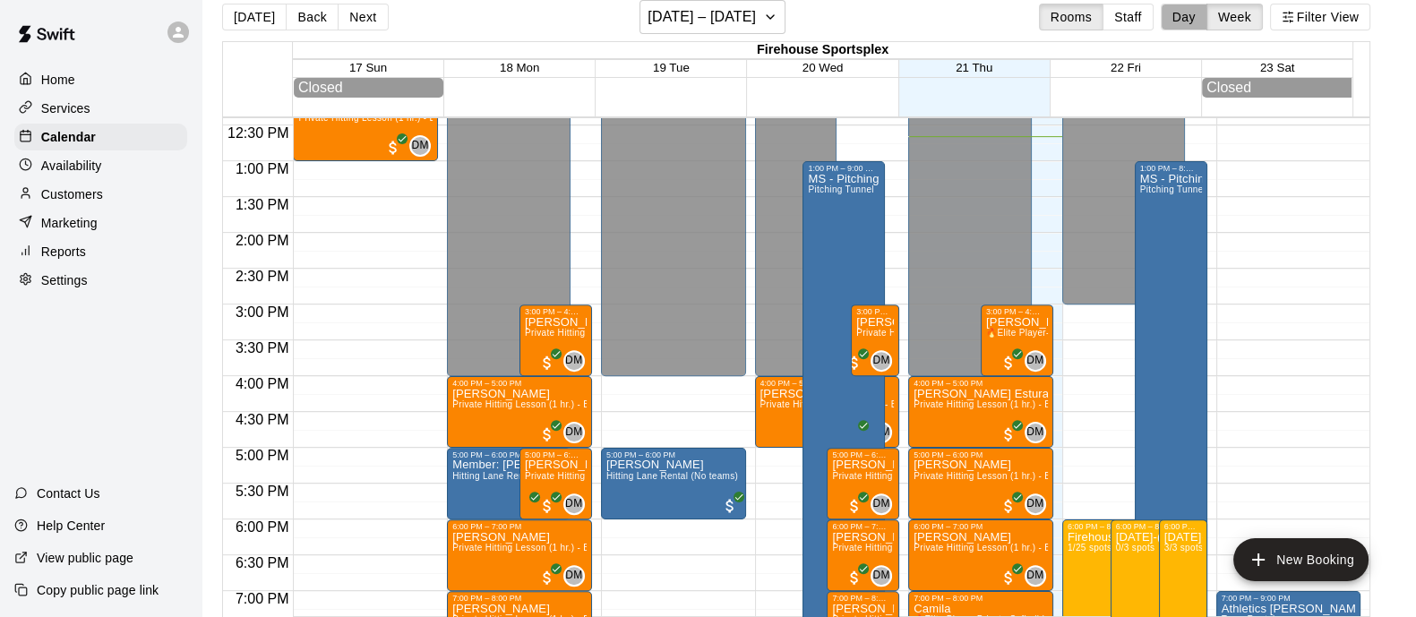
click at [1197, 23] on button "Day" at bounding box center [1184, 17] width 47 height 27
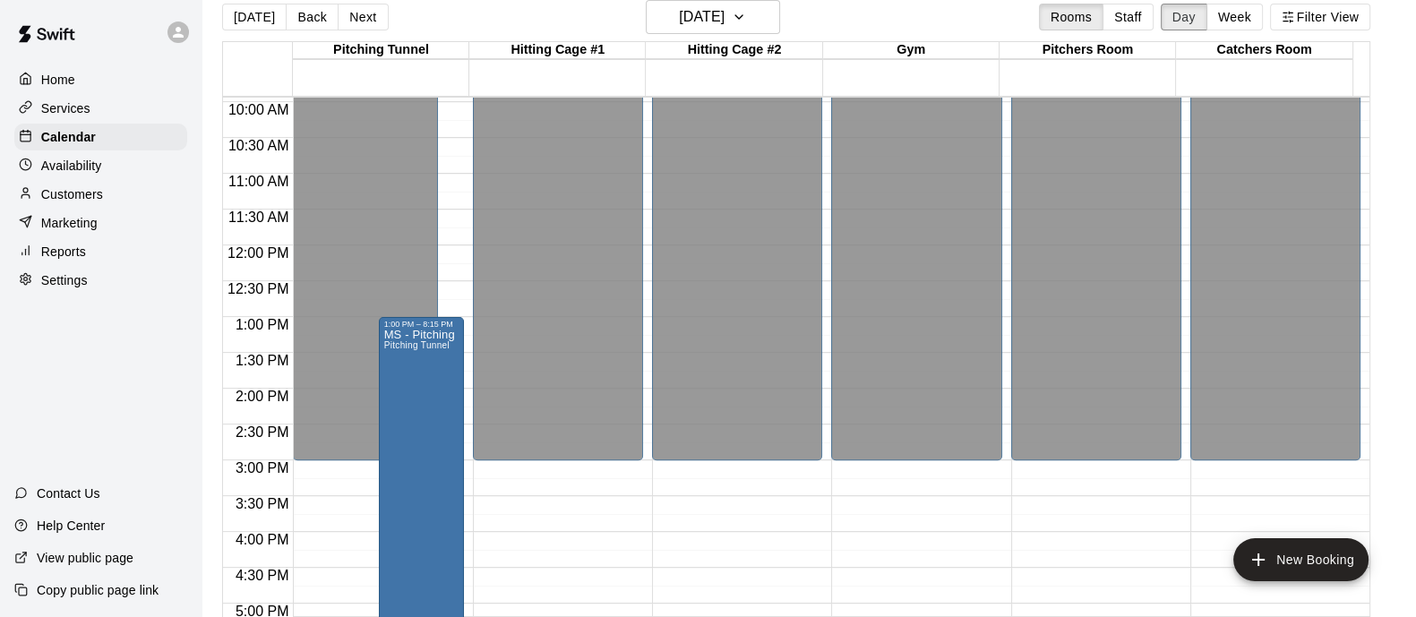
scroll to position [864, 0]
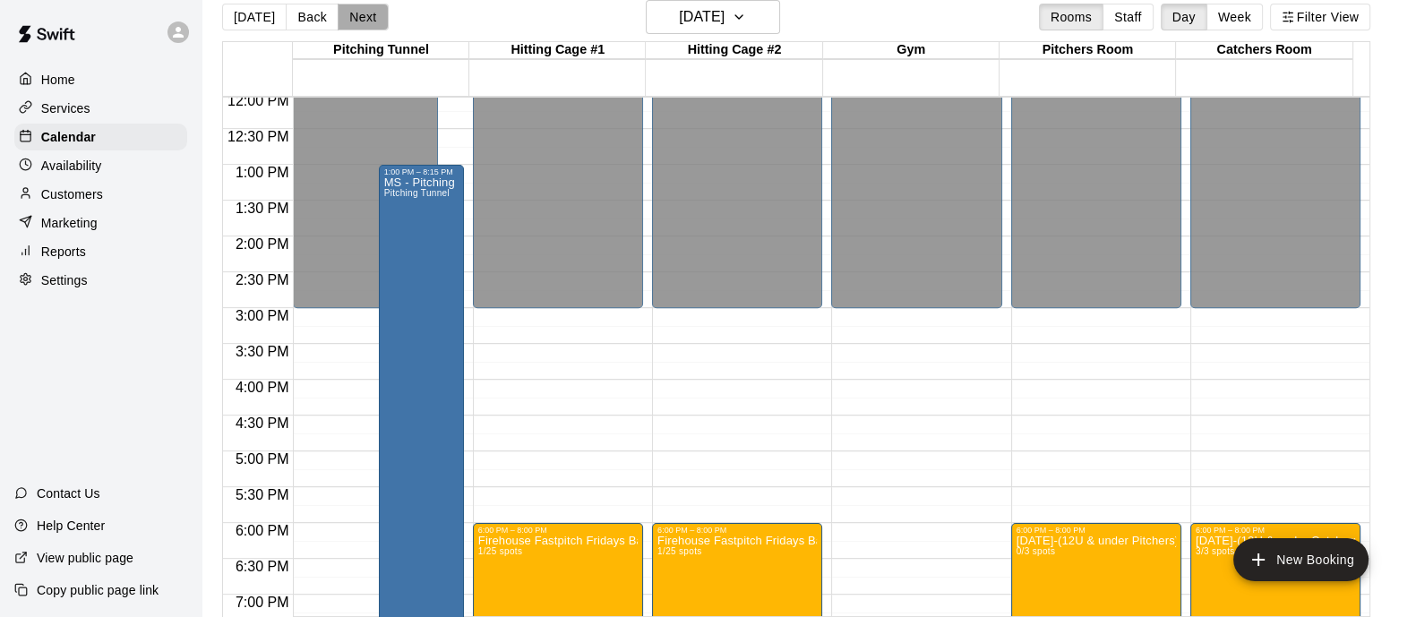
click at [338, 5] on button "Next" at bounding box center [363, 17] width 50 height 27
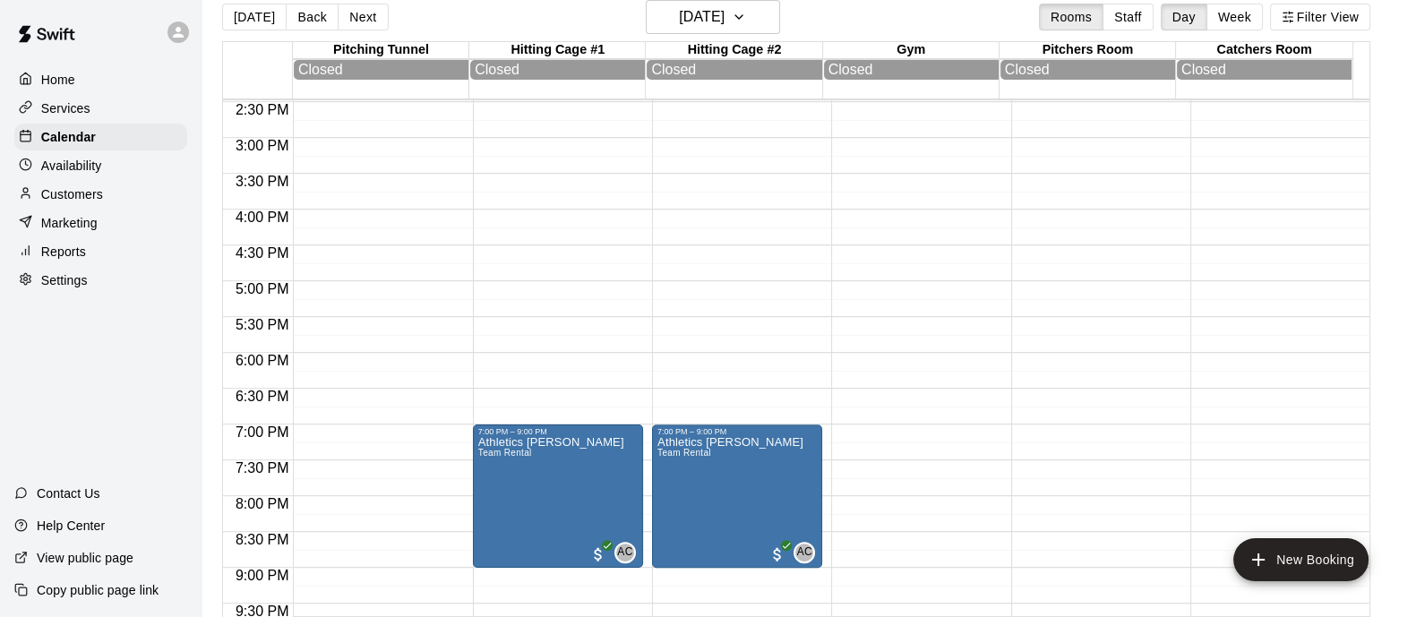
scroll to position [640, 0]
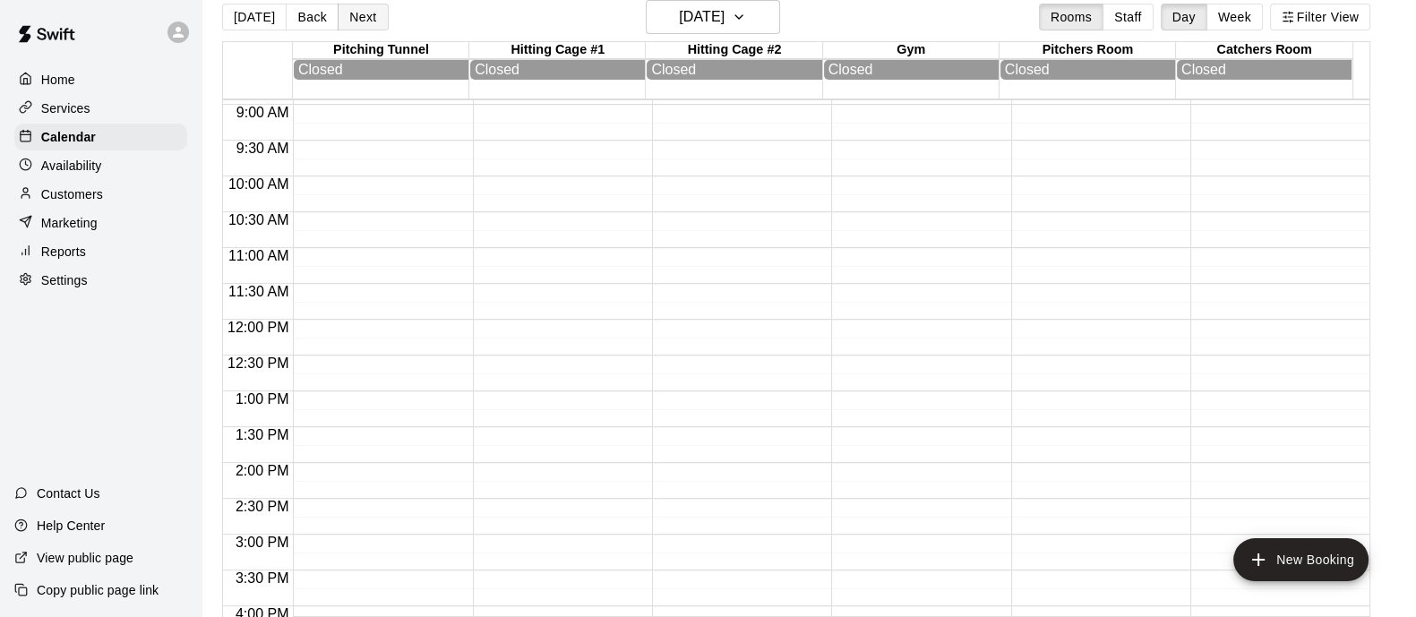
click at [373, 20] on button "Next" at bounding box center [363, 17] width 50 height 27
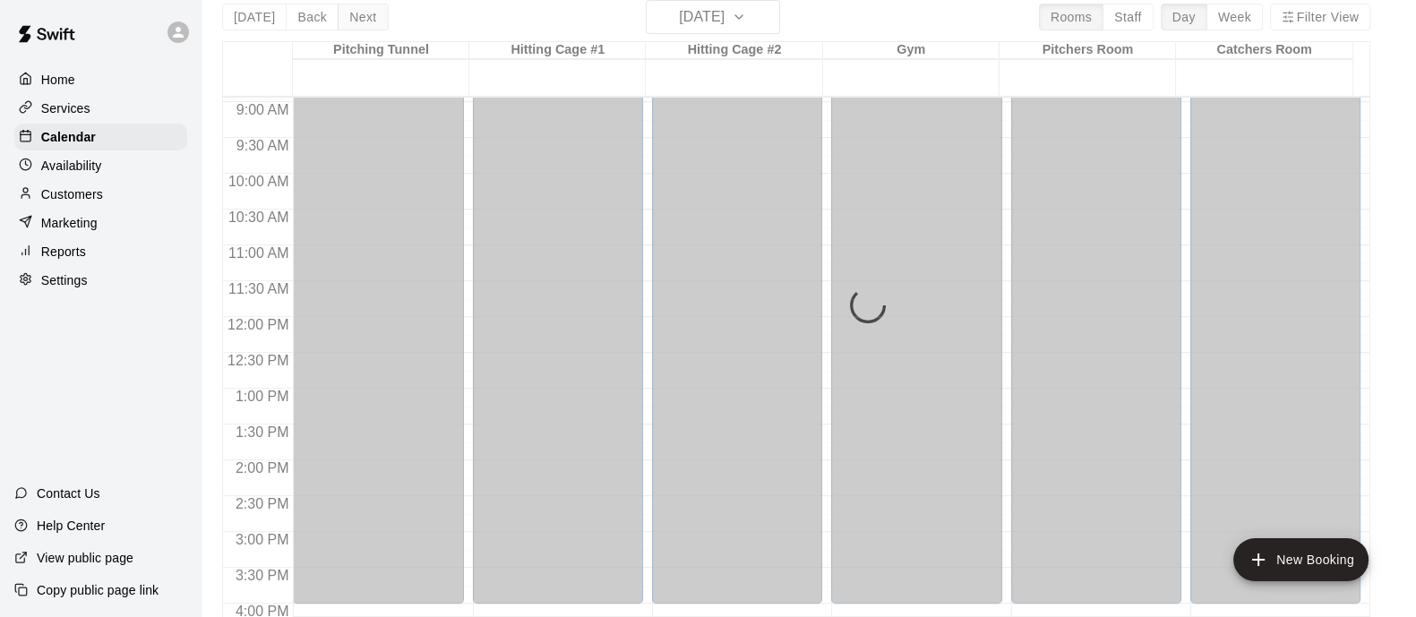
click at [373, 20] on button "Next" at bounding box center [363, 17] width 50 height 27
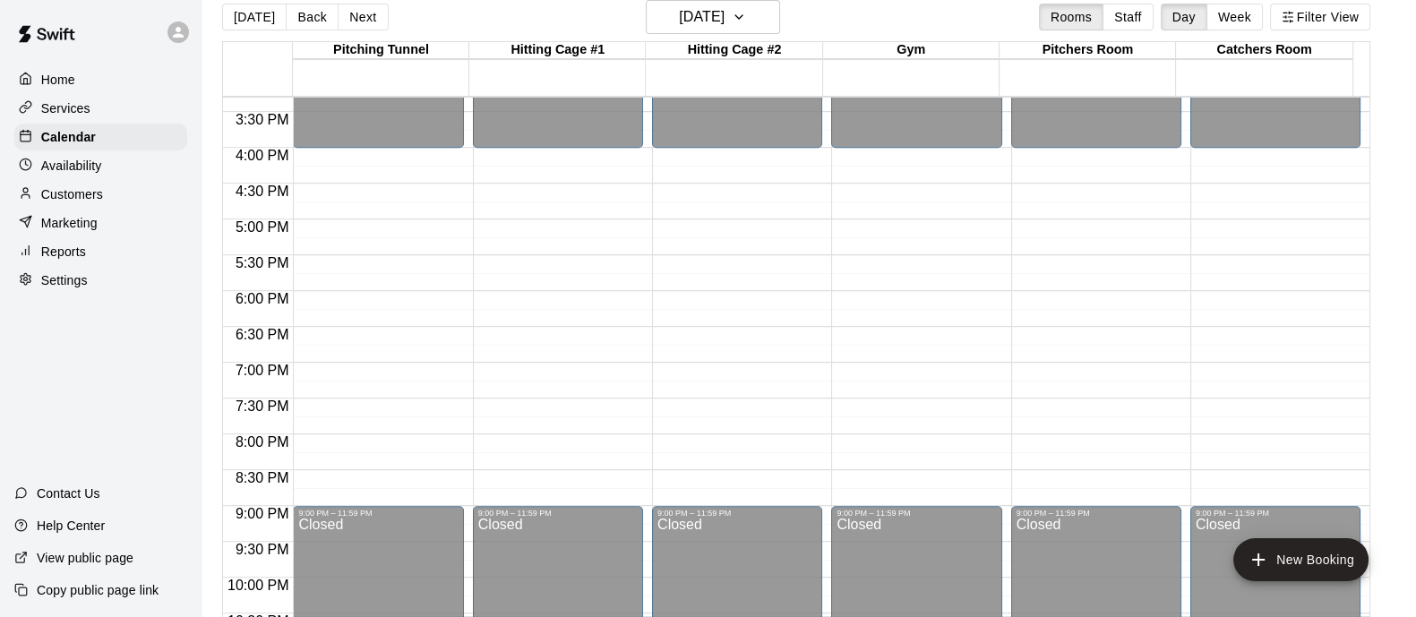
scroll to position [1200, 0]
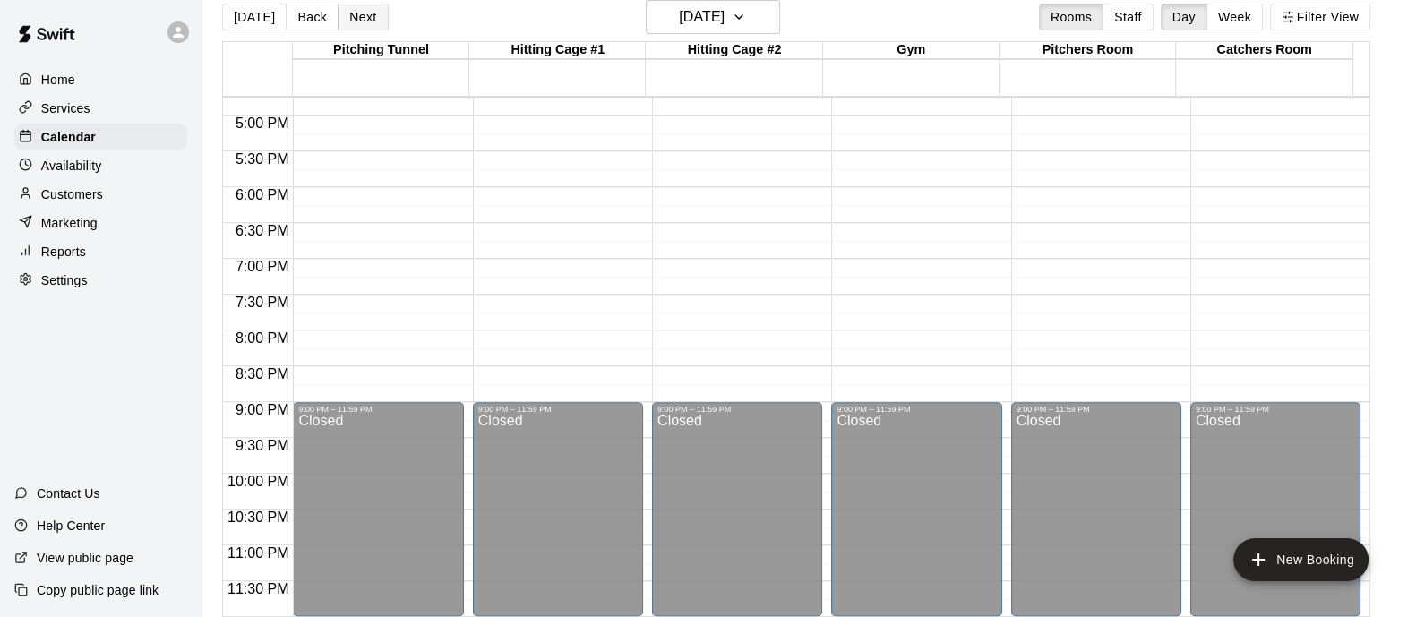
click at [372, 20] on button "Next" at bounding box center [363, 17] width 50 height 27
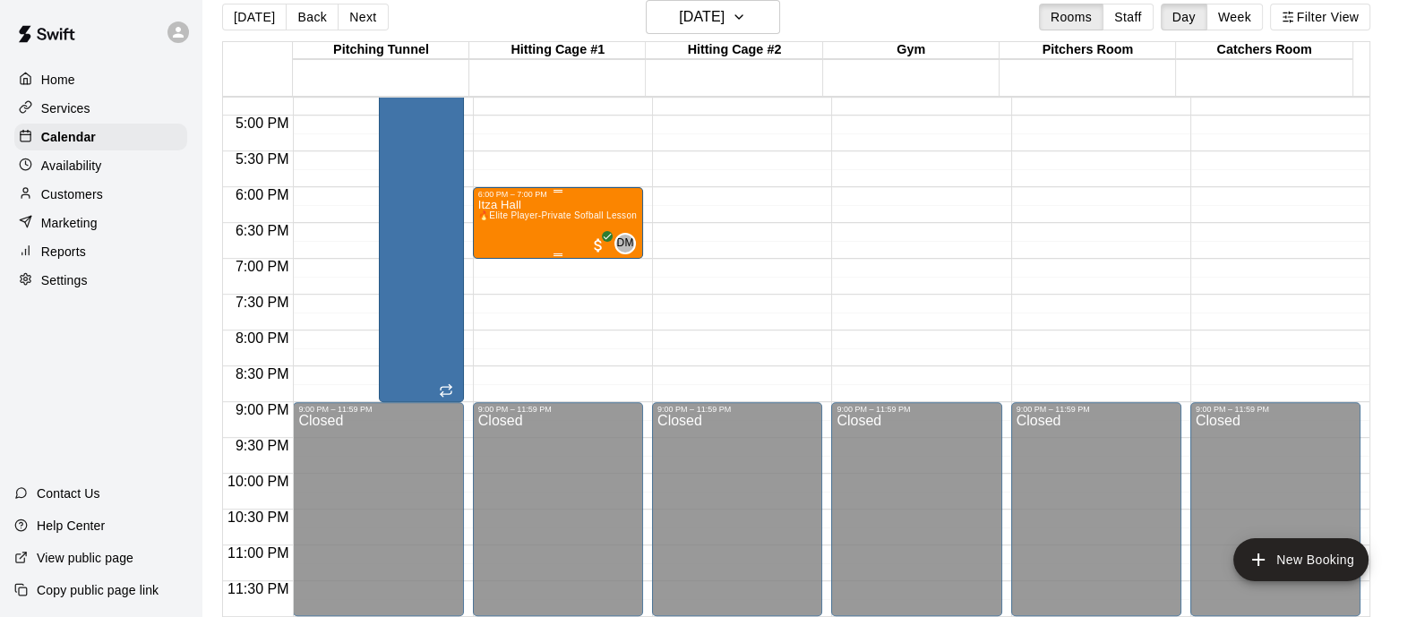
scroll to position [28, 0]
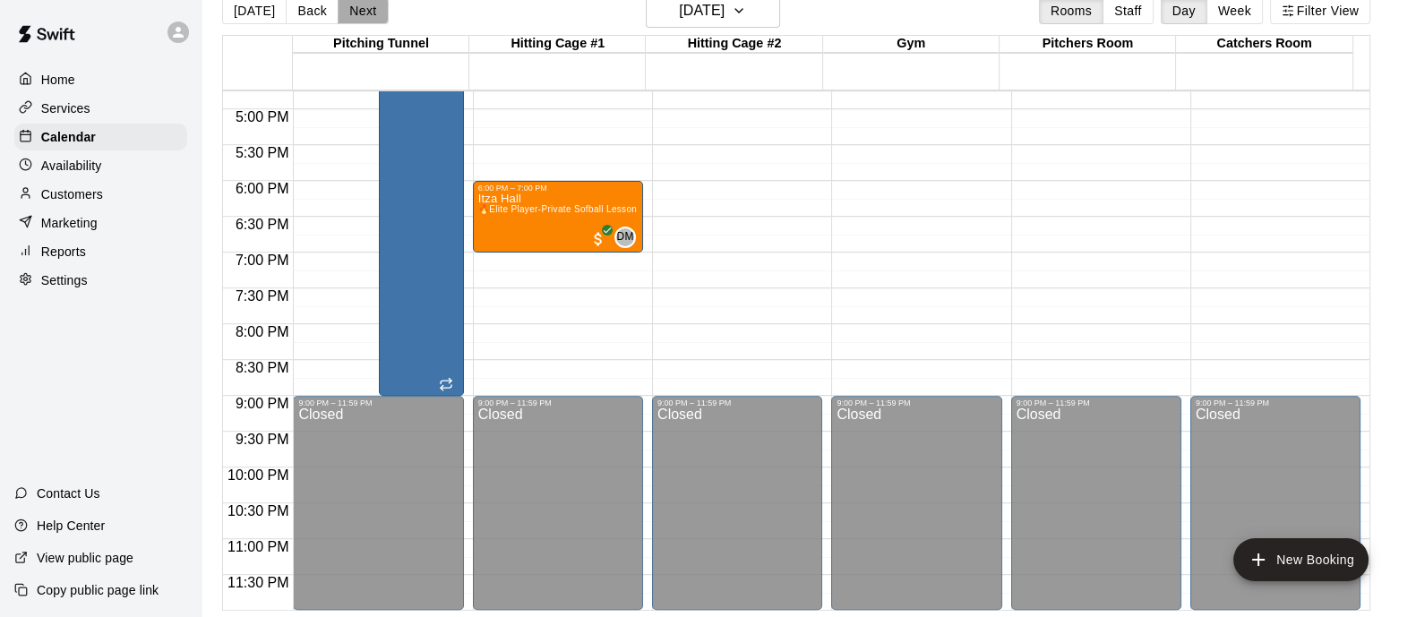
click at [364, 15] on button "Next" at bounding box center [363, 10] width 50 height 27
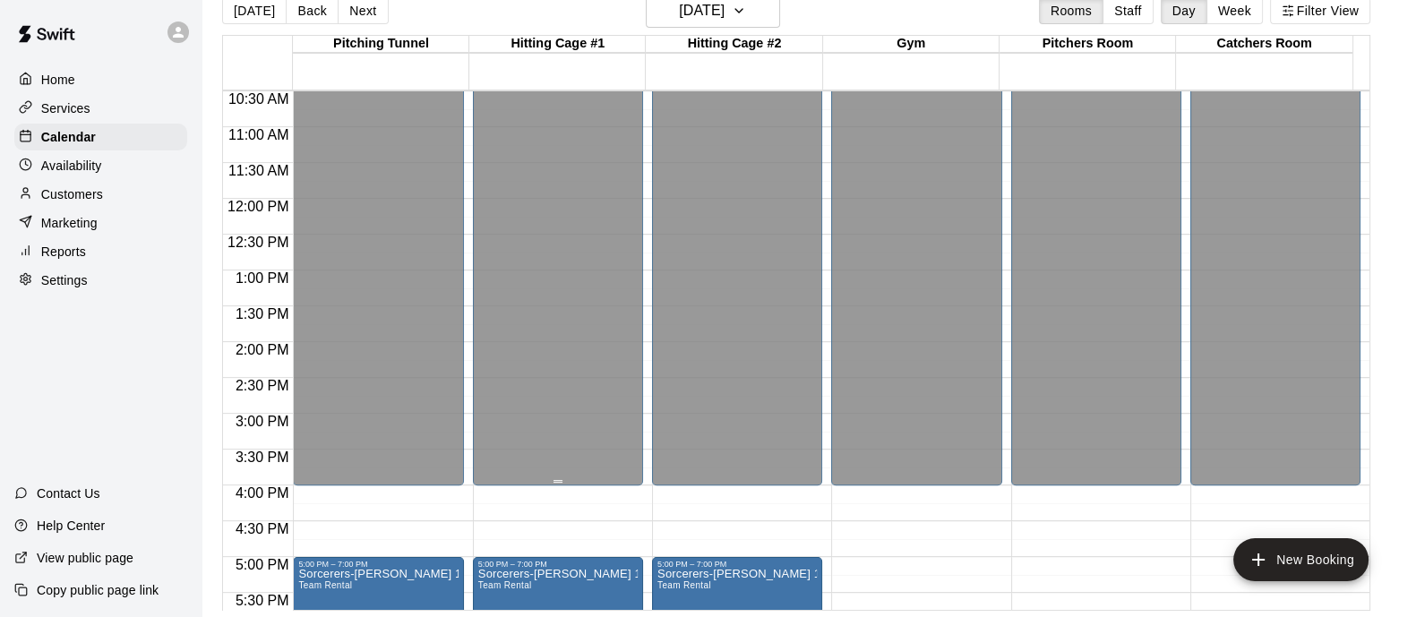
scroll to position [976, 0]
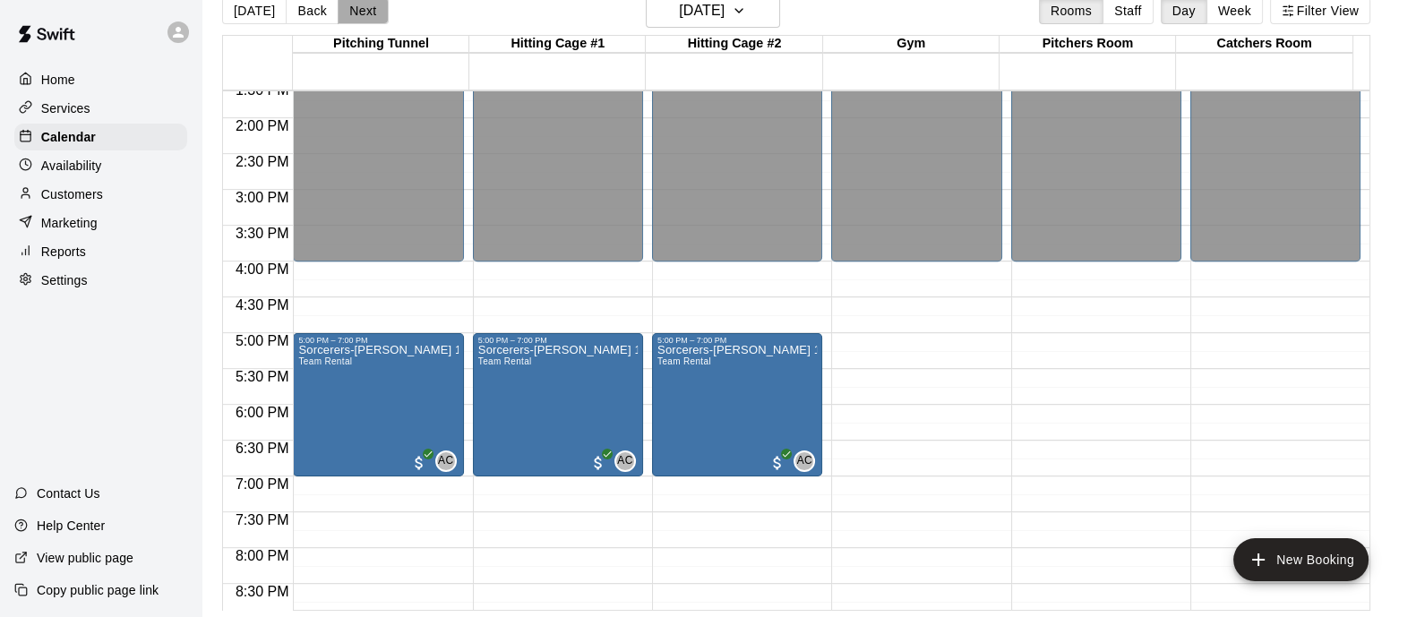
click at [356, 10] on button "Next" at bounding box center [363, 10] width 50 height 27
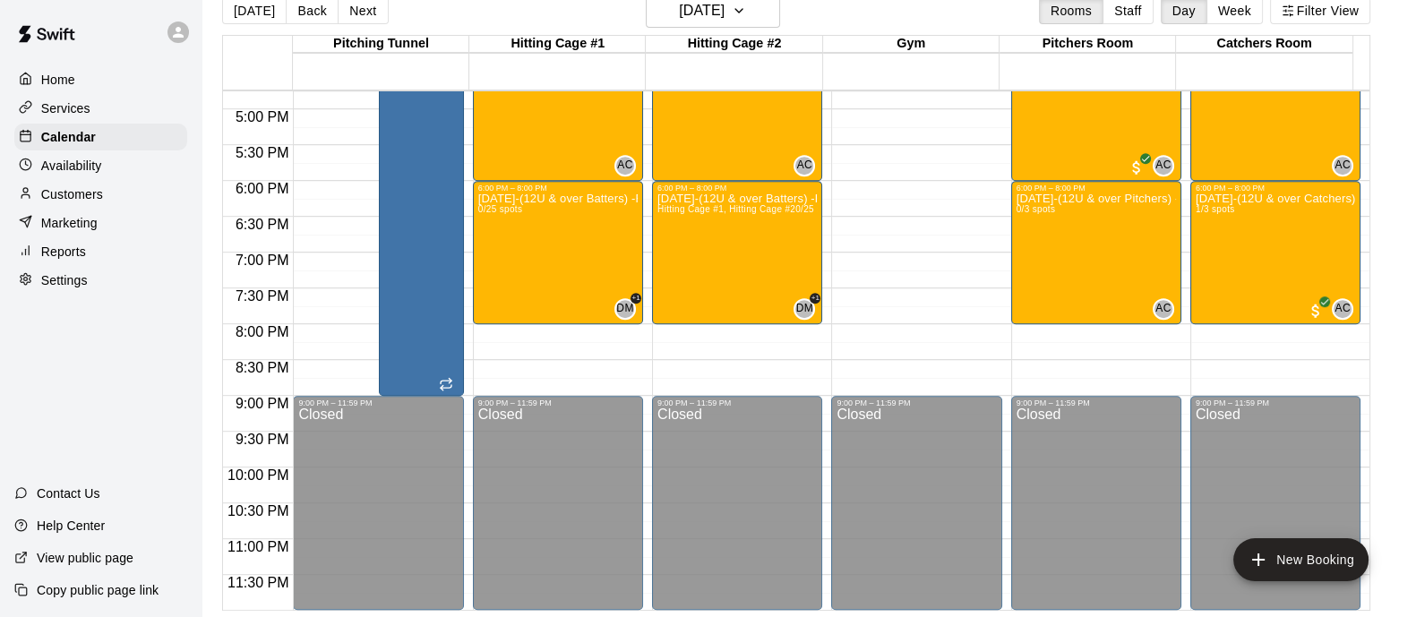
scroll to position [864, 0]
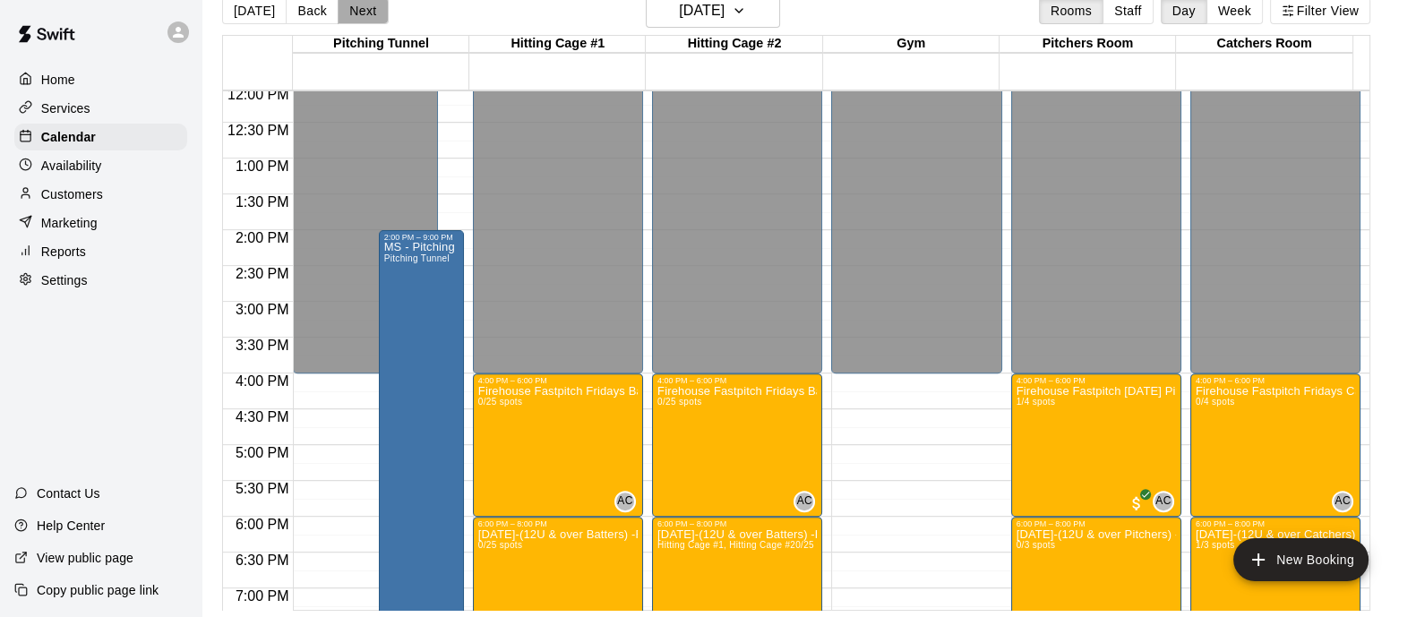
click at [369, 18] on button "Next" at bounding box center [363, 10] width 50 height 27
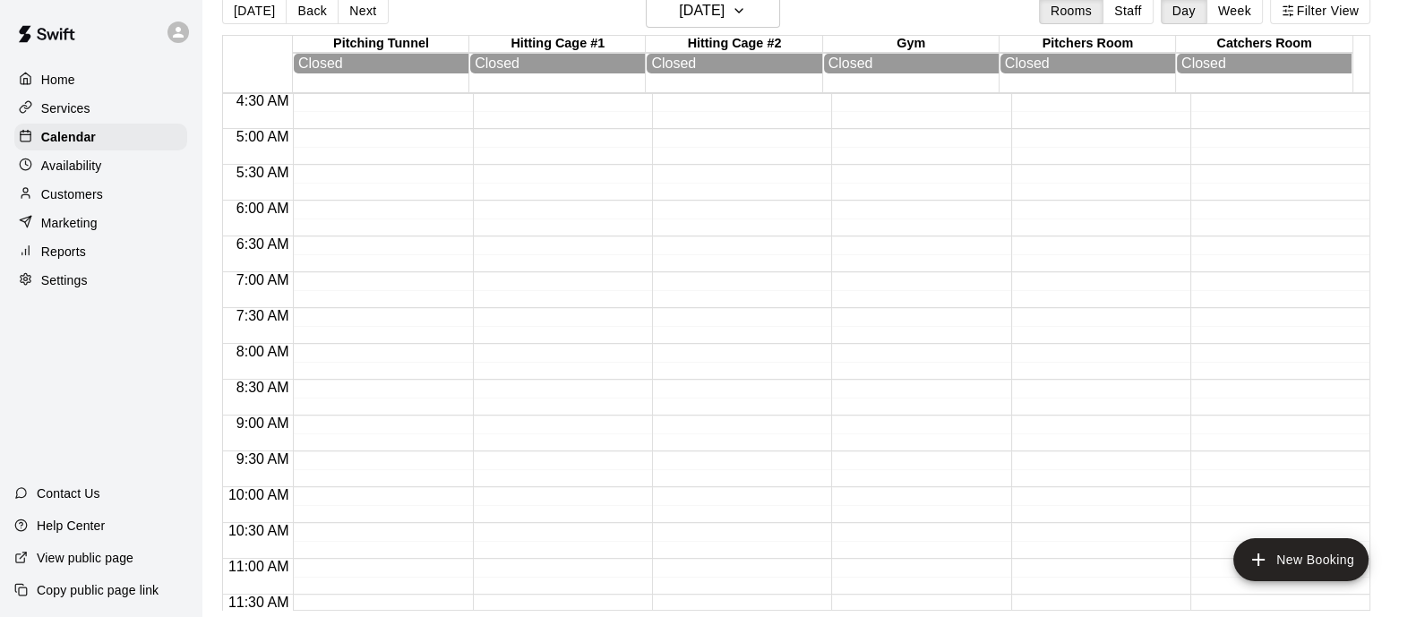
scroll to position [0, 0]
click at [291, 19] on button "Back" at bounding box center [312, 10] width 53 height 27
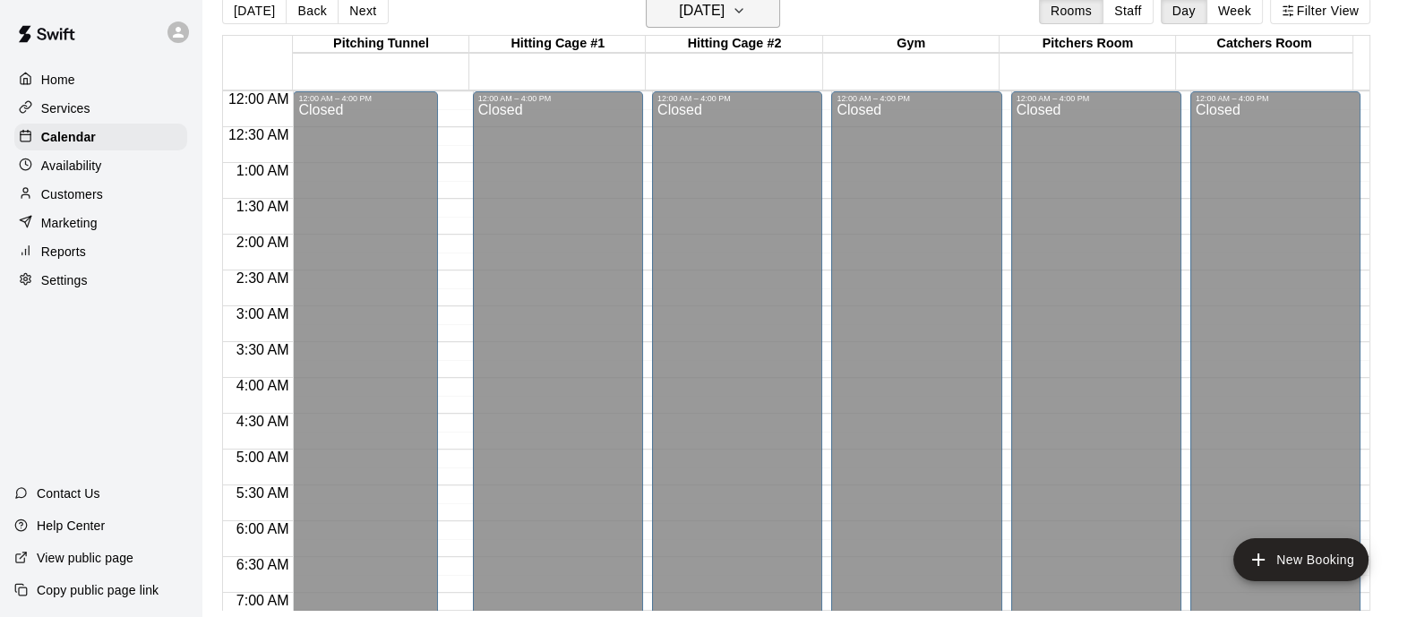
click at [754, 13] on button "[DATE]" at bounding box center [713, 11] width 134 height 34
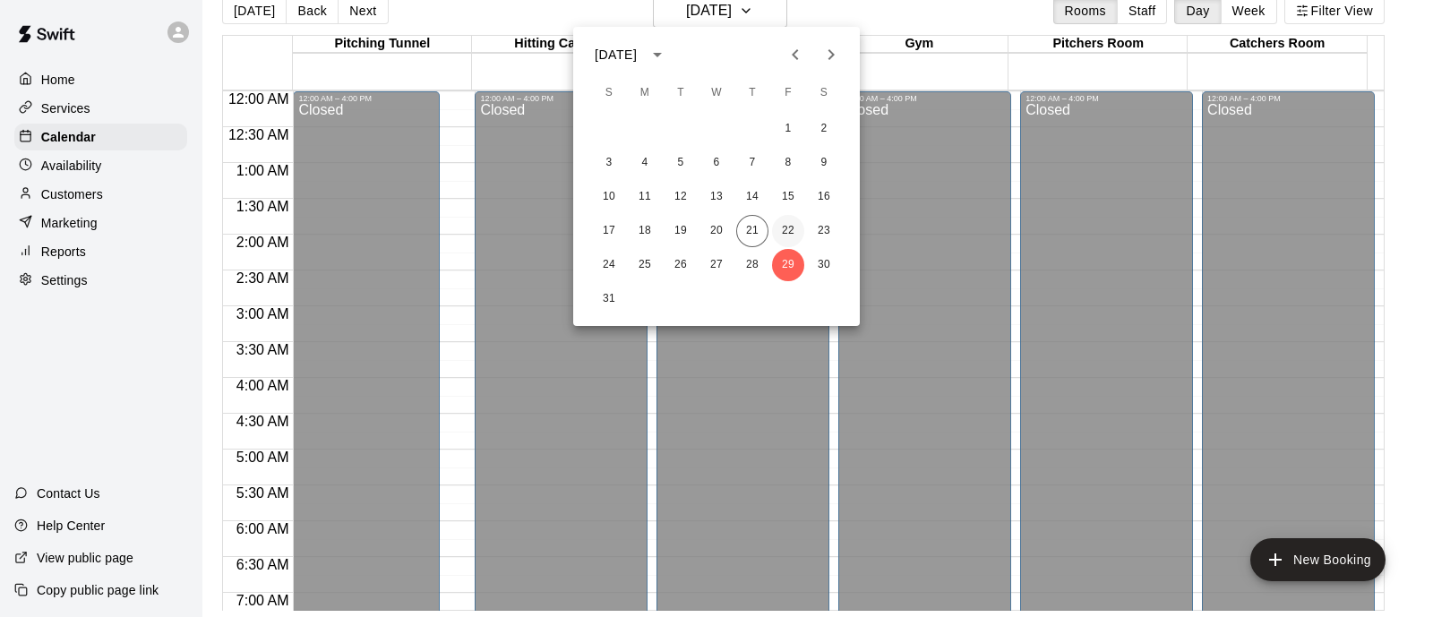
click at [793, 240] on button "22" at bounding box center [788, 231] width 32 height 32
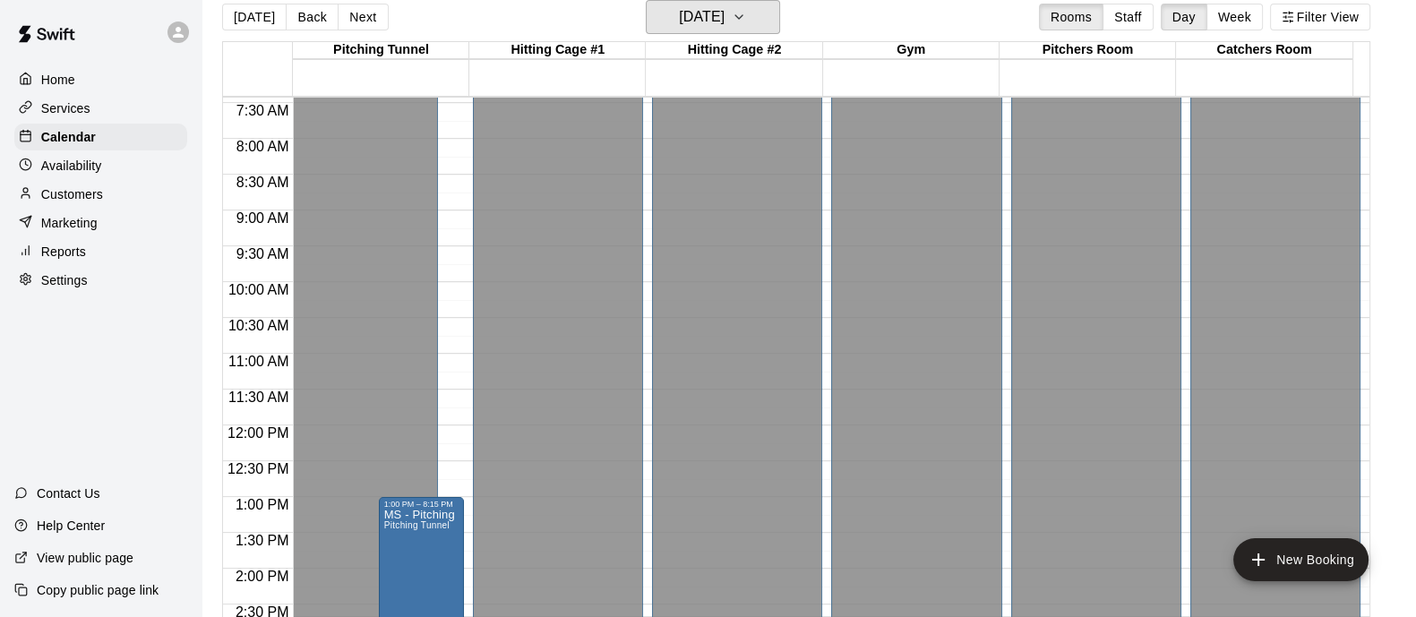
scroll to position [416, 0]
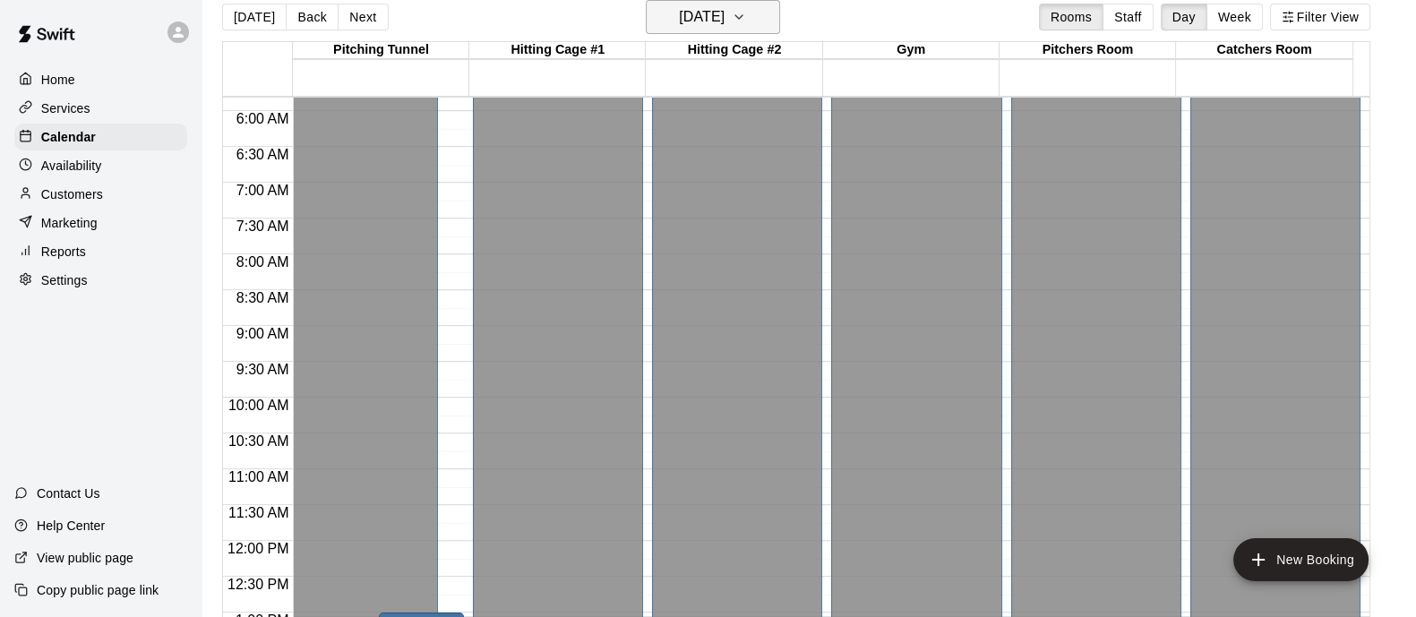
click at [721, 16] on h6 "[DATE]" at bounding box center [702, 16] width 46 height 25
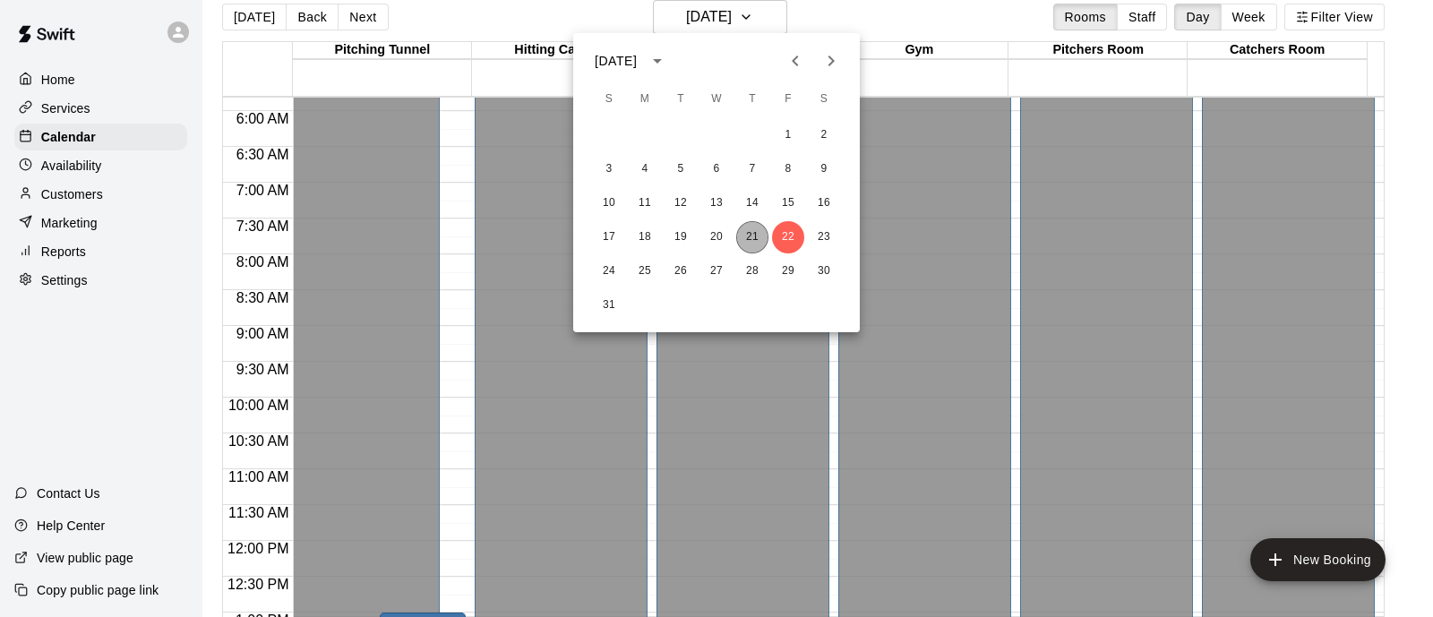
click at [754, 237] on button "21" at bounding box center [752, 237] width 32 height 32
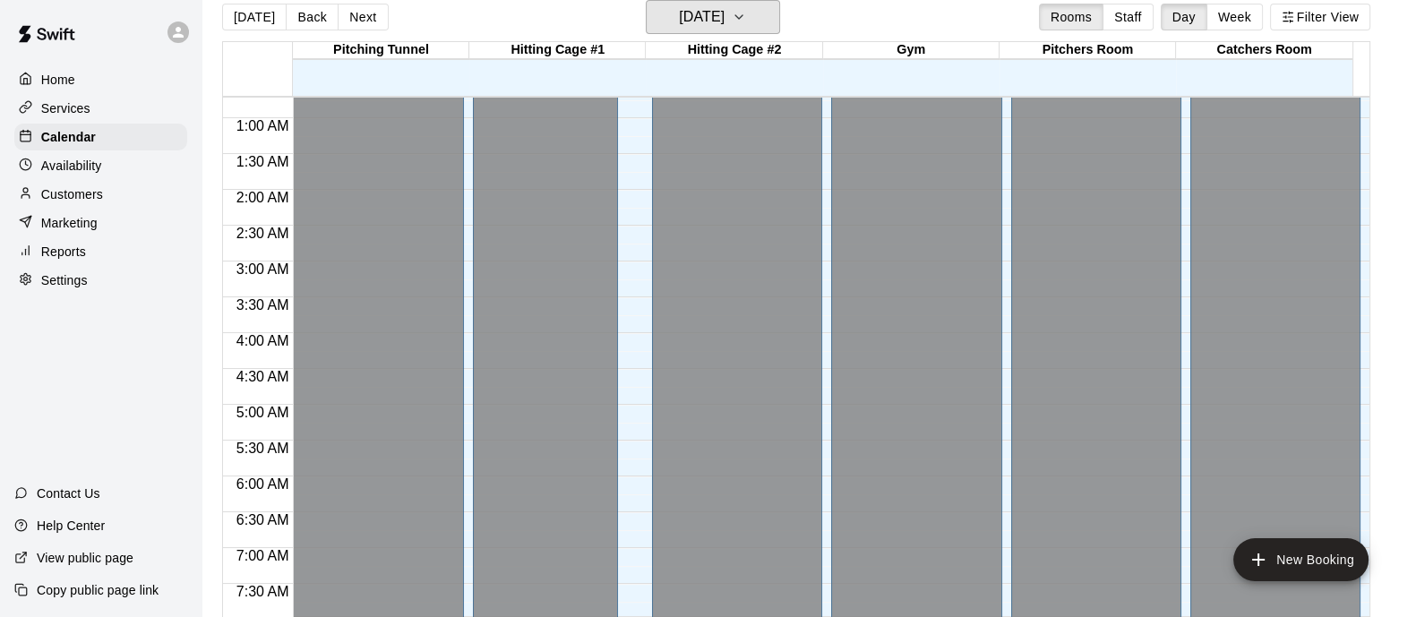
scroll to position [0, 0]
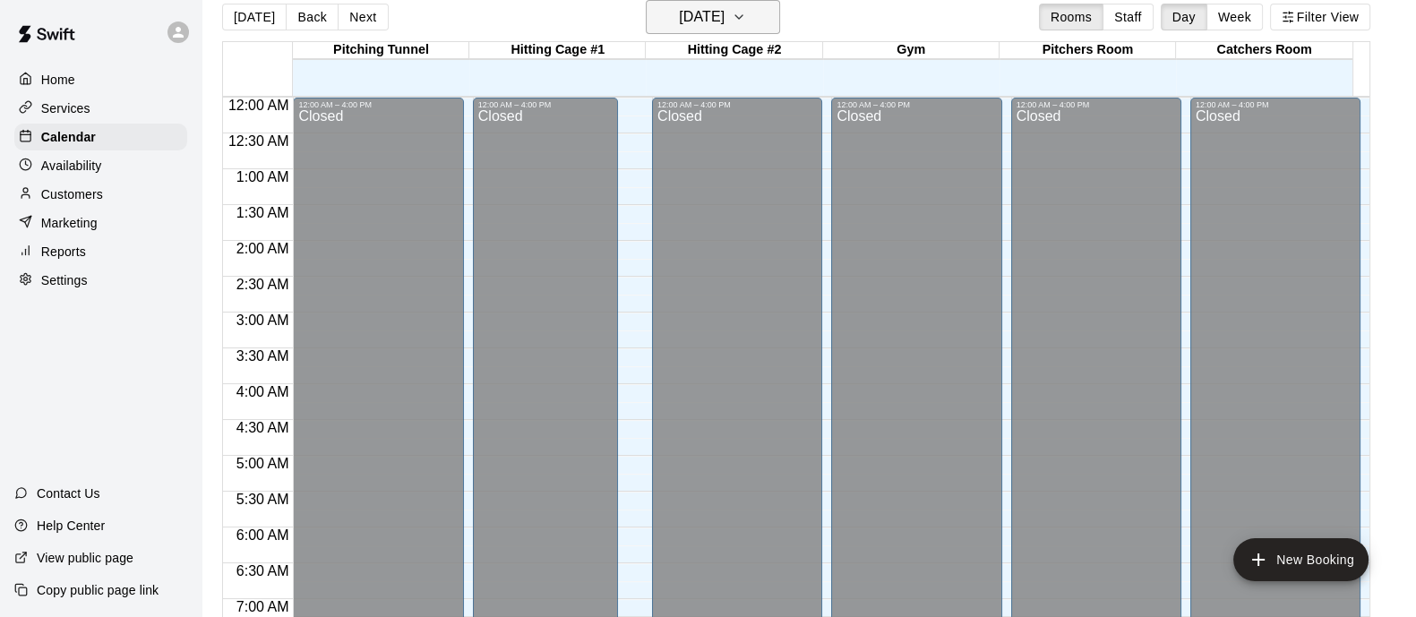
click at [766, 7] on button "[DATE]" at bounding box center [713, 17] width 134 height 34
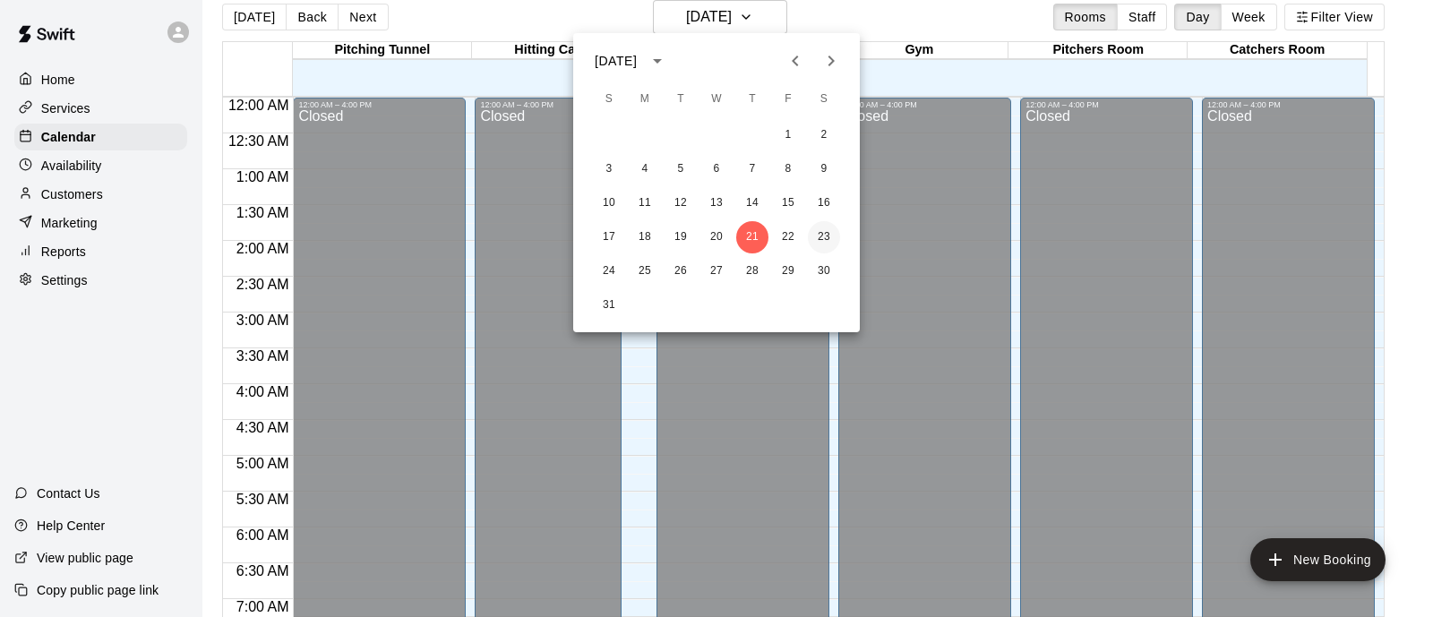
click at [826, 236] on button "23" at bounding box center [824, 237] width 32 height 32
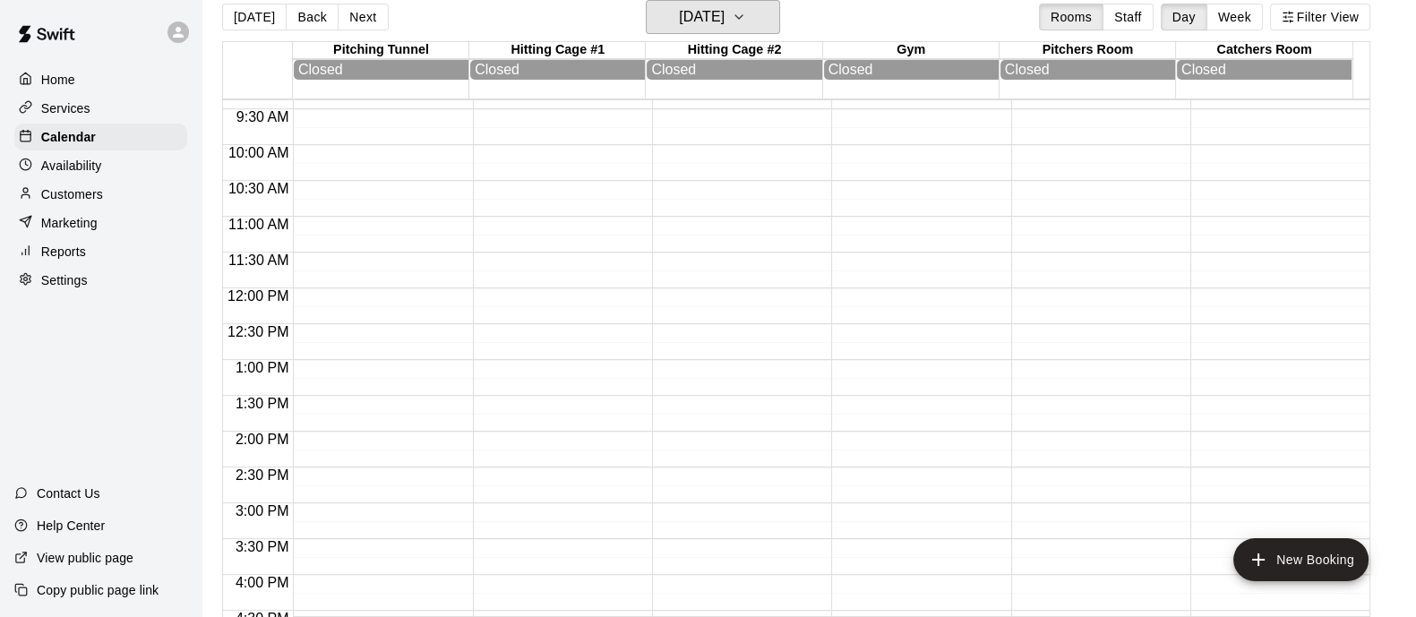
scroll to position [1206, 0]
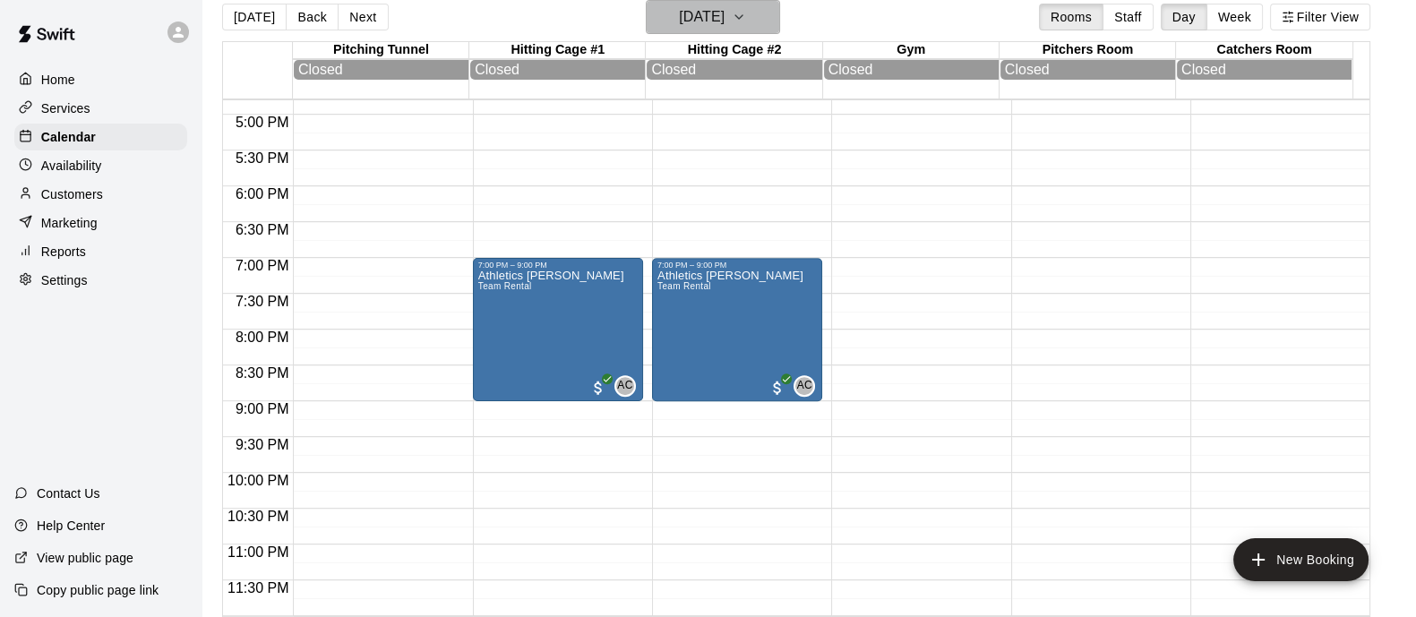
click at [748, 3] on button "[DATE]" at bounding box center [713, 17] width 134 height 34
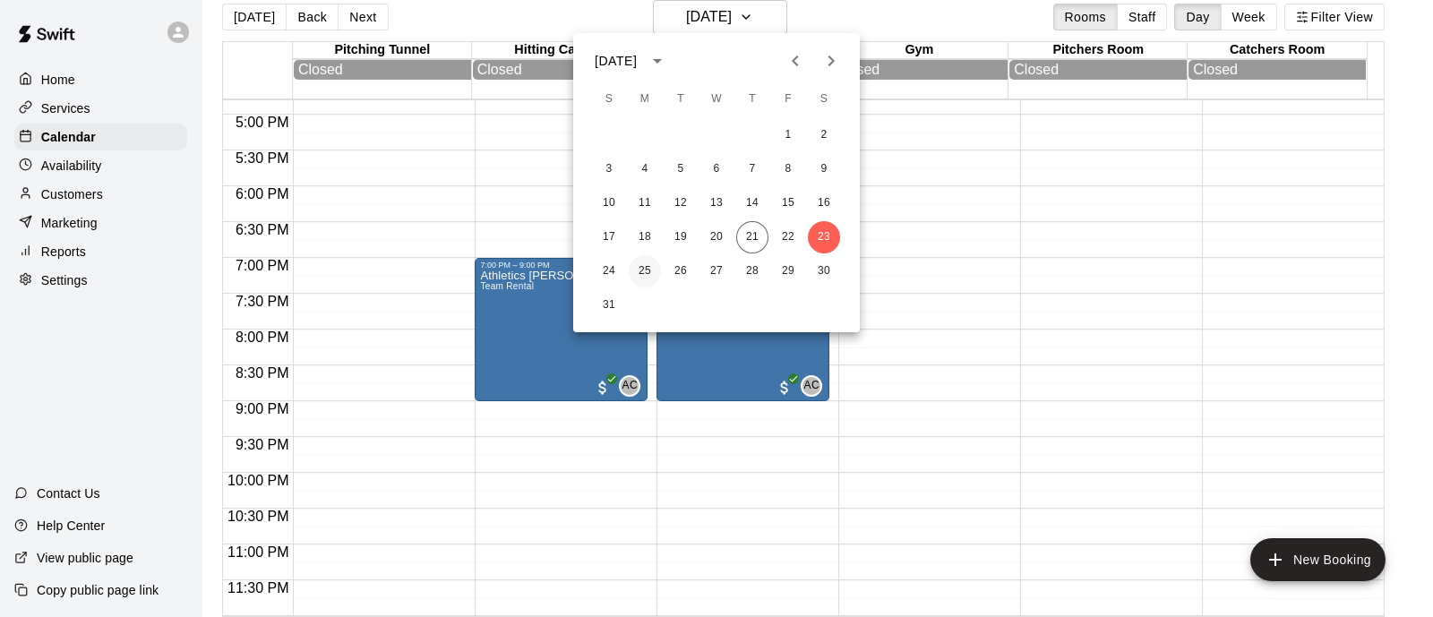
click at [640, 264] on button "25" at bounding box center [645, 271] width 32 height 32
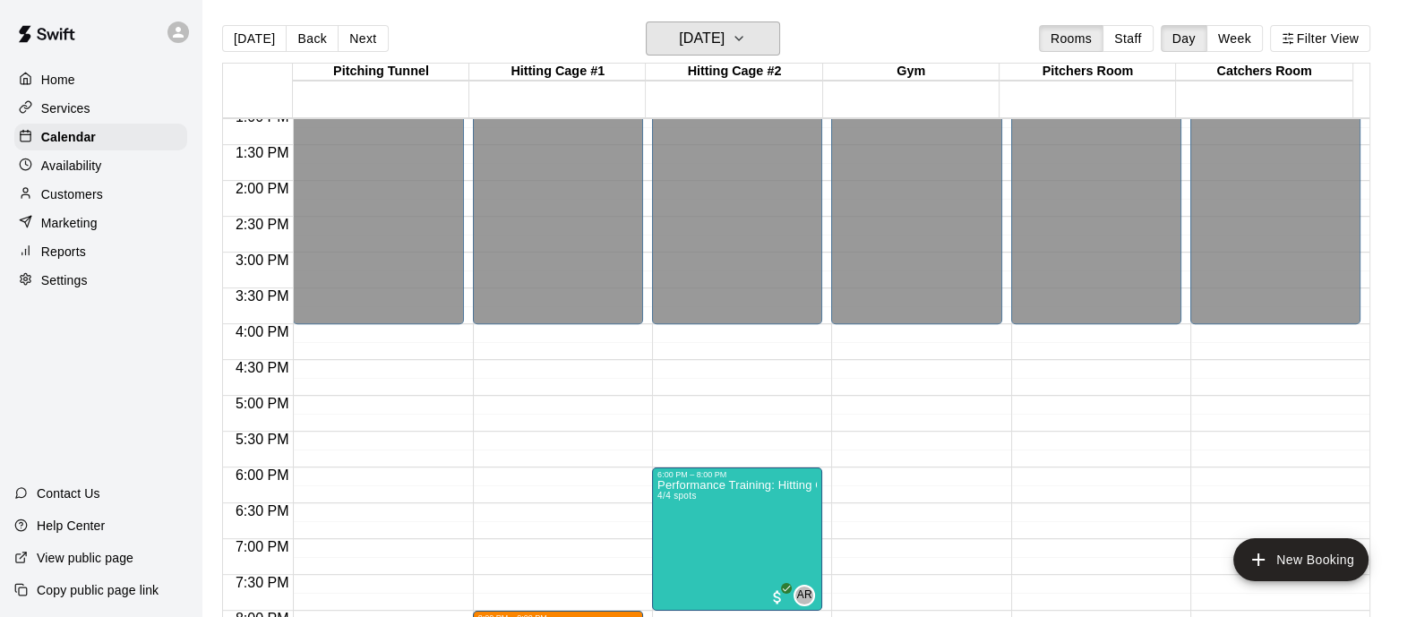
scroll to position [976, 0]
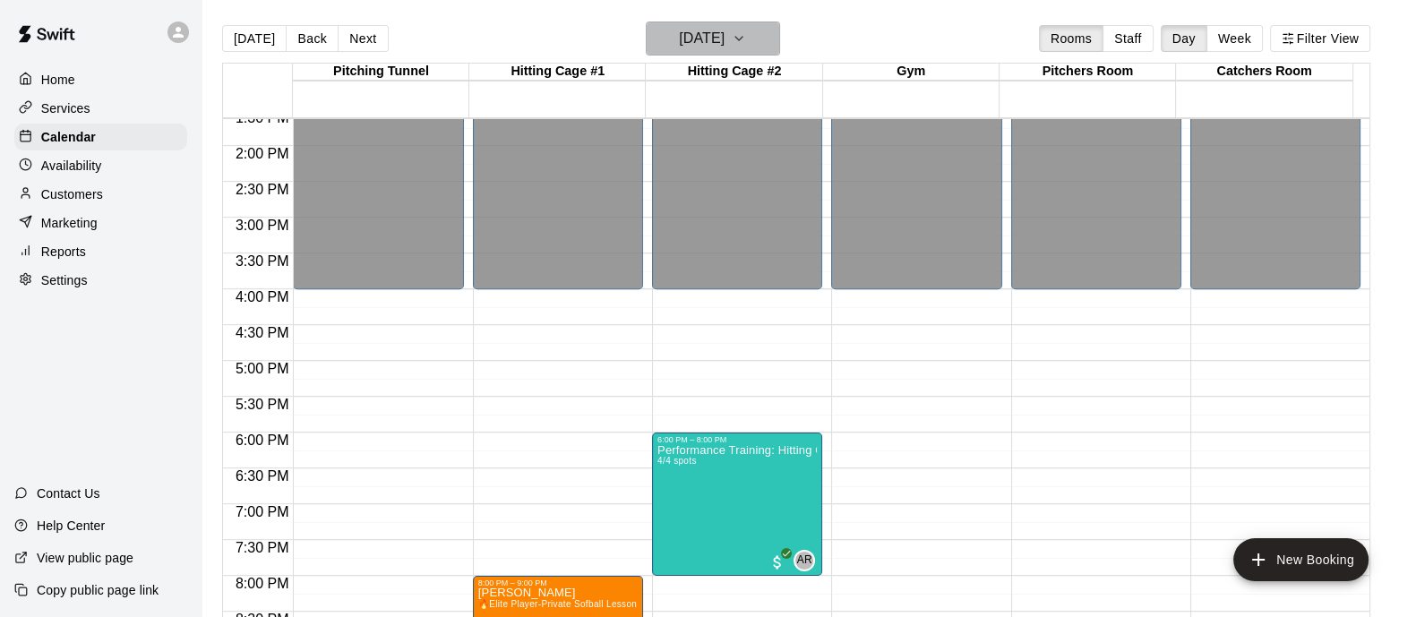
click at [762, 42] on button "[DATE]" at bounding box center [713, 38] width 134 height 34
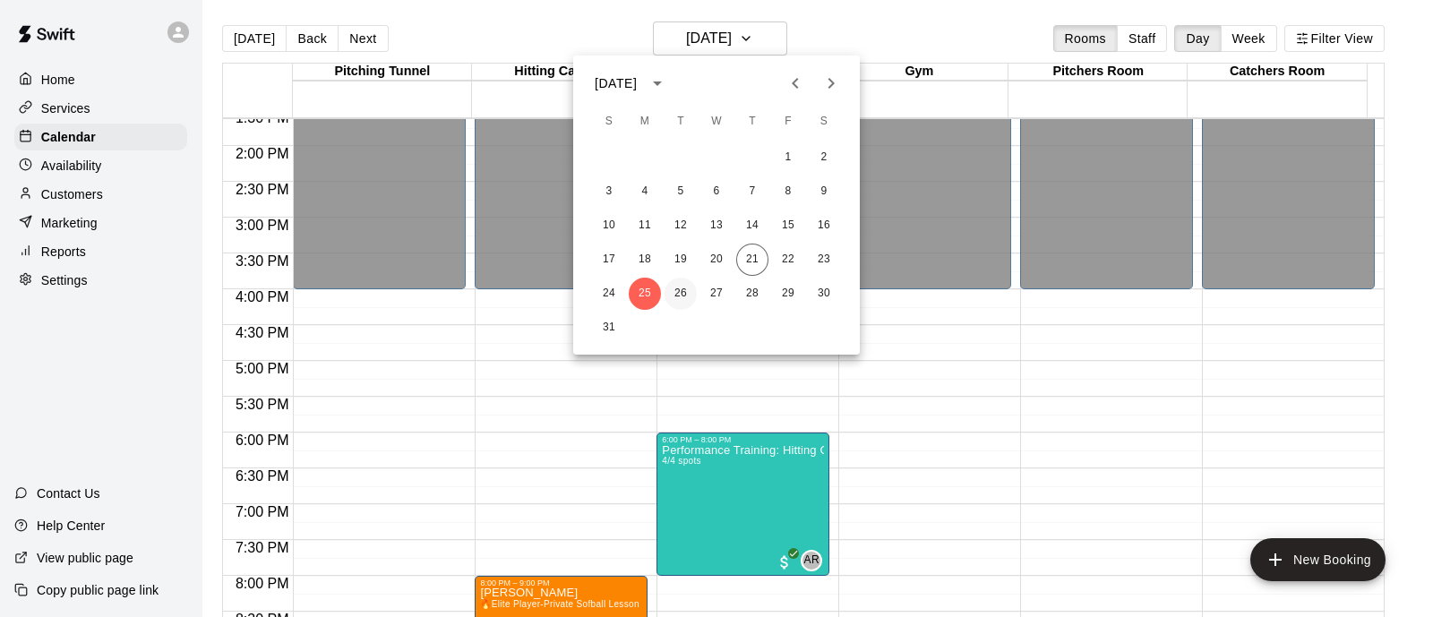
click at [675, 295] on button "26" at bounding box center [680, 294] width 32 height 32
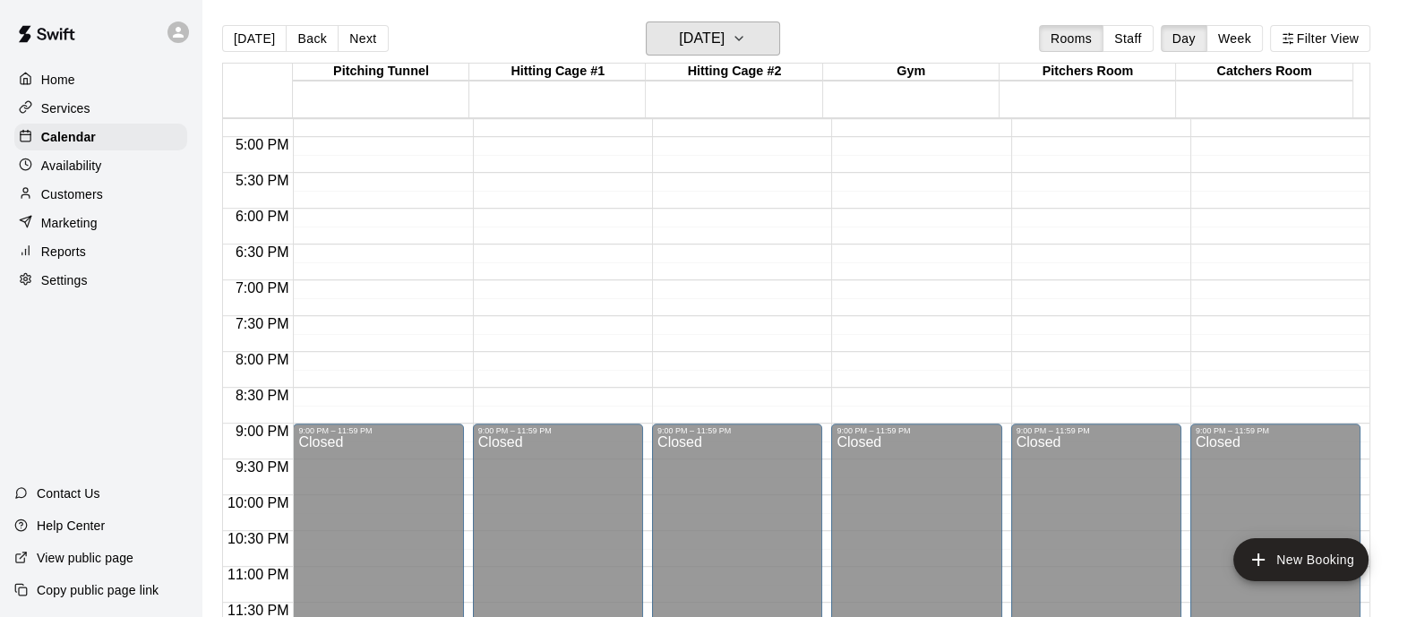
scroll to position [304, 0]
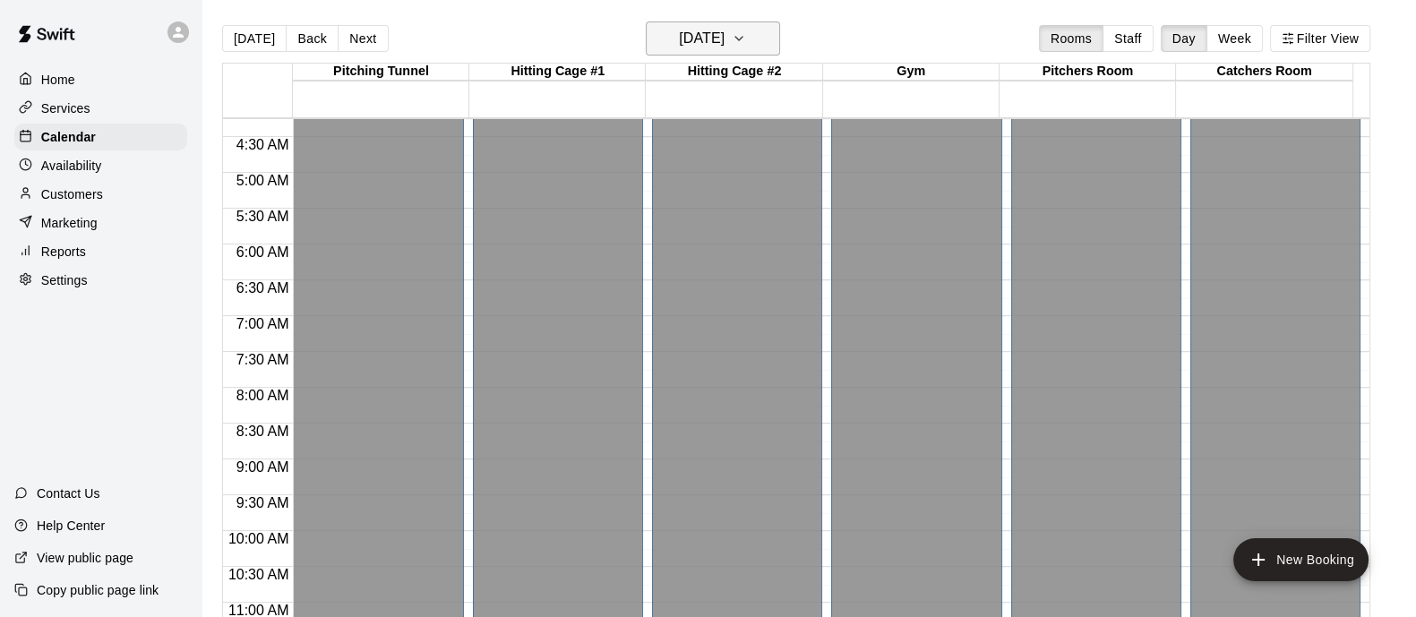
click at [746, 44] on icon "button" at bounding box center [739, 38] width 14 height 21
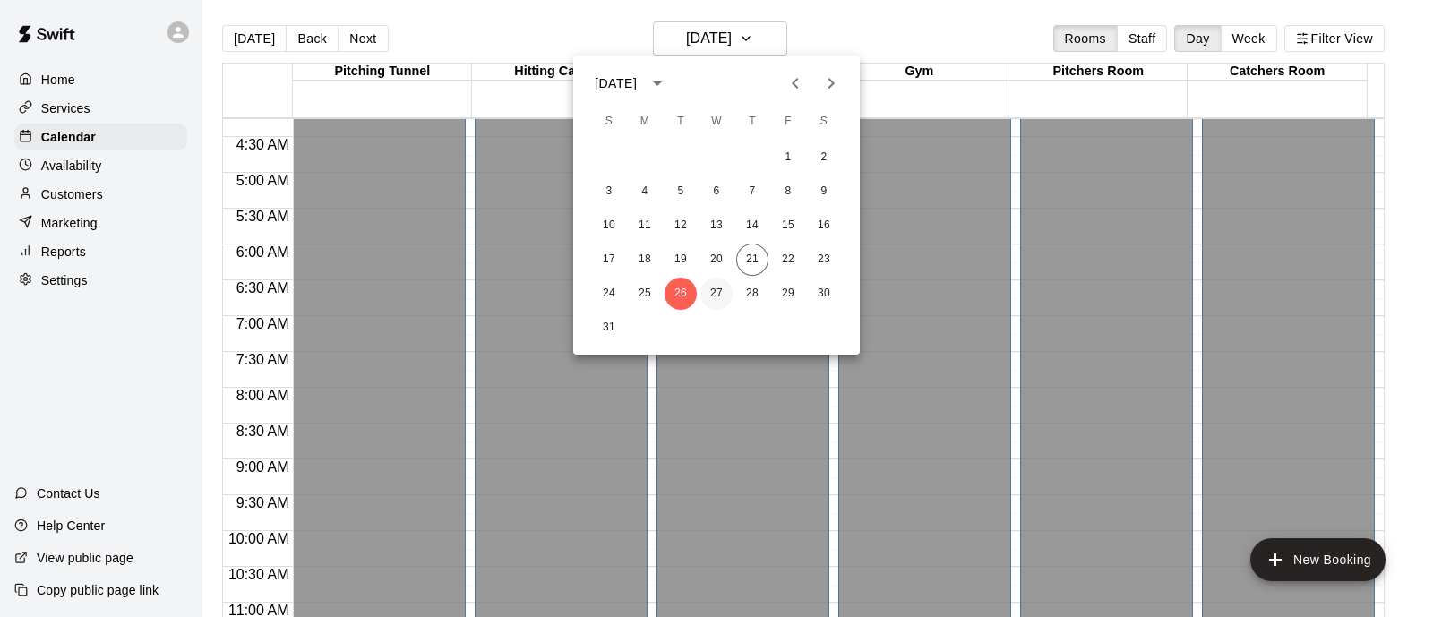
click at [716, 290] on button "27" at bounding box center [716, 294] width 32 height 32
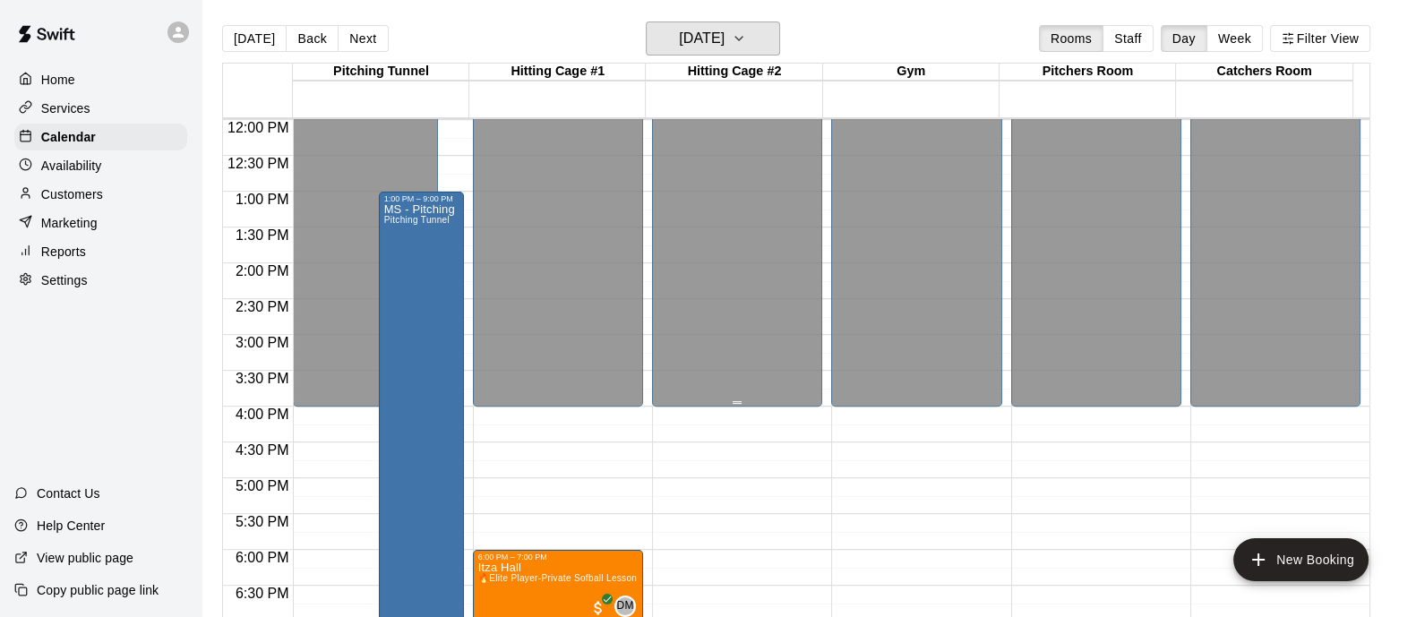
scroll to position [640, 0]
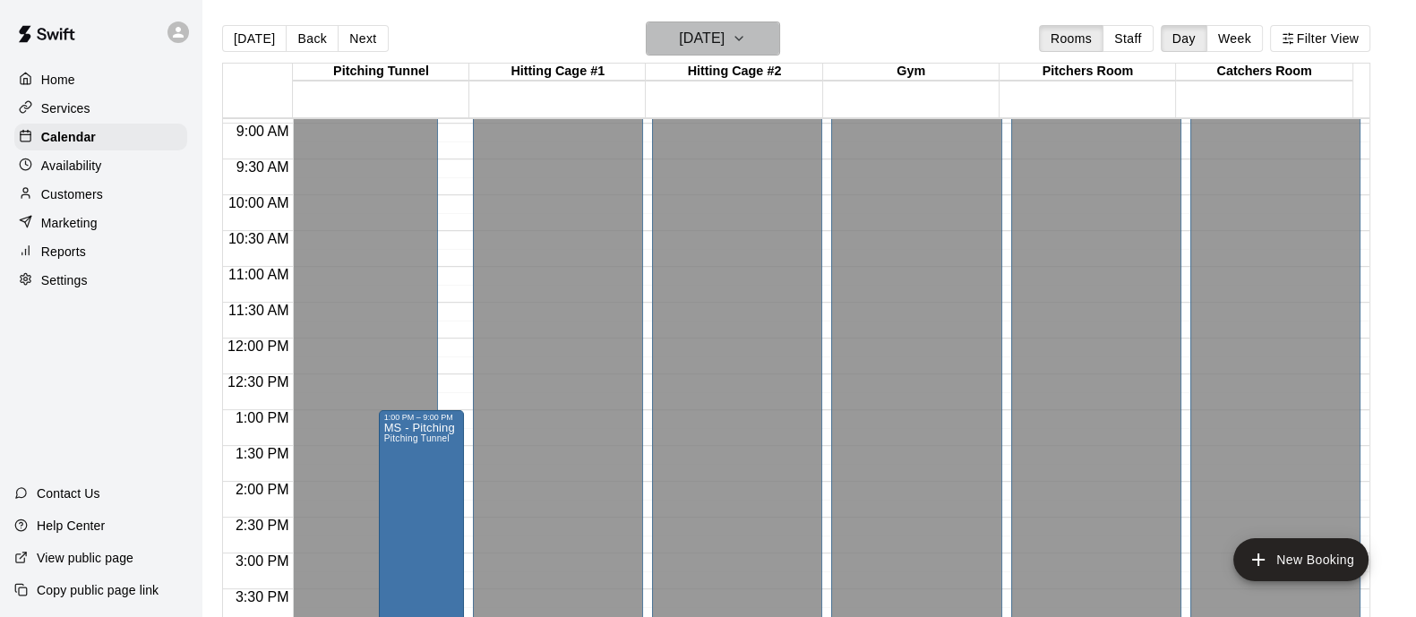
click at [780, 52] on button "[DATE]" at bounding box center [713, 38] width 134 height 34
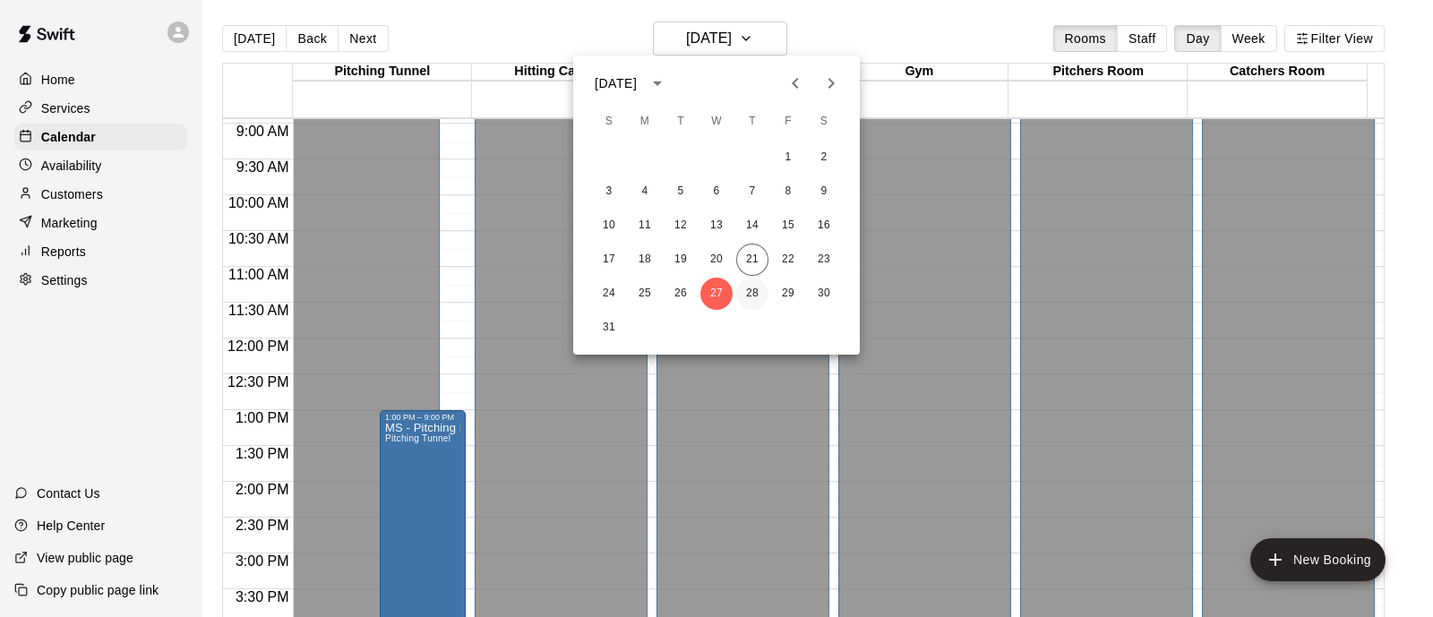
click at [744, 290] on button "28" at bounding box center [752, 294] width 32 height 32
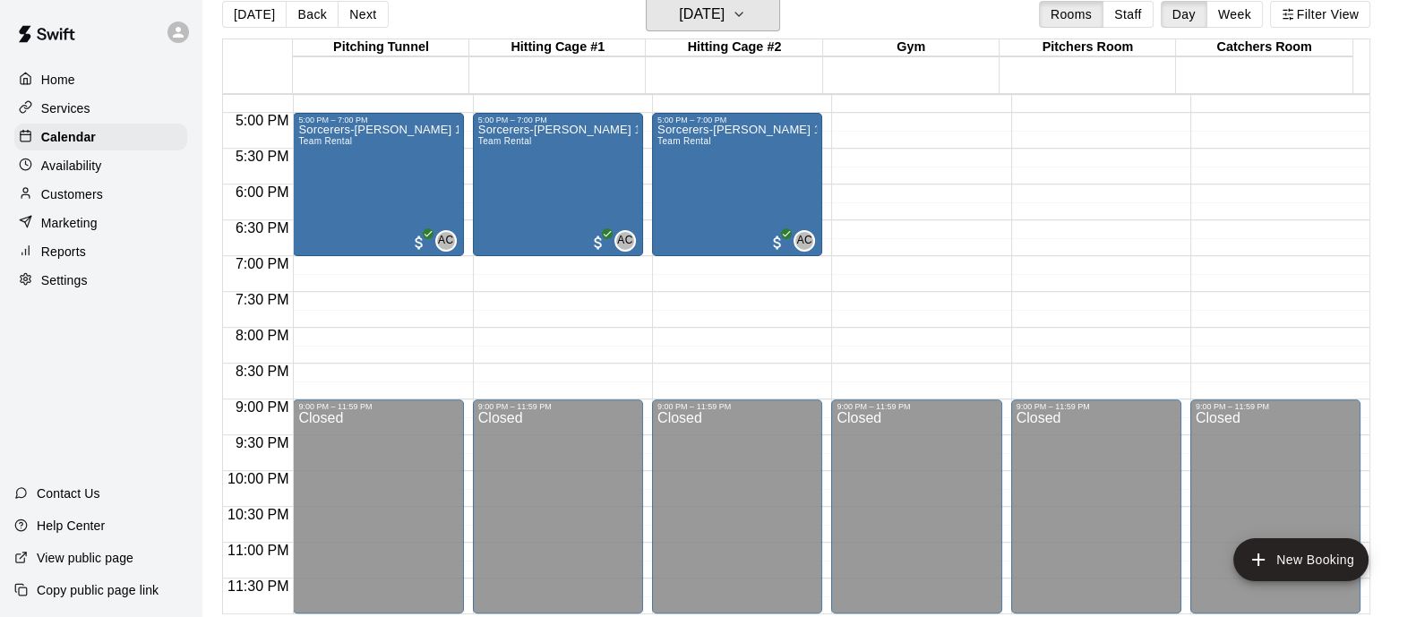
scroll to position [0, 0]
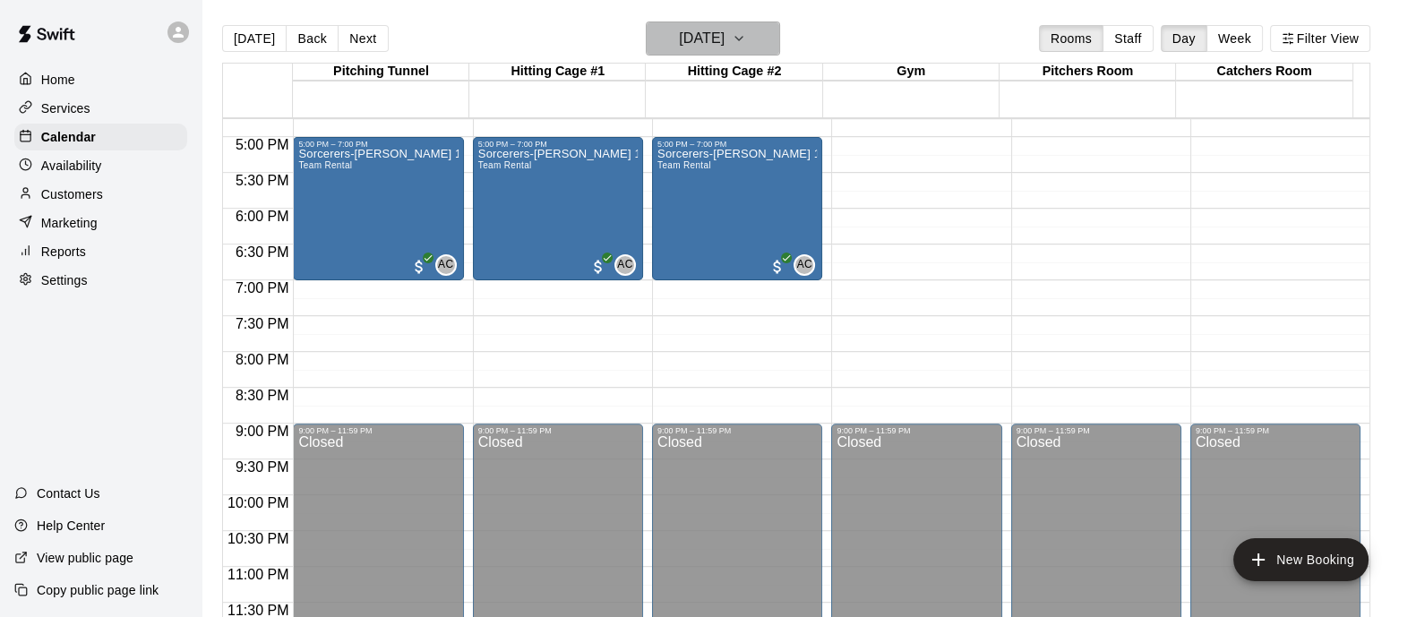
click at [780, 45] on button "[DATE]" at bounding box center [713, 38] width 134 height 34
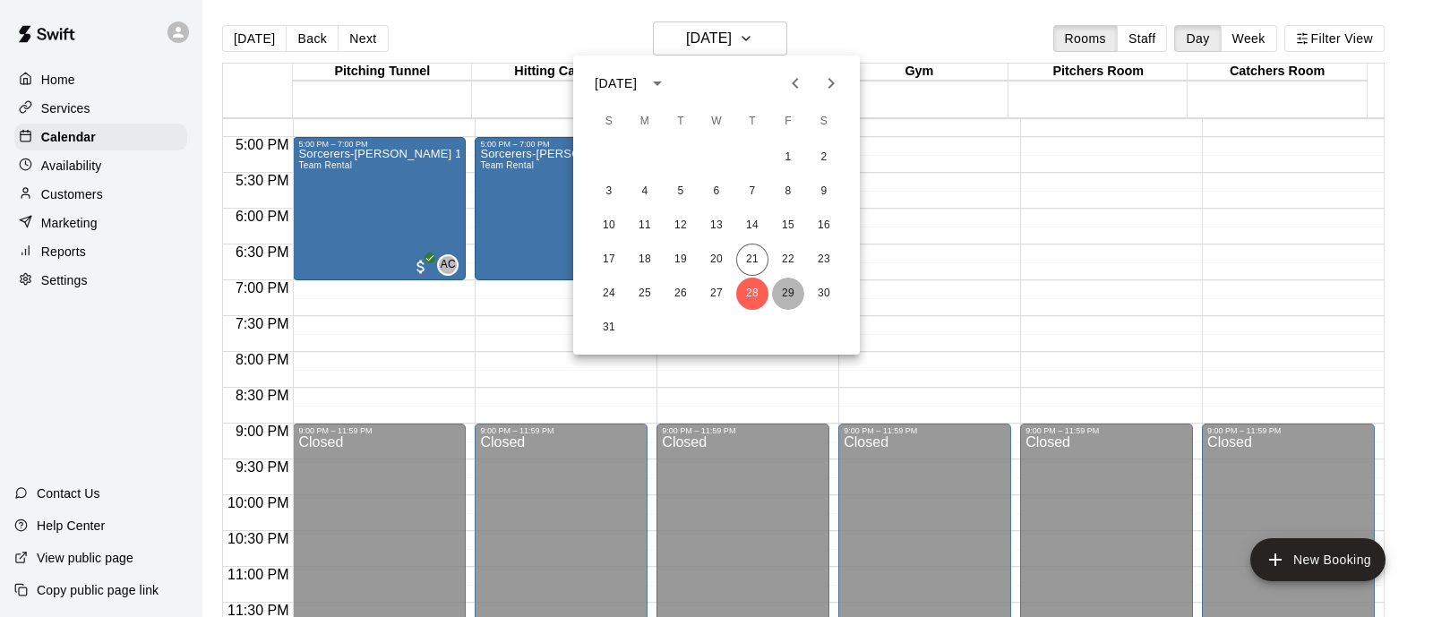
click at [789, 297] on button "29" at bounding box center [788, 294] width 32 height 32
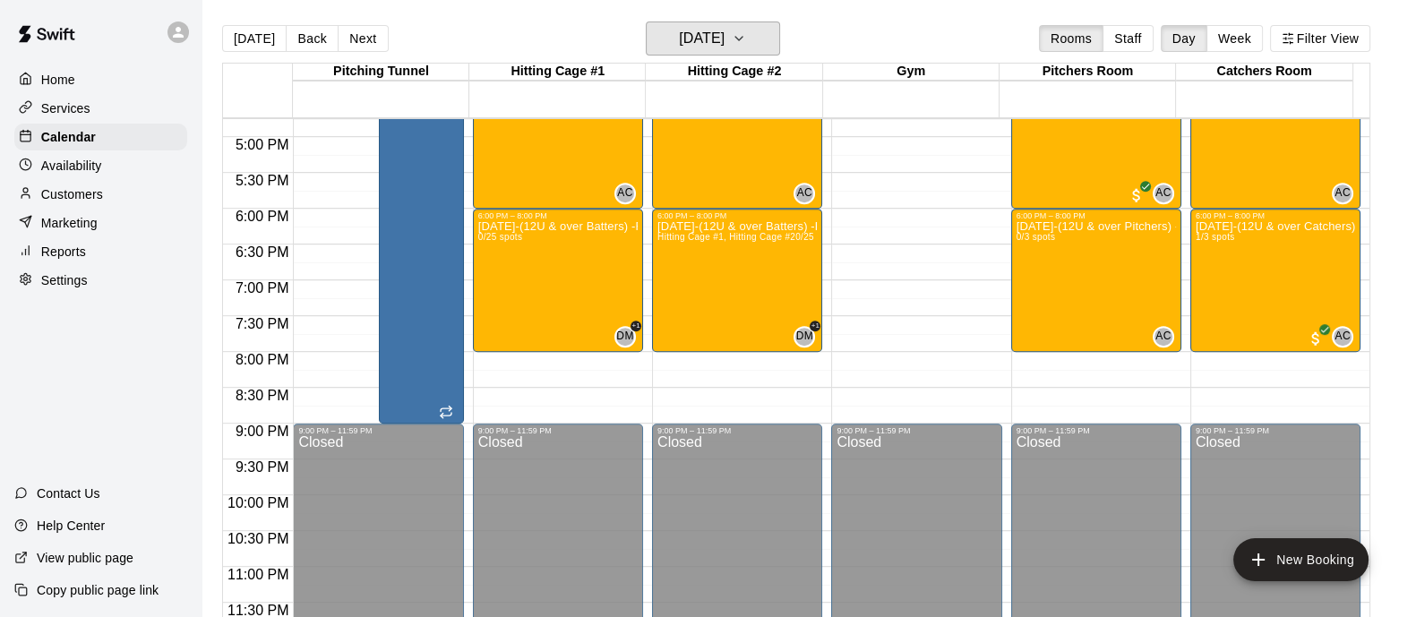
scroll to position [976, 0]
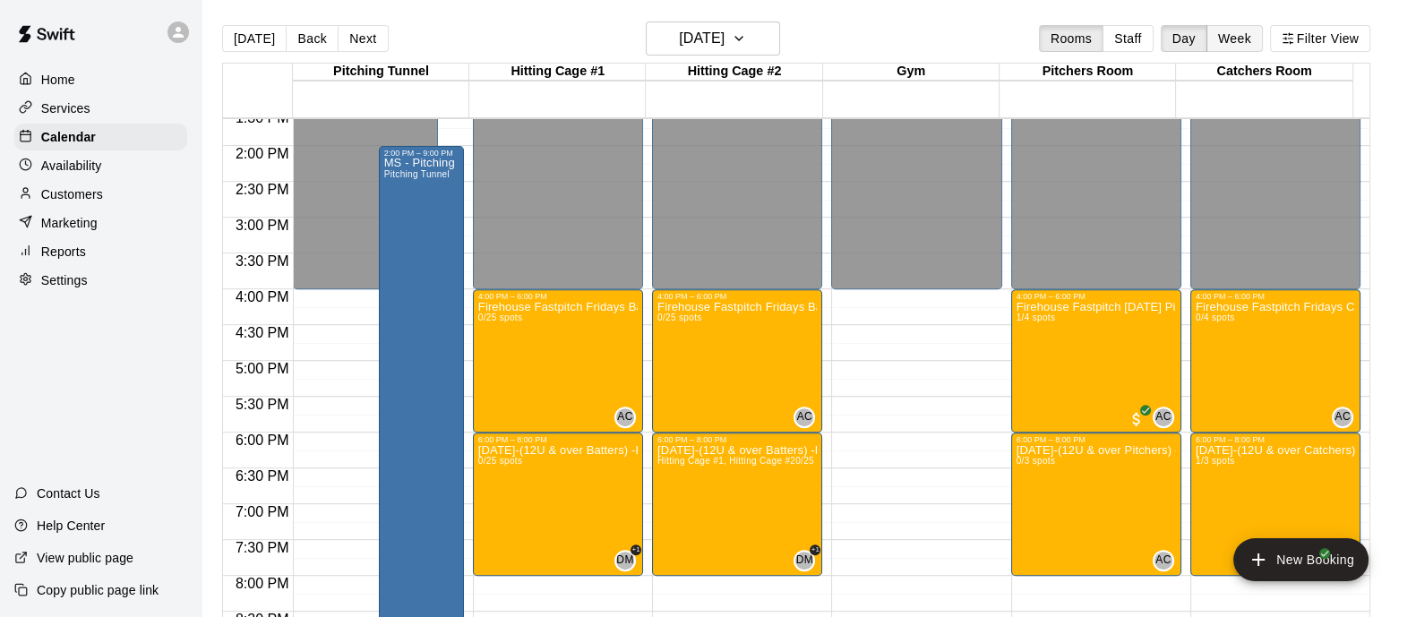
click at [1263, 43] on button "Week" at bounding box center [1234, 38] width 56 height 27
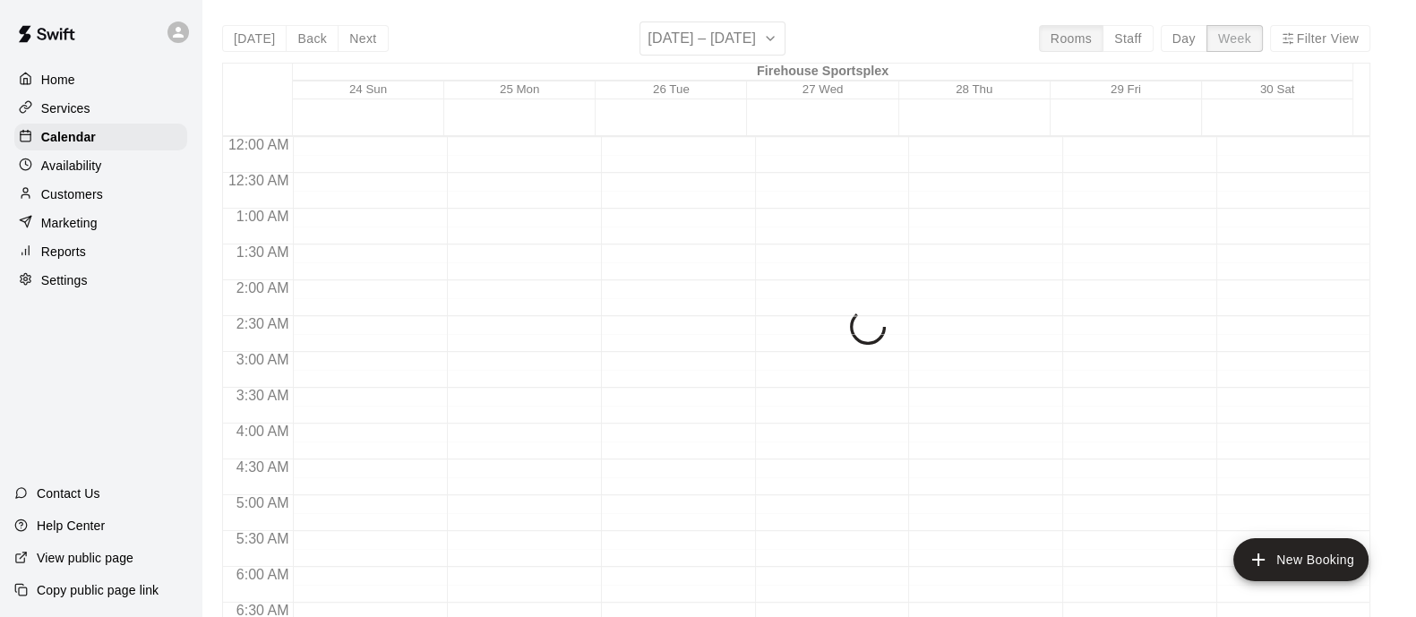
scroll to position [908, 0]
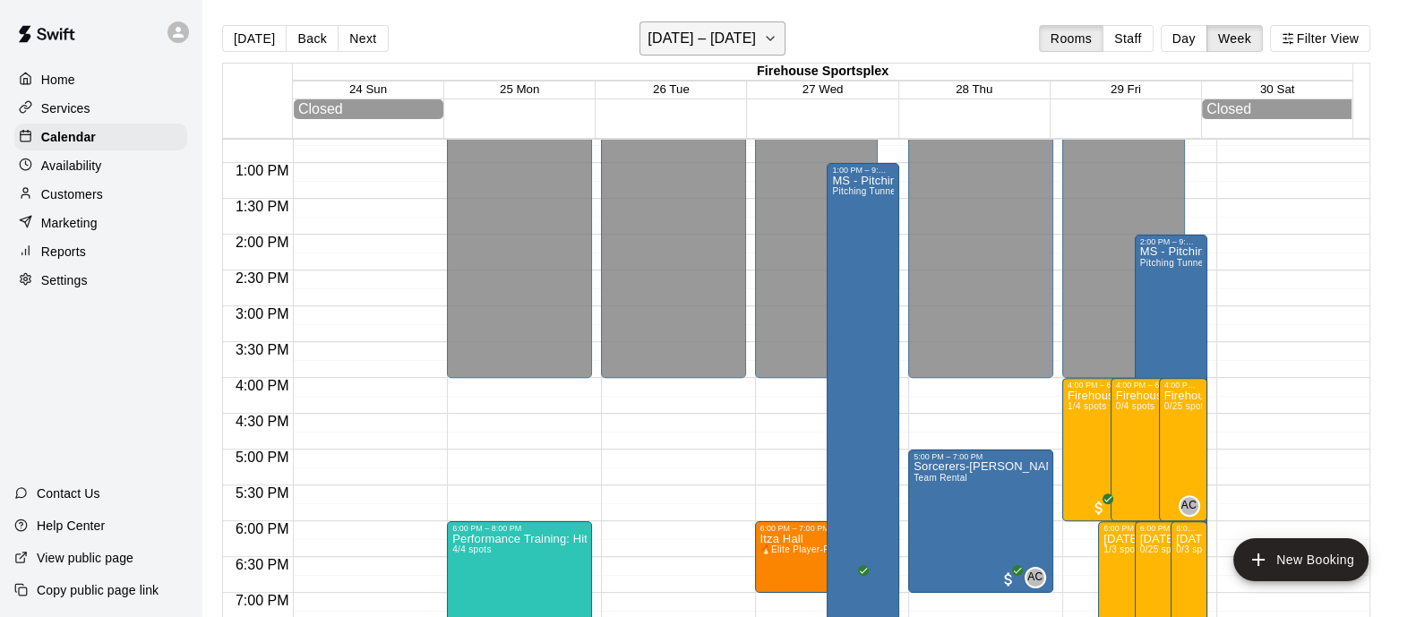
click at [771, 47] on icon "button" at bounding box center [770, 38] width 14 height 21
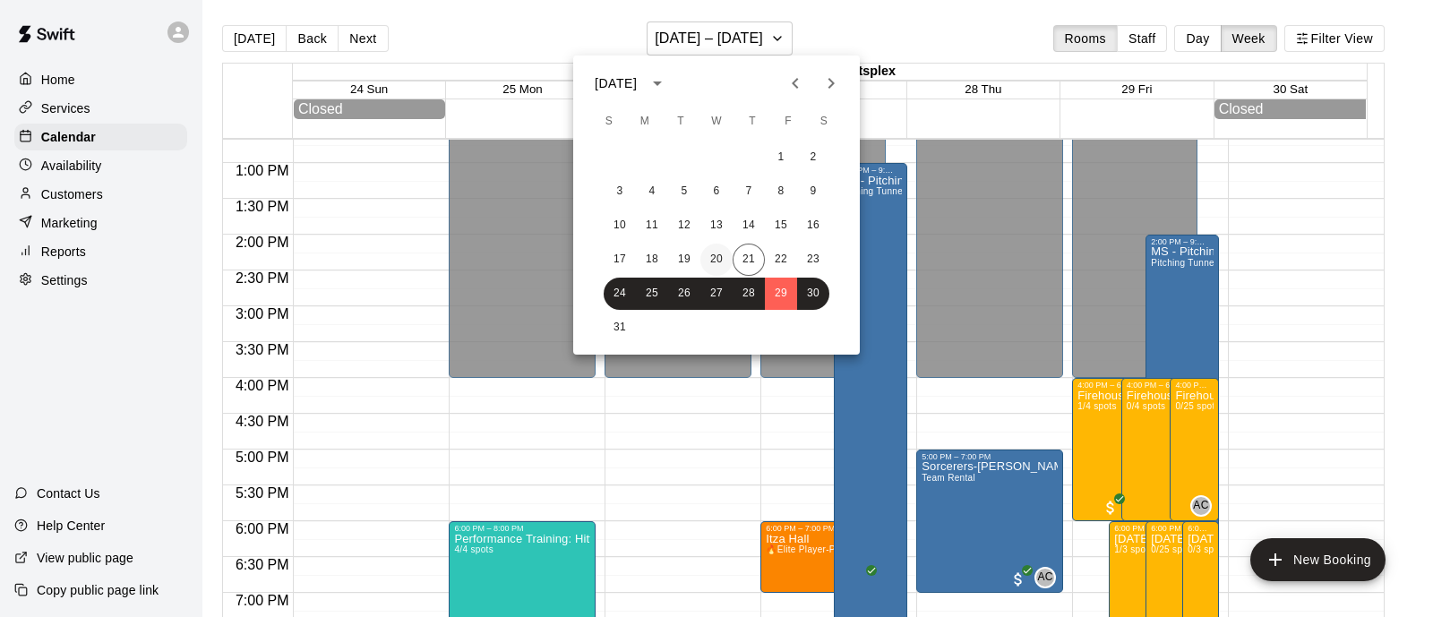
click at [710, 258] on button "20" at bounding box center [716, 260] width 32 height 32
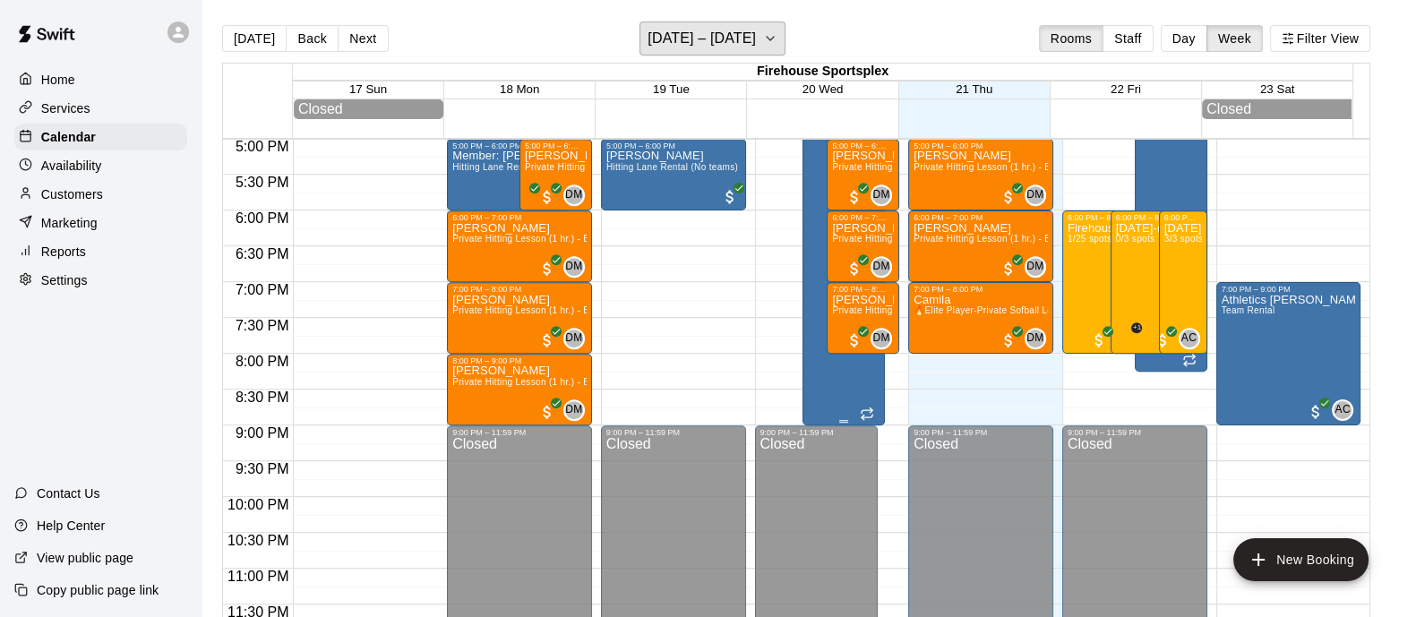
scroll to position [1224, 0]
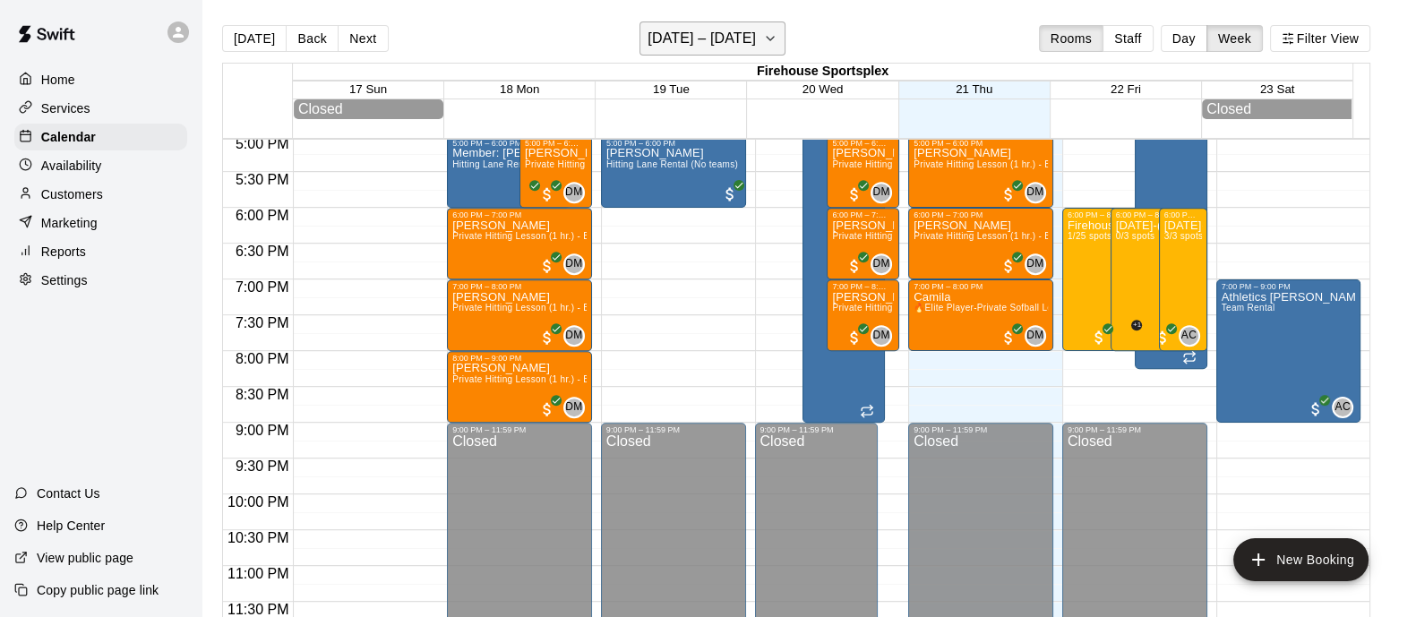
click at [770, 45] on icon "button" at bounding box center [770, 38] width 14 height 21
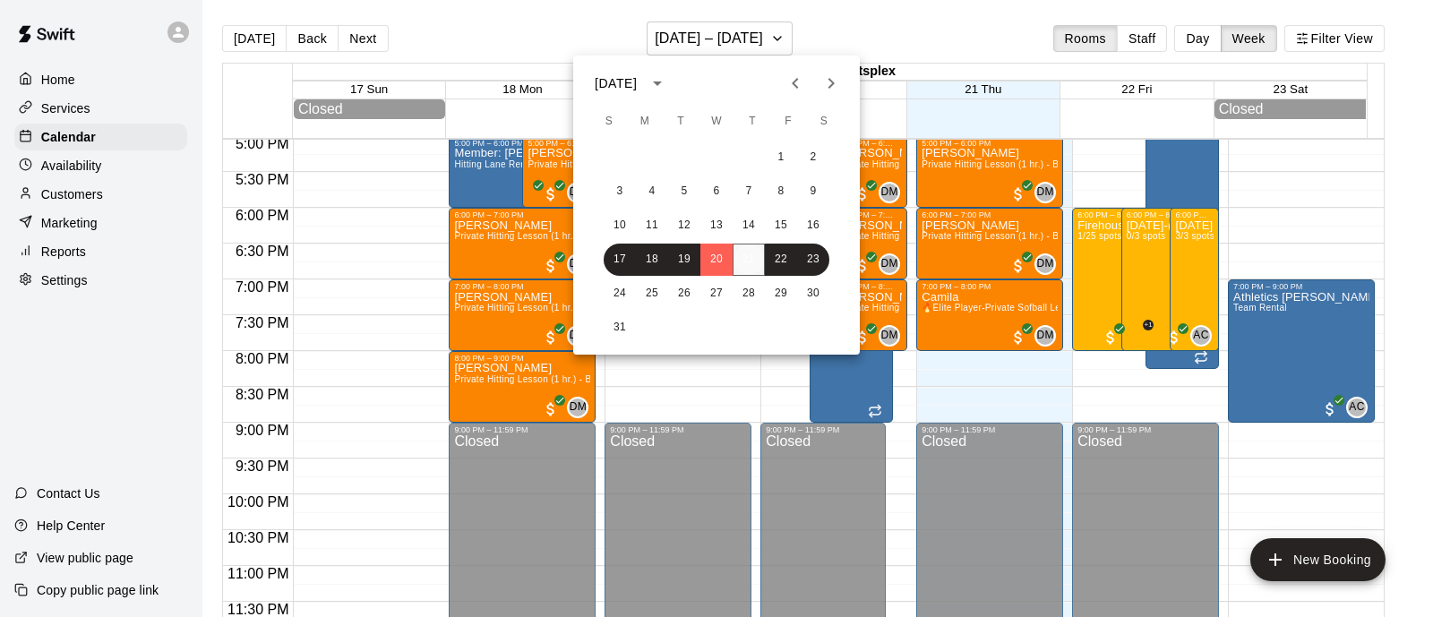
click at [750, 260] on button "21" at bounding box center [749, 260] width 32 height 32
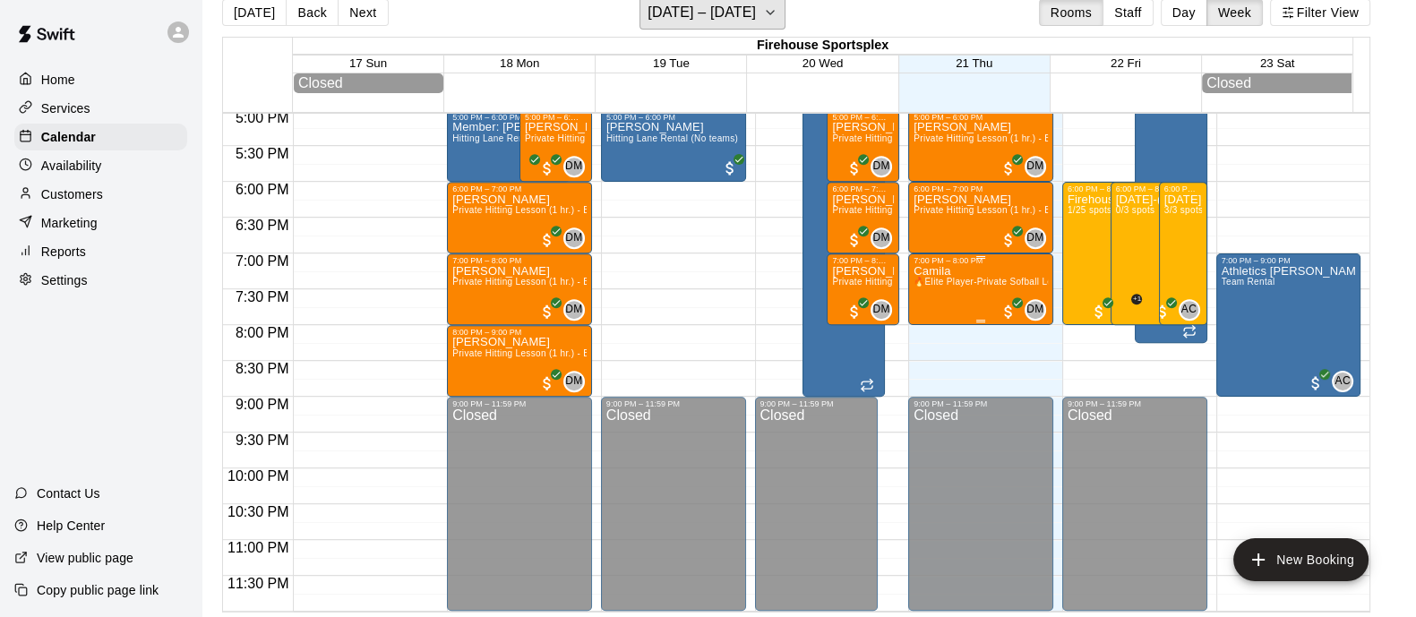
scroll to position [0, 0]
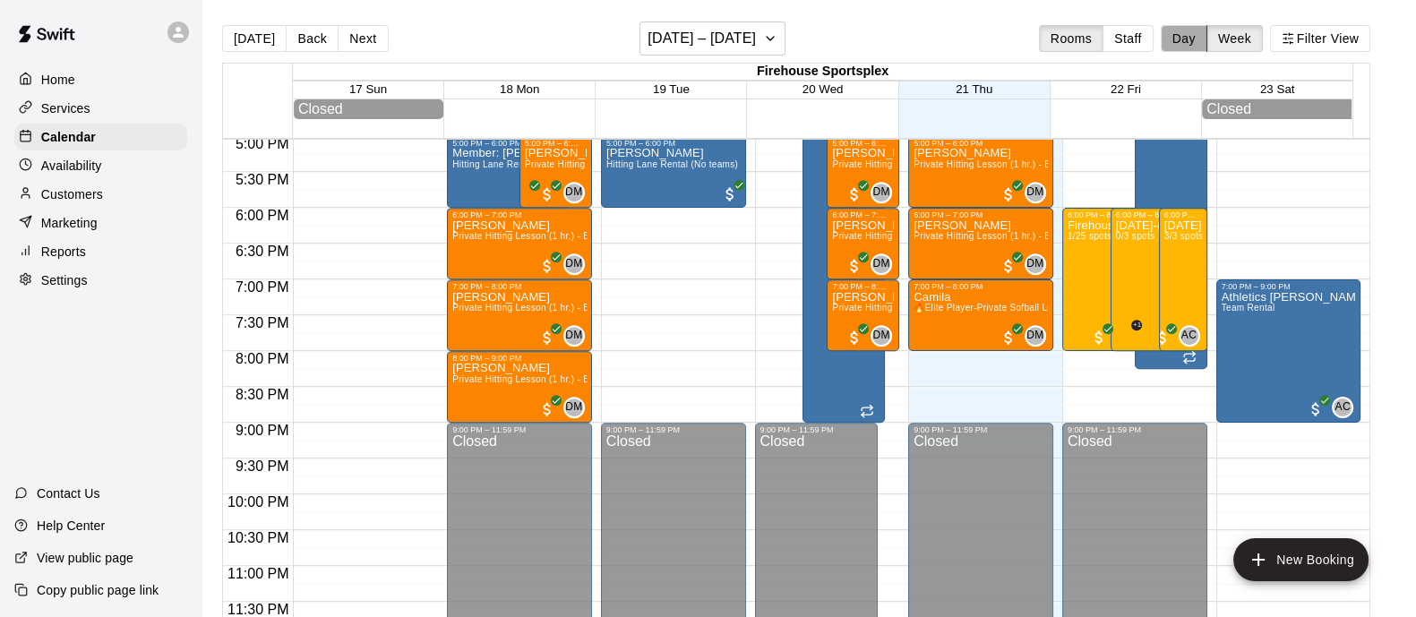
click at [1206, 47] on button "Day" at bounding box center [1184, 38] width 47 height 27
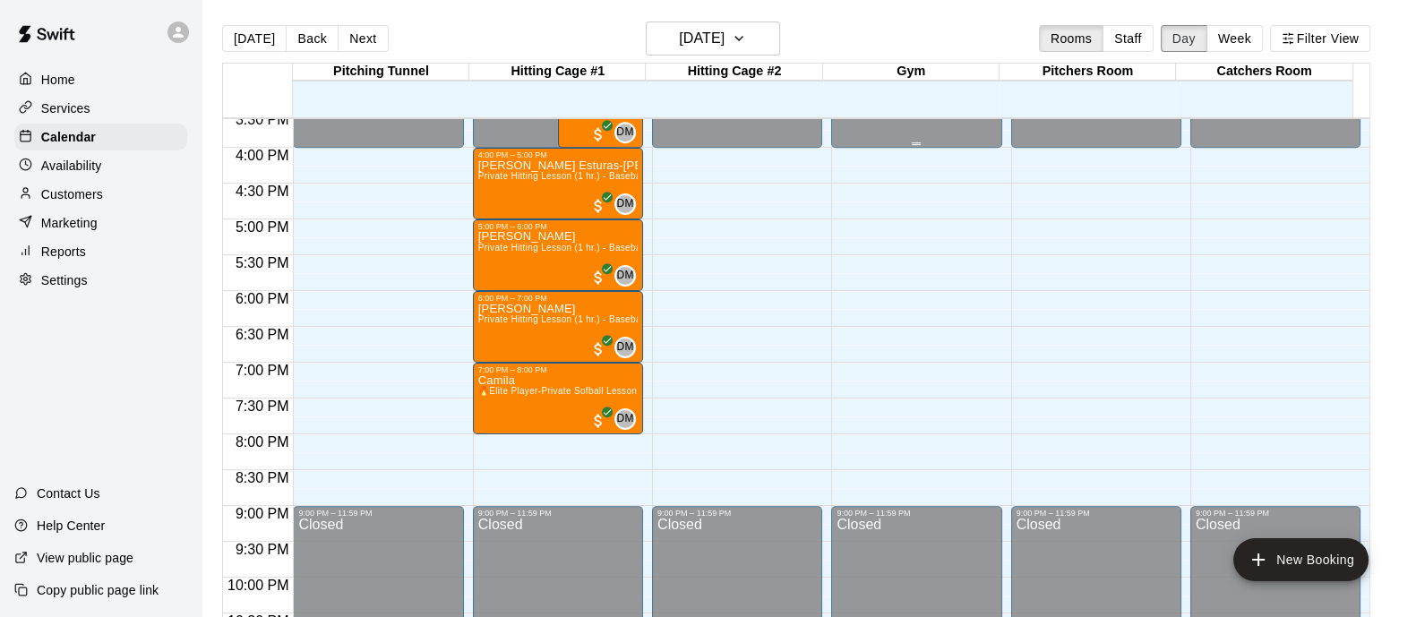
scroll to position [752, 0]
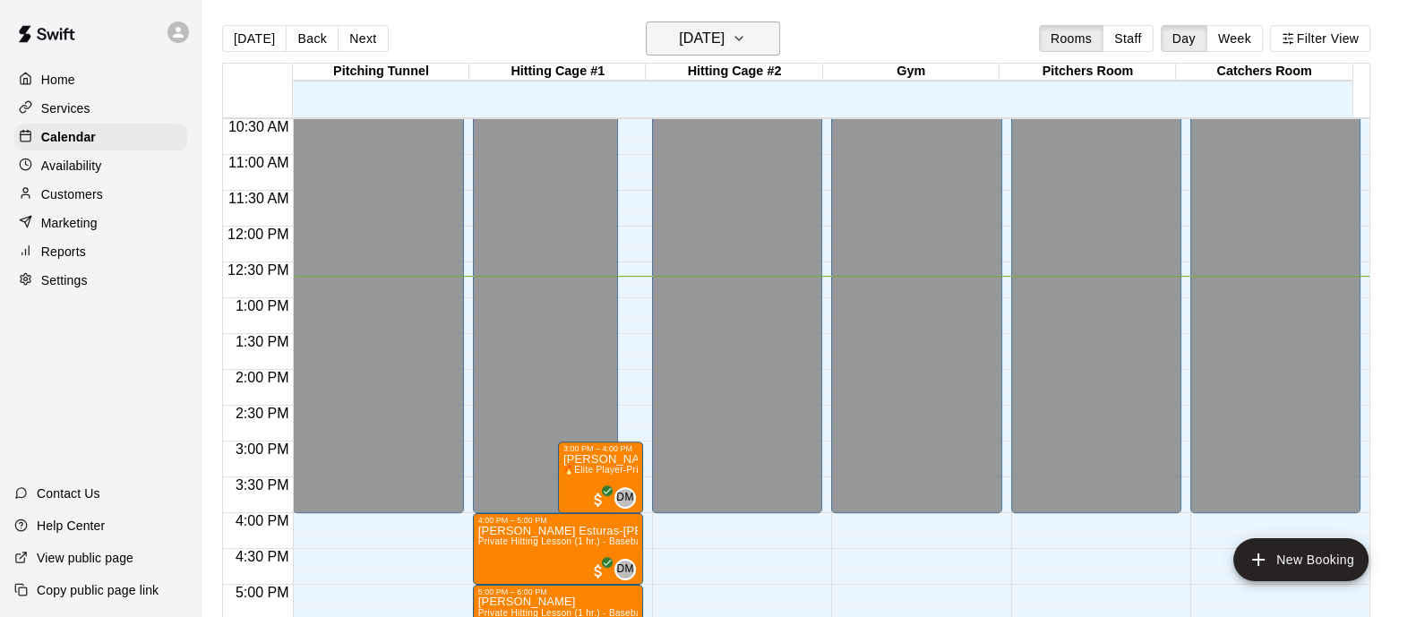
click at [746, 45] on icon "button" at bounding box center [739, 38] width 14 height 21
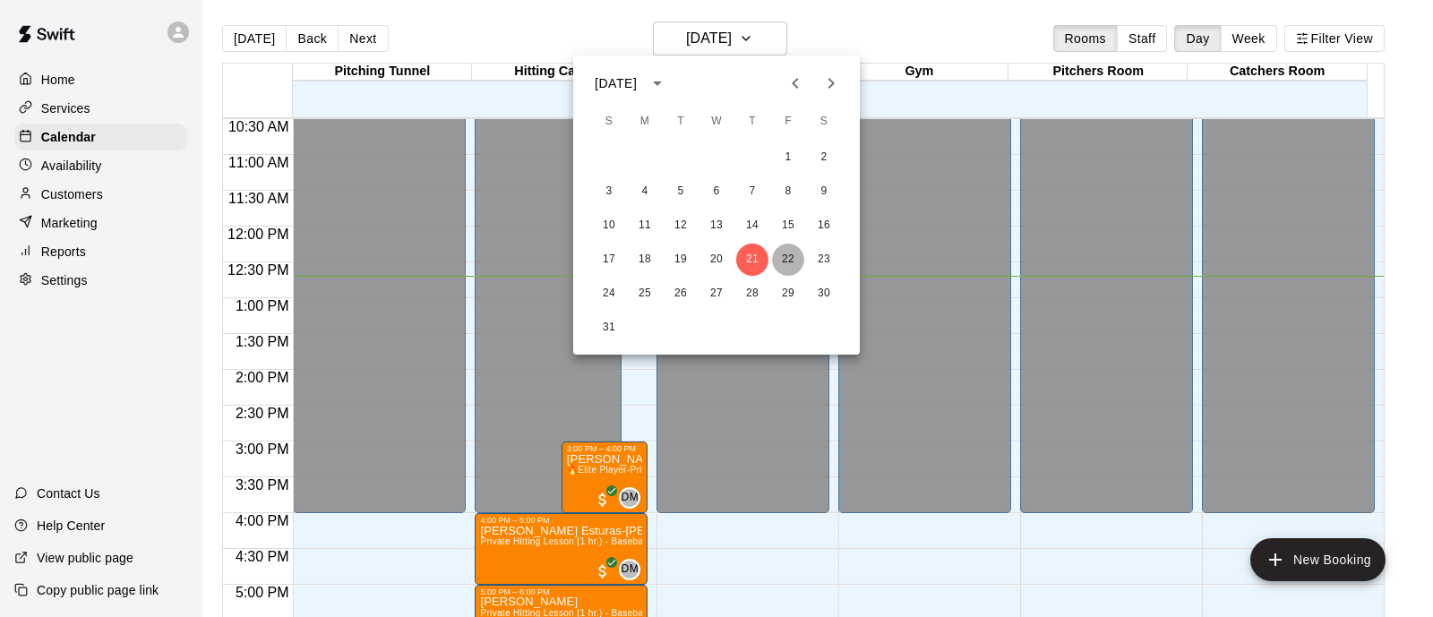
click at [793, 260] on button "22" at bounding box center [788, 260] width 32 height 32
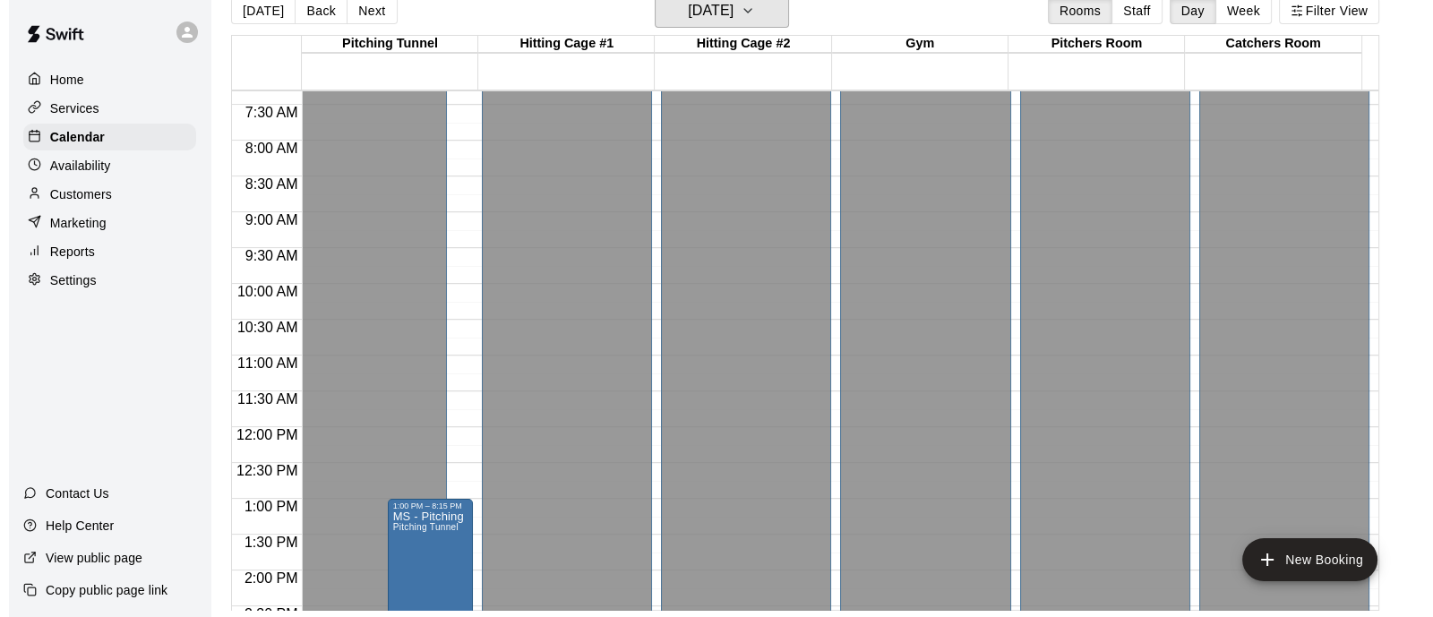
scroll to position [640, 0]
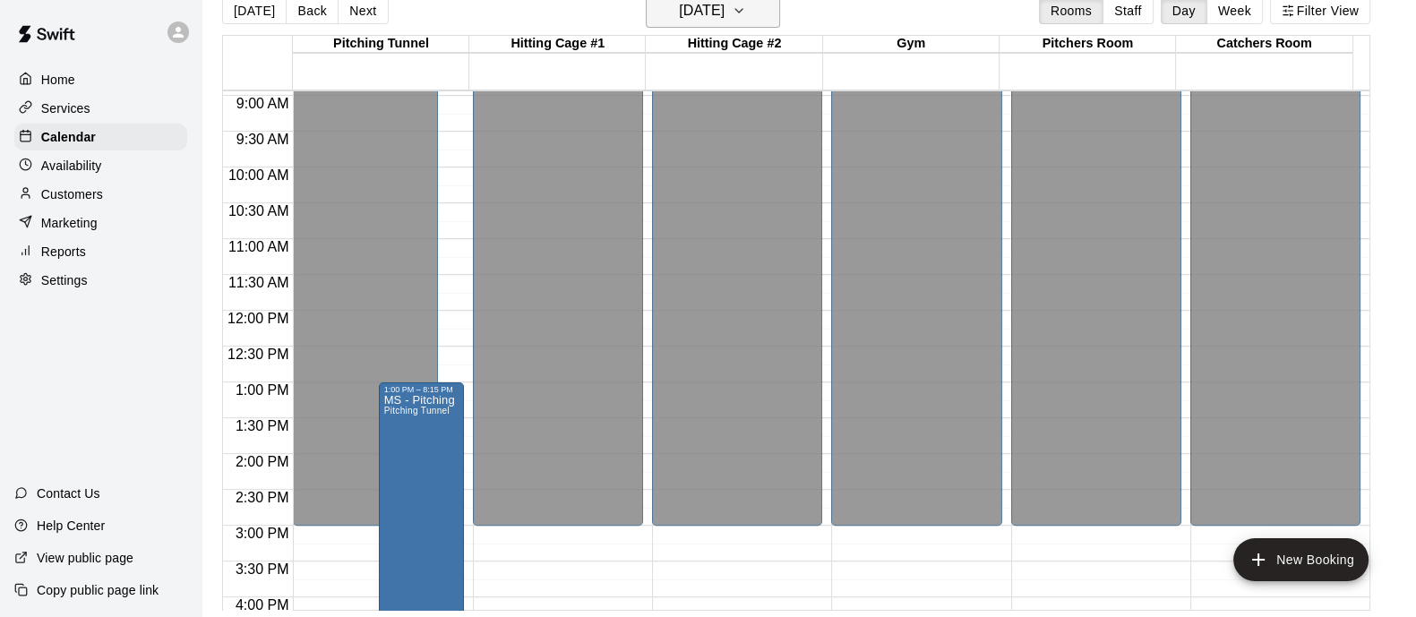
click at [774, 24] on button "[DATE]" at bounding box center [713, 11] width 134 height 34
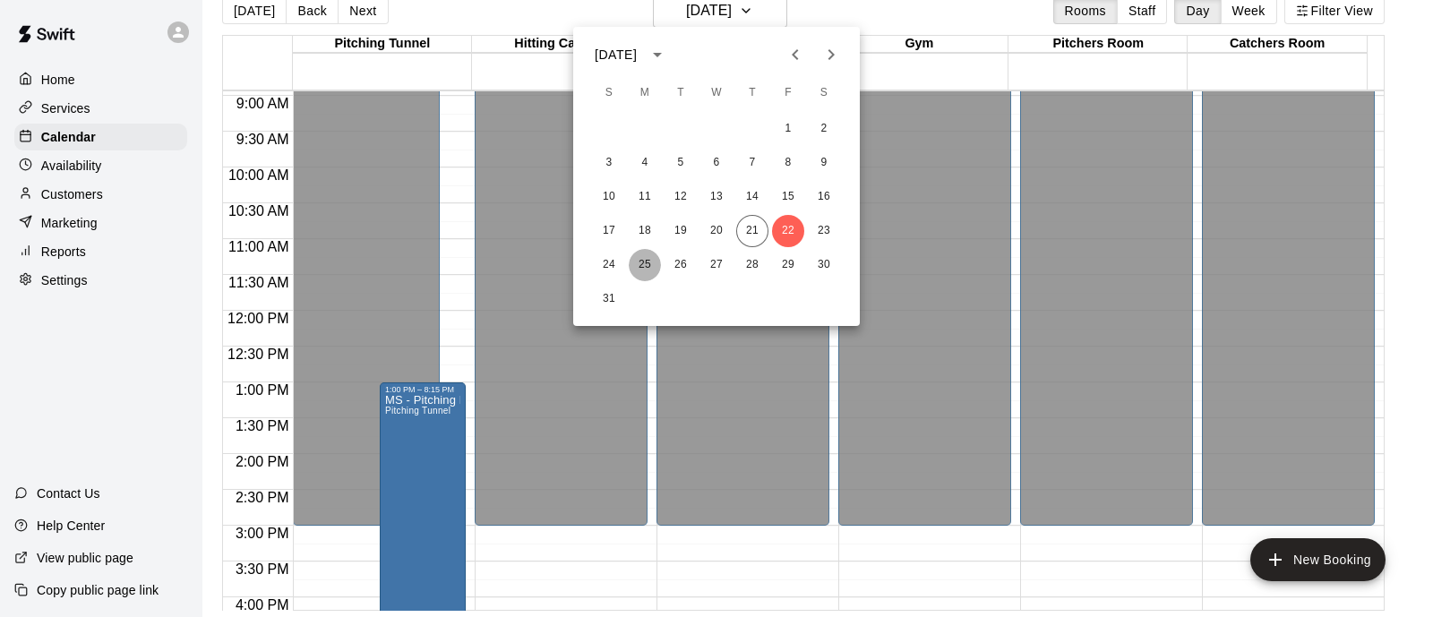
click at [660, 266] on button "25" at bounding box center [645, 265] width 32 height 32
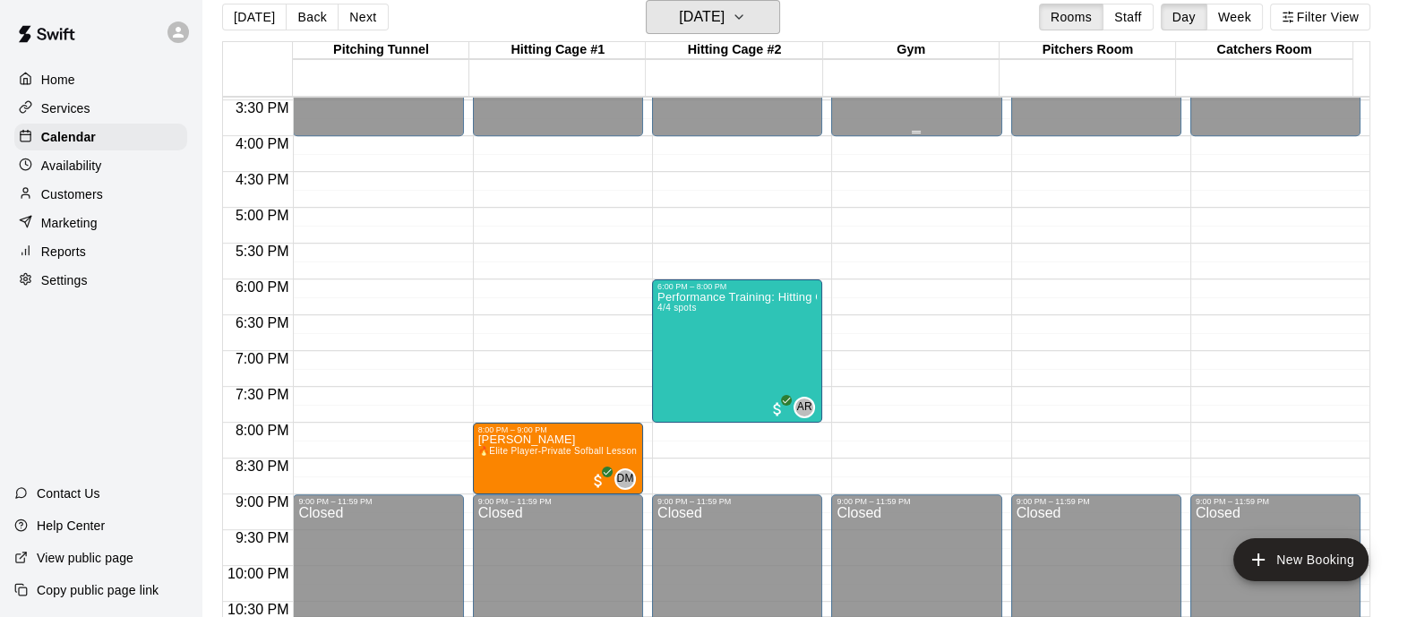
scroll to position [864, 0]
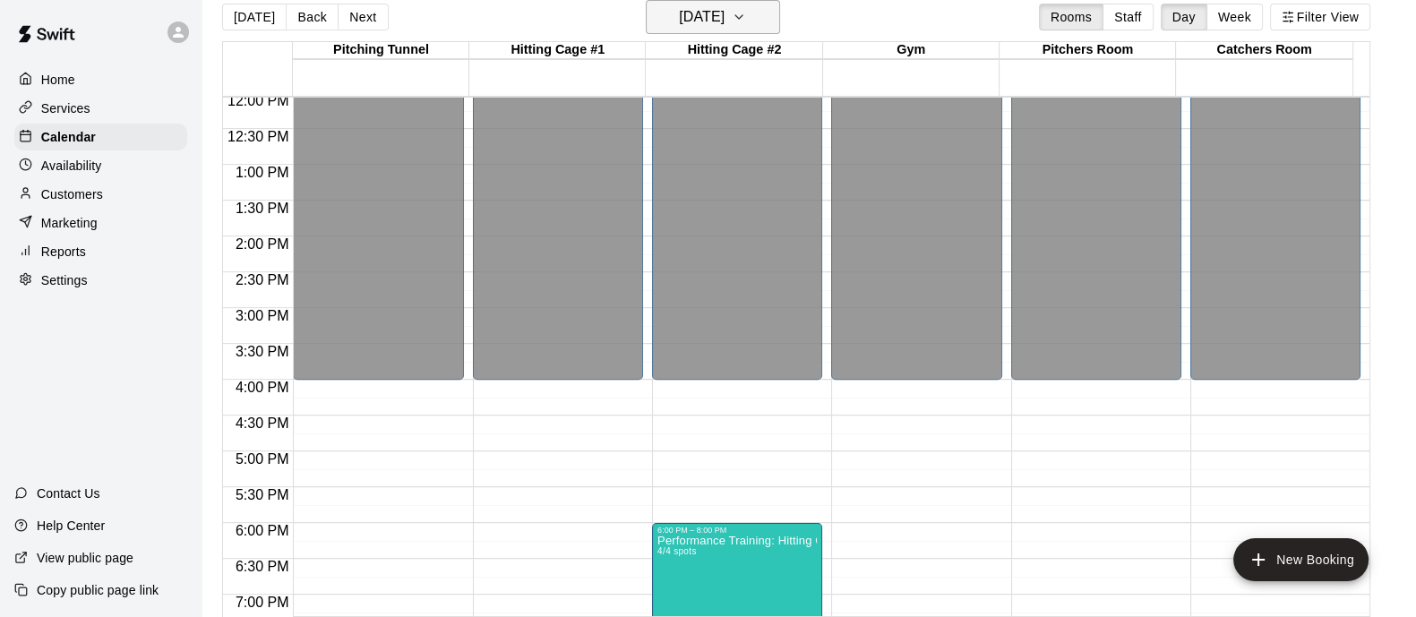
click at [746, 21] on icon "button" at bounding box center [739, 16] width 14 height 21
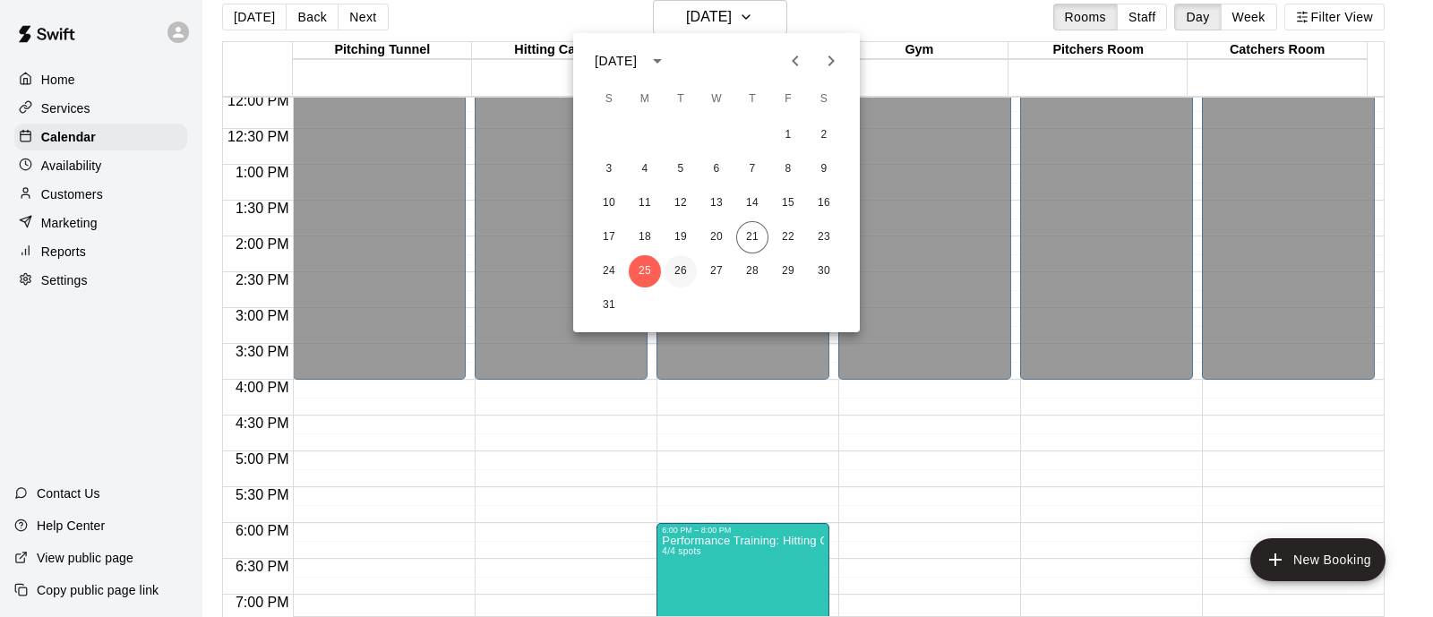
click at [671, 280] on button "26" at bounding box center [680, 271] width 32 height 32
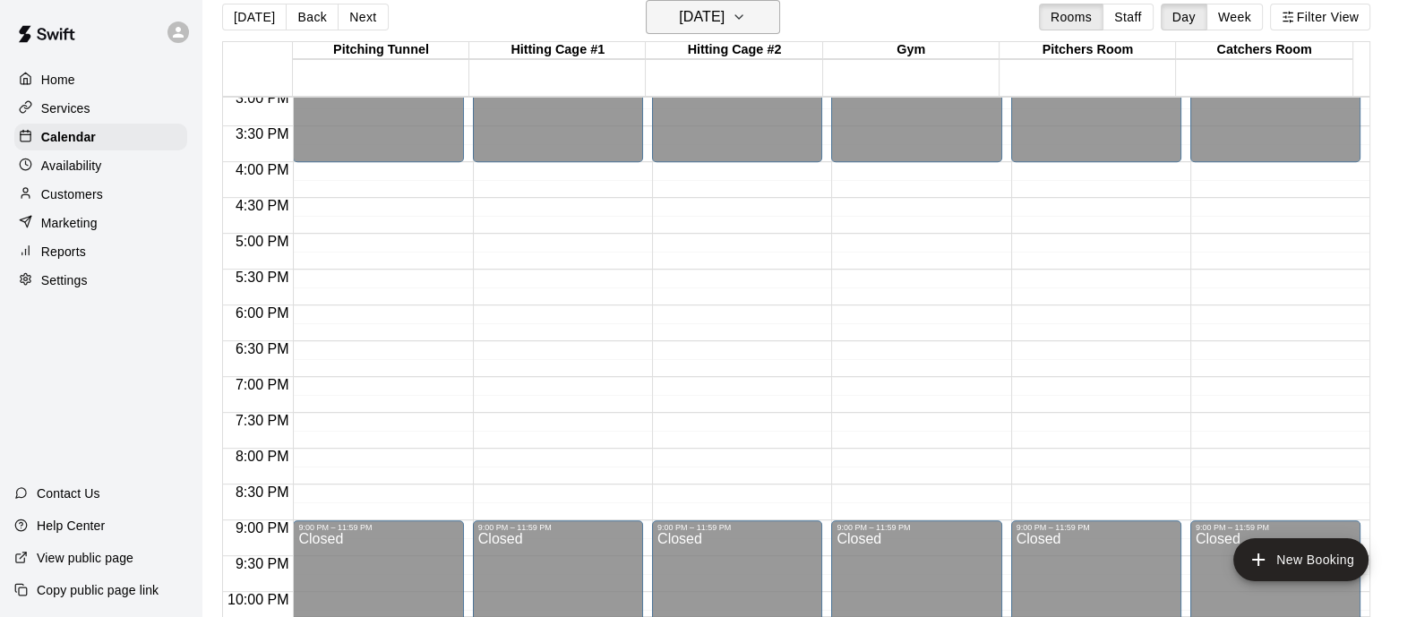
scroll to position [976, 0]
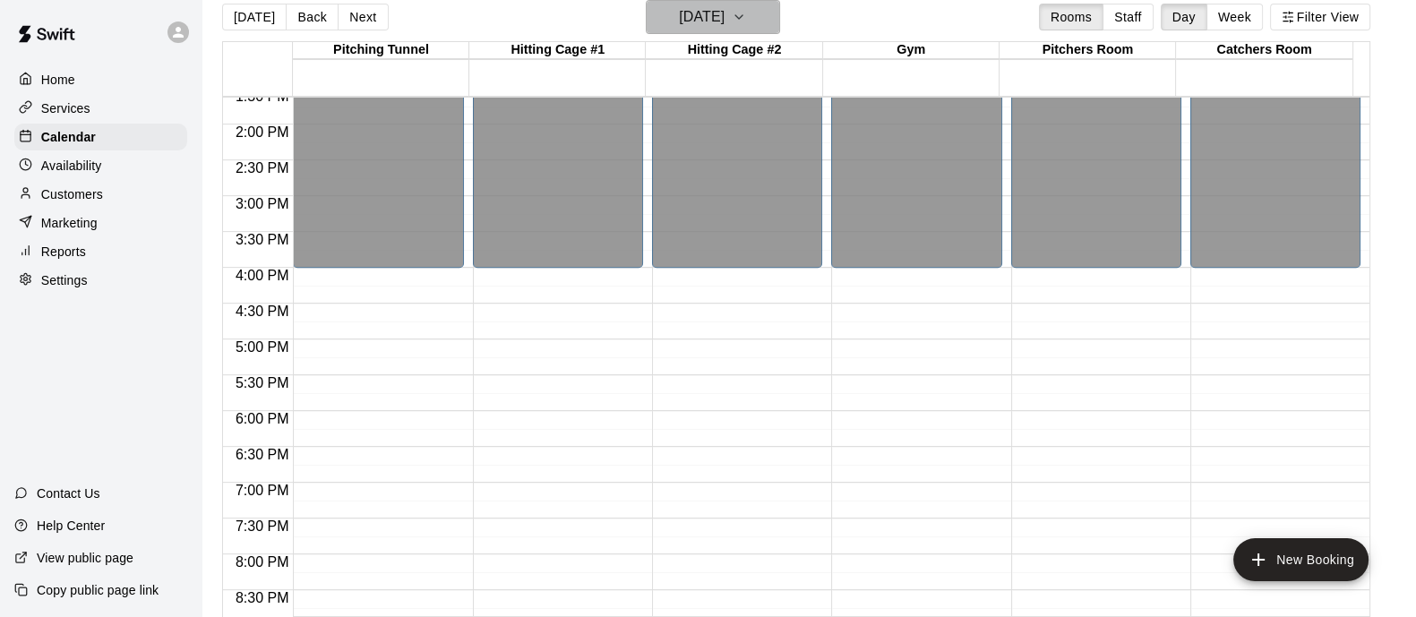
click at [746, 8] on icon "button" at bounding box center [739, 16] width 14 height 21
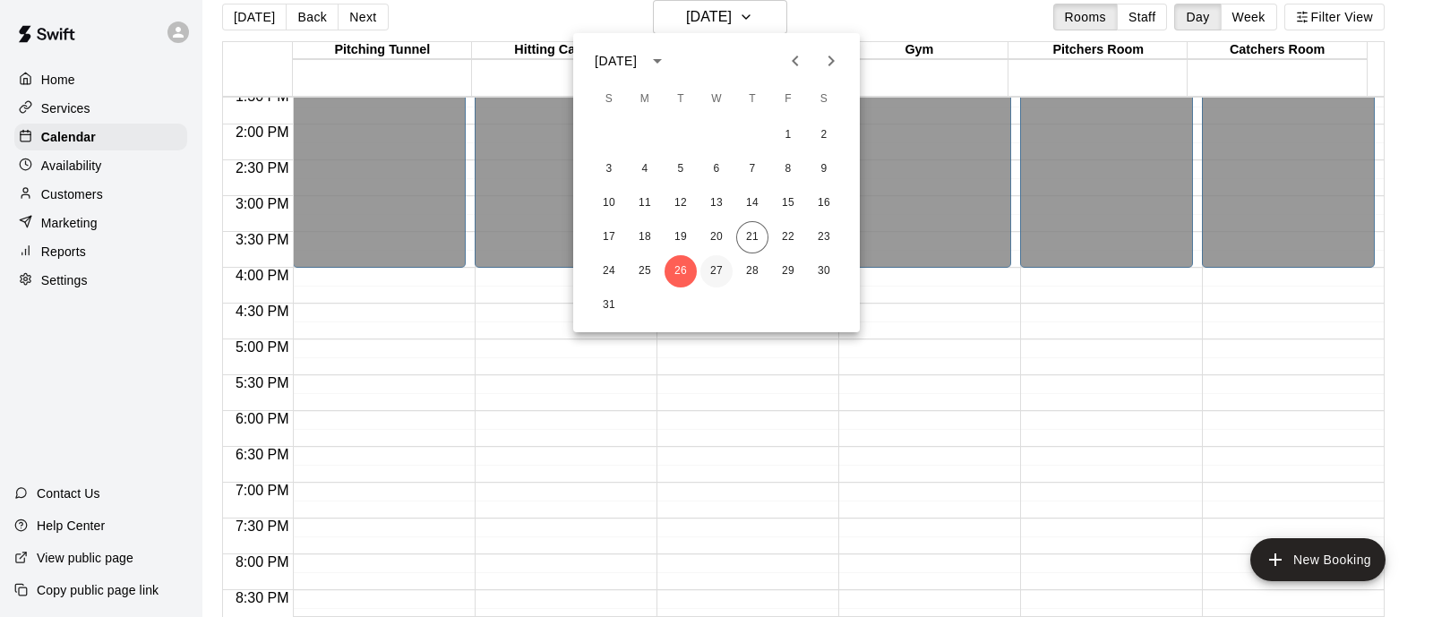
click at [710, 275] on button "27" at bounding box center [716, 271] width 32 height 32
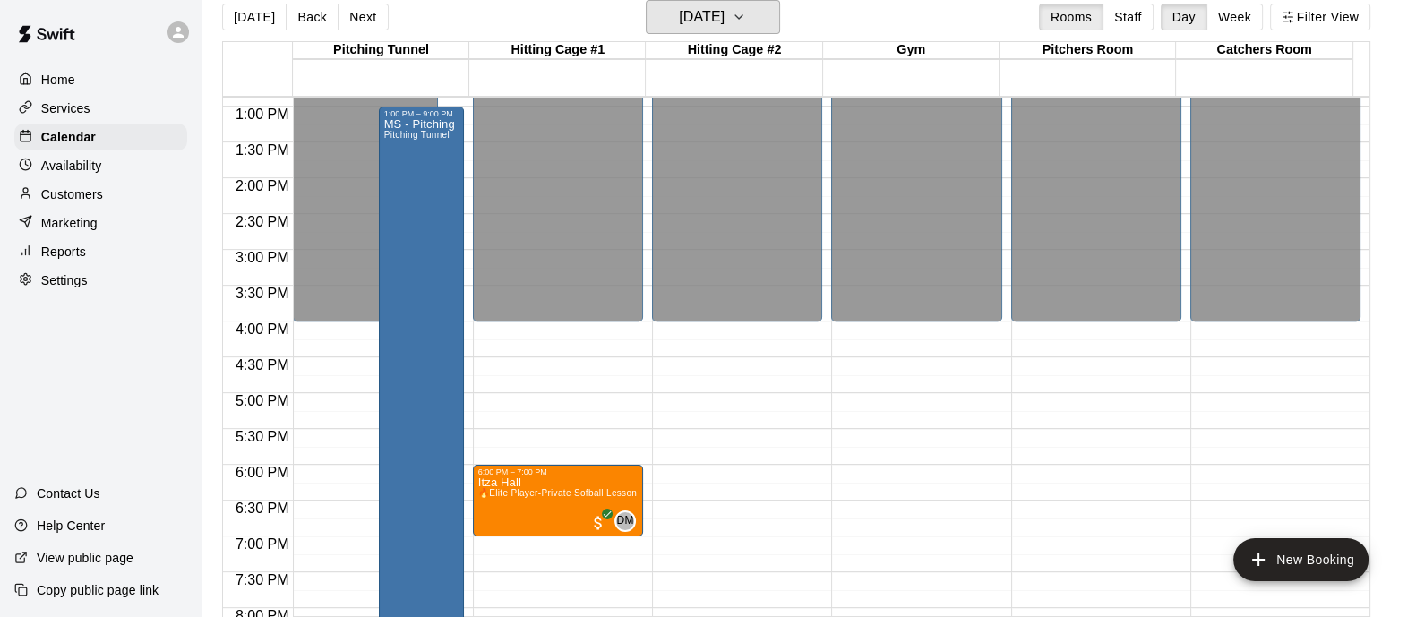
scroll to position [416, 0]
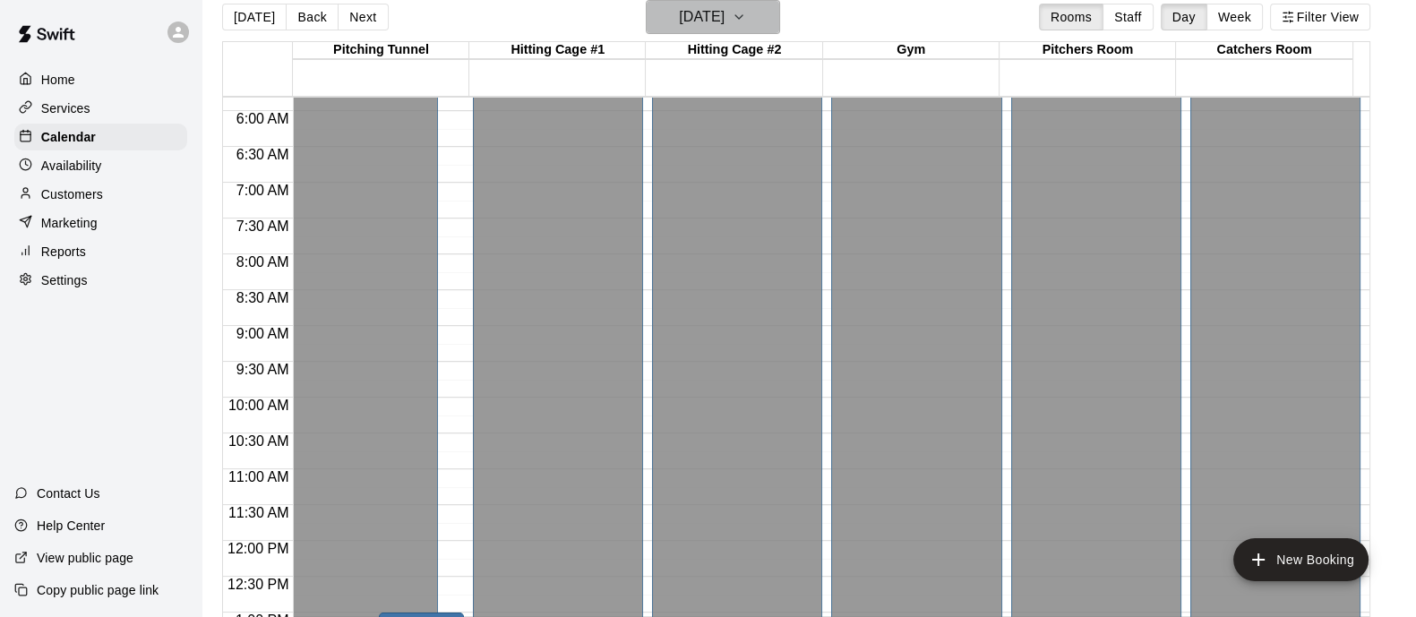
click at [746, 25] on icon "button" at bounding box center [739, 16] width 14 height 21
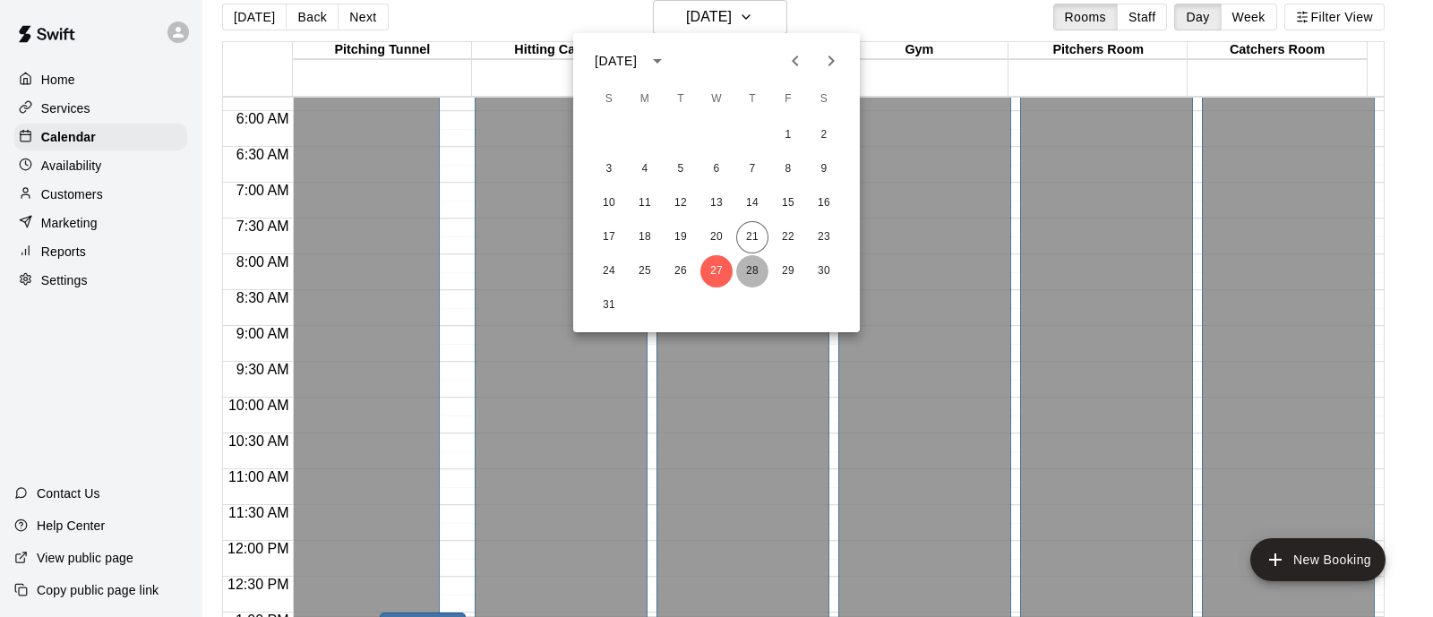
click at [752, 274] on button "28" at bounding box center [752, 271] width 32 height 32
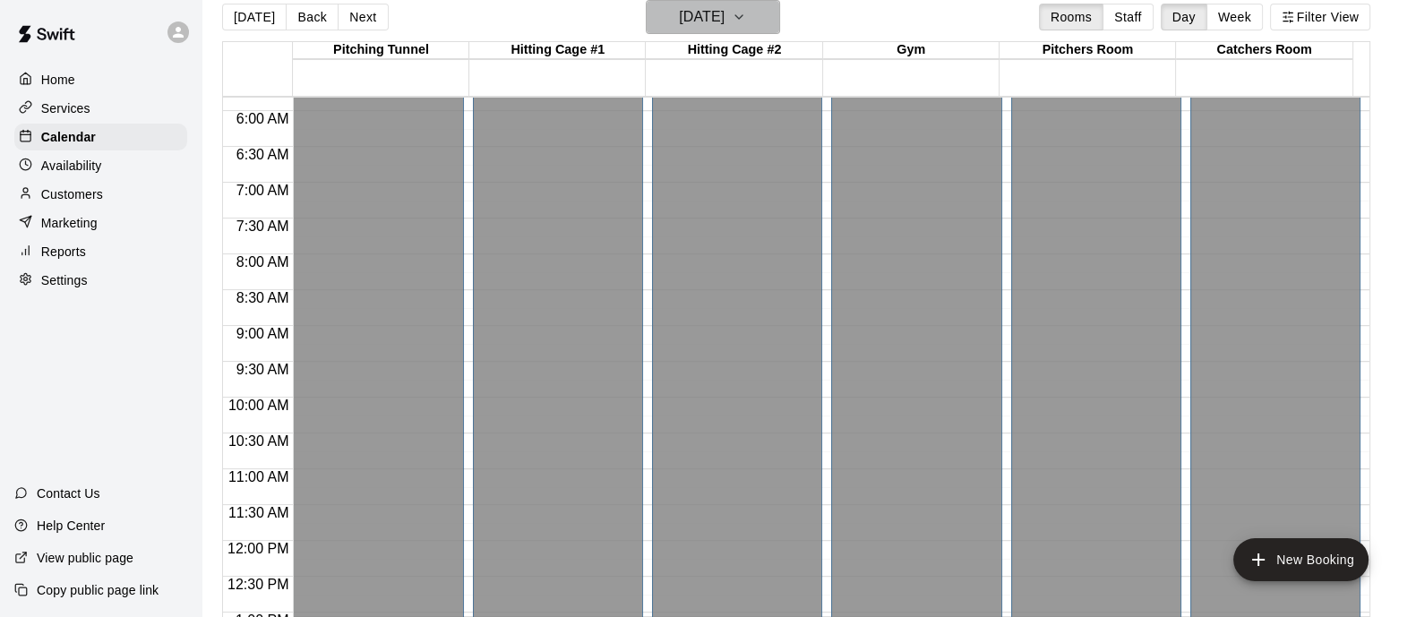
click at [746, 12] on icon "button" at bounding box center [739, 16] width 14 height 21
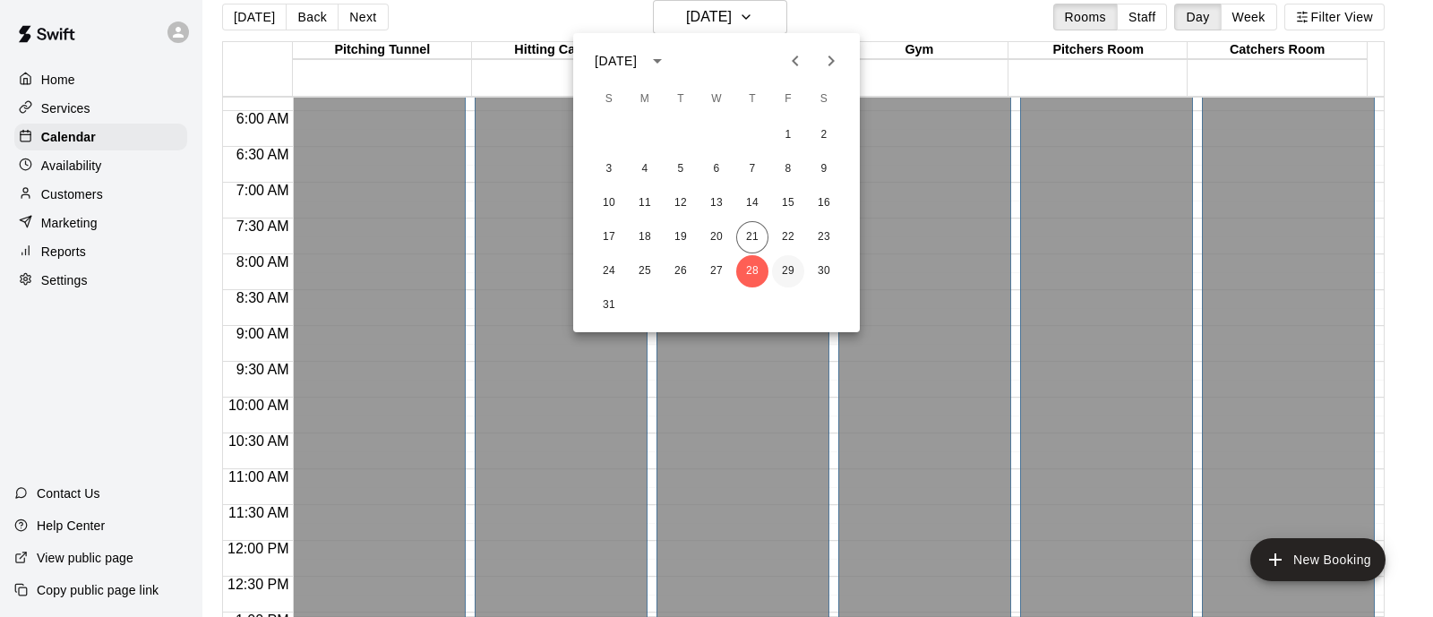
click at [779, 268] on button "29" at bounding box center [788, 271] width 32 height 32
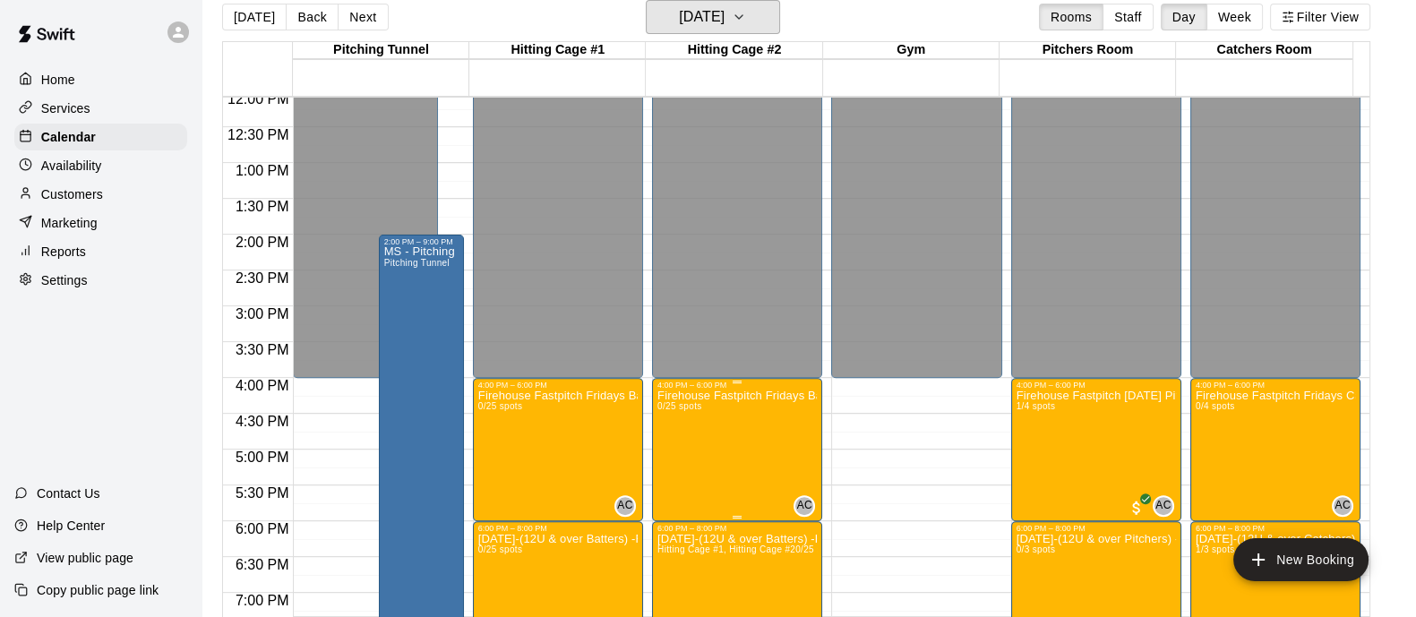
scroll to position [864, 0]
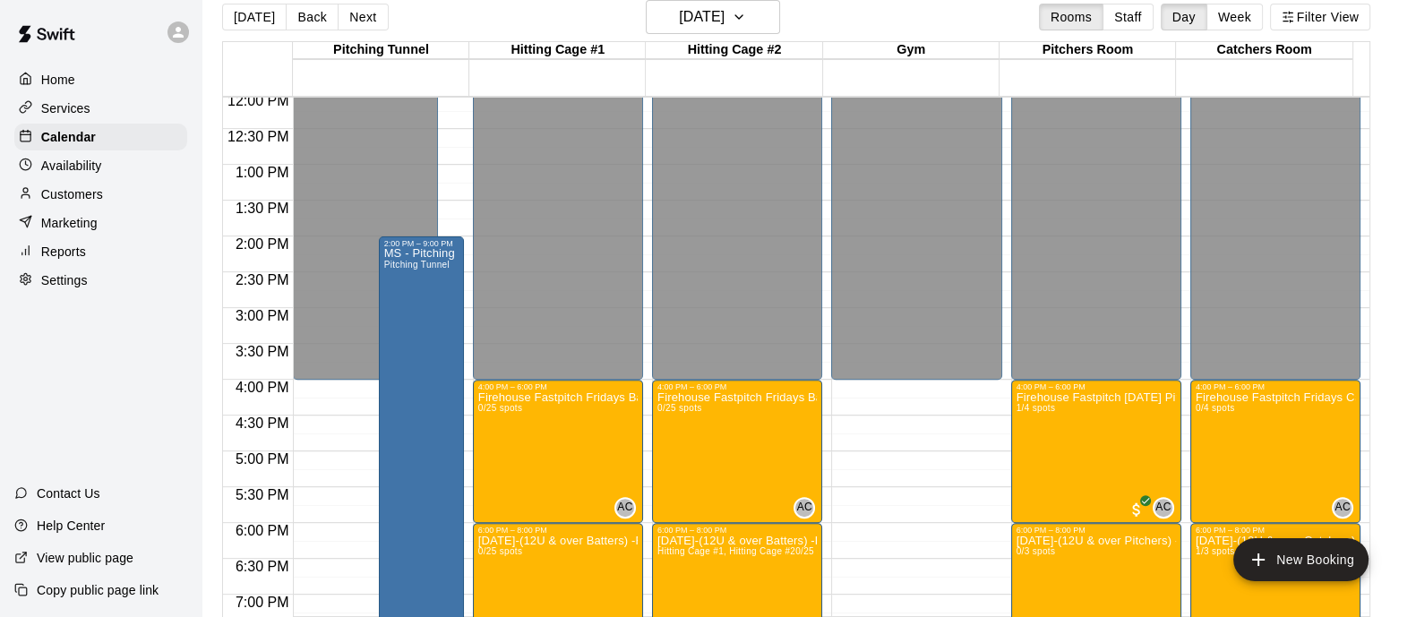
click at [70, 179] on div "Availability" at bounding box center [100, 165] width 173 height 27
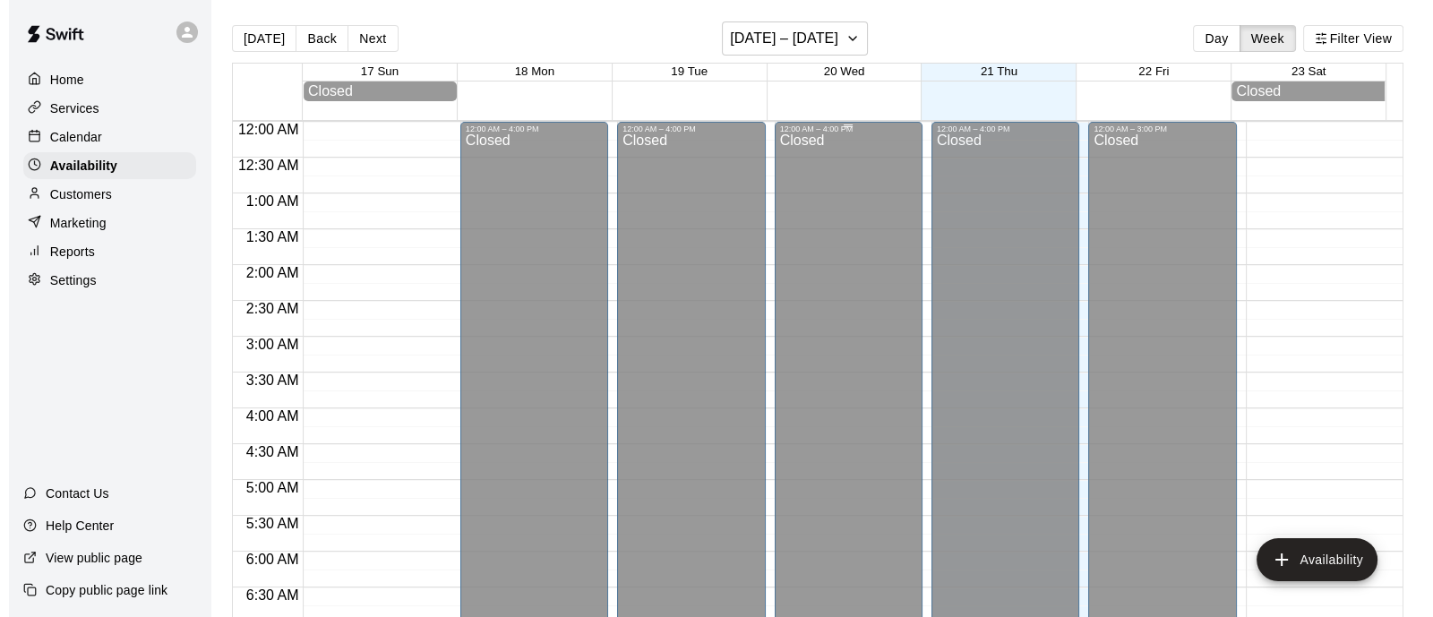
scroll to position [909, 0]
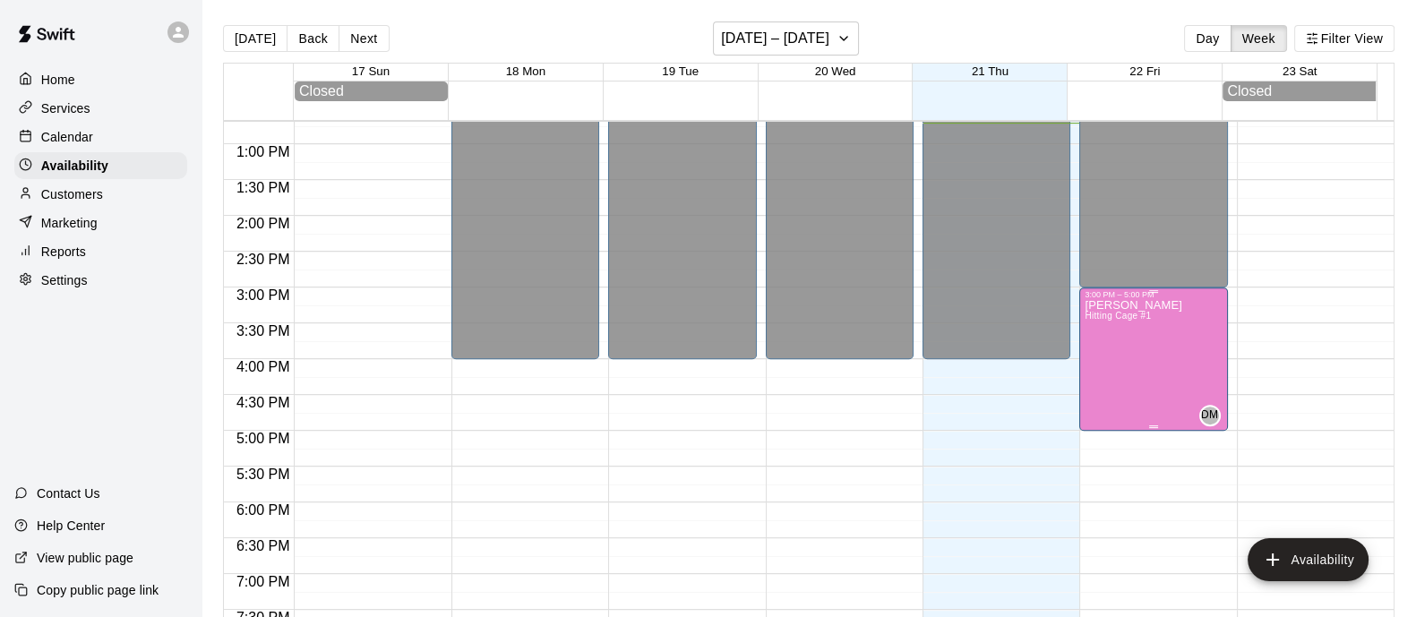
click at [1136, 377] on div "[PERSON_NAME] Hitting Cage #1" at bounding box center [1133, 607] width 98 height 617
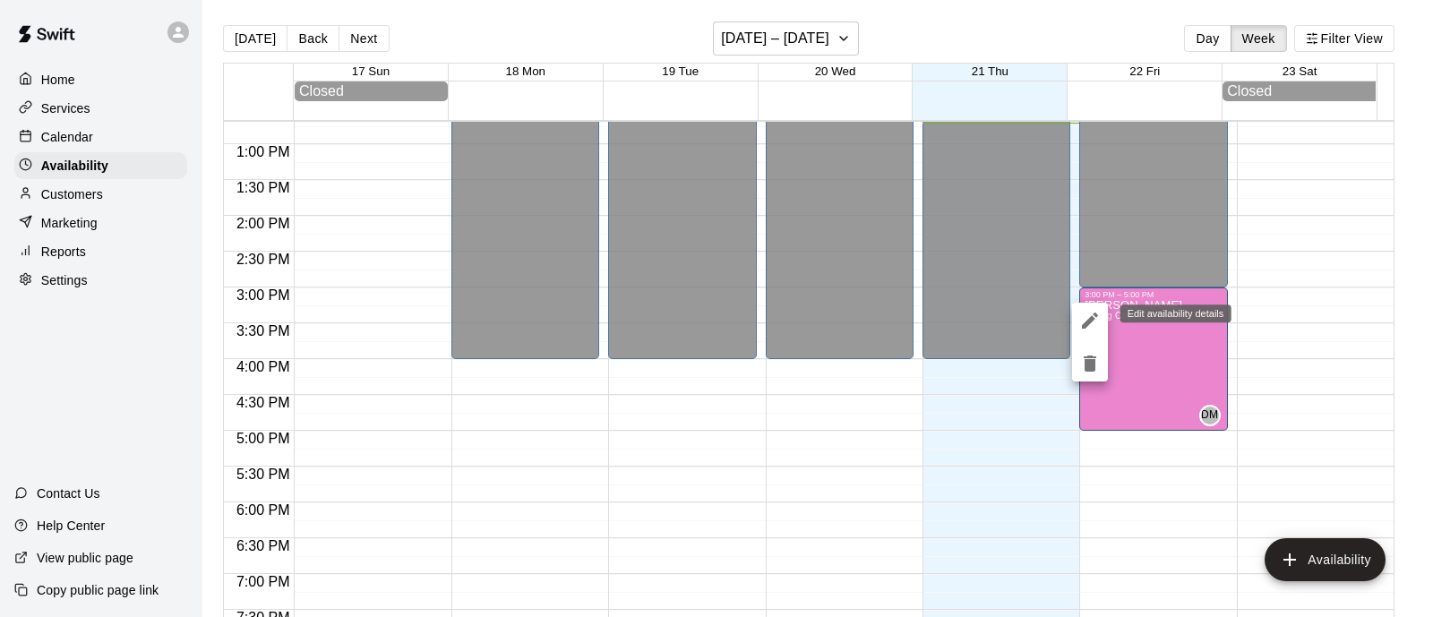
click at [1093, 325] on icon "edit" at bounding box center [1089, 320] width 21 height 21
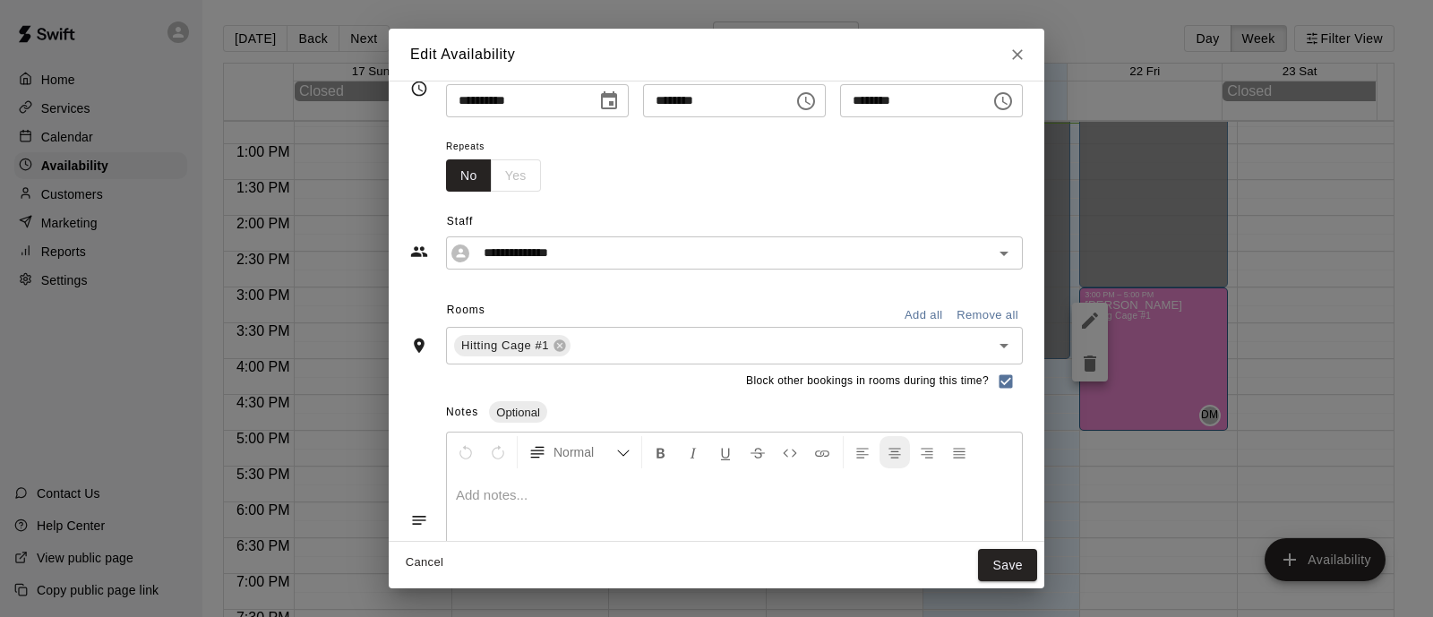
scroll to position [0, 0]
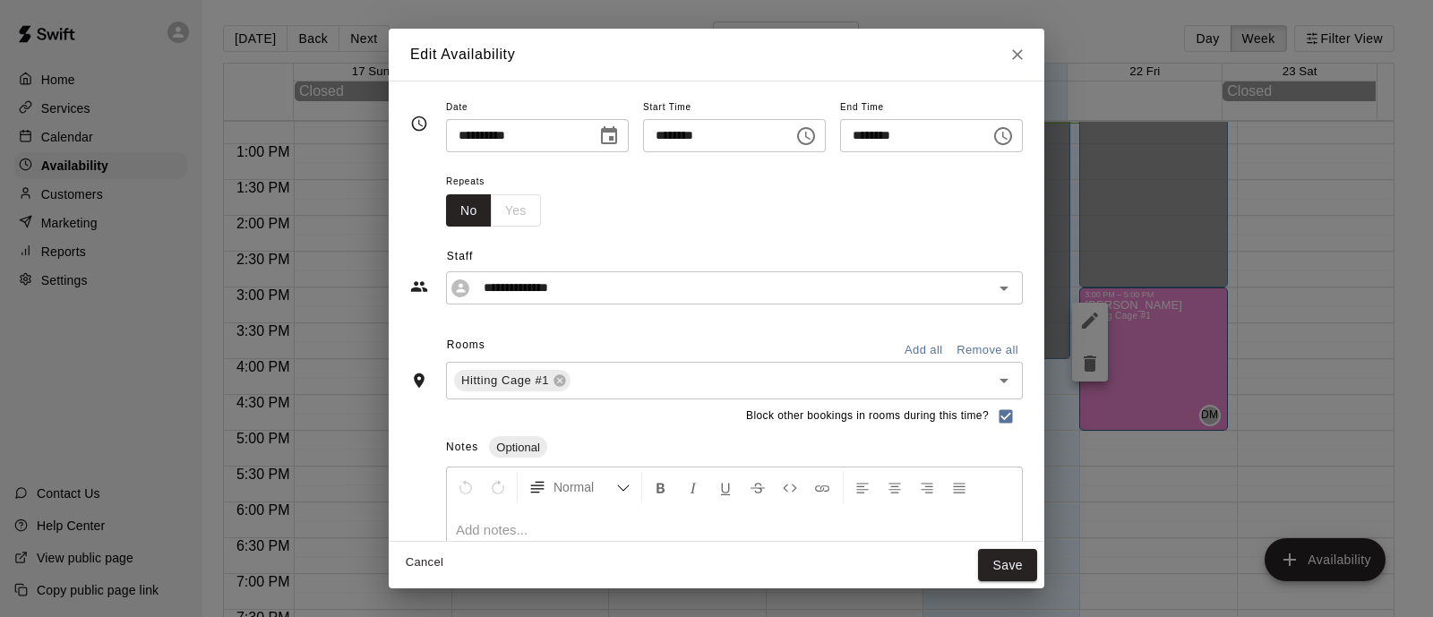
click at [814, 140] on icon "Choose time, selected time is 3:00 PM" at bounding box center [805, 135] width 21 height 21
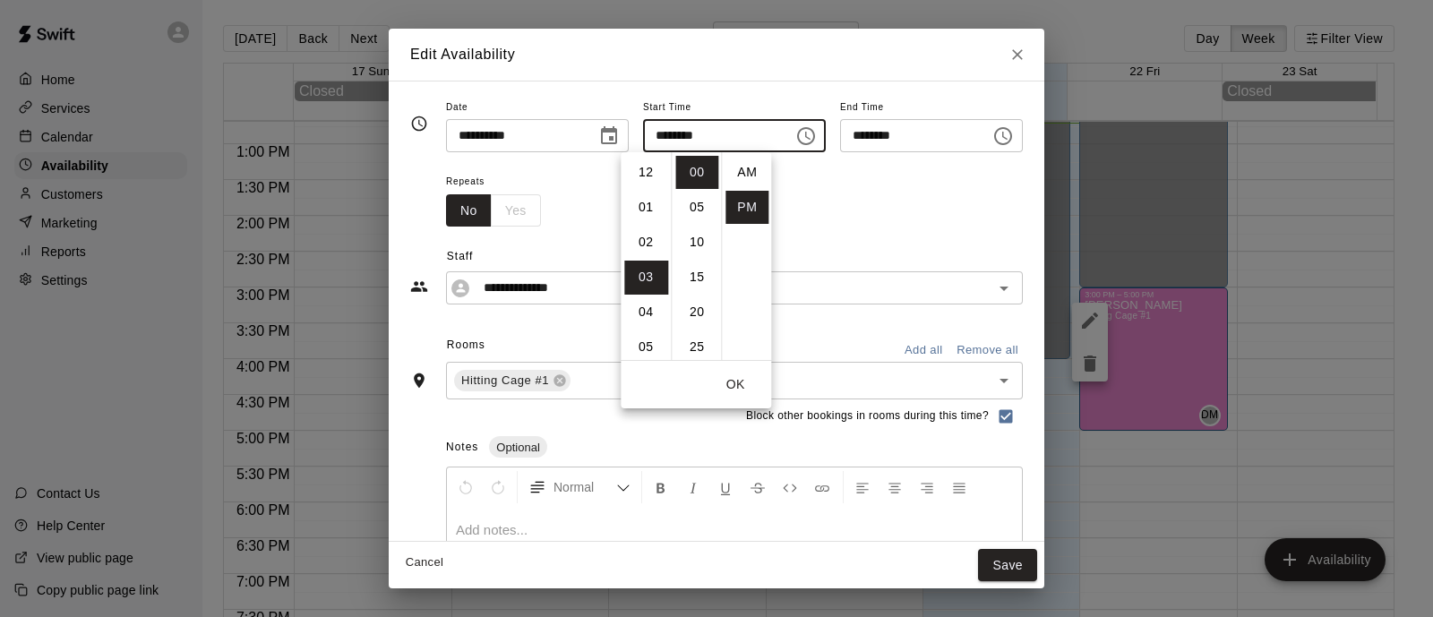
scroll to position [32, 0]
click at [646, 206] on li "04" at bounding box center [645, 208] width 43 height 33
type input "********"
click at [1014, 140] on icon "Choose time, selected time is 5:00 PM" at bounding box center [1002, 135] width 21 height 21
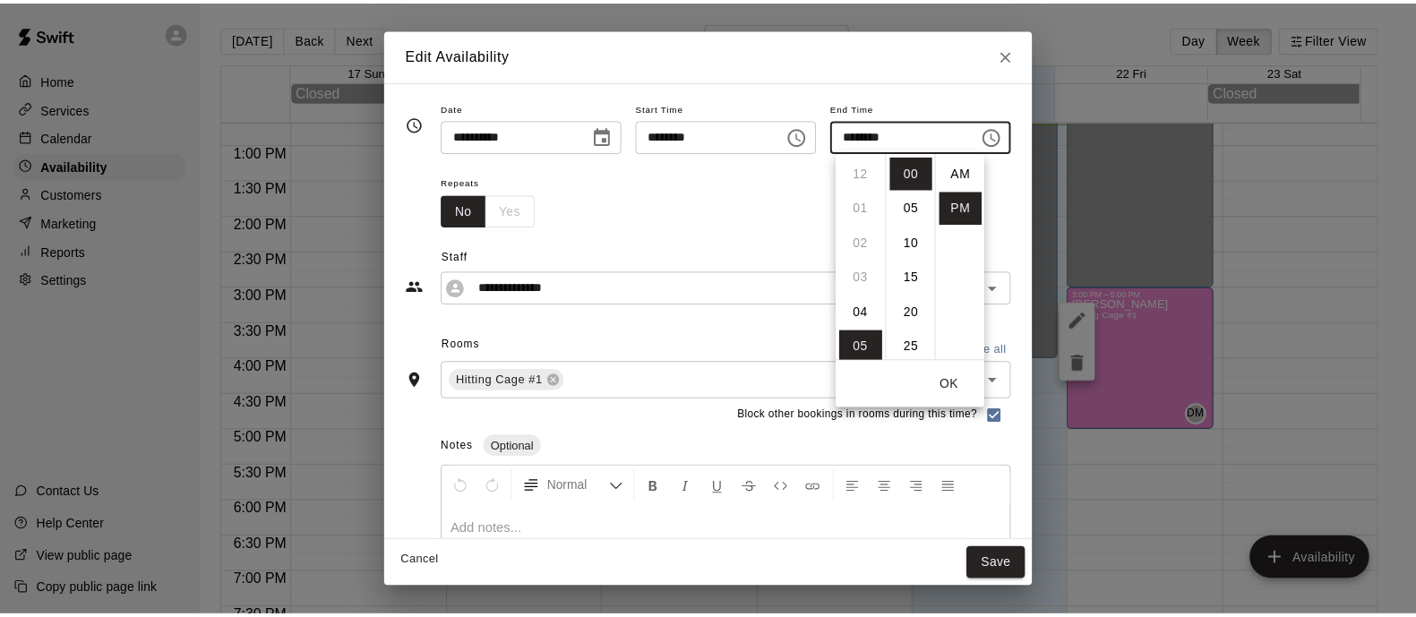
scroll to position [32, 0]
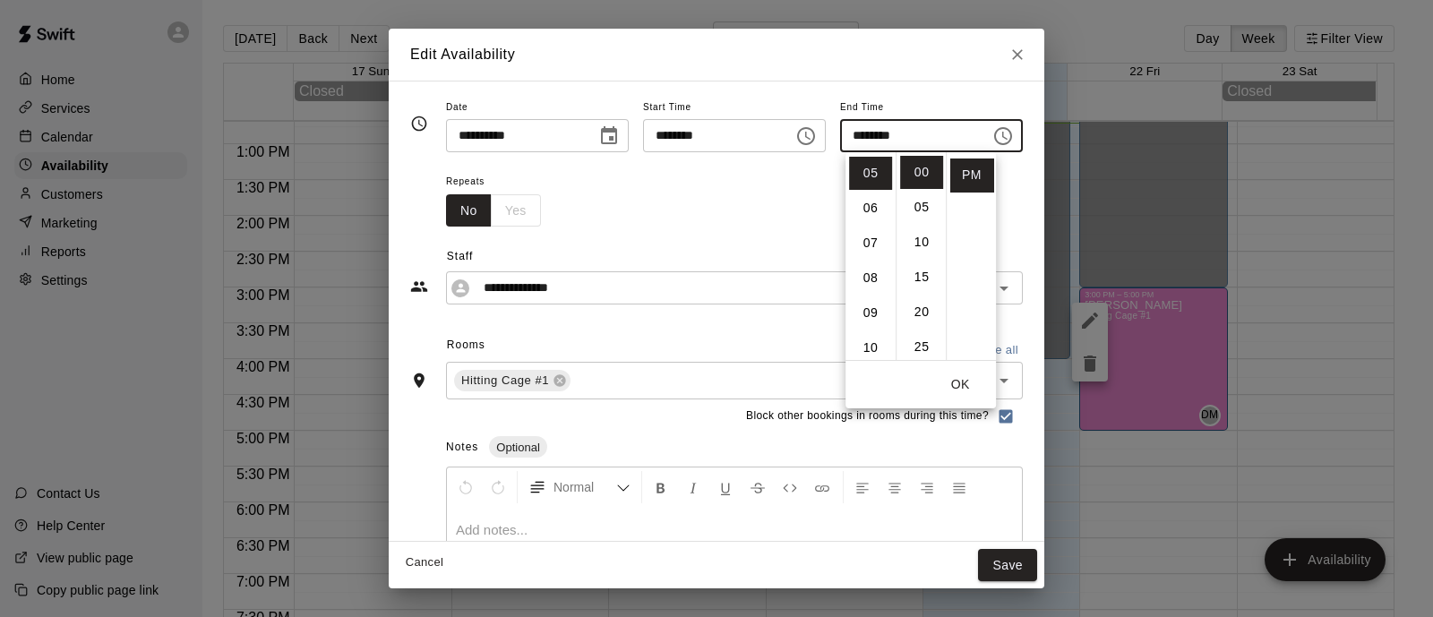
click at [801, 211] on div "Repeats No Yes" at bounding box center [734, 198] width 577 height 56
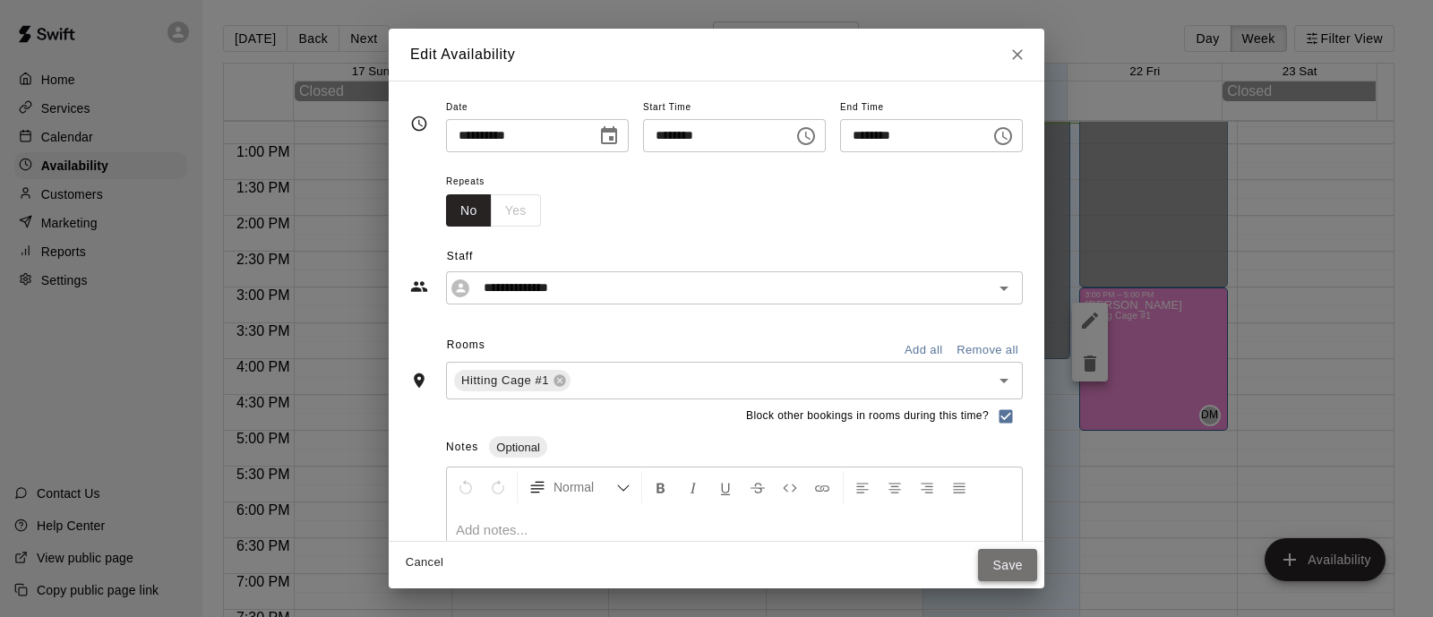
click at [1037, 570] on button "Save" at bounding box center [1007, 565] width 59 height 33
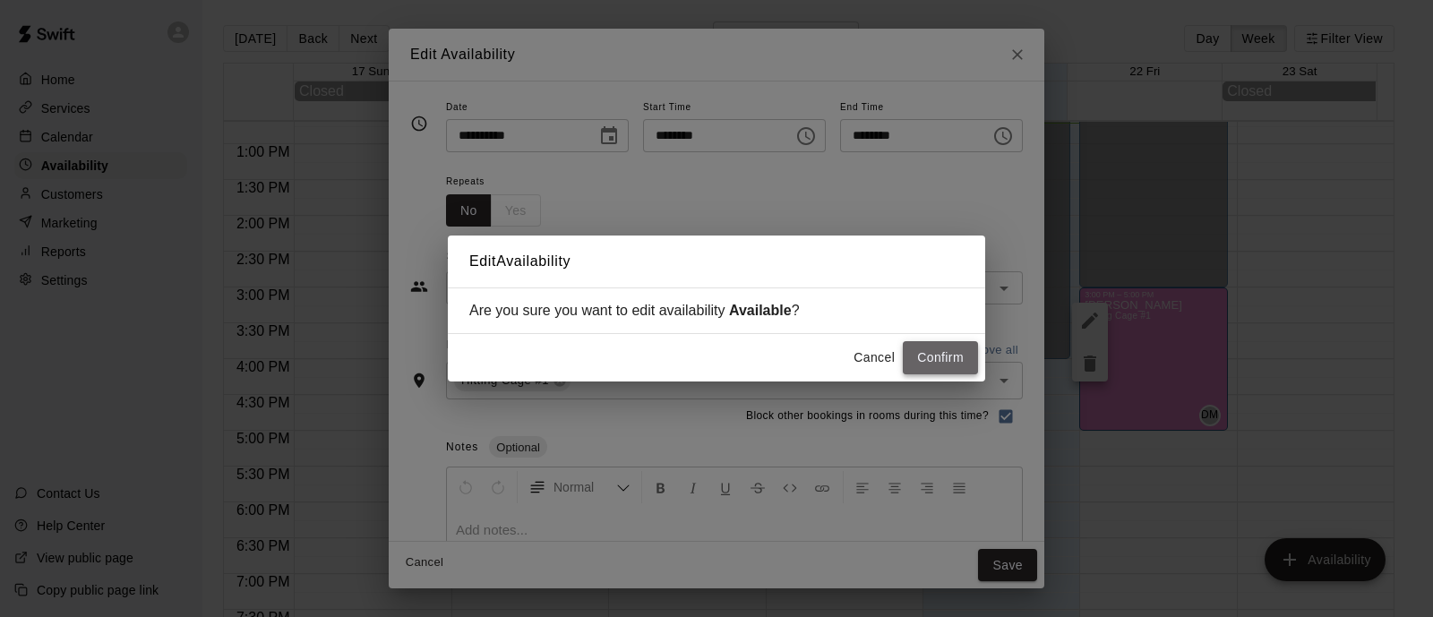
click at [955, 356] on button "Confirm" at bounding box center [940, 357] width 75 height 33
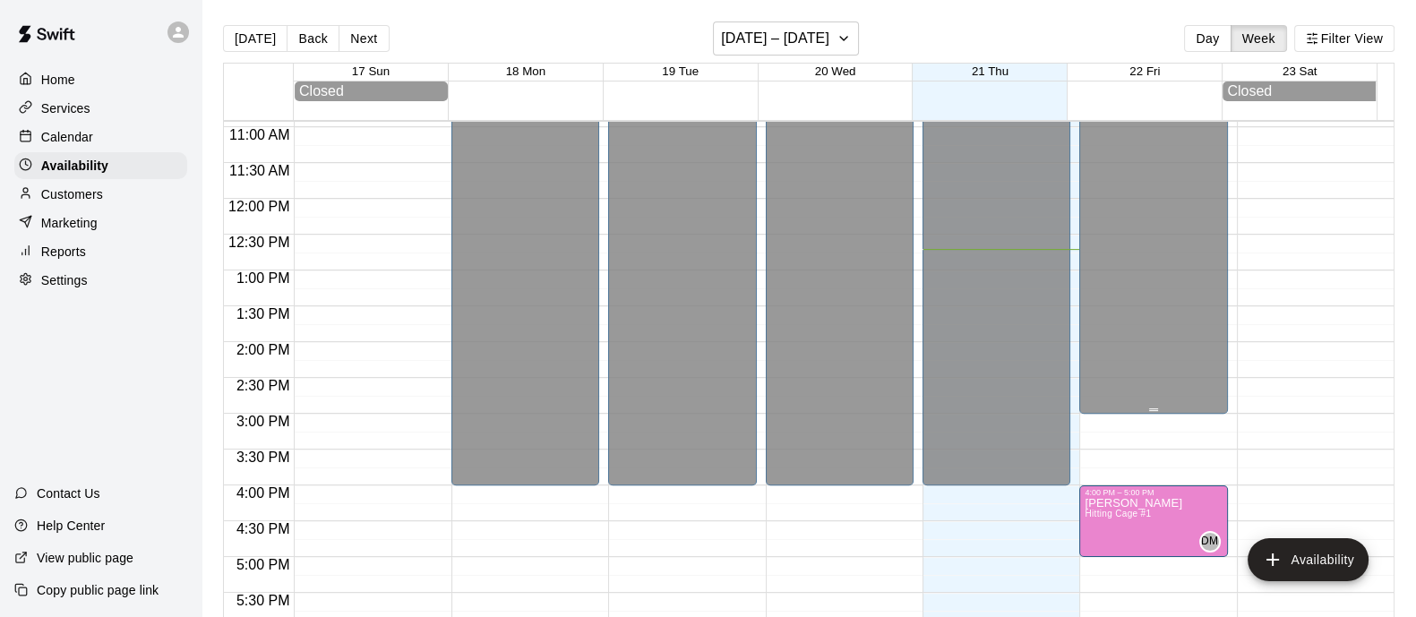
scroll to position [1007, 0]
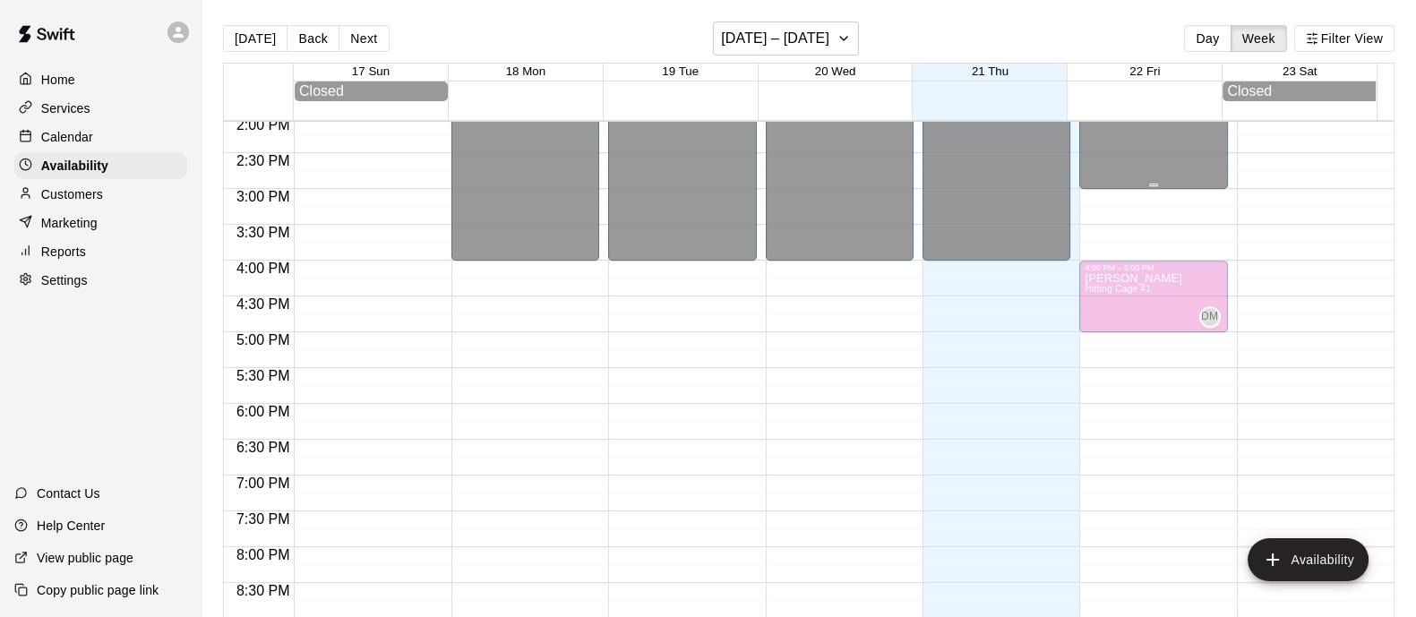
scroll to position [0, 0]
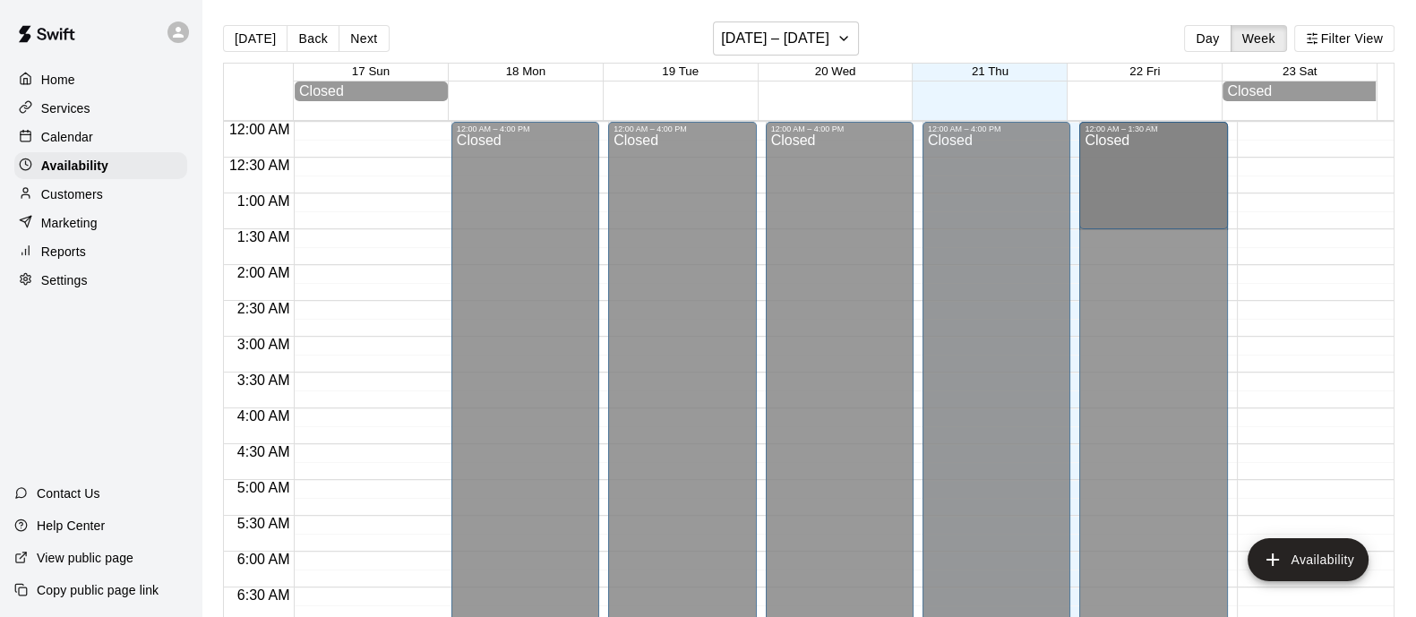
drag, startPoint x: 1137, startPoint y: 188, endPoint x: 1137, endPoint y: 249, distance: 60.9
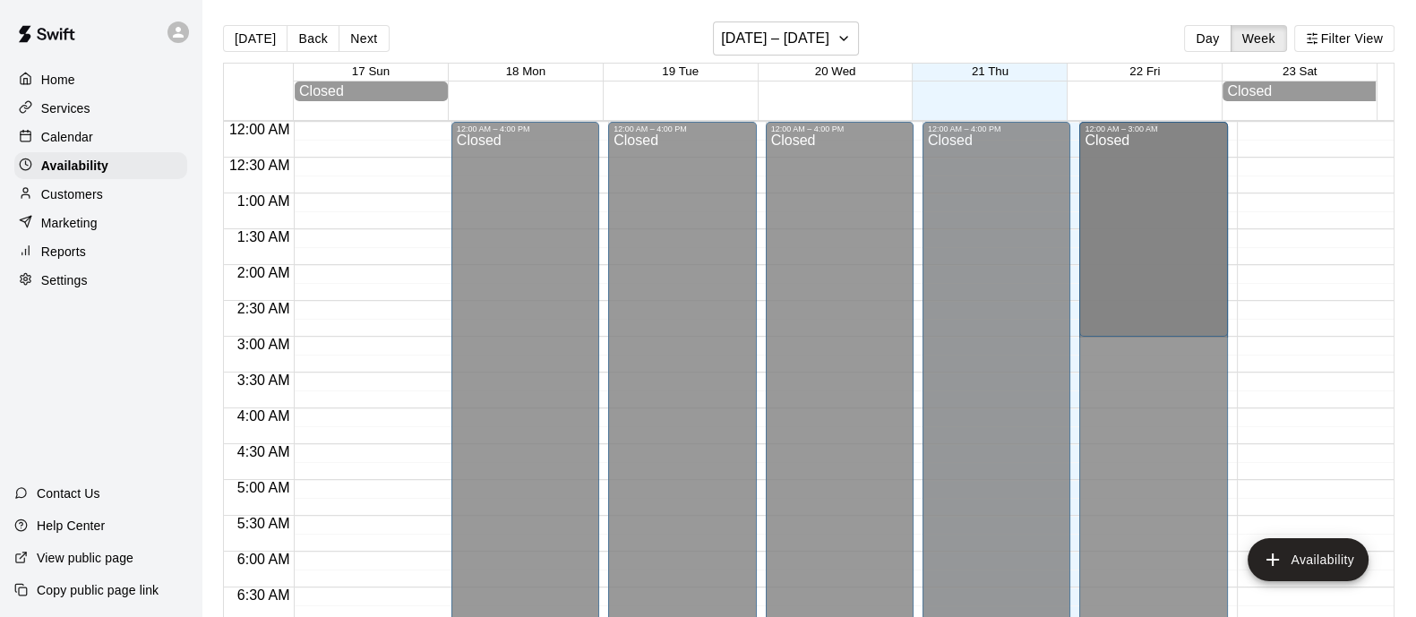
drag, startPoint x: 1142, startPoint y: 299, endPoint x: 1142, endPoint y: 351, distance: 51.9
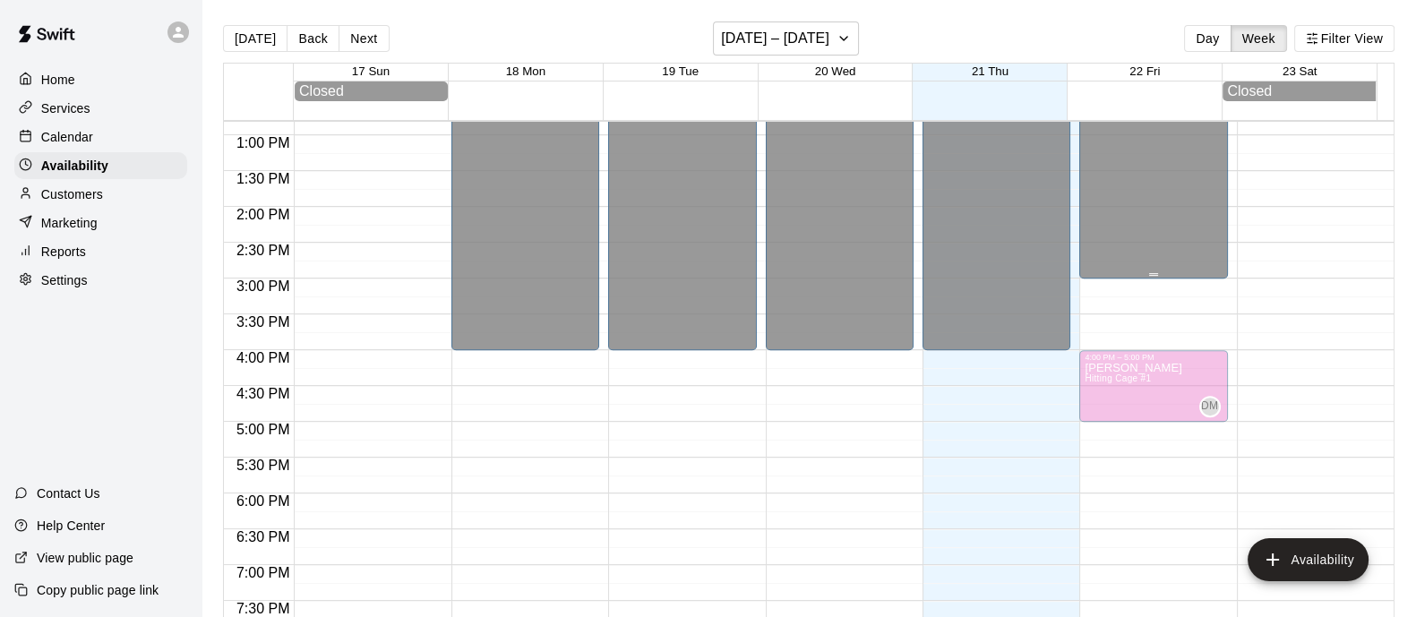
scroll to position [1007, 0]
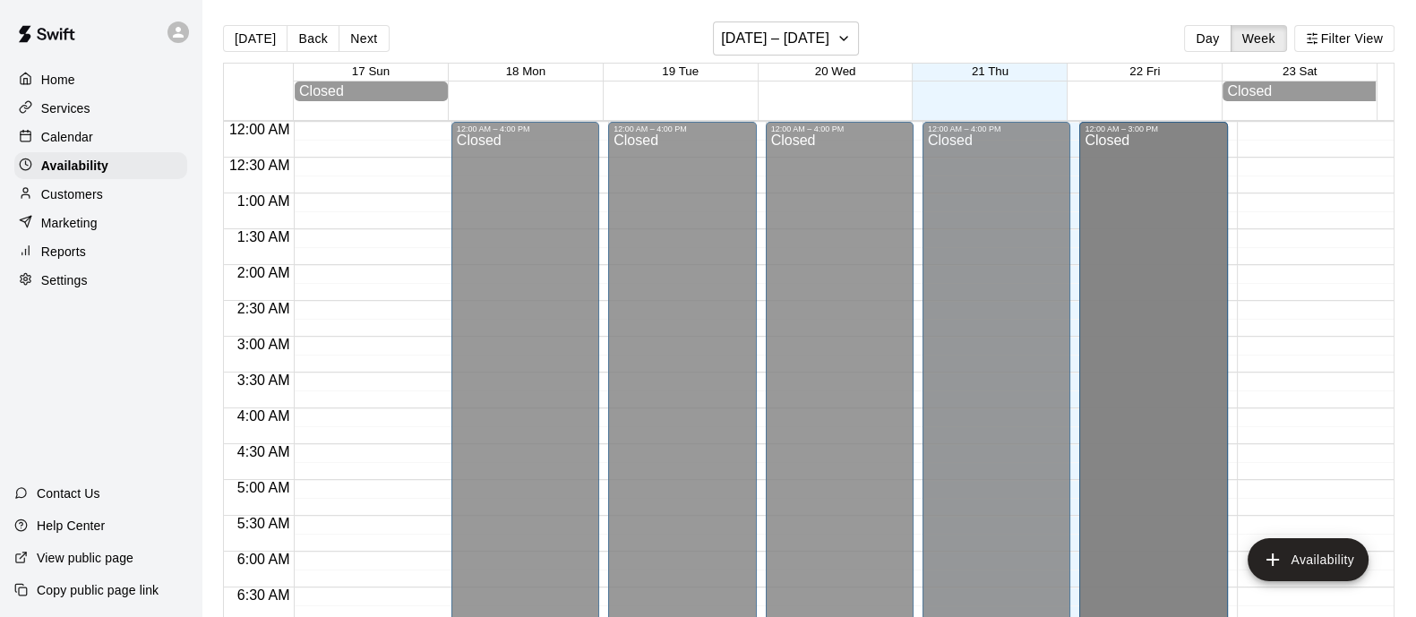
scroll to position [0, 0]
drag, startPoint x: 1129, startPoint y: 189, endPoint x: 1129, endPoint y: 230, distance: 41.2
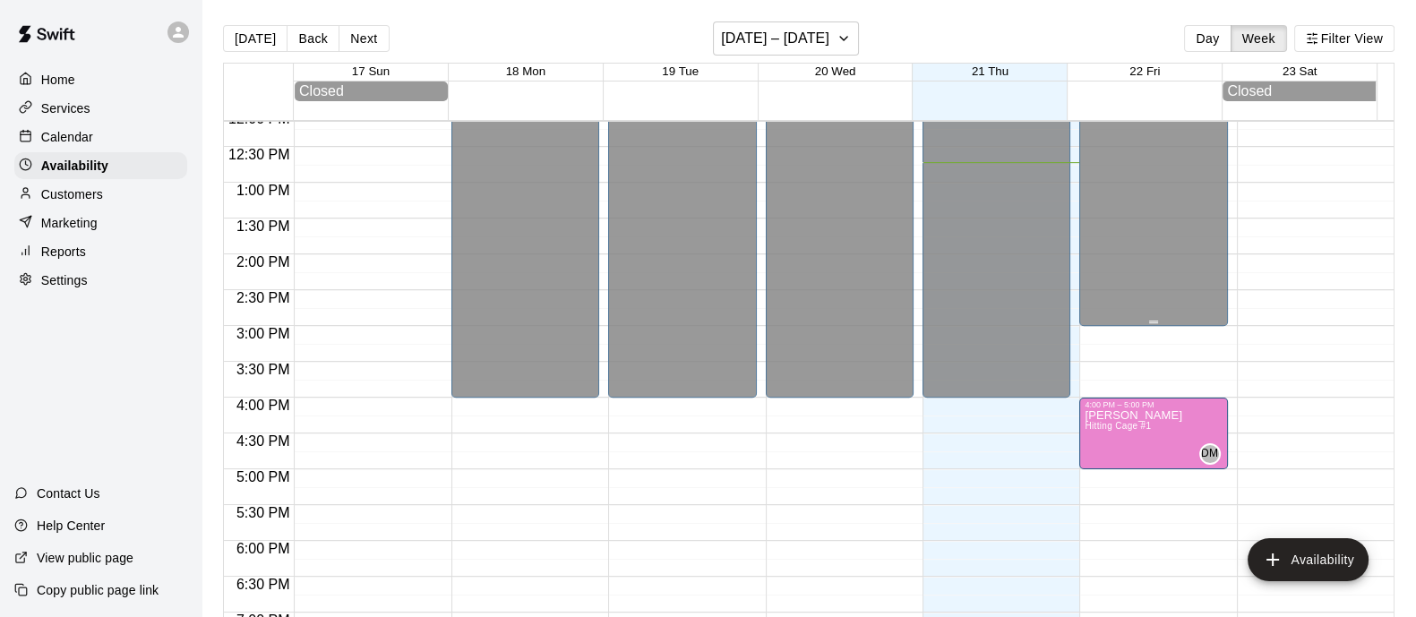
scroll to position [870, 0]
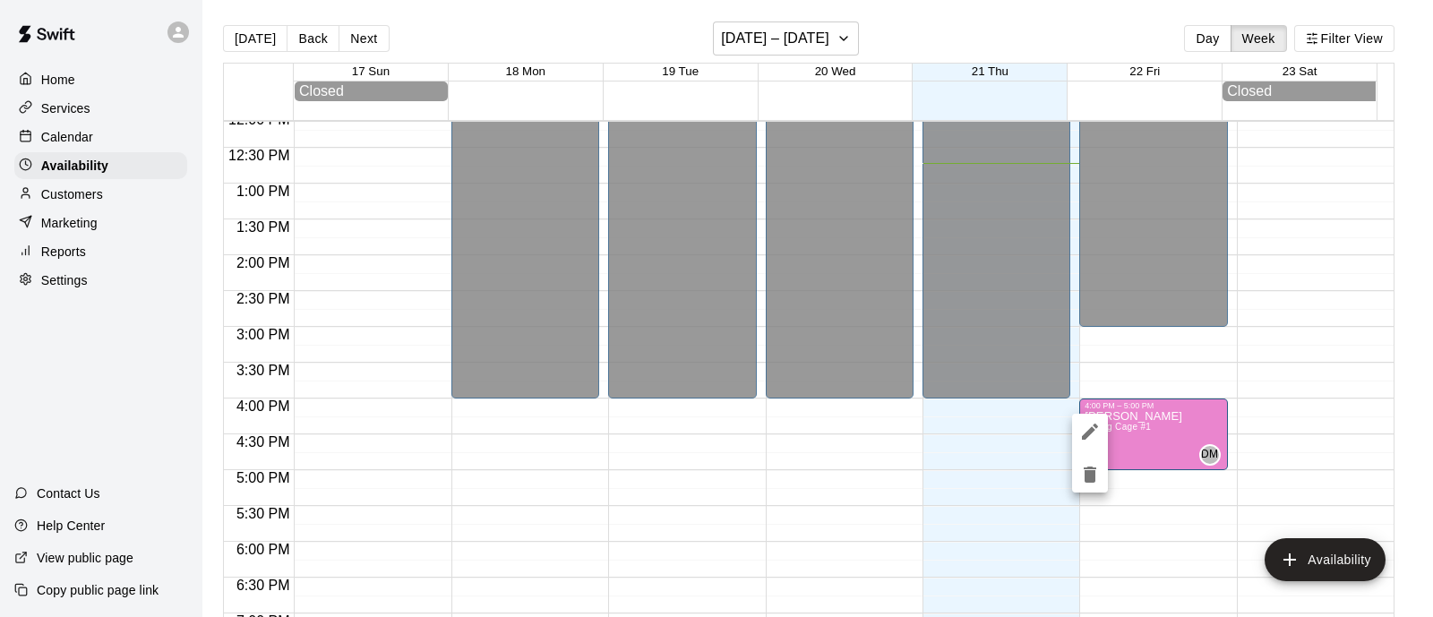
click at [1093, 432] on icon "edit" at bounding box center [1089, 431] width 21 height 21
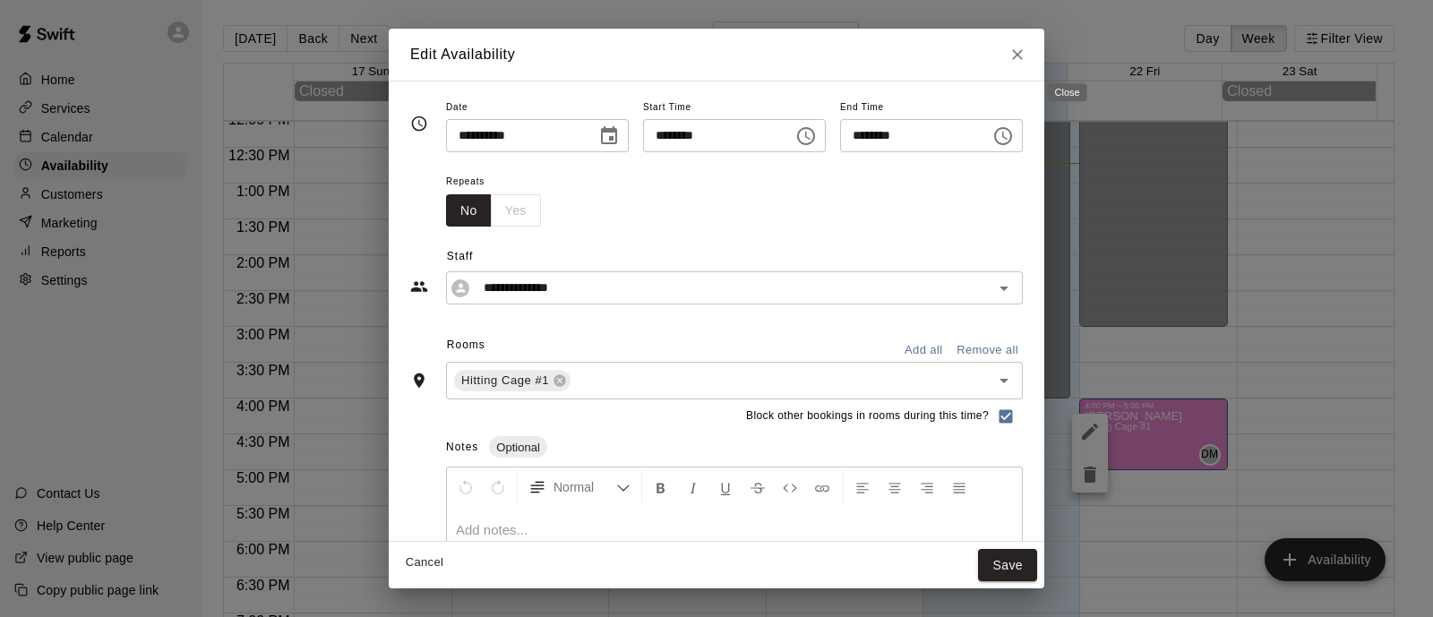
click at [1026, 58] on icon "Close" at bounding box center [1017, 55] width 18 height 18
type input "**********"
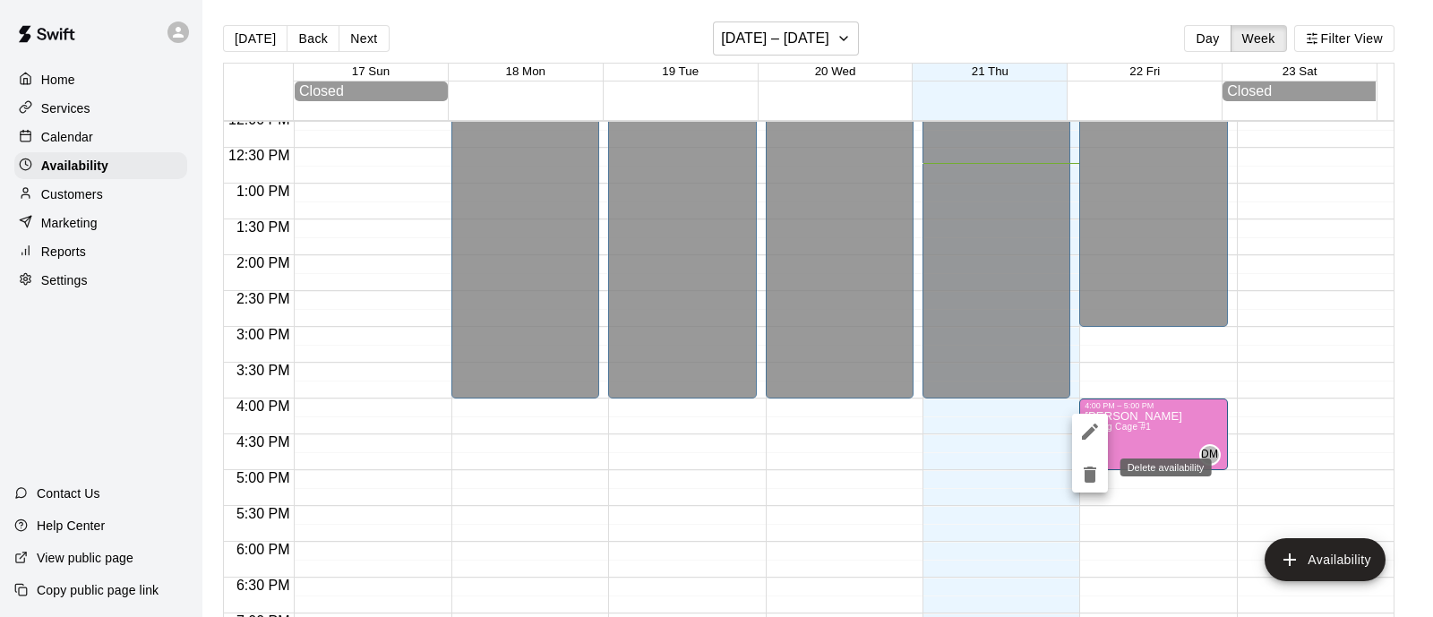
click at [1093, 477] on icon "delete" at bounding box center [1090, 475] width 13 height 16
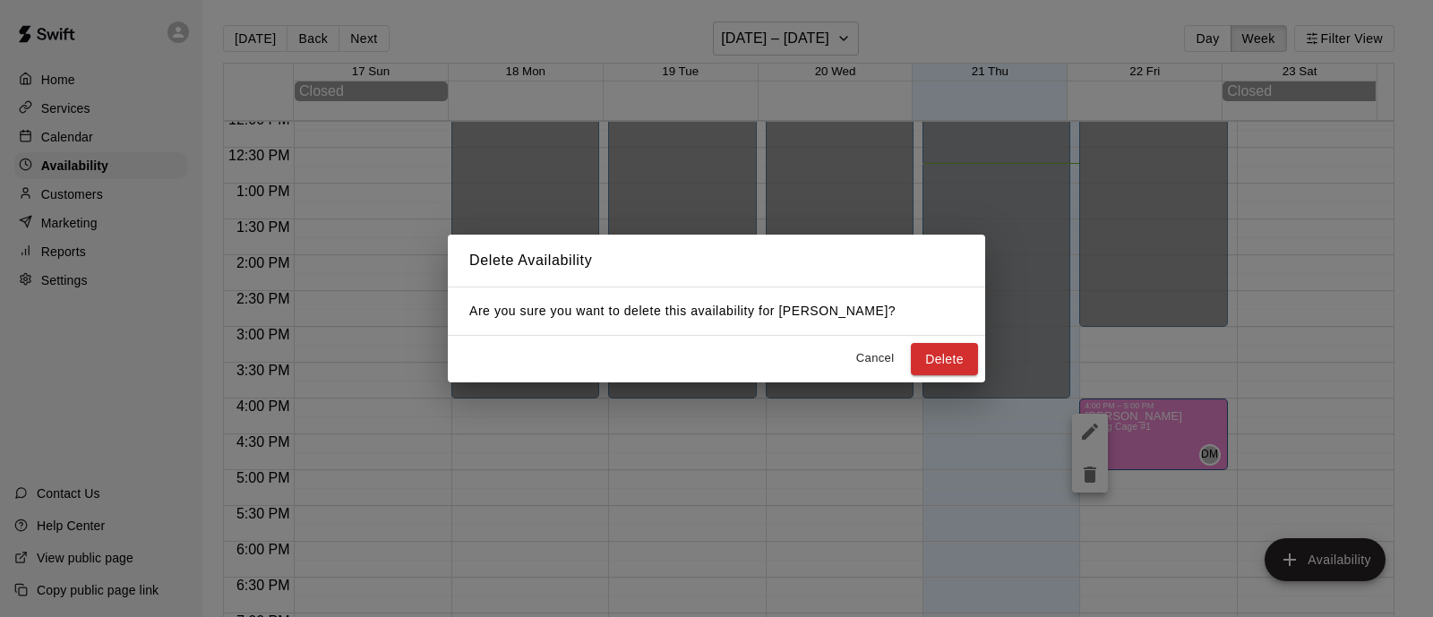
click at [941, 375] on div "Cancel Delete" at bounding box center [716, 359] width 537 height 47
click at [960, 355] on button "Delete" at bounding box center [944, 359] width 67 height 33
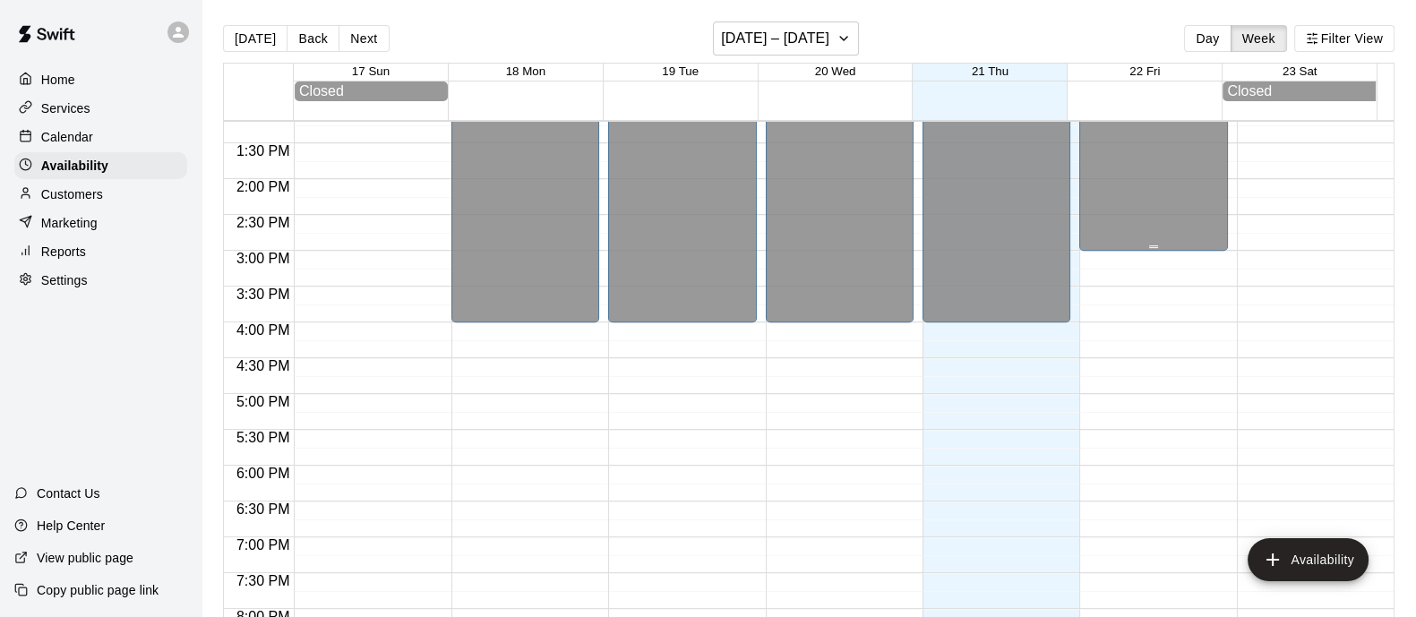
scroll to position [1007, 0]
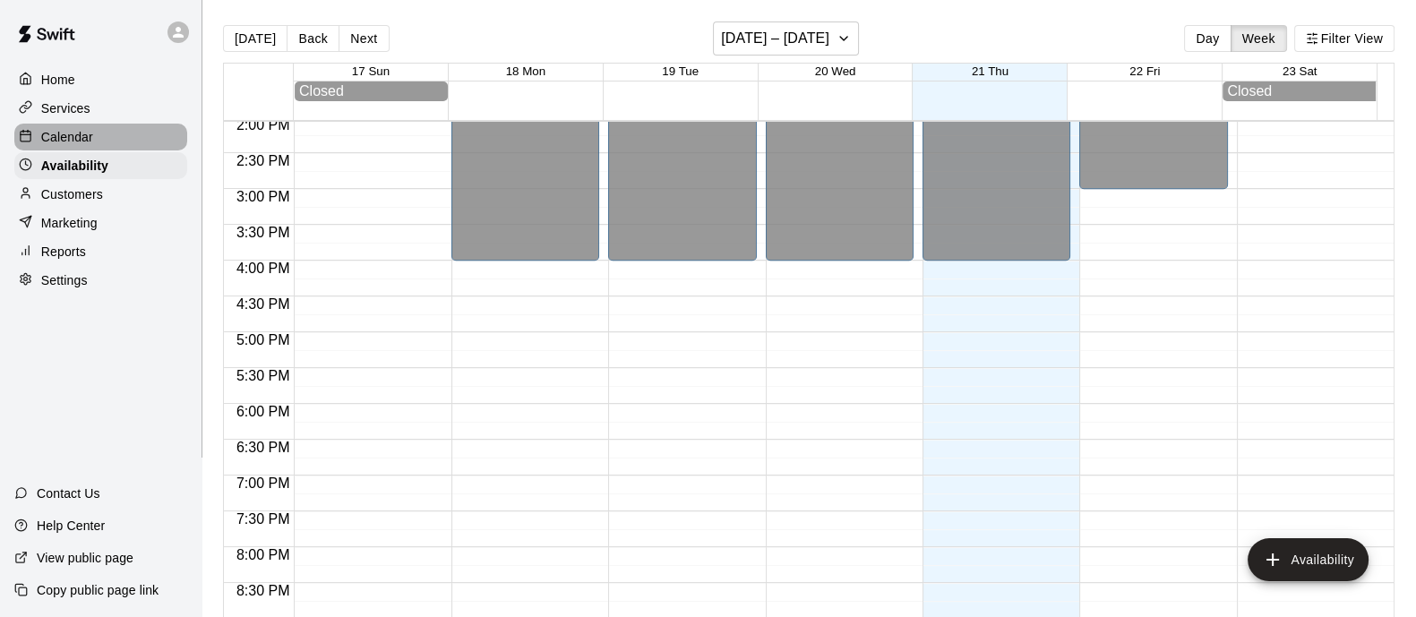
click at [53, 142] on p "Calendar" at bounding box center [67, 137] width 52 height 18
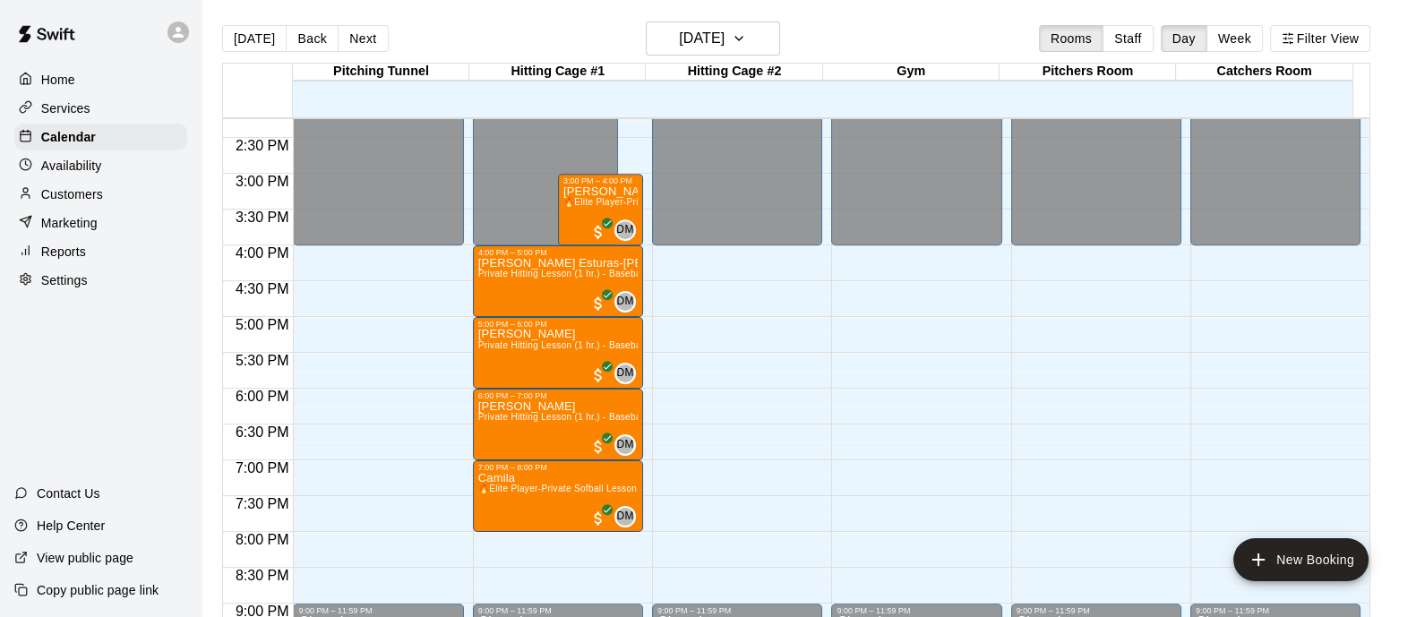
scroll to position [912, 0]
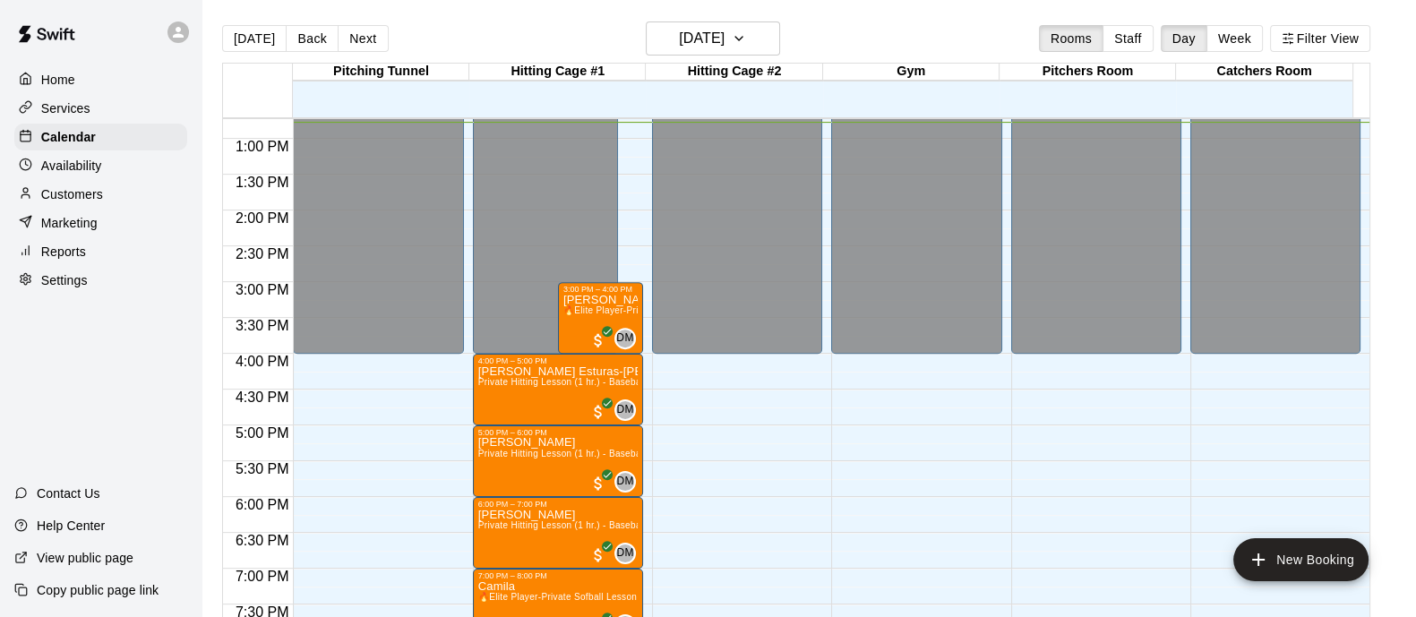
click at [75, 103] on p "Services" at bounding box center [65, 108] width 49 height 18
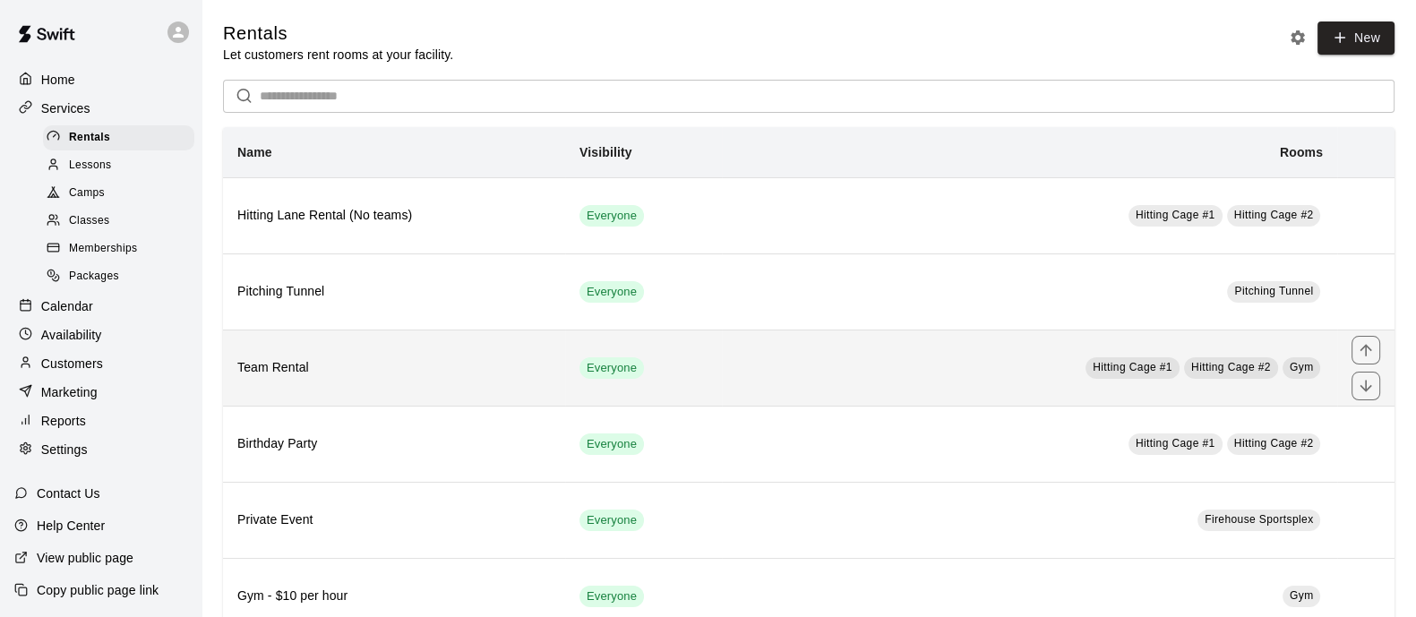
click at [313, 365] on h6 "Team Rental" at bounding box center [393, 368] width 313 height 20
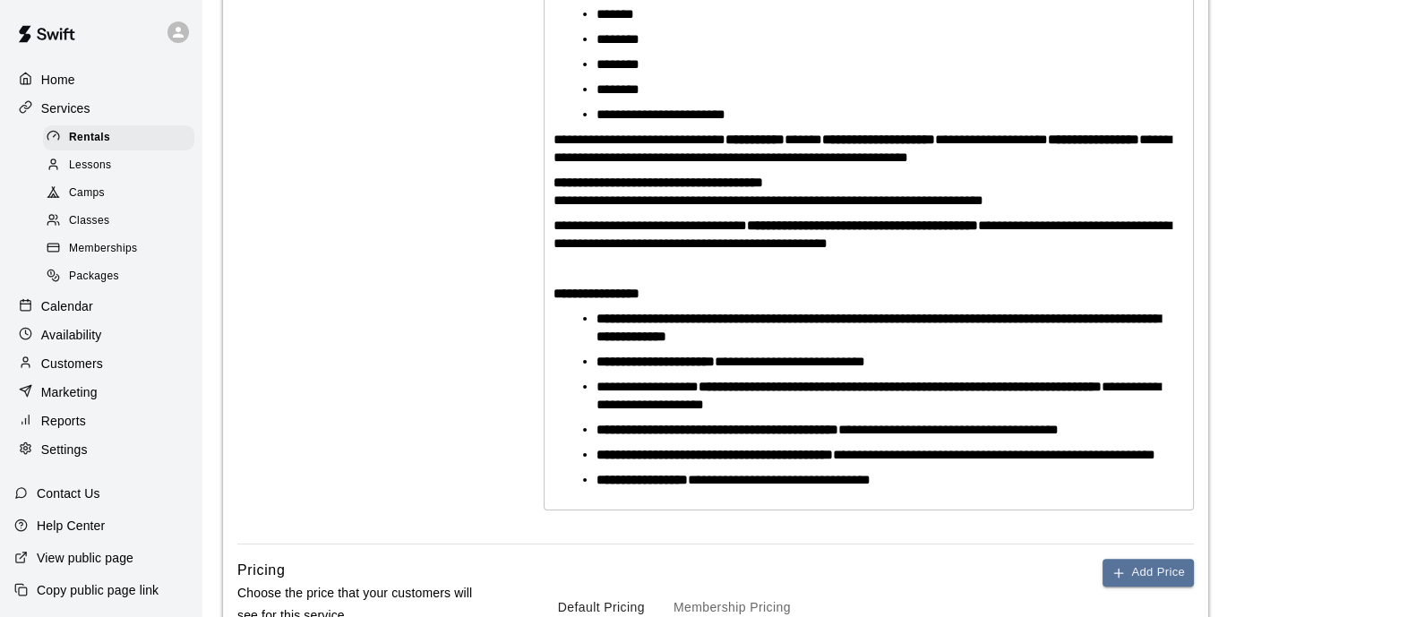
scroll to position [727, 0]
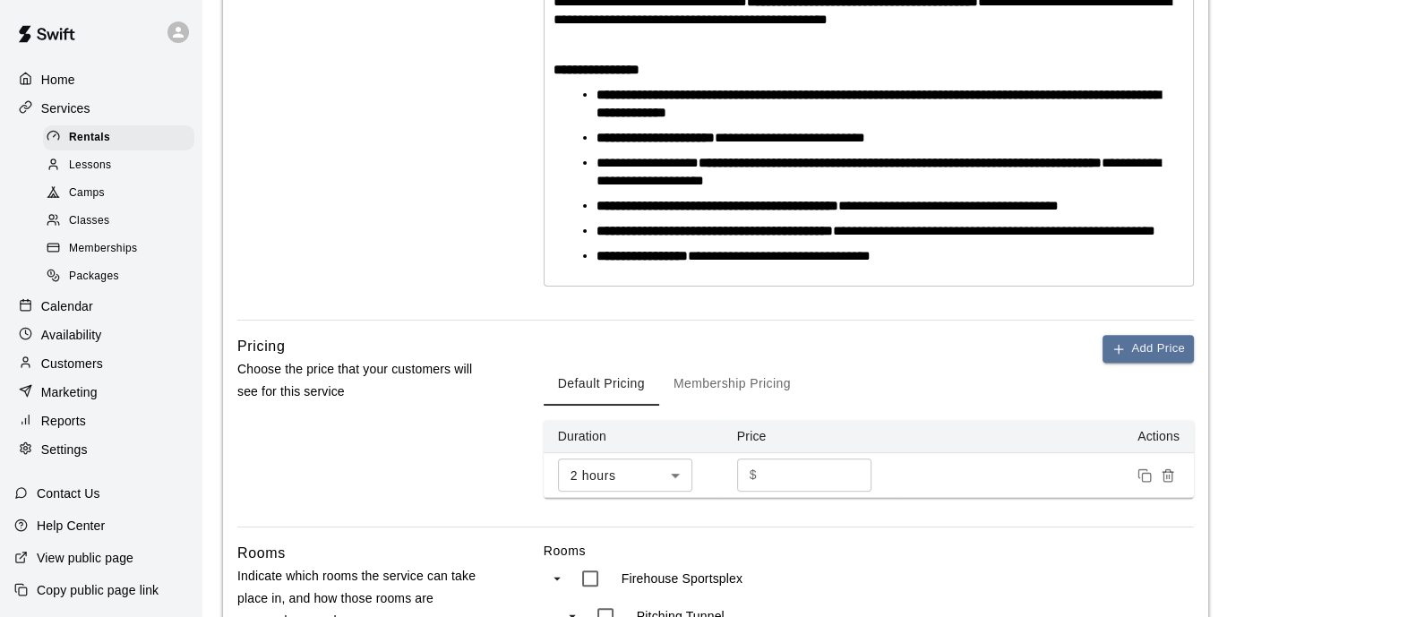
click at [722, 164] on strong "**********" at bounding box center [899, 162] width 403 height 13
click at [698, 164] on span "**********" at bounding box center [647, 162] width 102 height 13
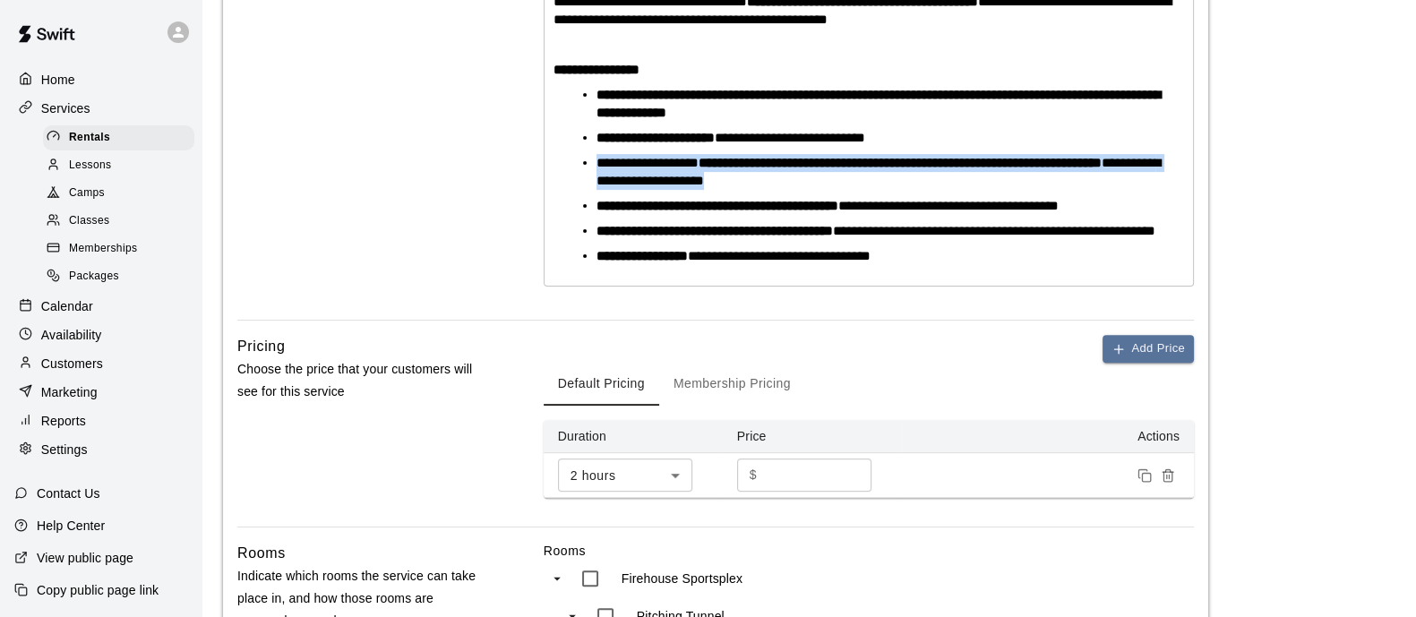
drag, startPoint x: 596, startPoint y: 163, endPoint x: 815, endPoint y: 176, distance: 219.8
click at [815, 176] on li "**********" at bounding box center [875, 172] width 559 height 36
copy li "**********"
click at [90, 141] on span "Rentals" at bounding box center [89, 138] width 41 height 18
